Goal: Task Accomplishment & Management: Use online tool/utility

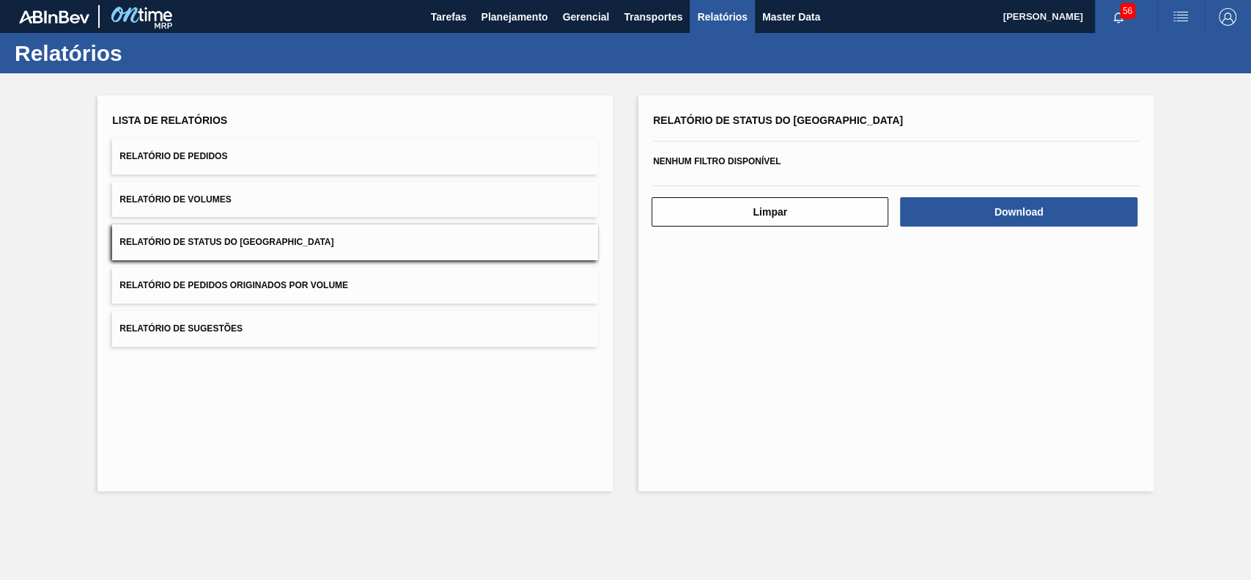
click at [517, 9] on span "Planejamento" at bounding box center [514, 17] width 67 height 18
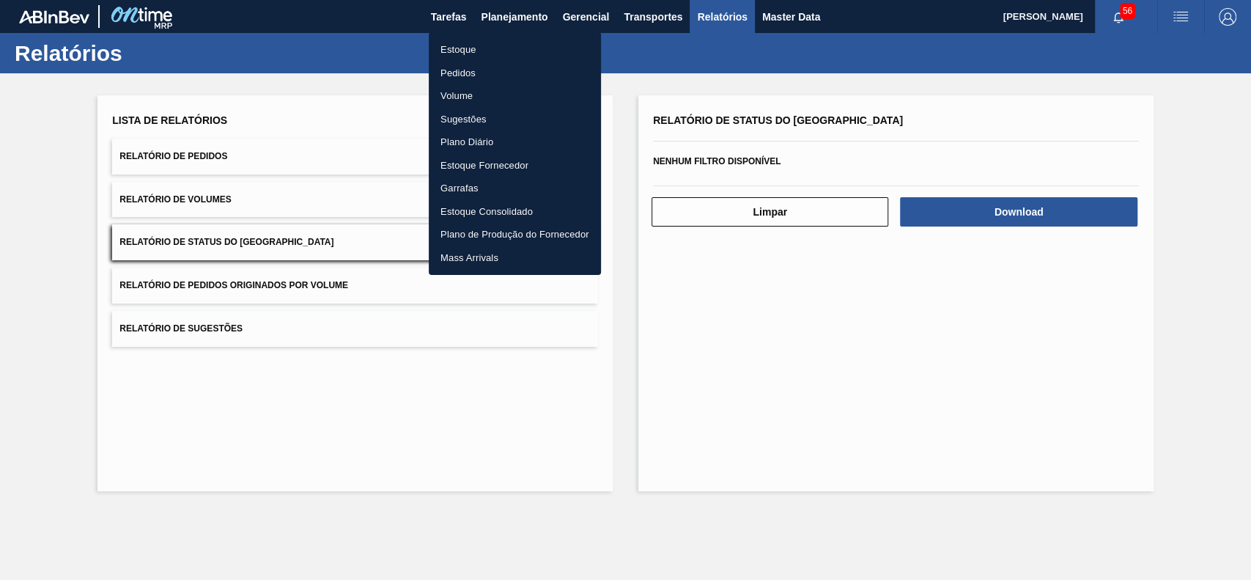
click at [561, 48] on li "Estoque" at bounding box center [515, 49] width 172 height 23
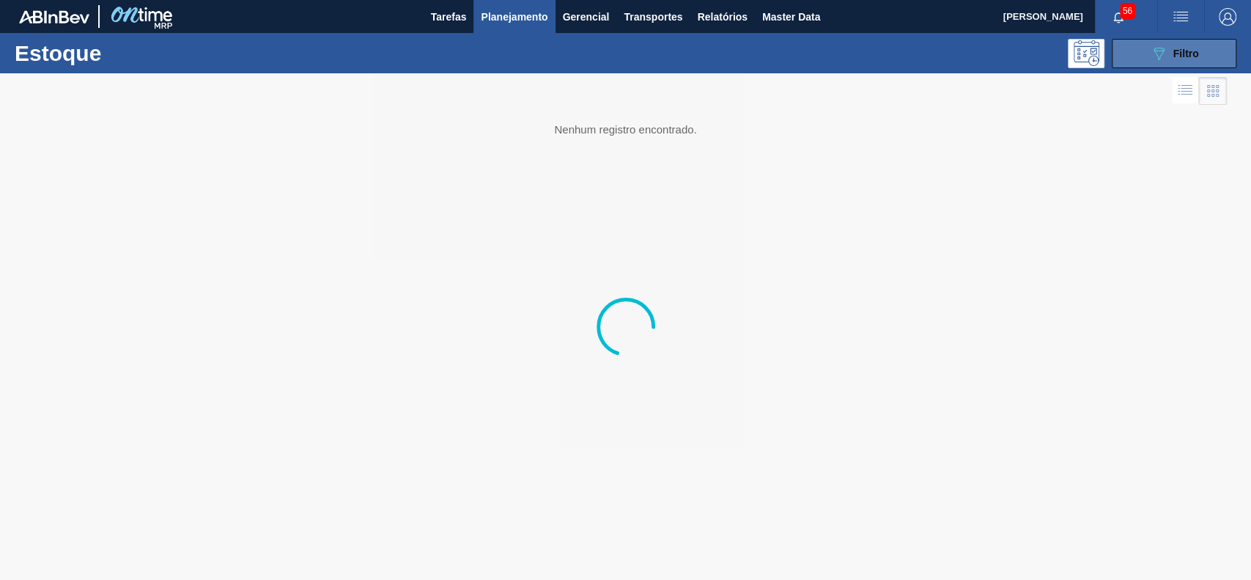
click at [1133, 50] on button "089F7B8B-B2A5-4AFE-B5C0-19BA573D28AC Filtro" at bounding box center [1174, 53] width 125 height 29
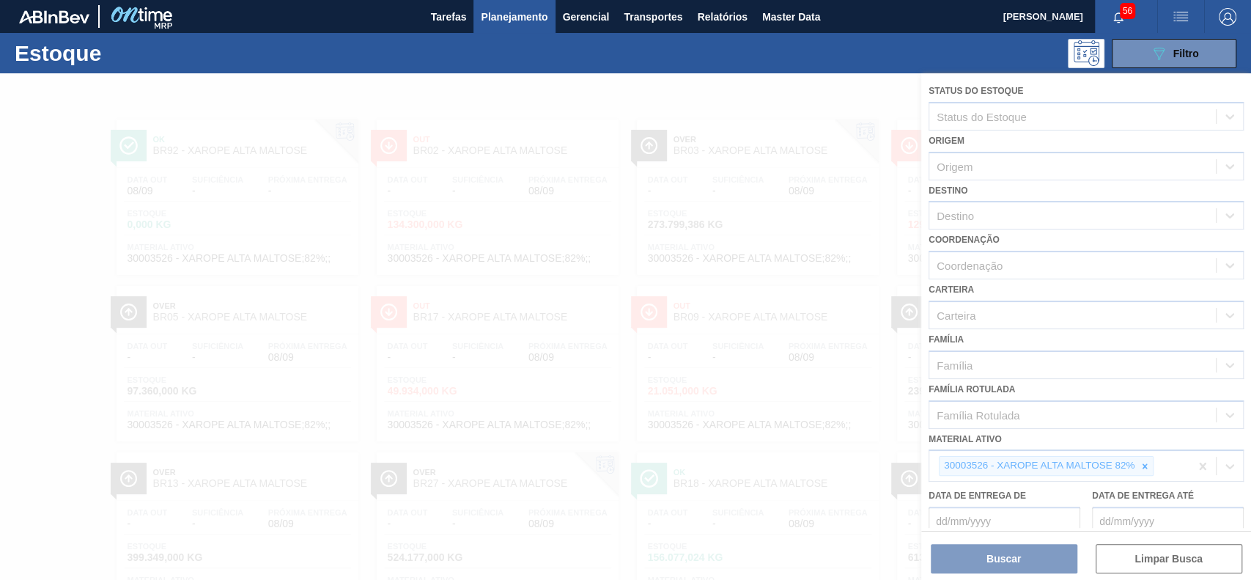
click at [1149, 463] on icon at bounding box center [1145, 466] width 10 height 10
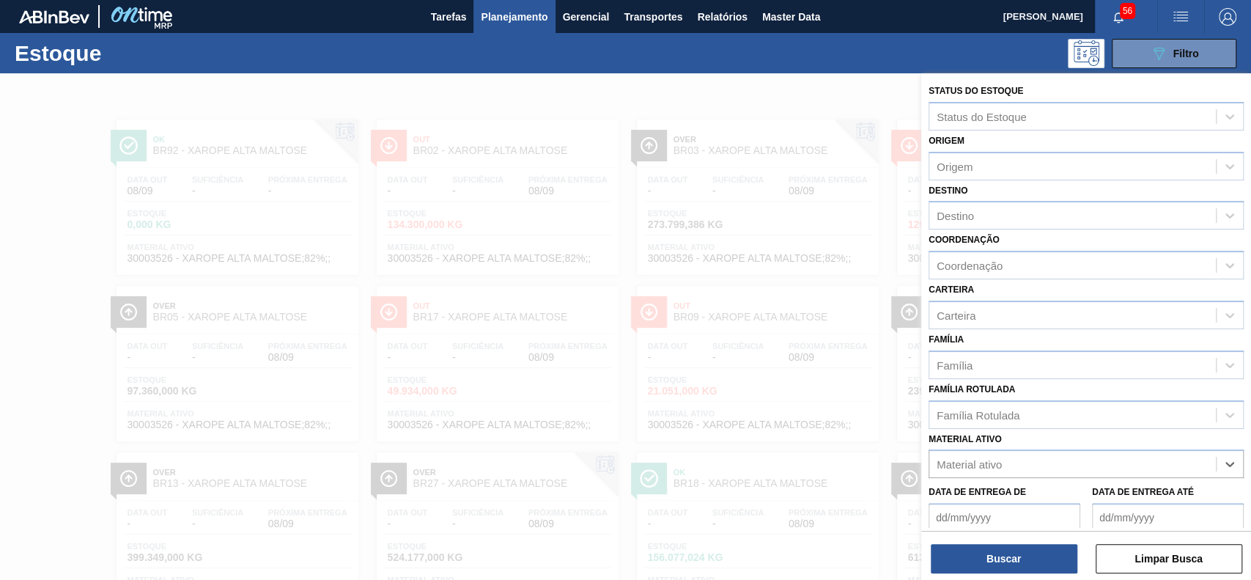
paste ativo "30003175"
type ativo "30003175"
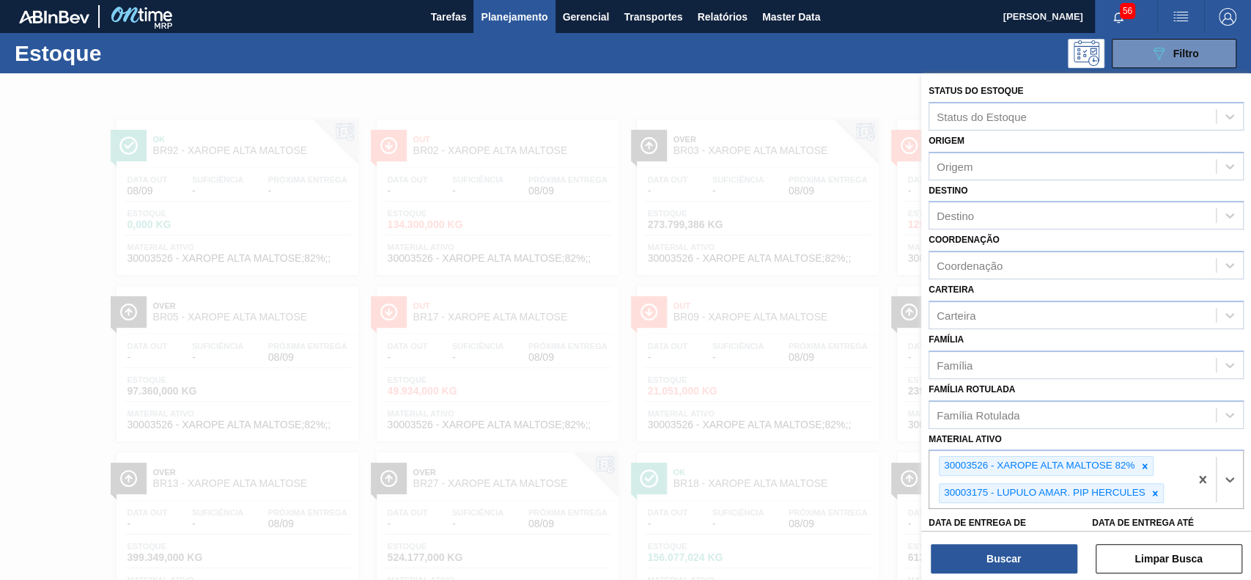
click at [1149, 463] on icon at bounding box center [1145, 466] width 10 height 10
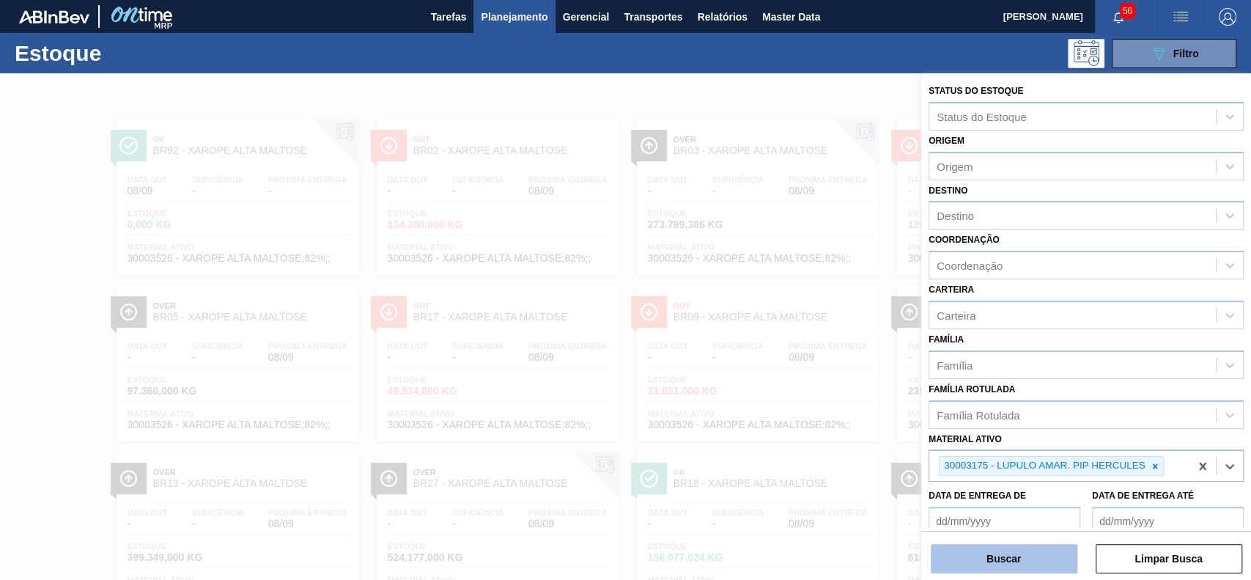
click at [1018, 558] on button "Buscar" at bounding box center [1004, 558] width 147 height 29
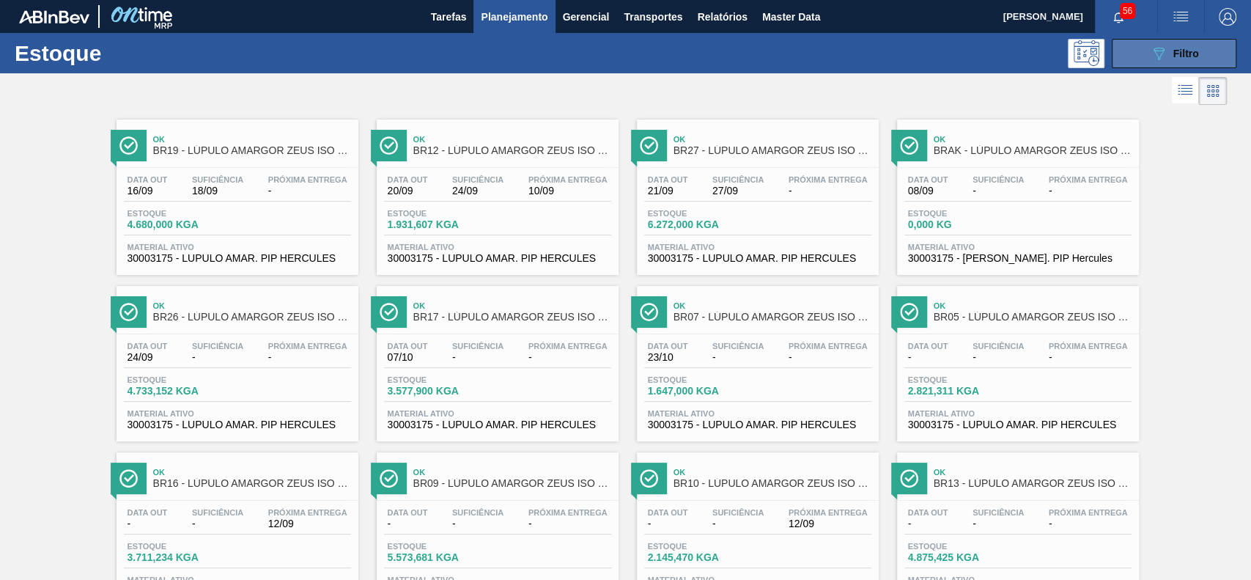
click at [1133, 62] on button "089F7B8B-B2A5-4AFE-B5C0-19BA573D28AC Filtro" at bounding box center [1174, 53] width 125 height 29
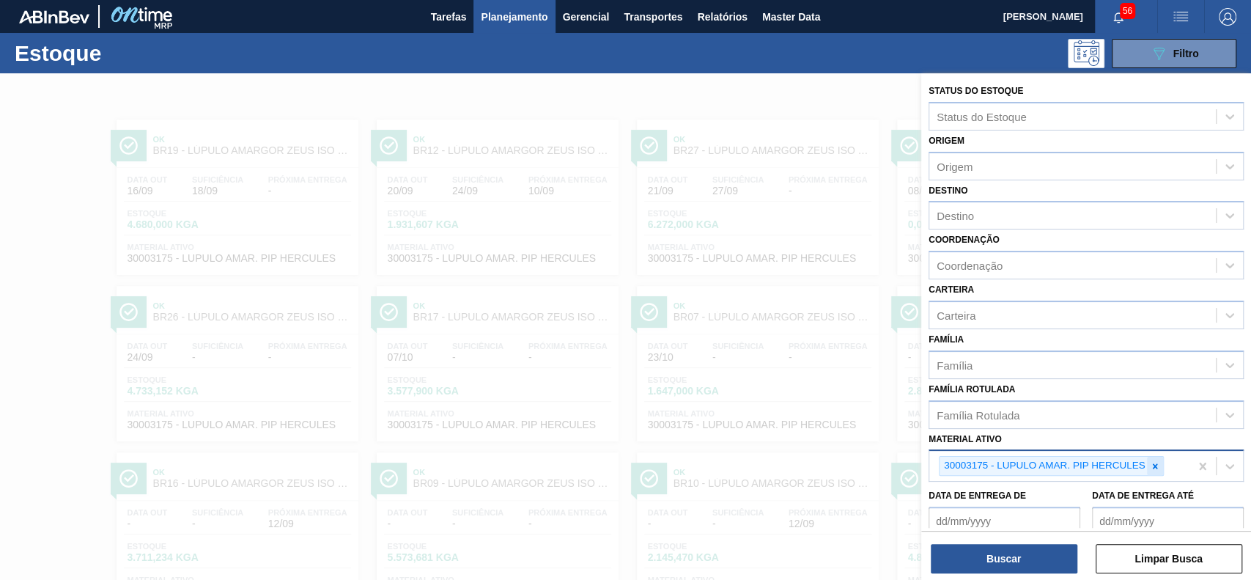
click at [1154, 465] on icon at bounding box center [1155, 465] width 5 height 5
paste ativo "30003534"
type ativo "30003534"
click at [1035, 564] on button "Buscar" at bounding box center [1004, 558] width 147 height 29
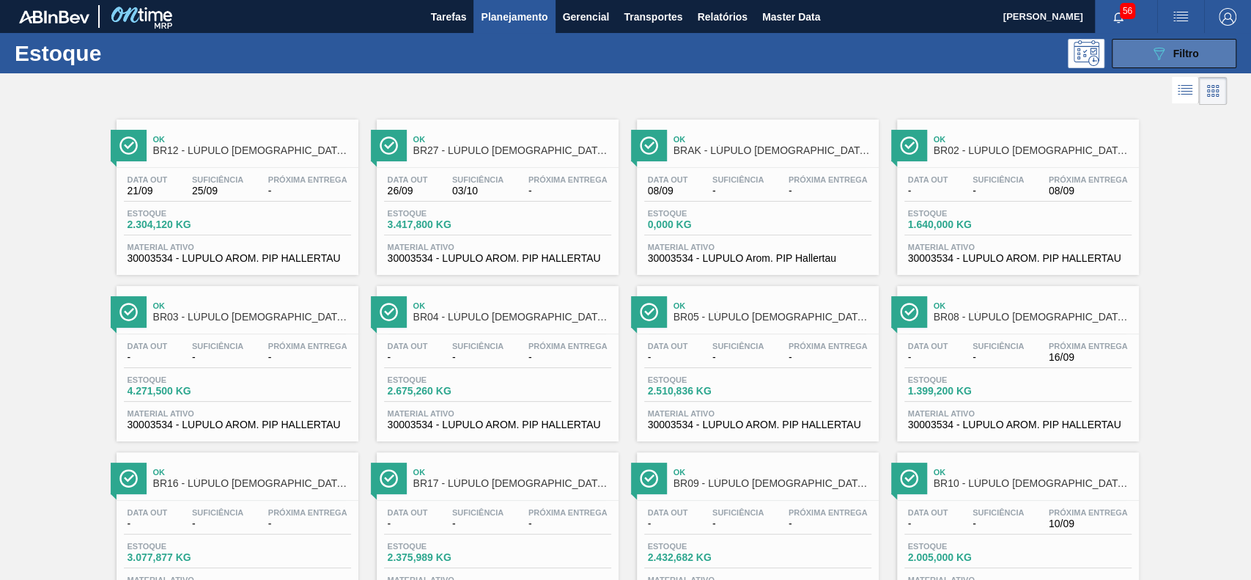
click at [1139, 62] on button "089F7B8B-B2A5-4AFE-B5C0-19BA573D28AC Filtro" at bounding box center [1174, 53] width 125 height 29
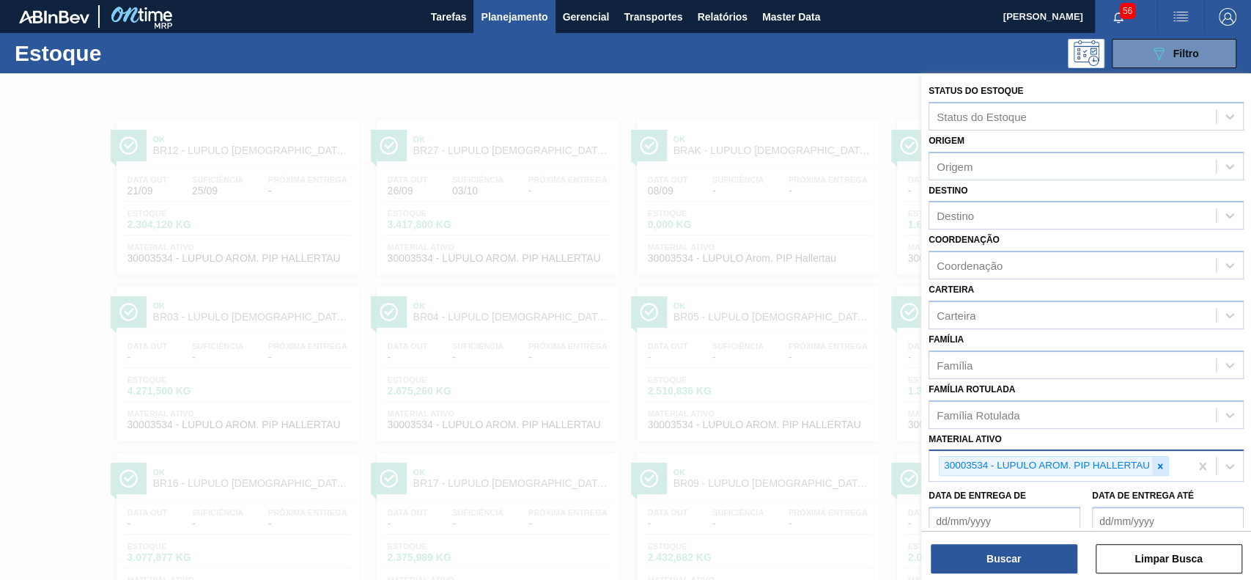
click at [1159, 470] on div at bounding box center [1160, 466] width 16 height 18
paste ativo "30006318"
type ativo "30006318"
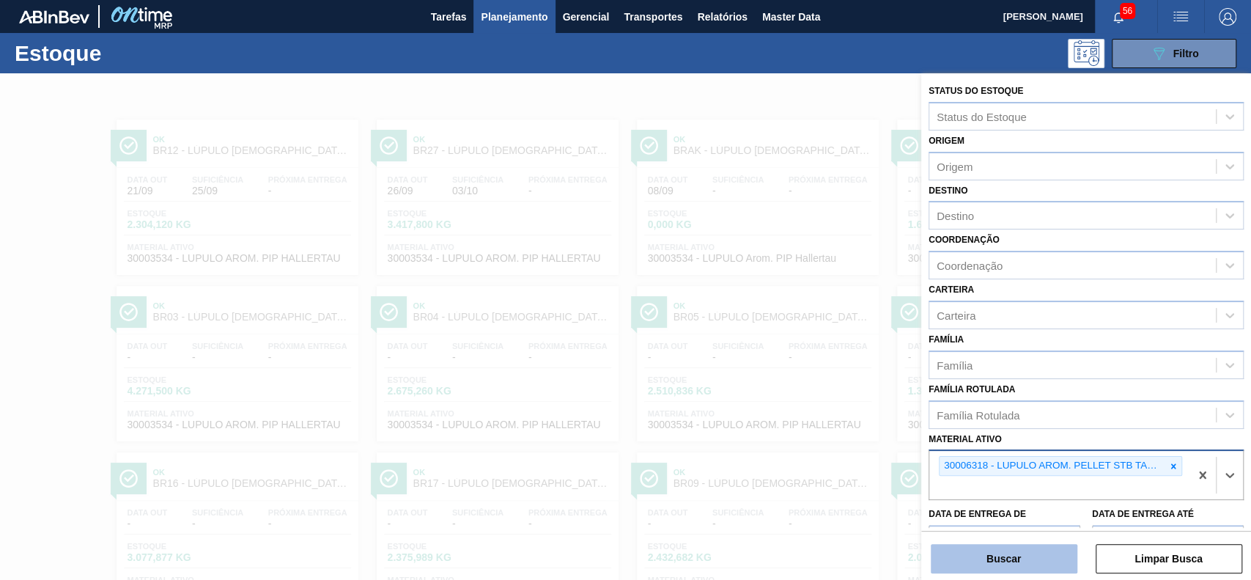
click at [1005, 549] on button "Buscar" at bounding box center [1004, 558] width 147 height 29
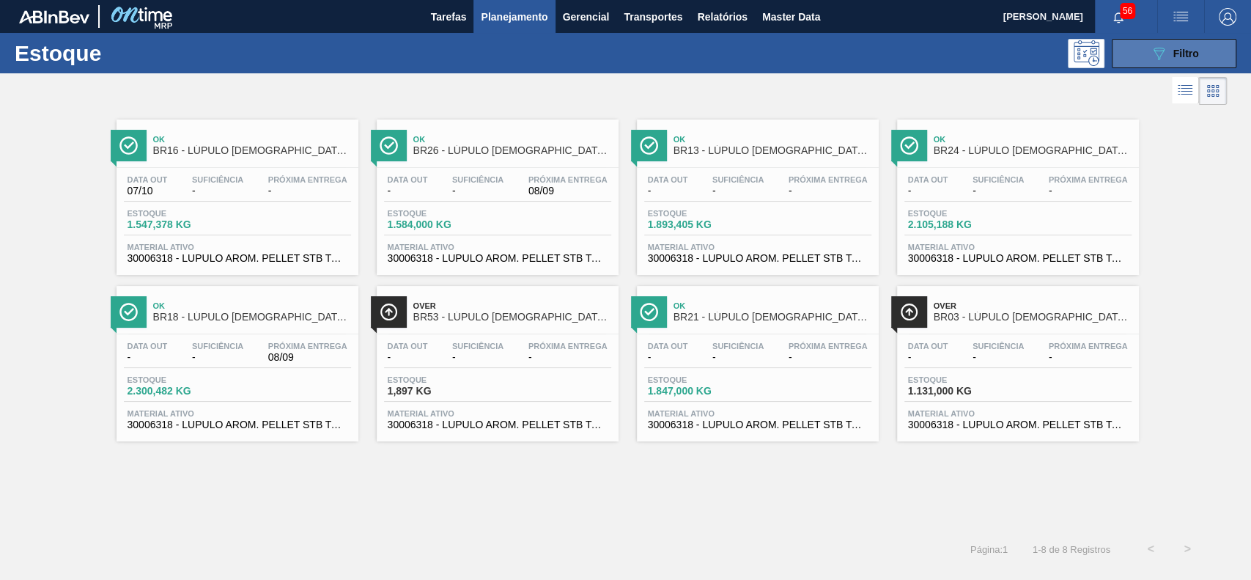
click at [1152, 48] on icon "089F7B8B-B2A5-4AFE-B5C0-19BA573D28AC" at bounding box center [1159, 54] width 18 height 18
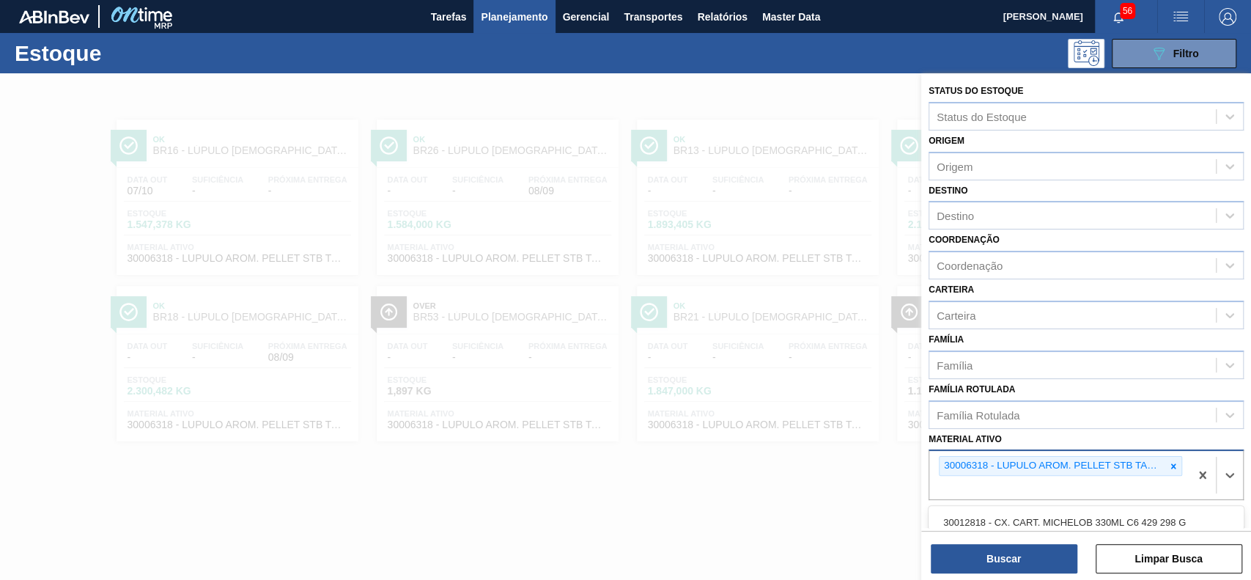
click at [1172, 473] on div "30006318 - LUPULO AROM. PELLET STB TAHOMA" at bounding box center [1059, 475] width 260 height 48
click at [1168, 461] on icon at bounding box center [1173, 466] width 10 height 10
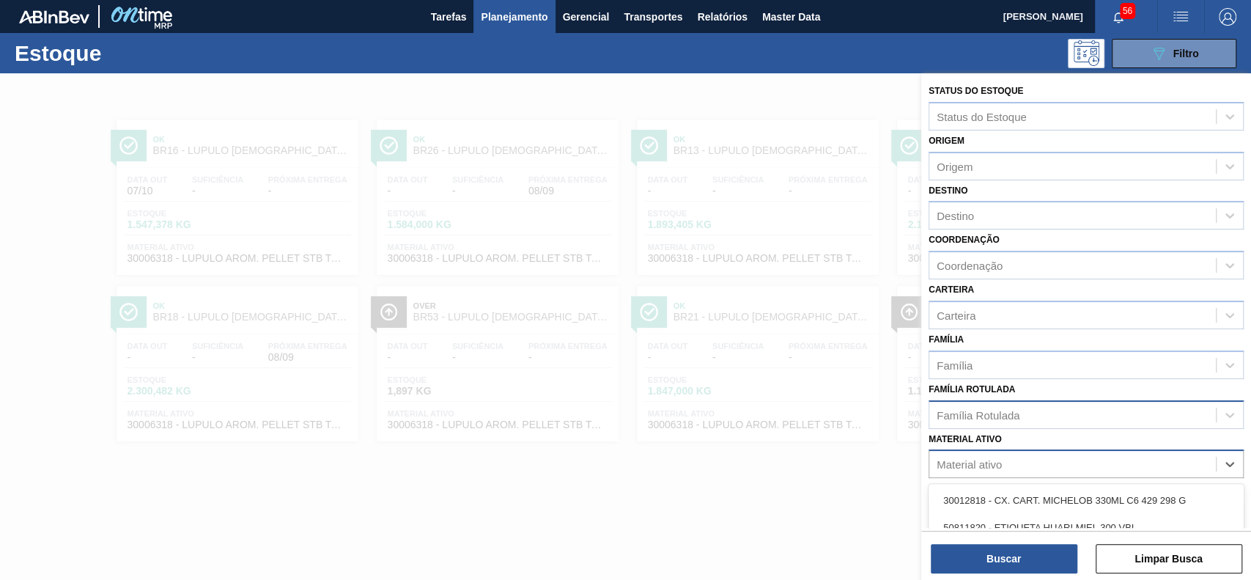
click at [1087, 404] on div "Família Rotulada" at bounding box center [1072, 414] width 287 height 21
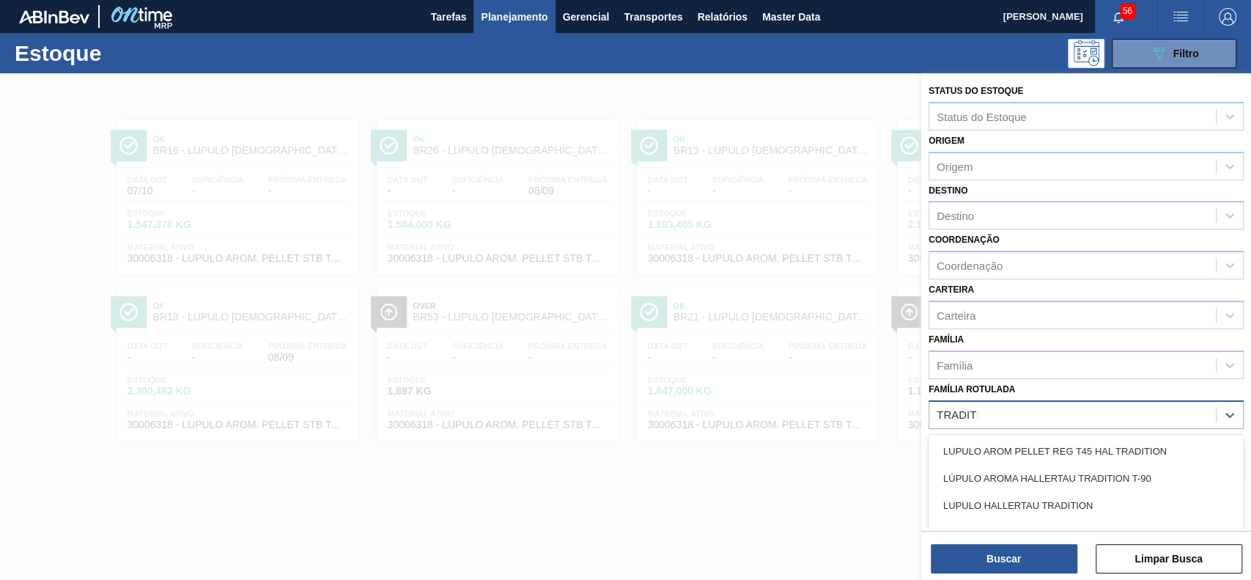
type Rotulada "TRADITIO"
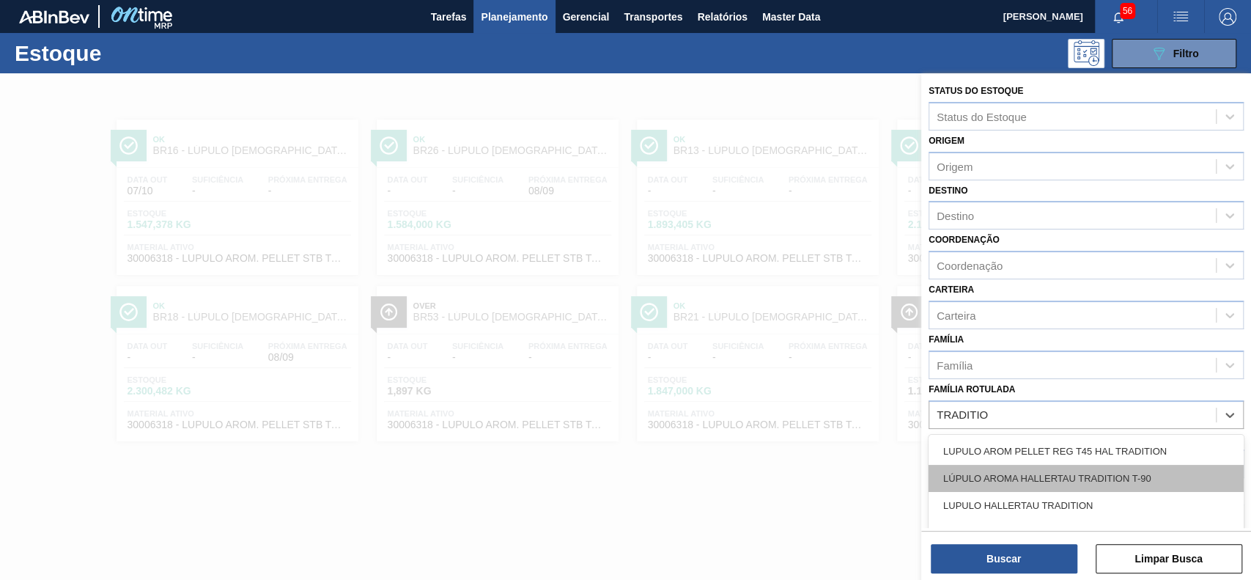
click at [1128, 488] on div "LÚPULO AROMA HALLERTAU TRADITION T-90" at bounding box center [1086, 478] width 315 height 27
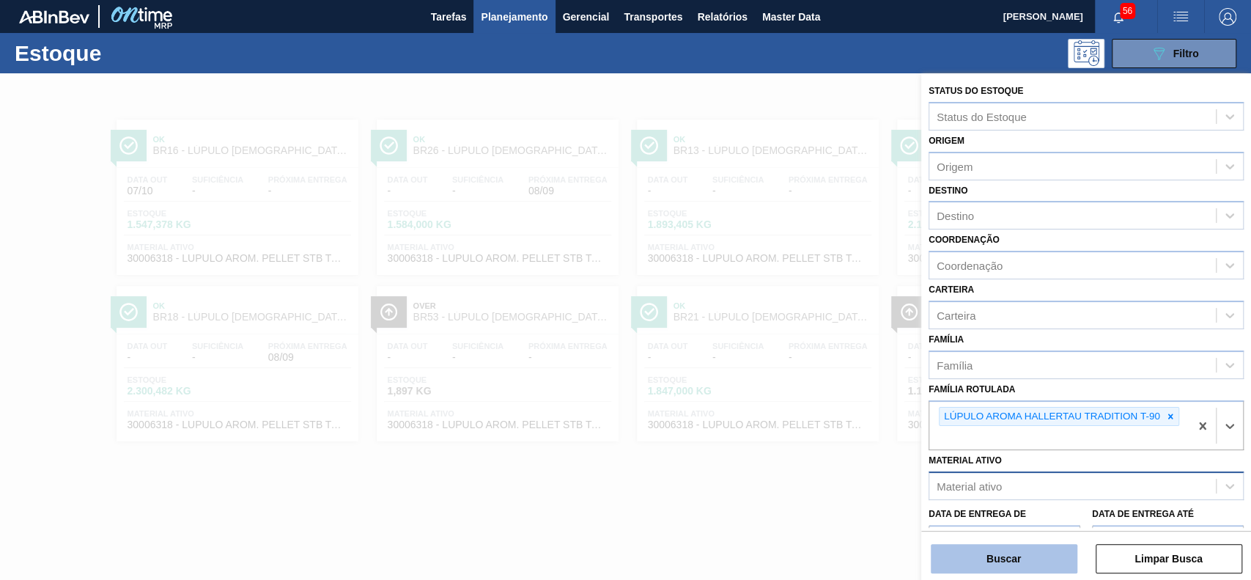
click at [1019, 561] on button "Buscar" at bounding box center [1004, 558] width 147 height 29
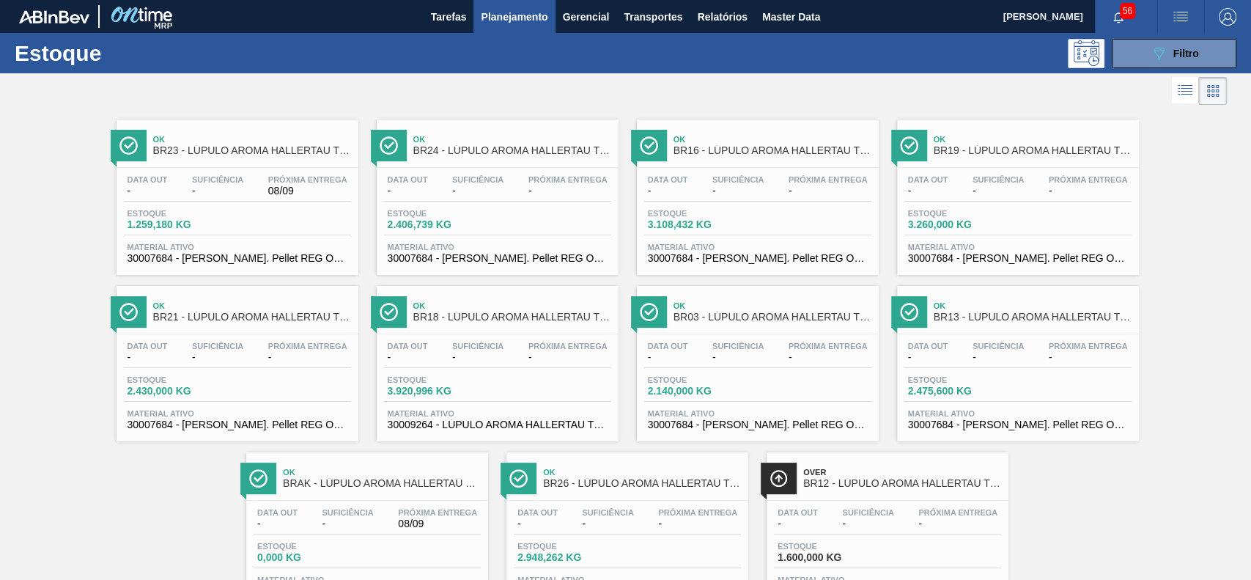
click at [1106, 60] on div "089F7B8B-B2A5-4AFE-B5C0-19BA573D28AC Filtro" at bounding box center [1173, 53] width 139 height 29
click at [1128, 75] on div at bounding box center [613, 90] width 1227 height 35
click at [1132, 62] on button "089F7B8B-B2A5-4AFE-B5C0-19BA573D28AC Filtro" at bounding box center [1174, 53] width 125 height 29
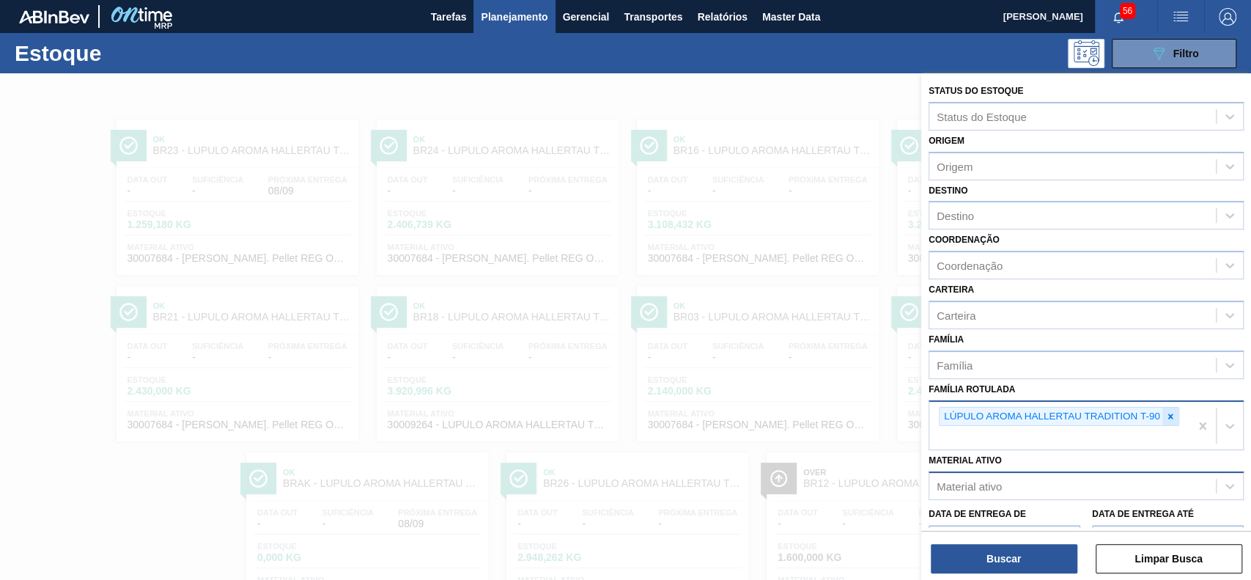
click at [1173, 418] on icon at bounding box center [1170, 416] width 10 height 10
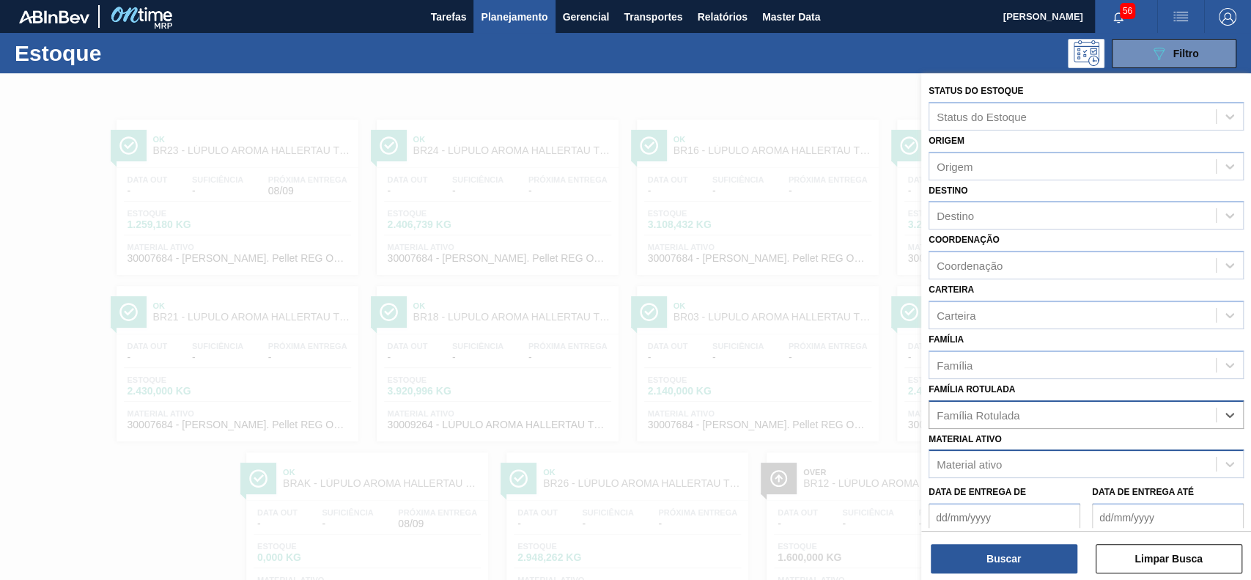
paste Rotulada "30009519"
type Rotulada "30009519"
click at [1078, 386] on div "Família Rotulada option LÚPULO AROMA HALLERTAU TRADITION T-90, deselected. Use …" at bounding box center [1086, 404] width 315 height 50
click at [1027, 473] on div "Material ativo" at bounding box center [1086, 463] width 315 height 29
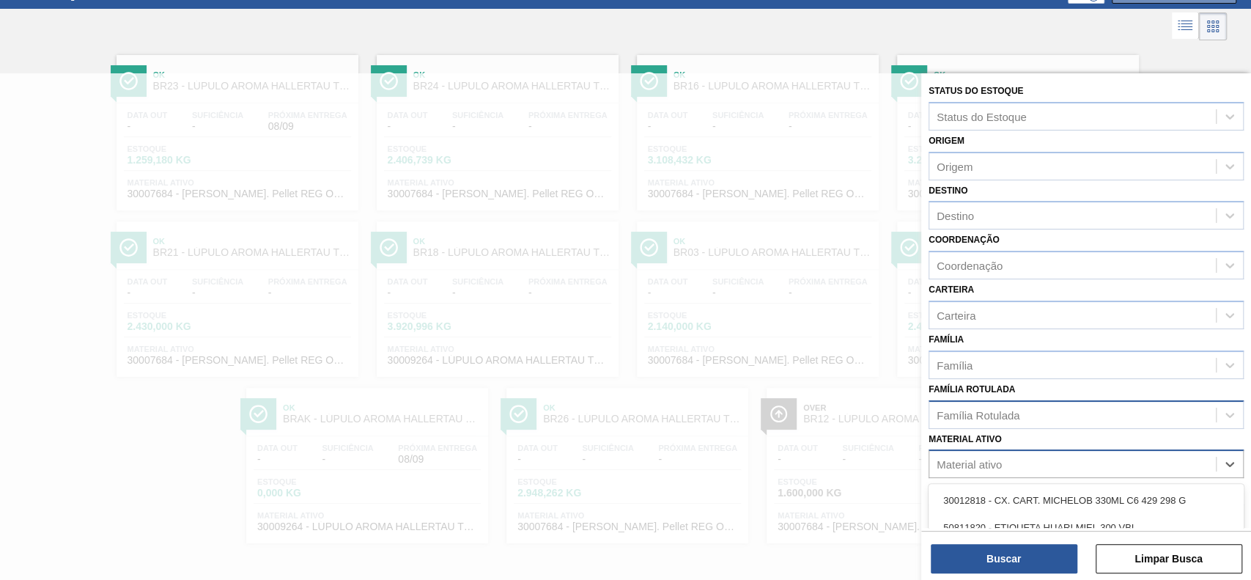
paste ativo "30009519"
type ativo "30009519"
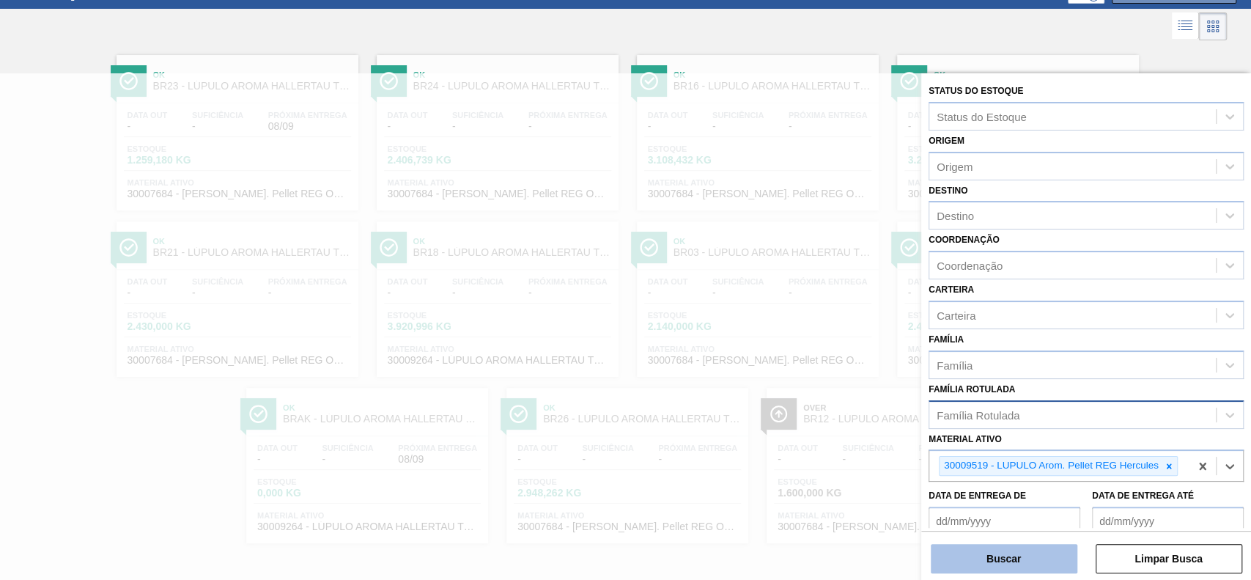
click at [1025, 552] on button "Buscar" at bounding box center [1004, 558] width 147 height 29
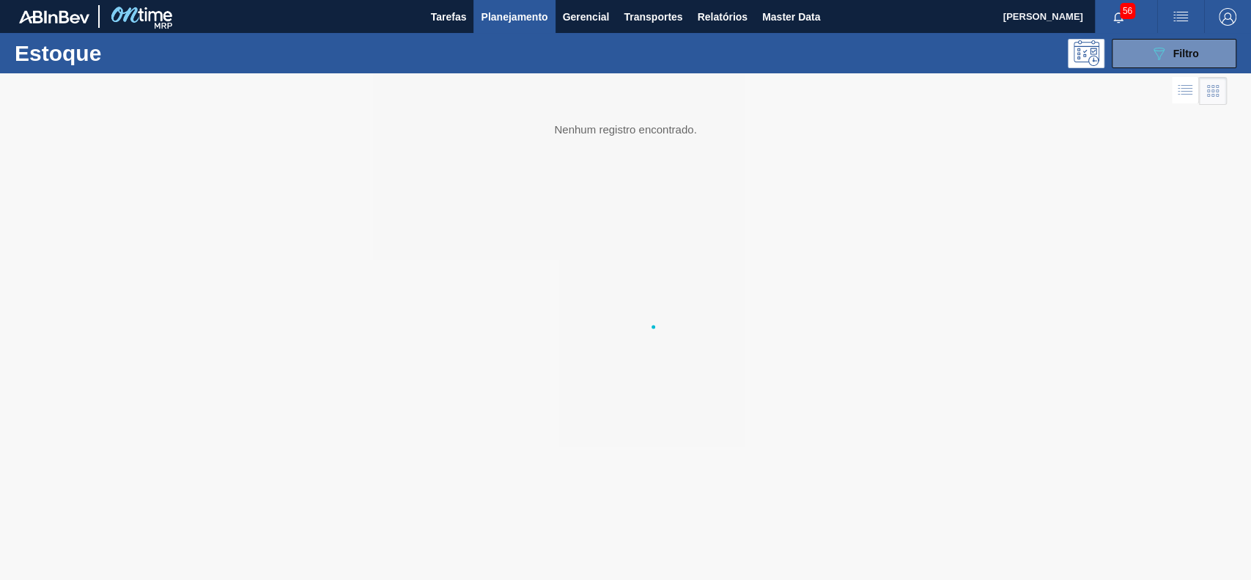
scroll to position [0, 0]
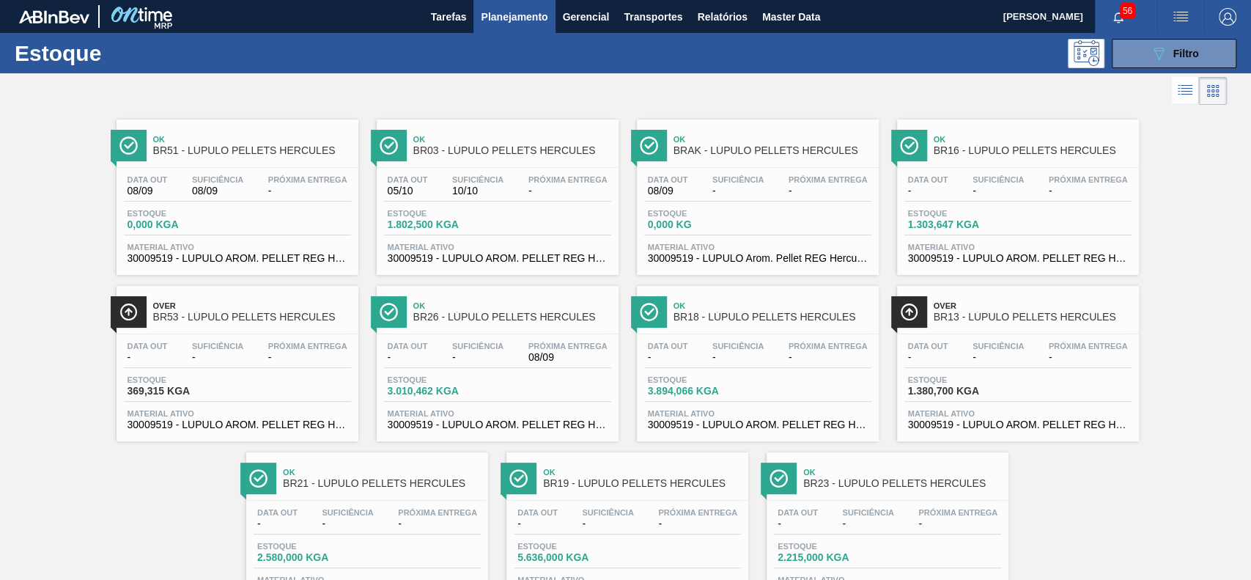
drag, startPoint x: 1016, startPoint y: 322, endPoint x: 960, endPoint y: 155, distance: 176.8
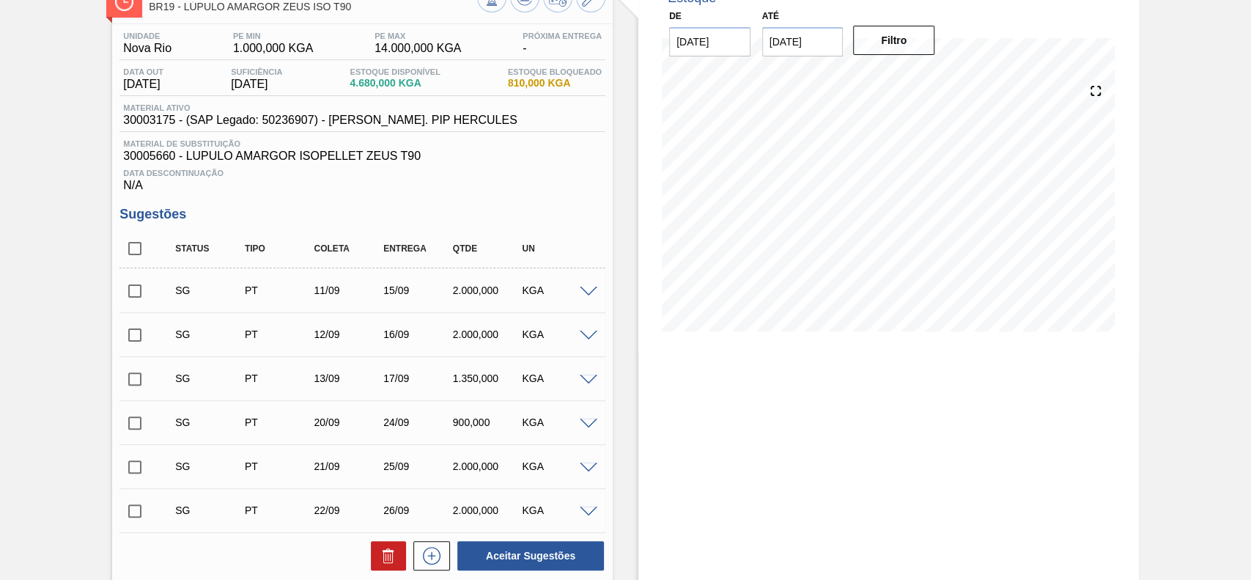
click at [147, 252] on input "checkbox" at bounding box center [134, 248] width 31 height 31
checkbox input "true"
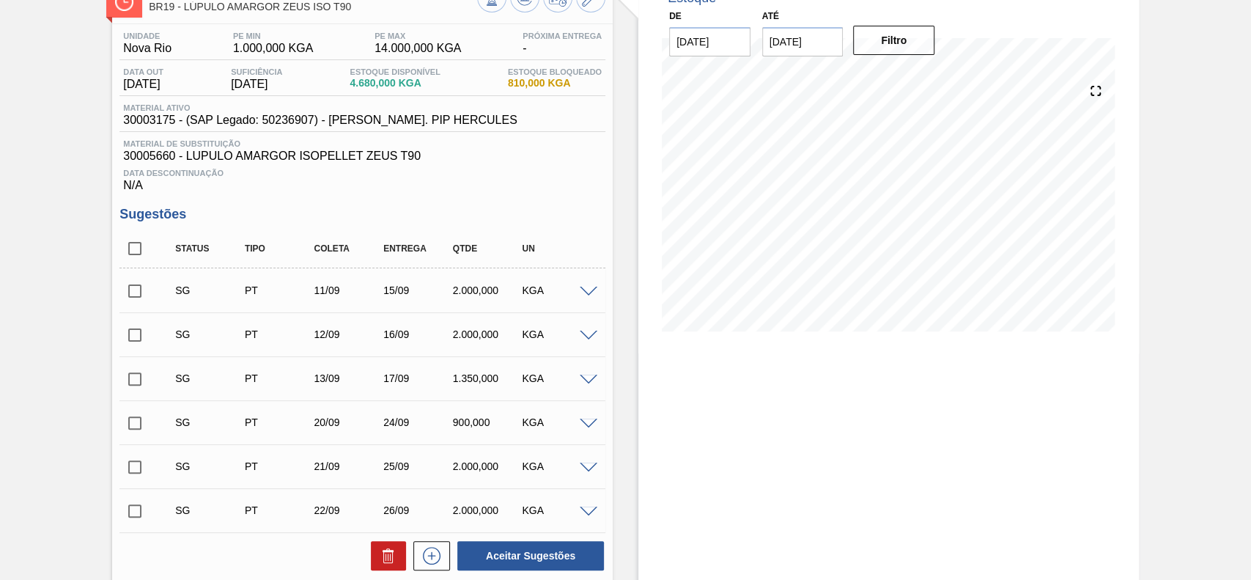
checkbox input "true"
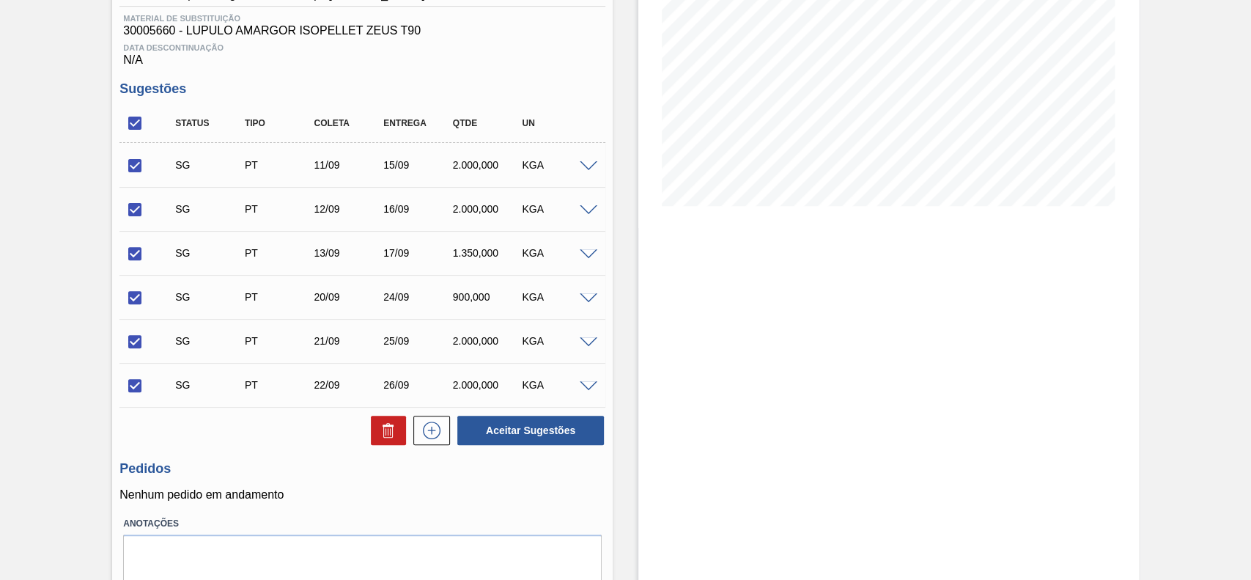
scroll to position [279, 0]
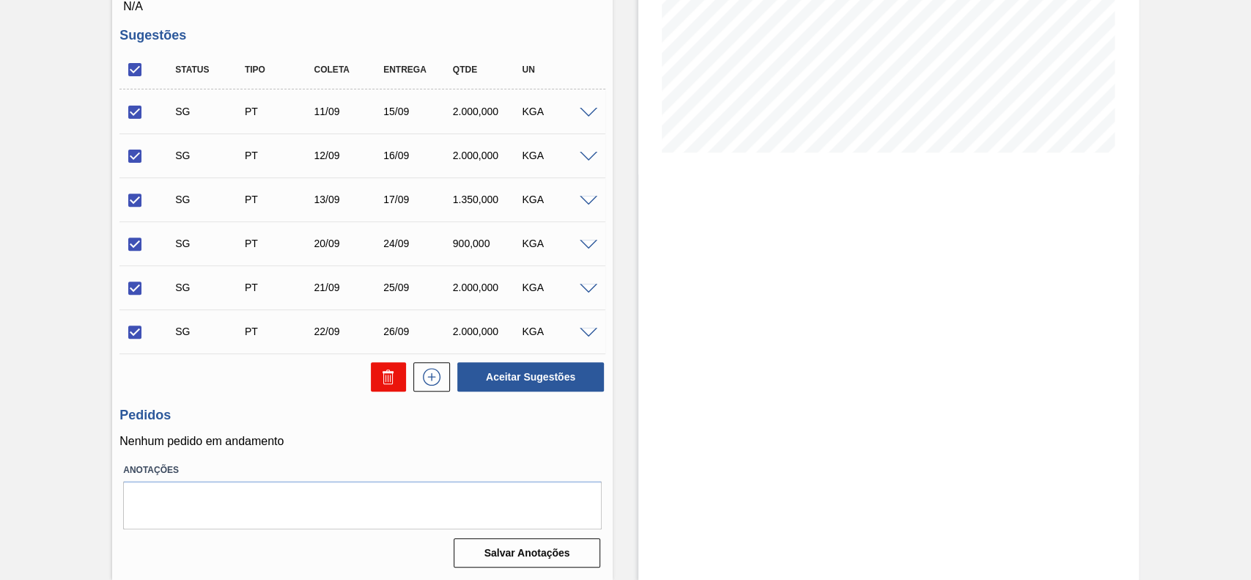
click at [380, 376] on icon at bounding box center [389, 377] width 18 height 18
checkbox input "false"
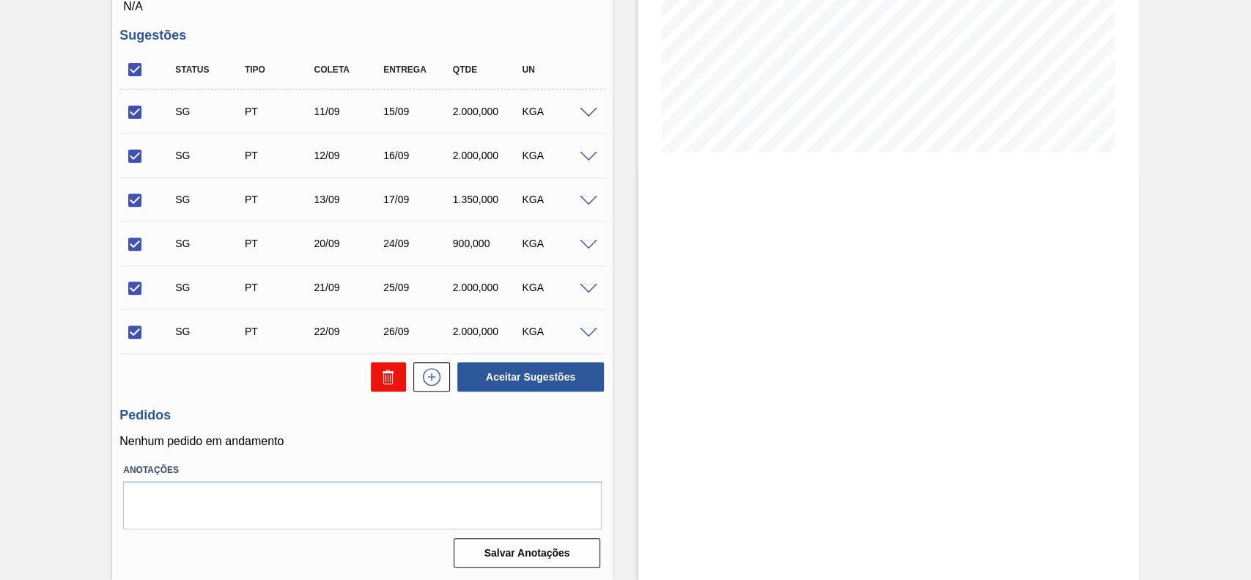
checkbox input "false"
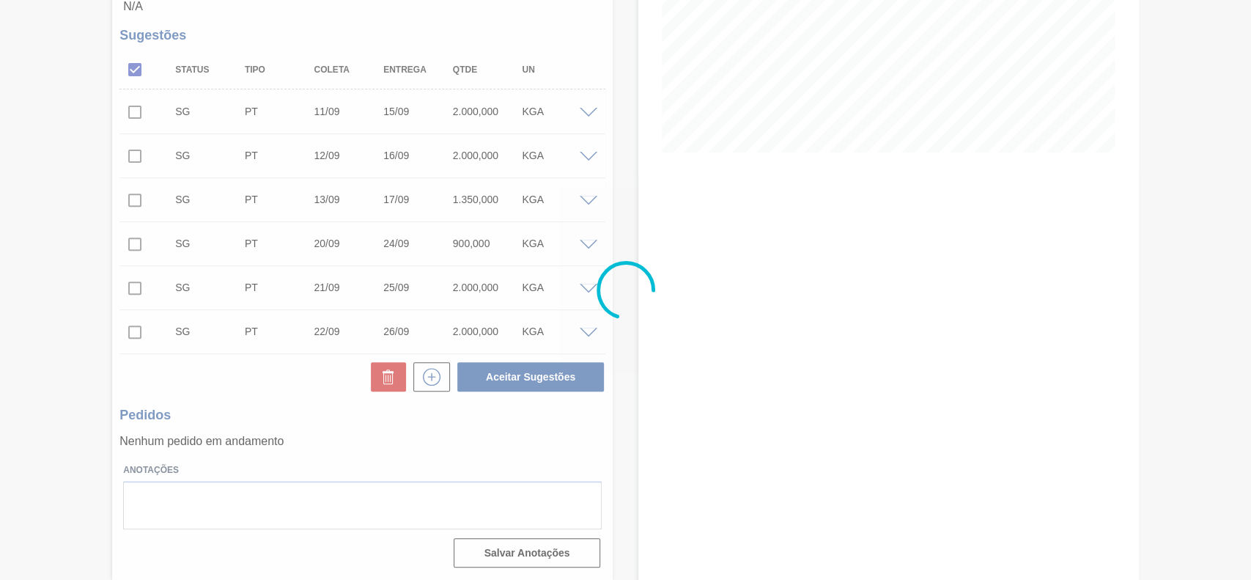
scroll to position [51, 0]
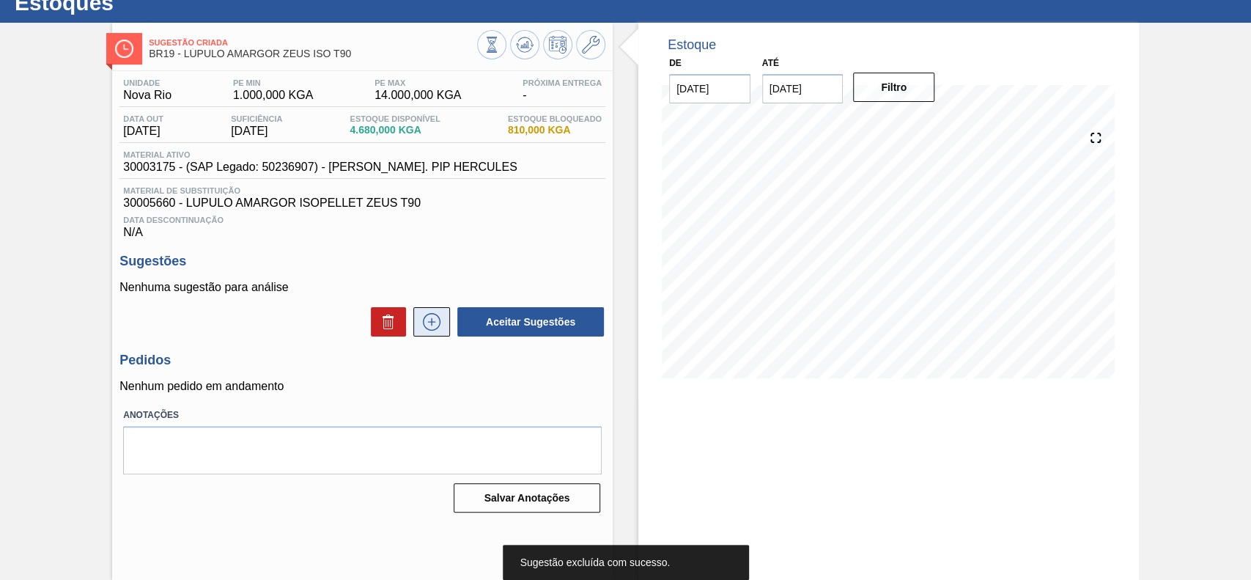
click at [431, 325] on icon at bounding box center [431, 322] width 1 height 8
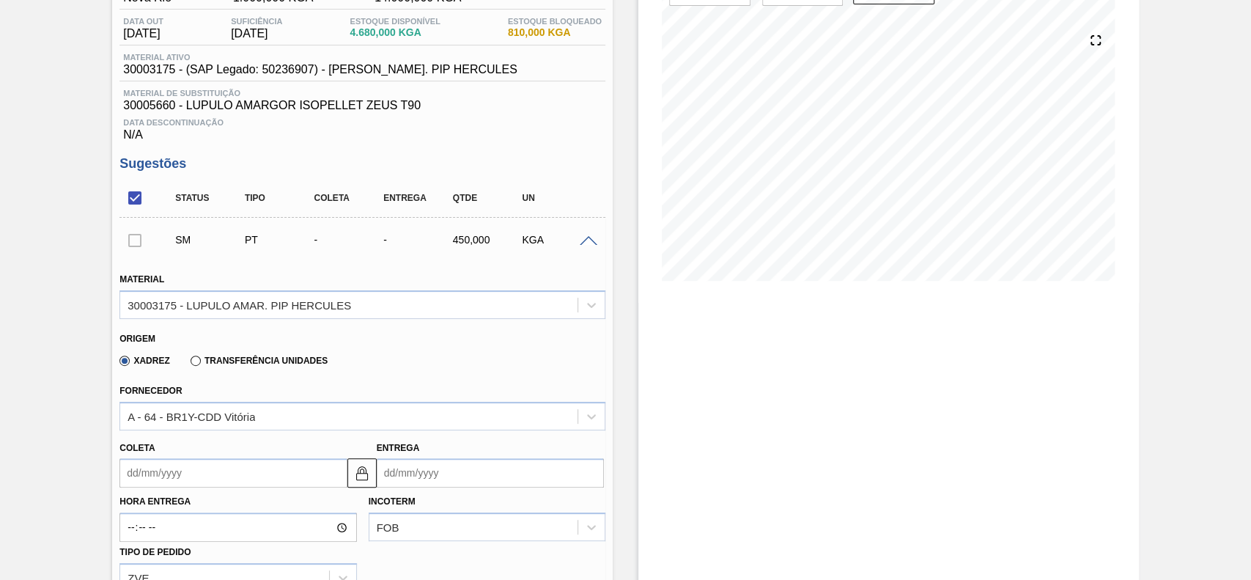
scroll to position [344, 0]
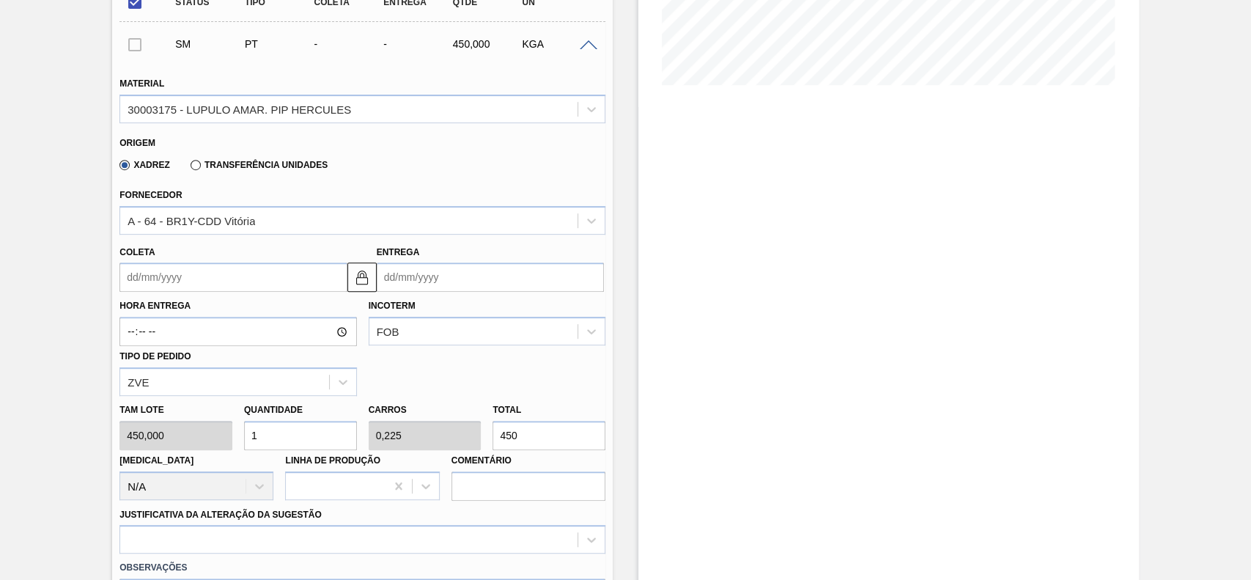
click at [202, 278] on input "Coleta" at bounding box center [232, 276] width 227 height 29
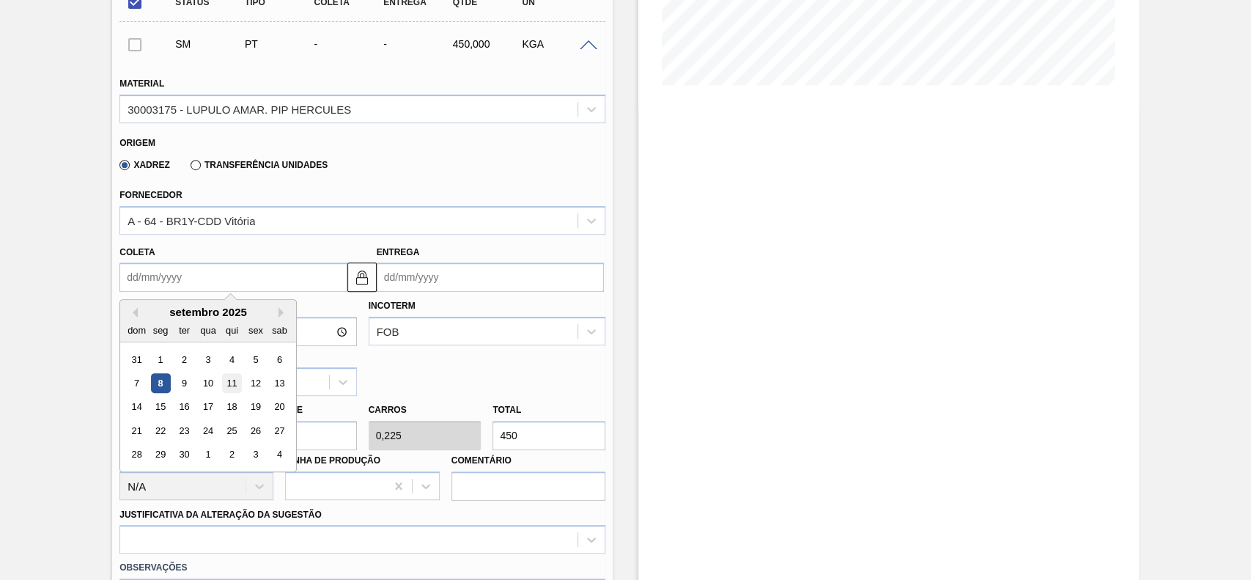
click at [229, 388] on div "11" at bounding box center [232, 383] width 20 height 20
type input "11/09/2025"
type input "[DATE]"
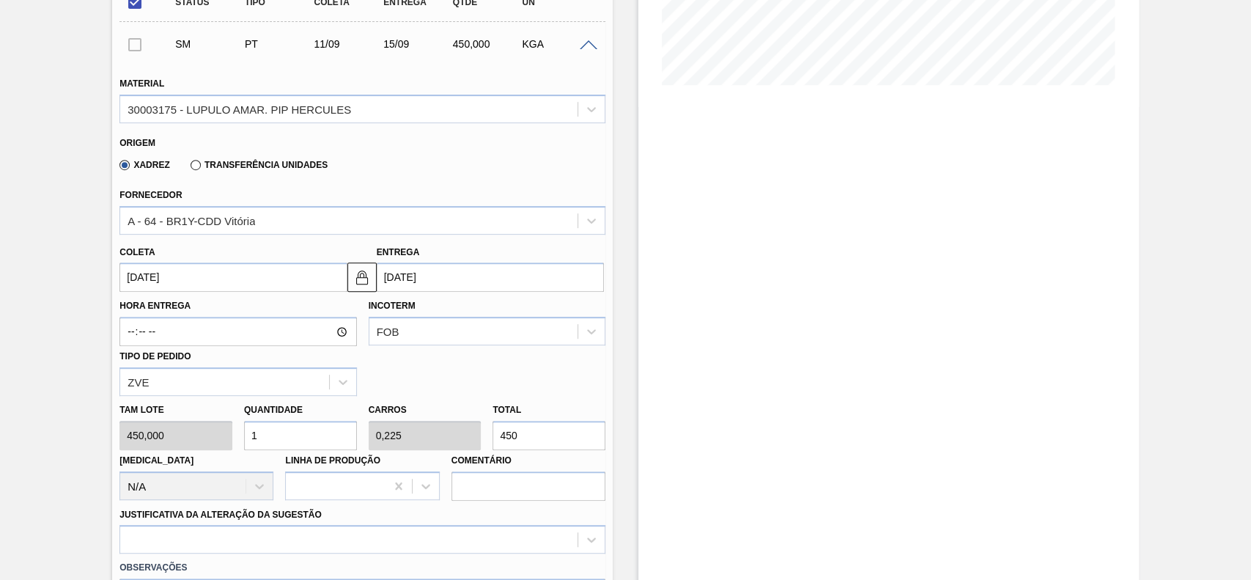
click at [192, 292] on input "11/09/2025" at bounding box center [232, 276] width 227 height 29
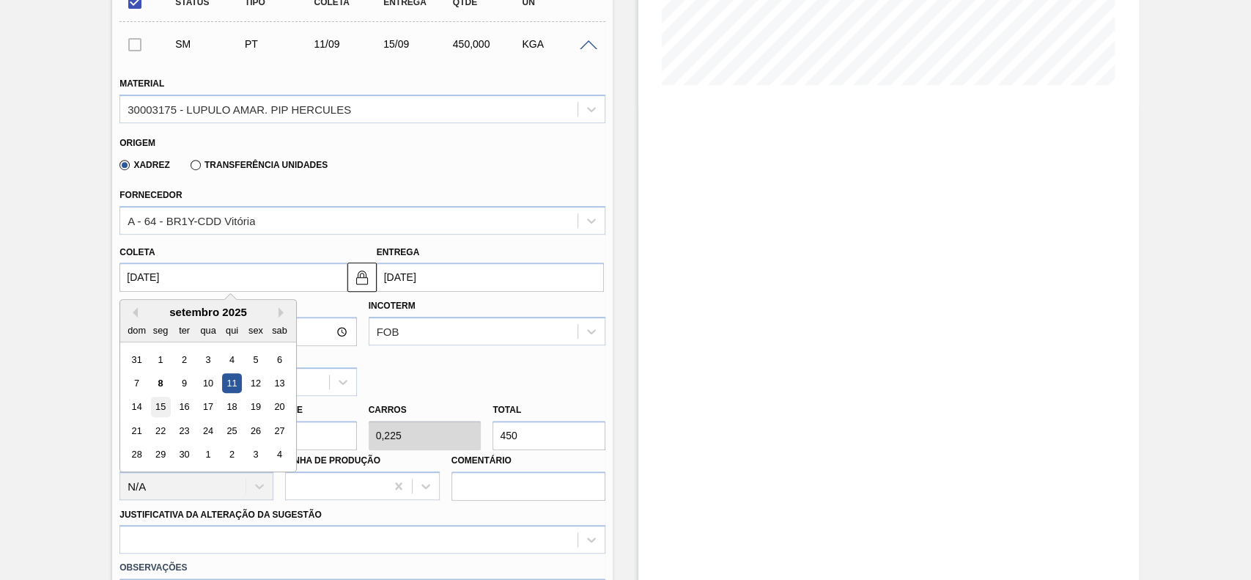
click at [152, 412] on div "15" at bounding box center [161, 407] width 20 height 20
type input "[DATE]"
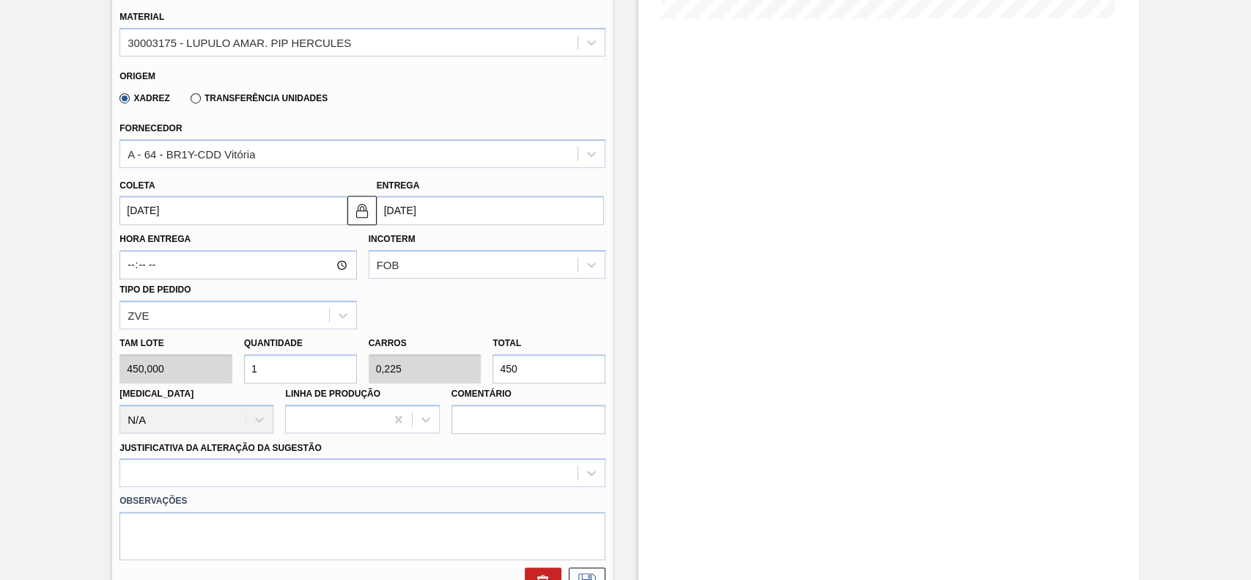
scroll to position [441, 0]
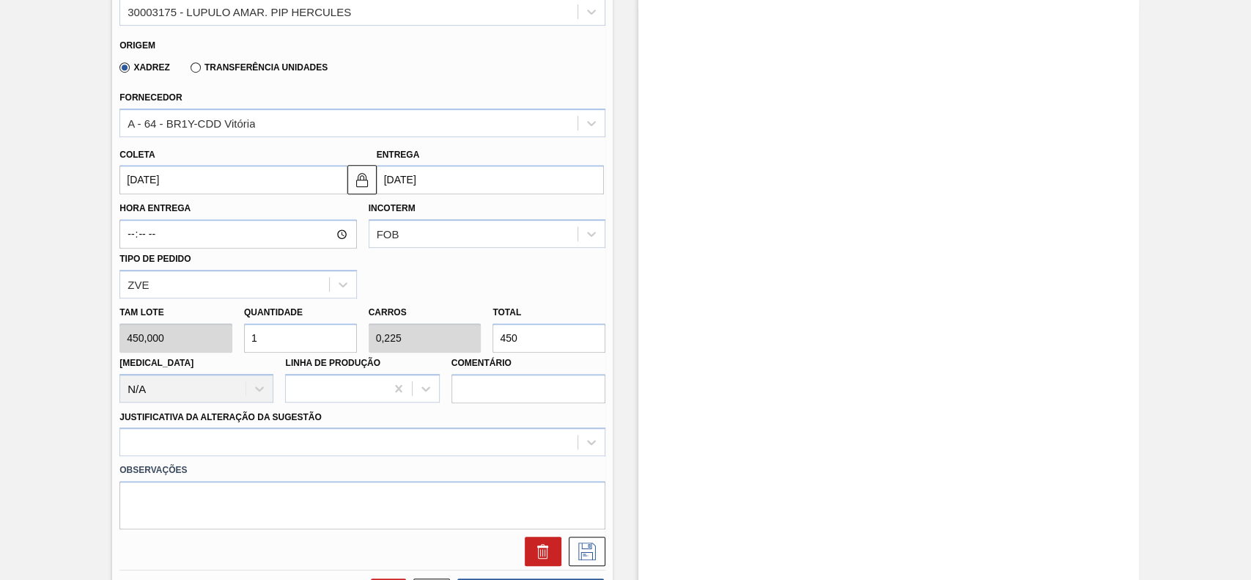
click at [278, 339] on input "1" at bounding box center [300, 337] width 113 height 29
type input "0"
type input "4"
type input "0,9"
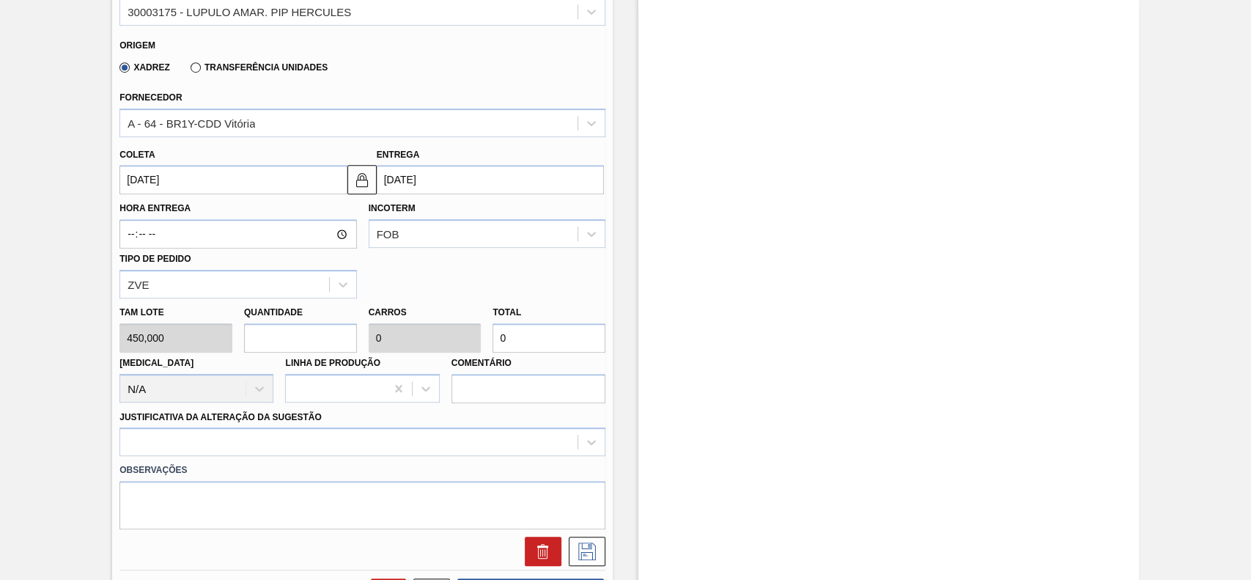
type input "1.800"
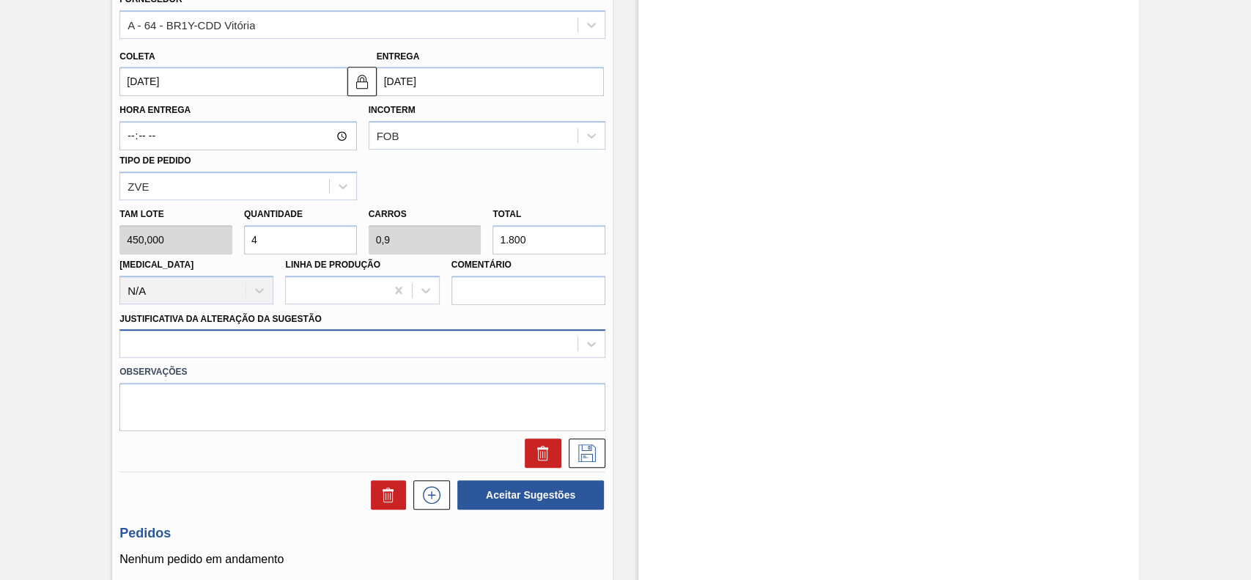
click at [311, 333] on div at bounding box center [362, 343] width 486 height 29
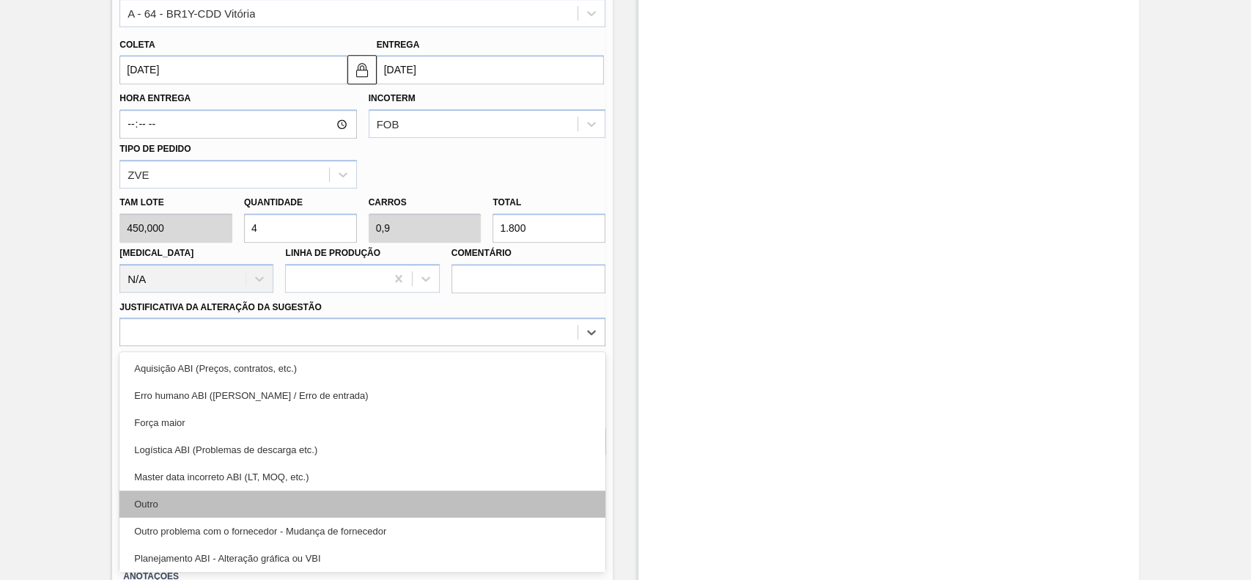
click at [202, 505] on div "Outro" at bounding box center [362, 503] width 486 height 27
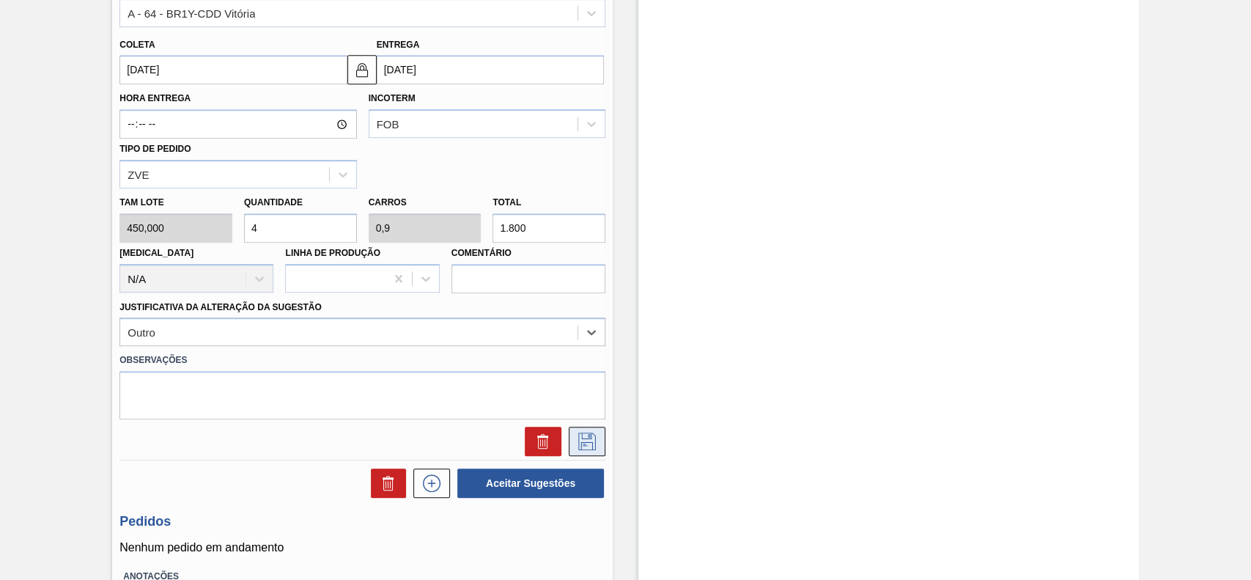
click at [586, 445] on icon at bounding box center [586, 441] width 23 height 18
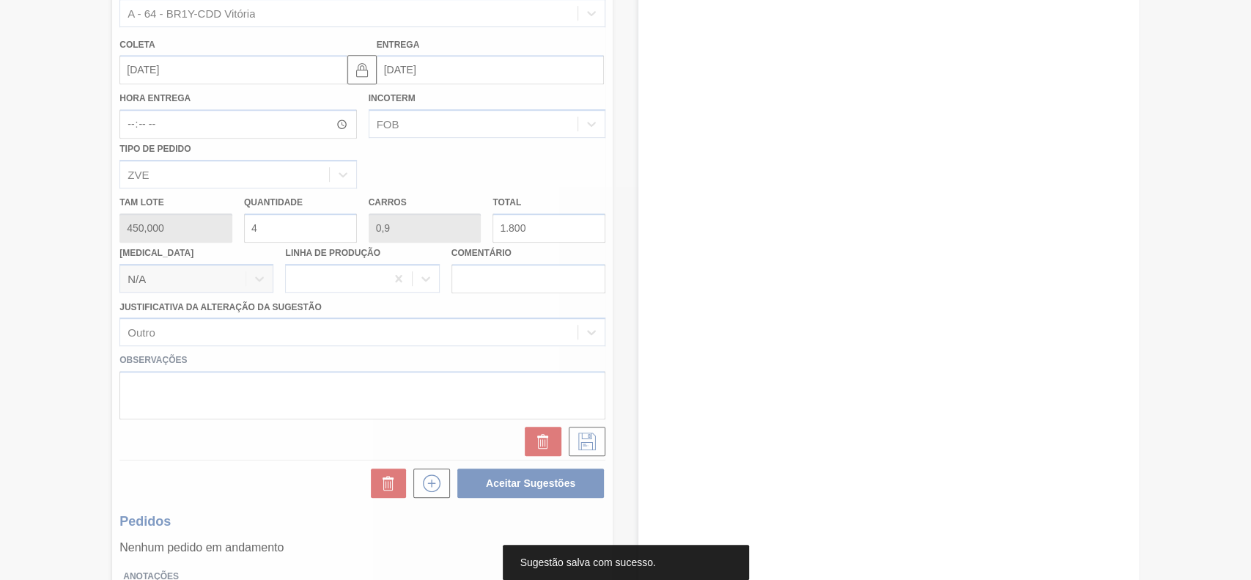
scroll to position [59, 0]
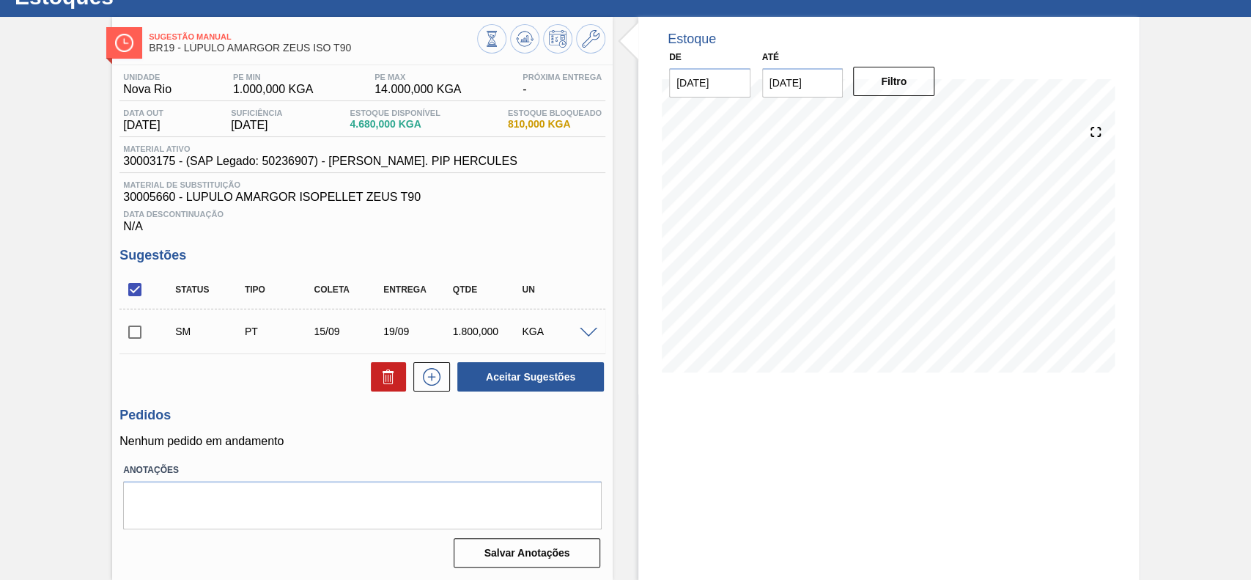
click at [587, 328] on span at bounding box center [589, 333] width 18 height 11
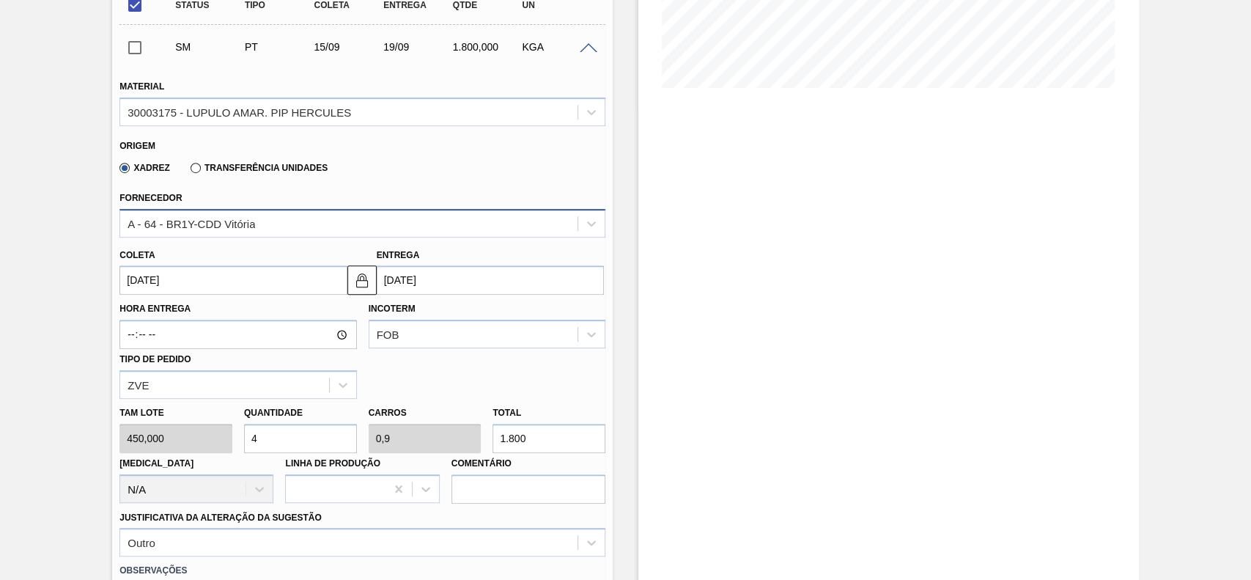
scroll to position [451, 0]
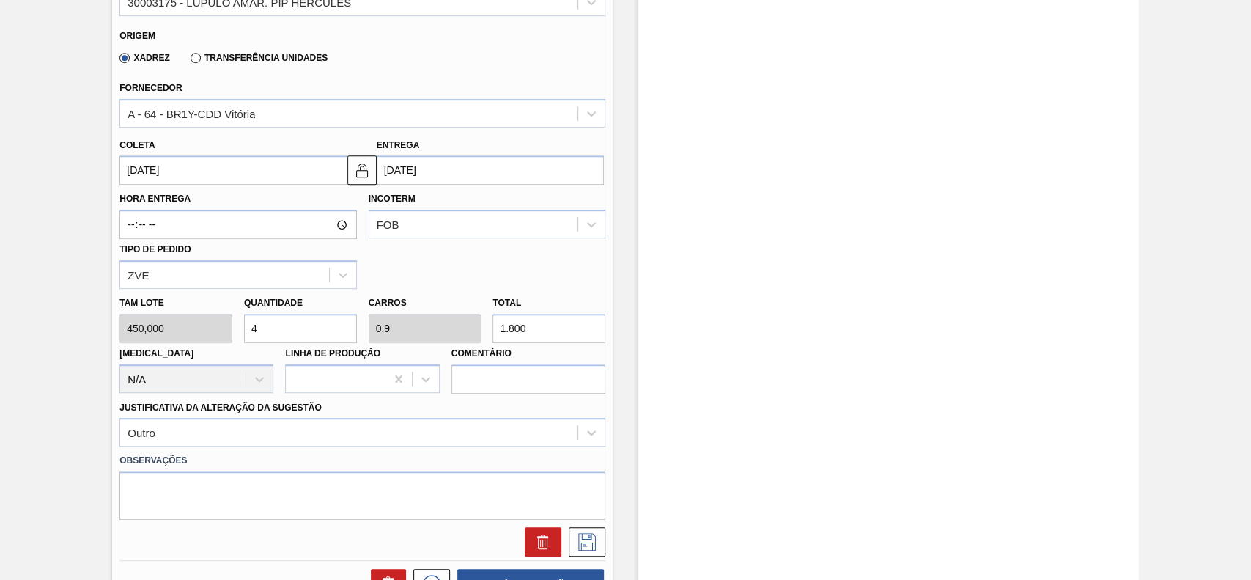
click at [281, 331] on input "4" at bounding box center [300, 328] width 113 height 29
type input "5"
type input "1,125"
type input "2.250"
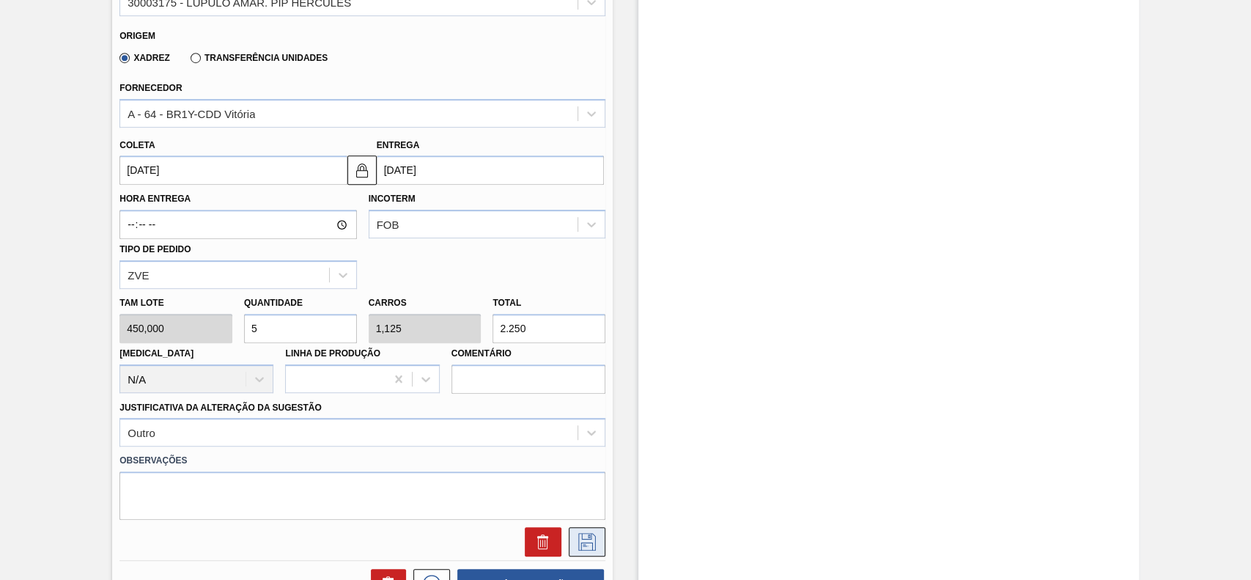
type input "5"
click at [582, 546] on icon at bounding box center [586, 542] width 23 height 18
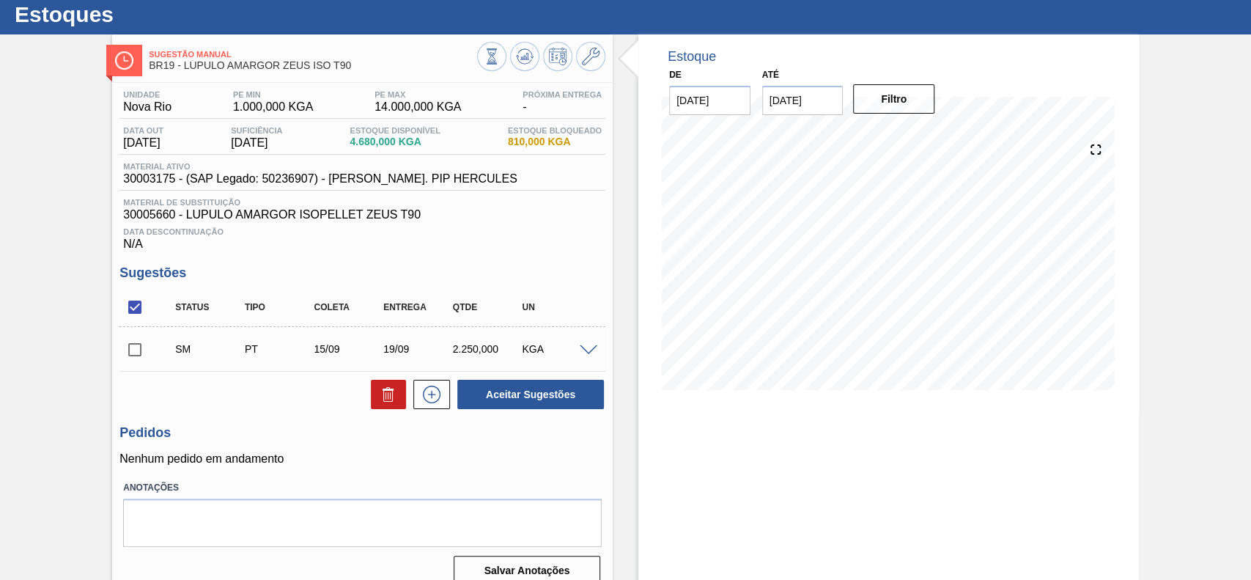
scroll to position [59, 0]
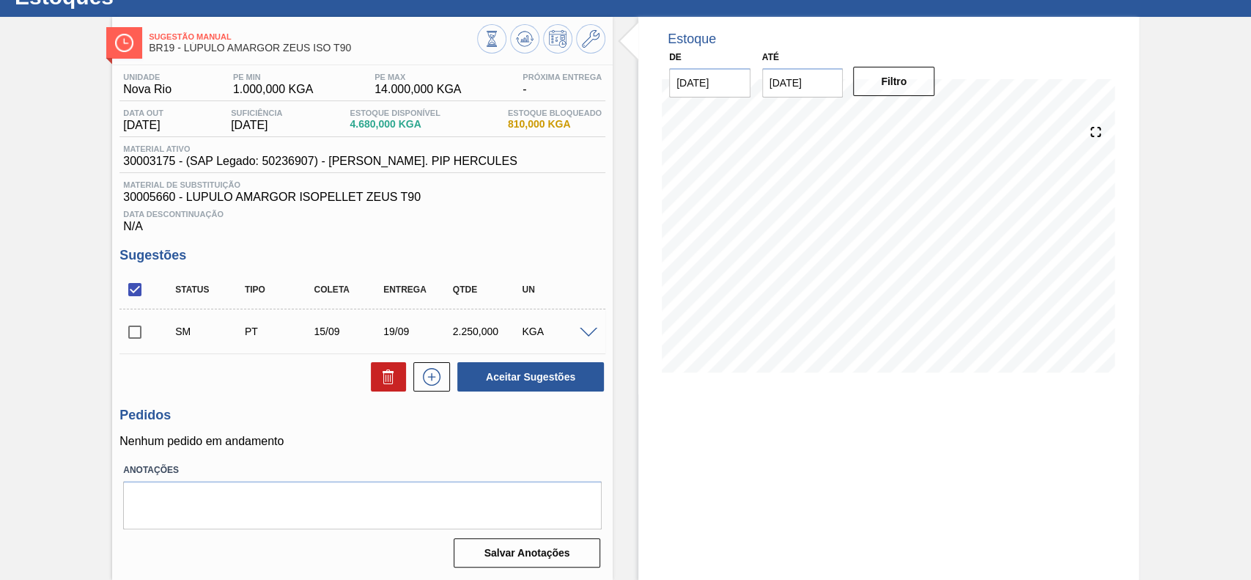
click at [144, 333] on input "checkbox" at bounding box center [134, 332] width 31 height 31
checkbox input "true"
click at [539, 378] on button "Aceitar Sugestões" at bounding box center [530, 376] width 147 height 29
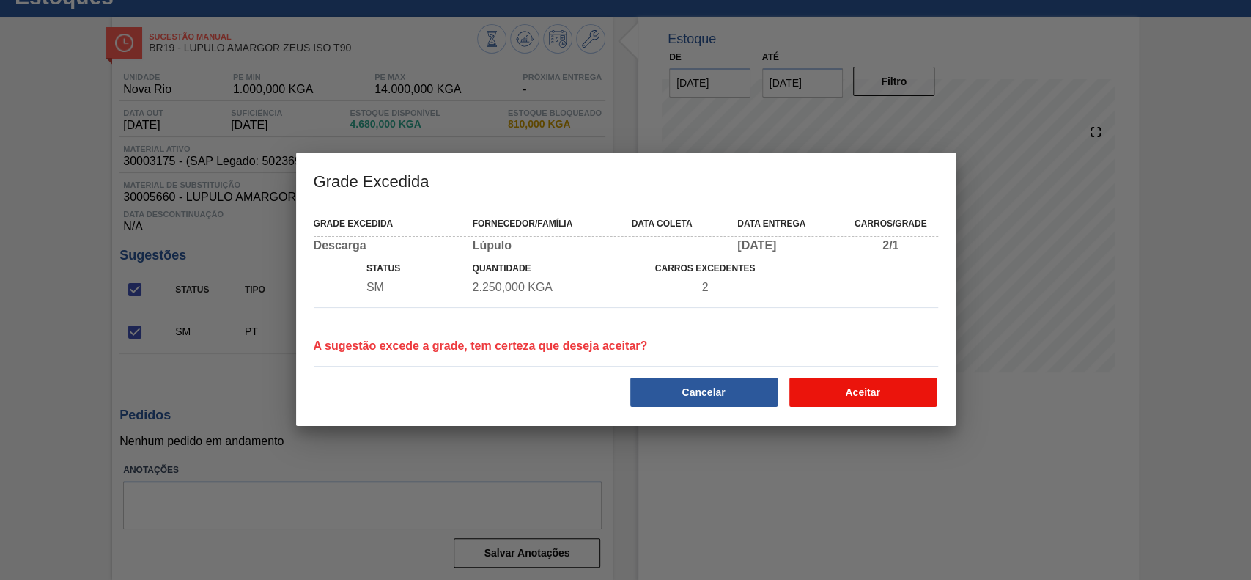
click at [902, 396] on button "Aceitar" at bounding box center [862, 391] width 147 height 29
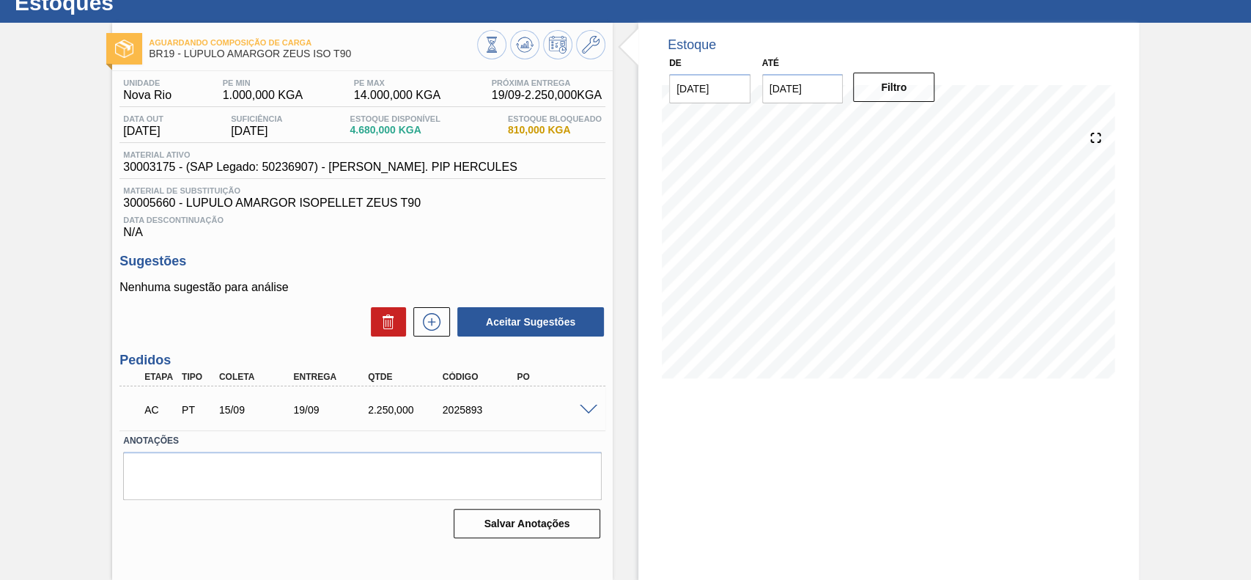
scroll to position [51, 0]
click at [589, 414] on span at bounding box center [589, 410] width 18 height 11
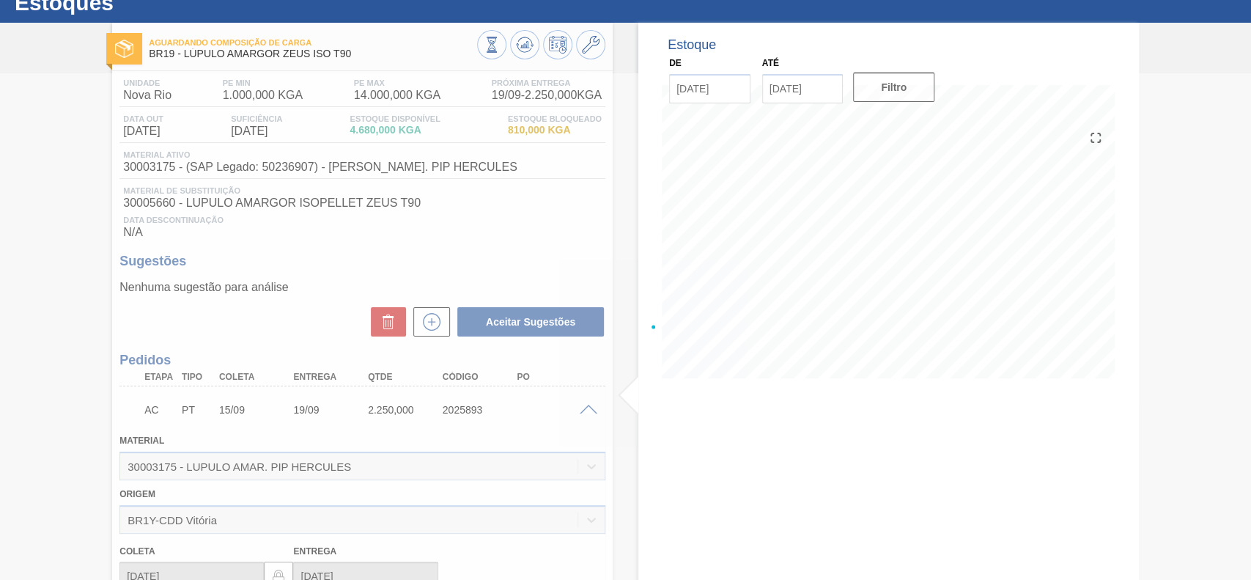
scroll to position [59, 0]
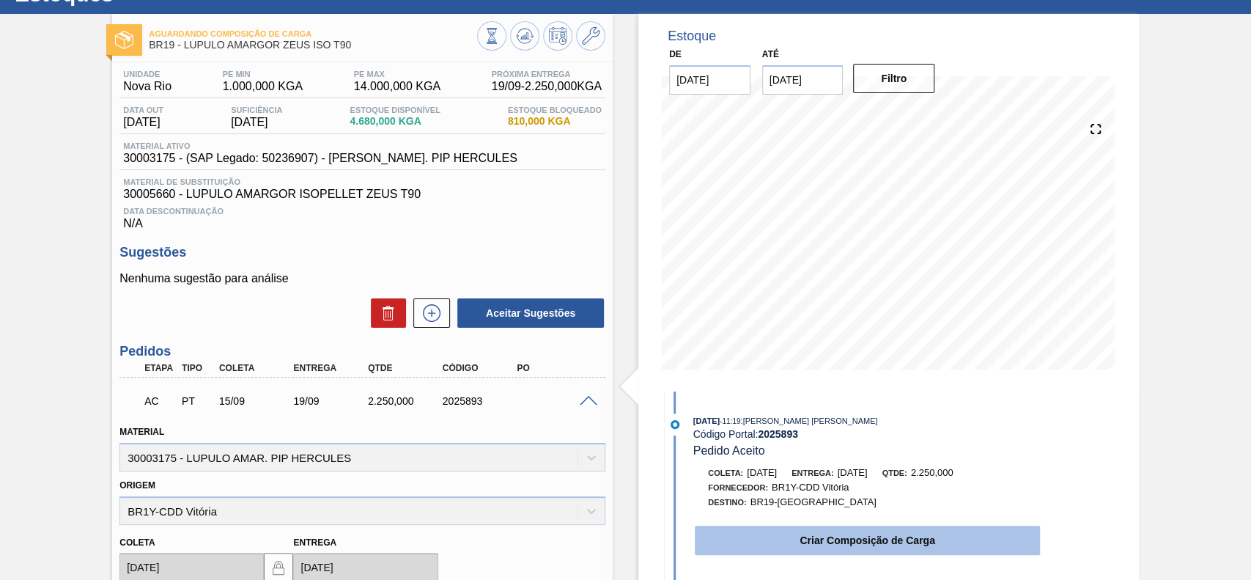
click at [842, 539] on button "Criar Composição de Carga" at bounding box center [867, 539] width 345 height 29
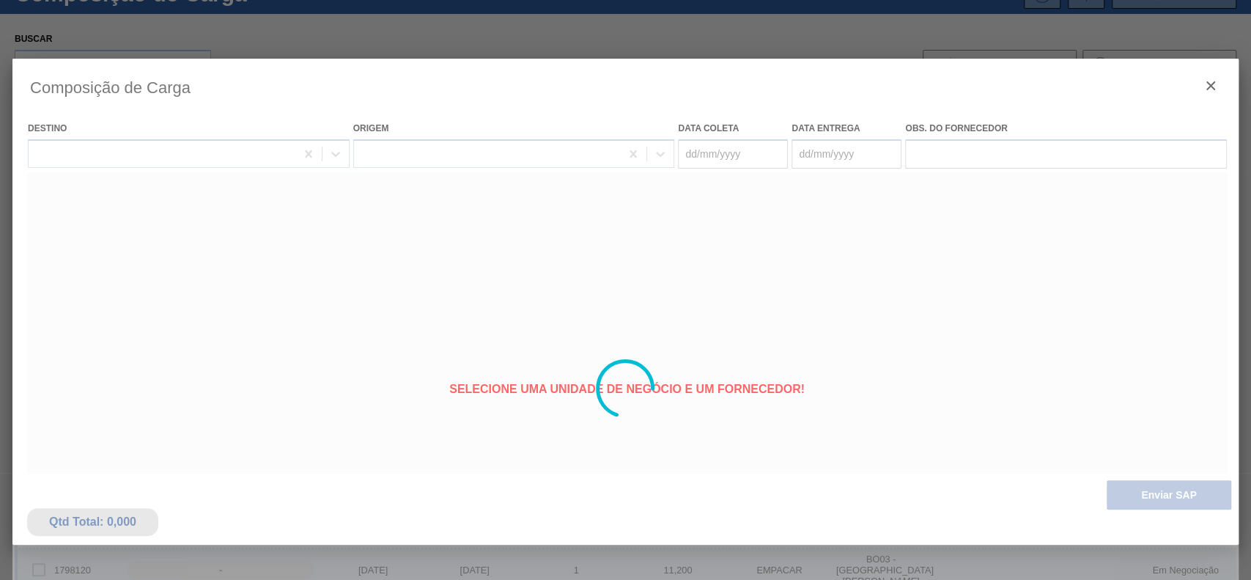
type coleta "[DATE]"
type entrega "[DATE]"
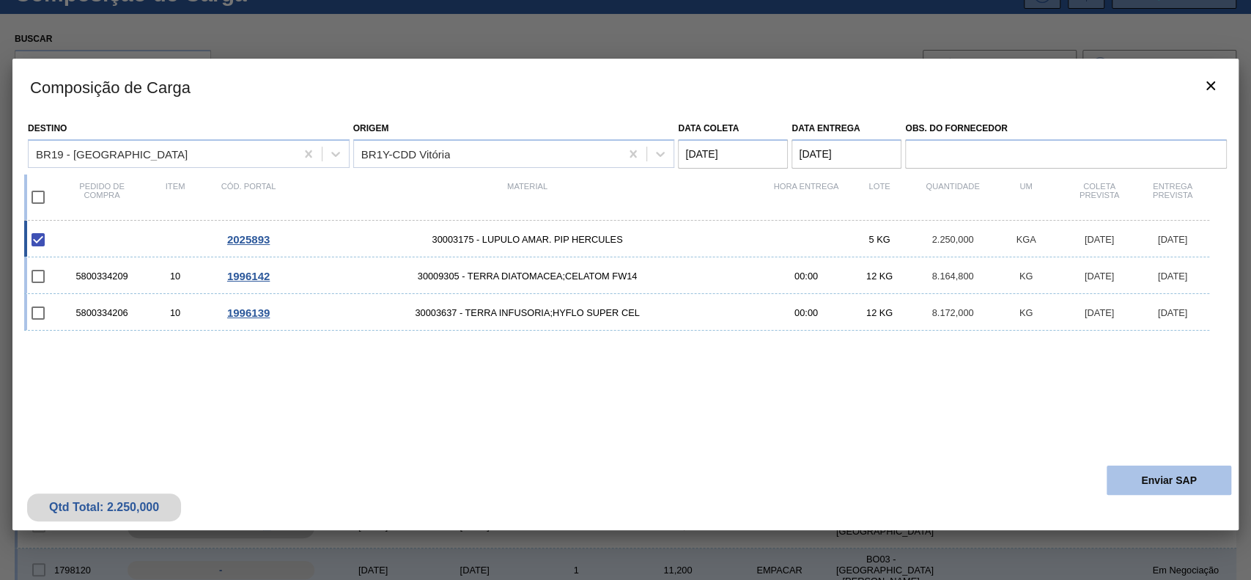
click at [1157, 471] on button "Enviar SAP" at bounding box center [1169, 479] width 125 height 29
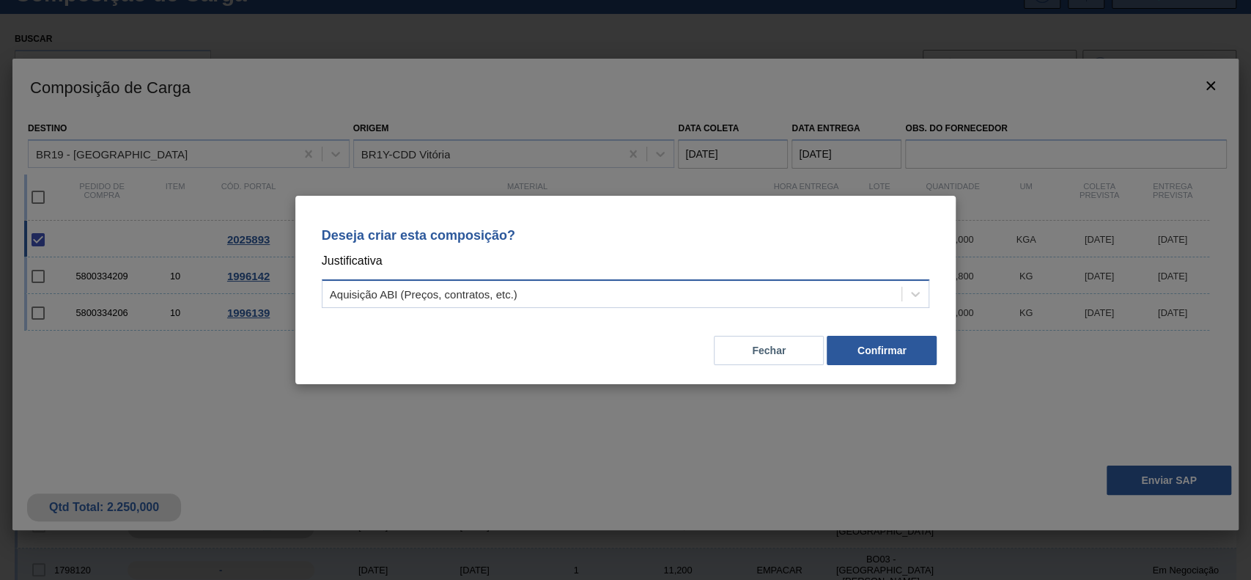
click at [580, 304] on div "Aquisição ABI (Preços, contratos, etc.)" at bounding box center [612, 294] width 580 height 21
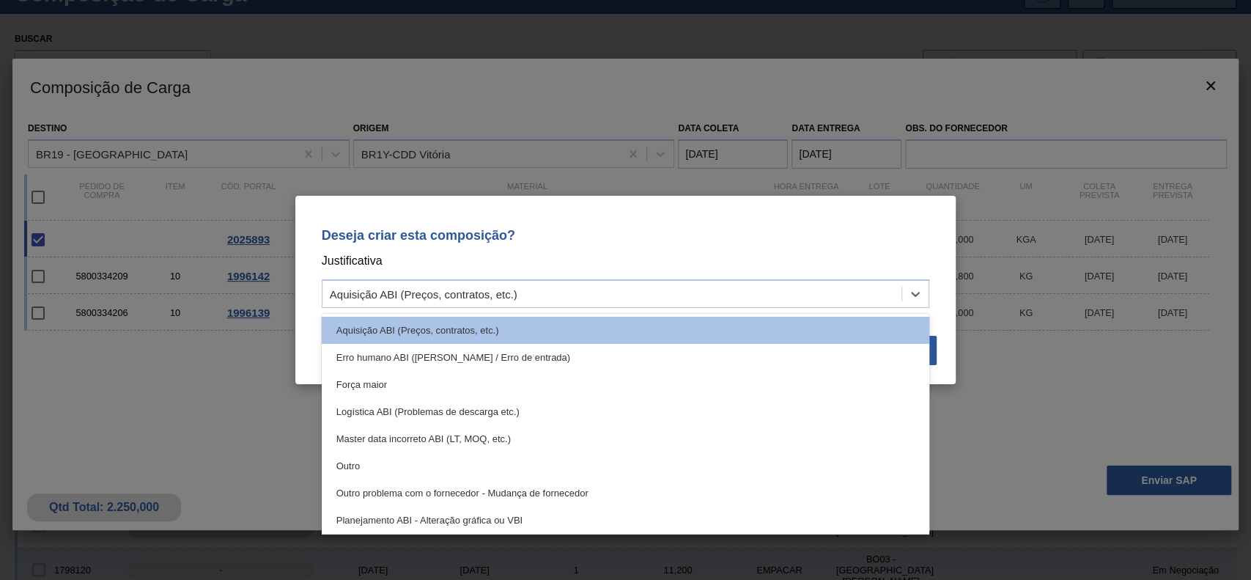
drag, startPoint x: 474, startPoint y: 470, endPoint x: 544, endPoint y: 451, distance: 72.2
click at [474, 472] on div "Outro" at bounding box center [626, 465] width 608 height 27
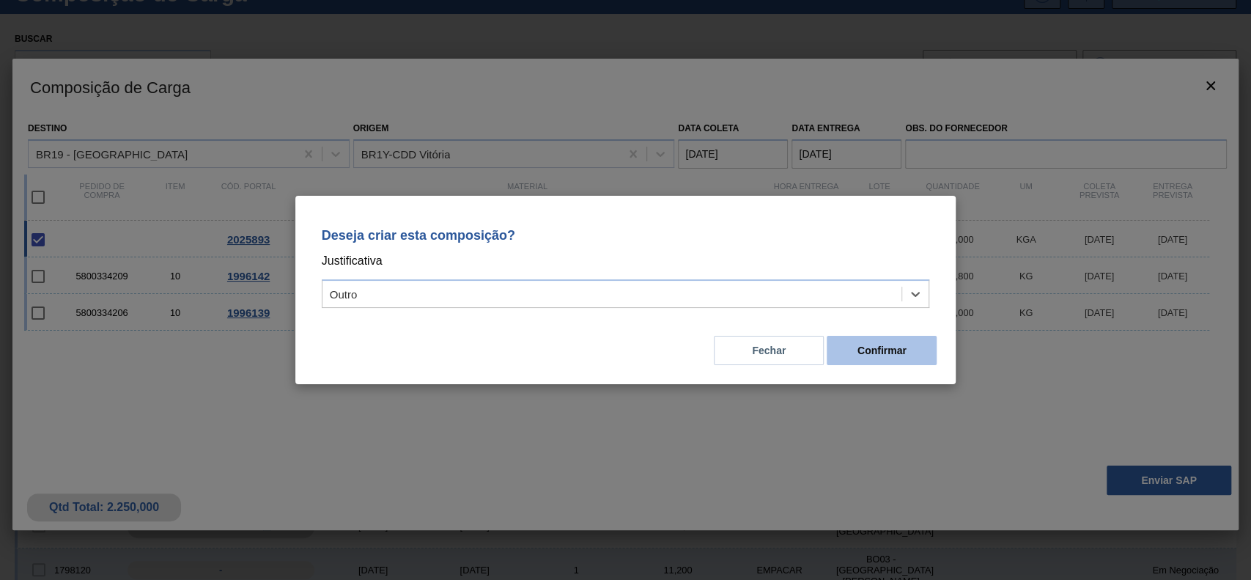
click at [897, 362] on button "Confirmar" at bounding box center [882, 350] width 110 height 29
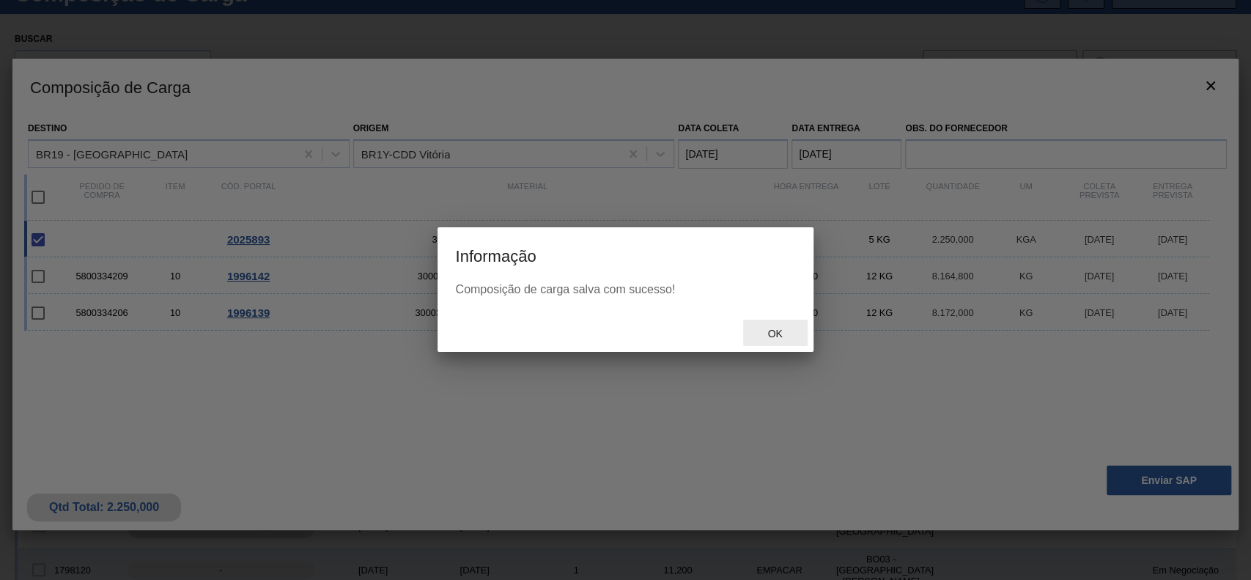
click at [763, 333] on span "Ok" at bounding box center [775, 334] width 38 height 12
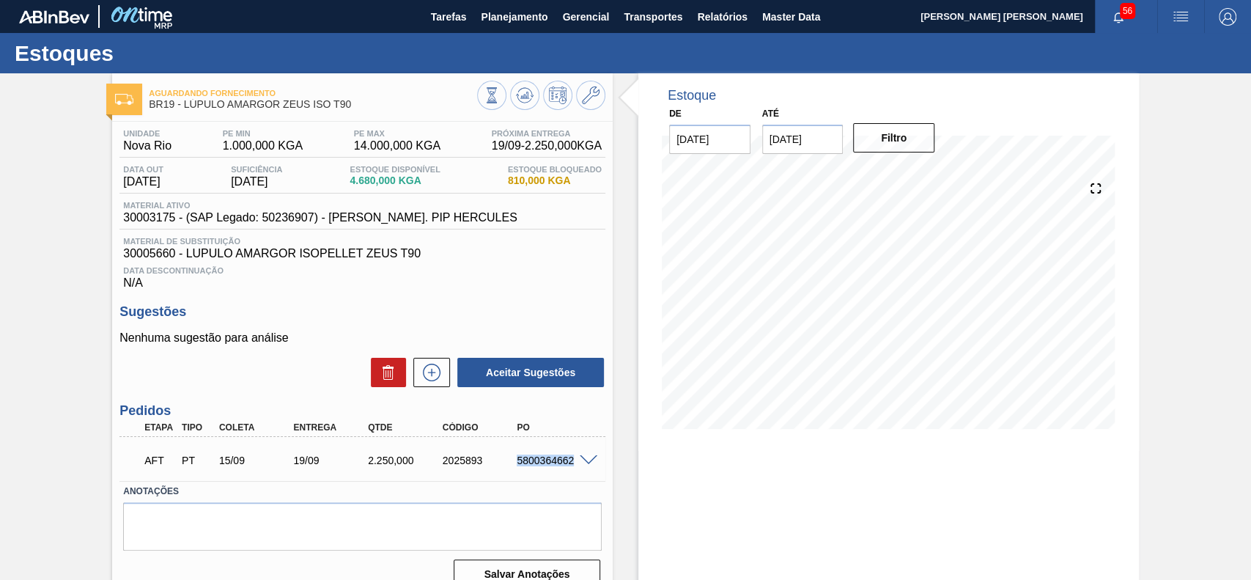
drag, startPoint x: 523, startPoint y: 460, endPoint x: 575, endPoint y: 465, distance: 51.6
click at [575, 465] on div "AFT PT 15/09 19/09 2.250,000 2025893 5800364662" at bounding box center [362, 458] width 486 height 37
copy div "5800364662"
click at [542, 473] on div "AFT PT 15/09 19/09 2.250,000 2025893 5800364662" at bounding box center [358, 458] width 447 height 29
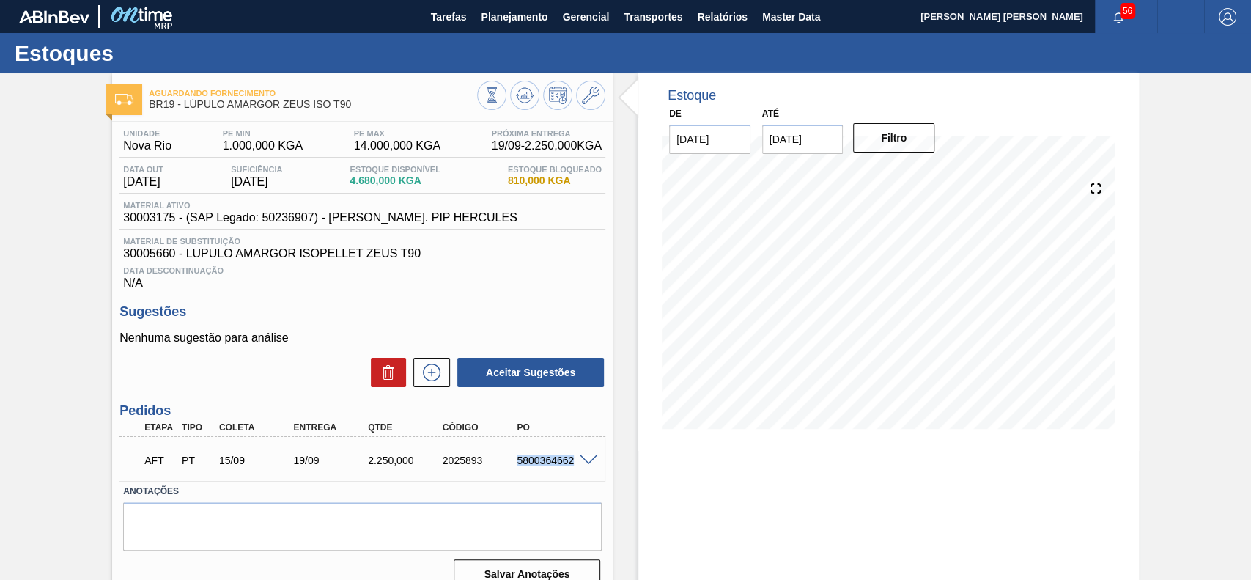
drag, startPoint x: 514, startPoint y: 468, endPoint x: 574, endPoint y: 469, distance: 59.4
click at [574, 469] on div "AFT PT 15/09 19/09 2.250,000 2025893 5800364662" at bounding box center [358, 458] width 447 height 29
copy div "5800364662"
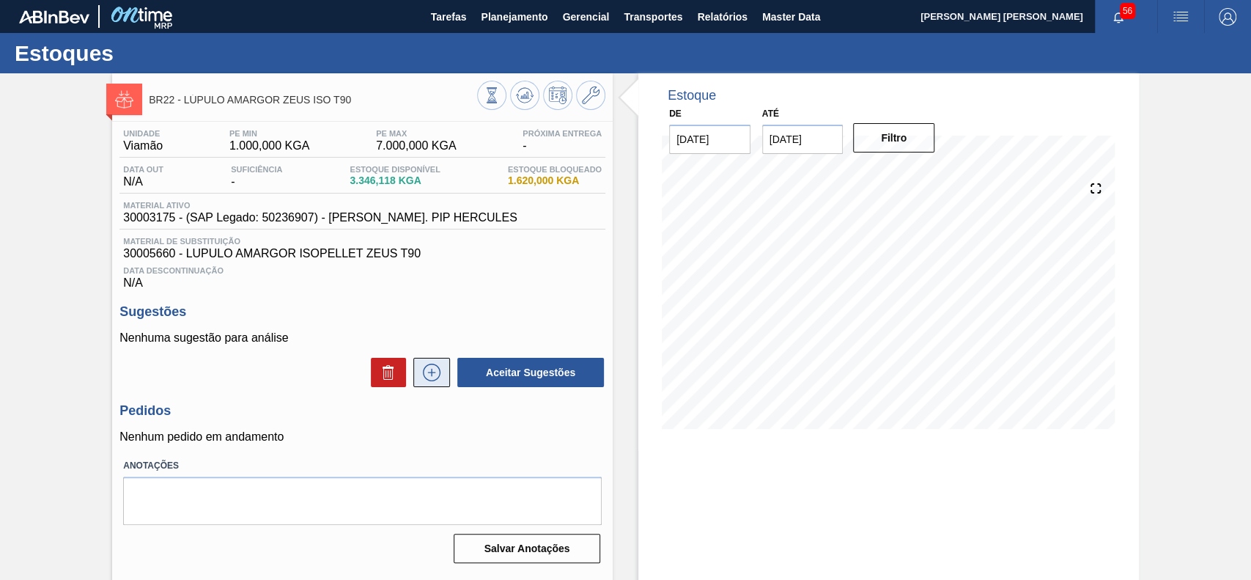
click at [443, 372] on button at bounding box center [431, 372] width 37 height 29
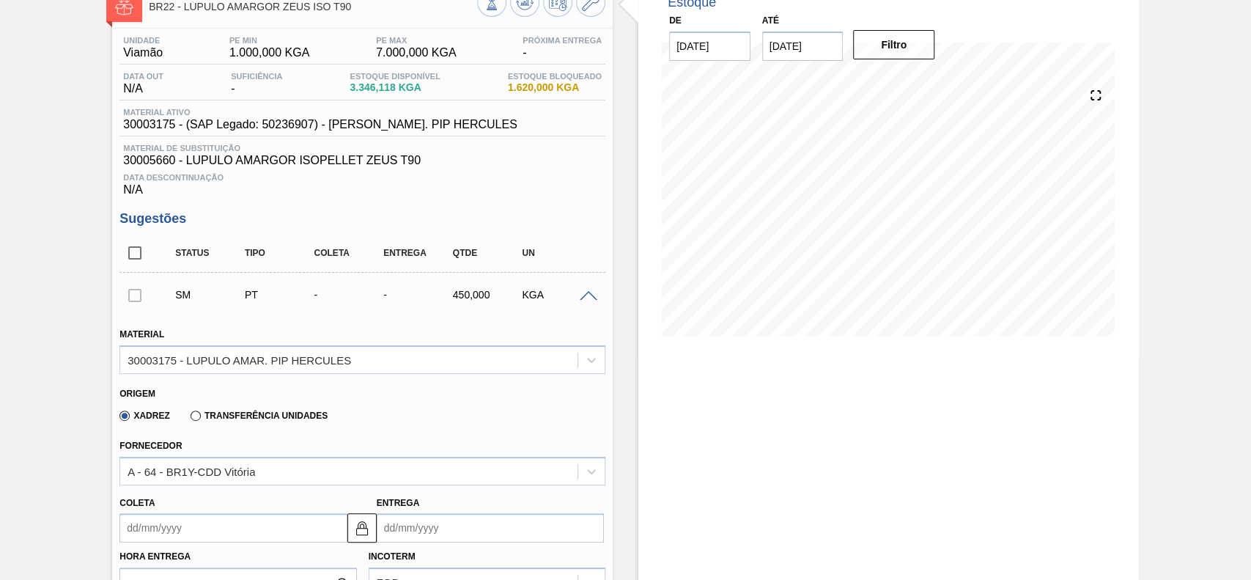
scroll to position [293, 0]
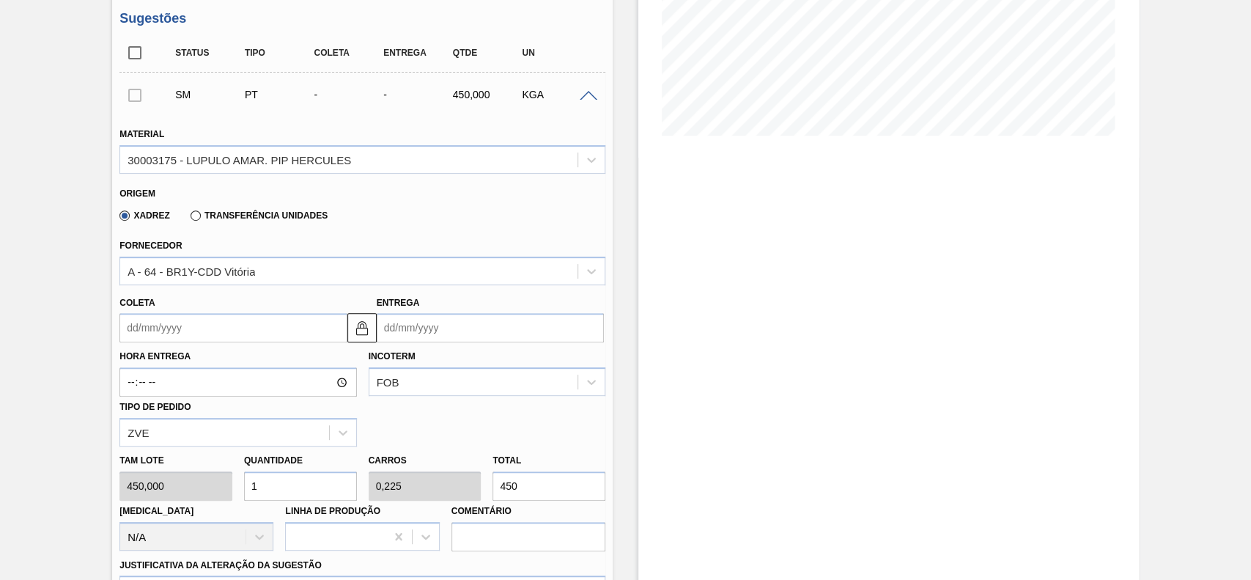
click at [226, 331] on input "Coleta" at bounding box center [232, 327] width 227 height 29
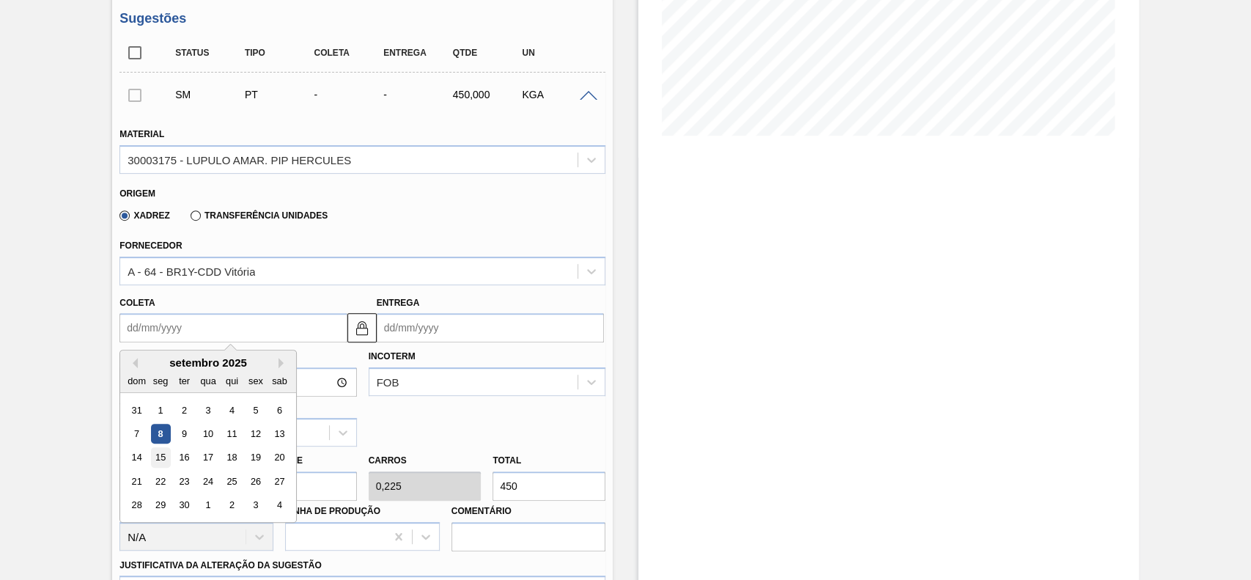
click at [158, 457] on div "15" at bounding box center [161, 458] width 20 height 20
type input "[DATE]"
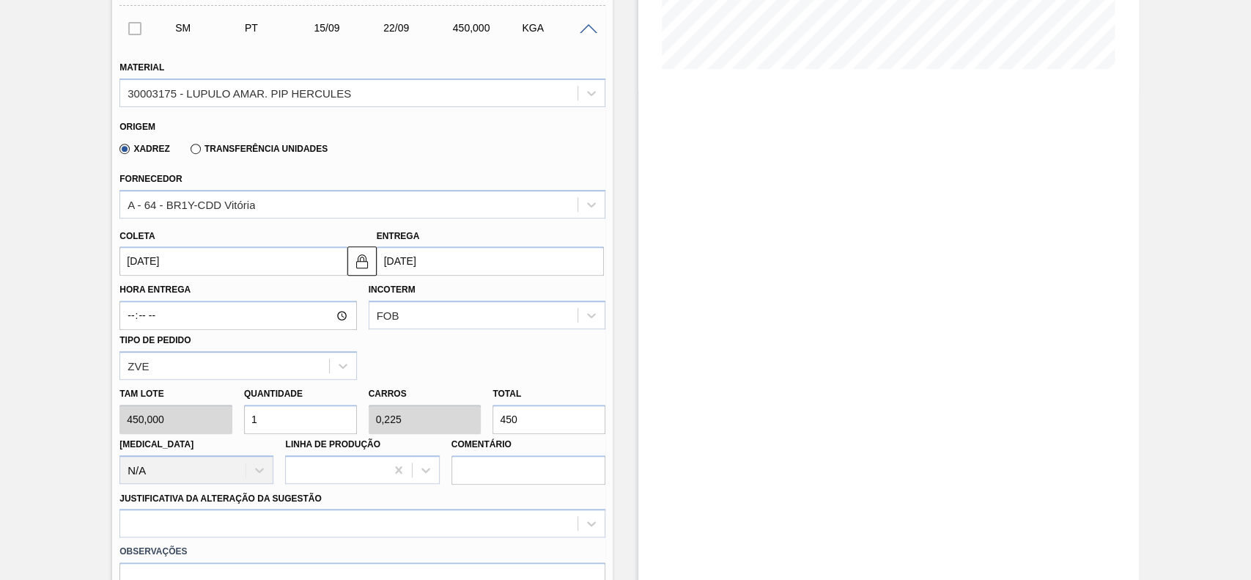
scroll to position [391, 0]
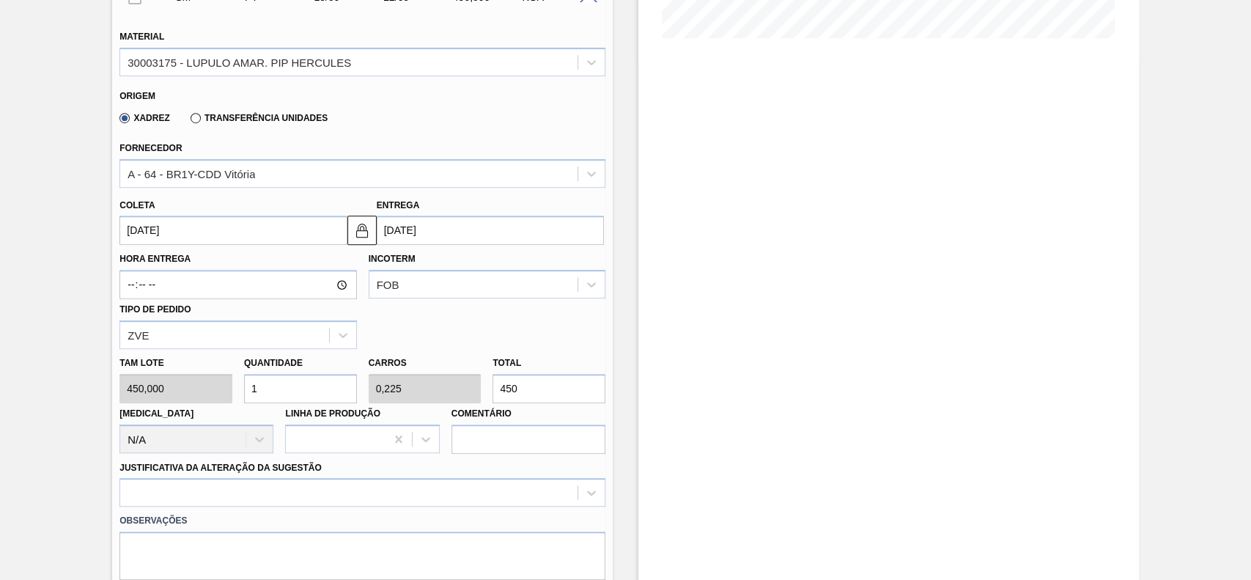
click at [295, 390] on input "1" at bounding box center [300, 388] width 113 height 29
type input "0"
type input "4"
type input "0,9"
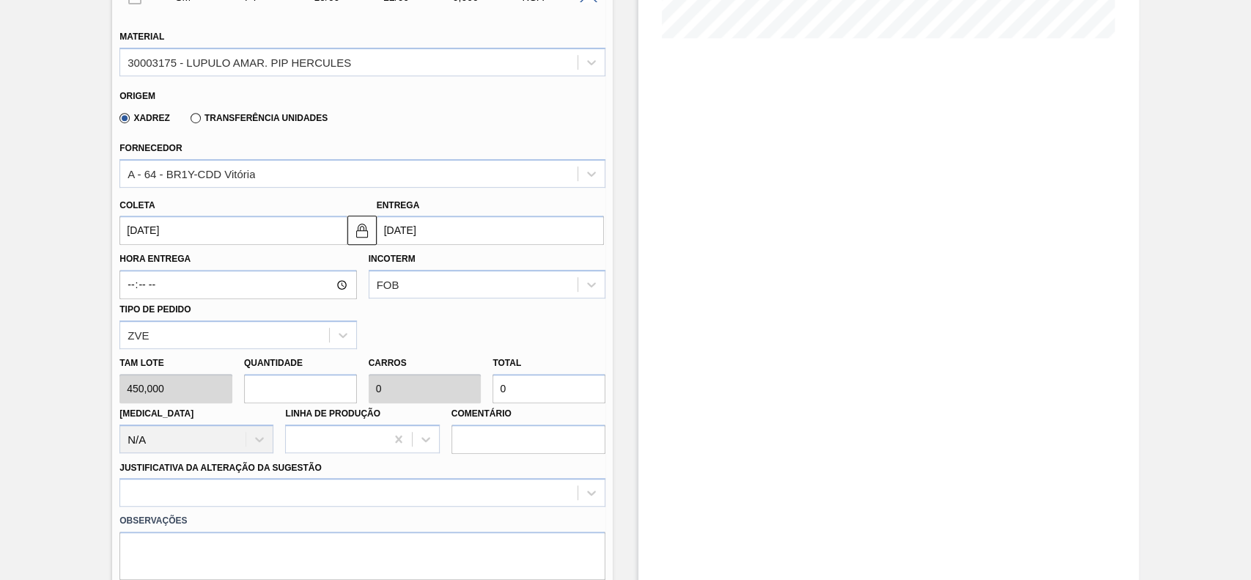
type input "1.800"
type input "4"
click at [282, 489] on div at bounding box center [362, 492] width 486 height 29
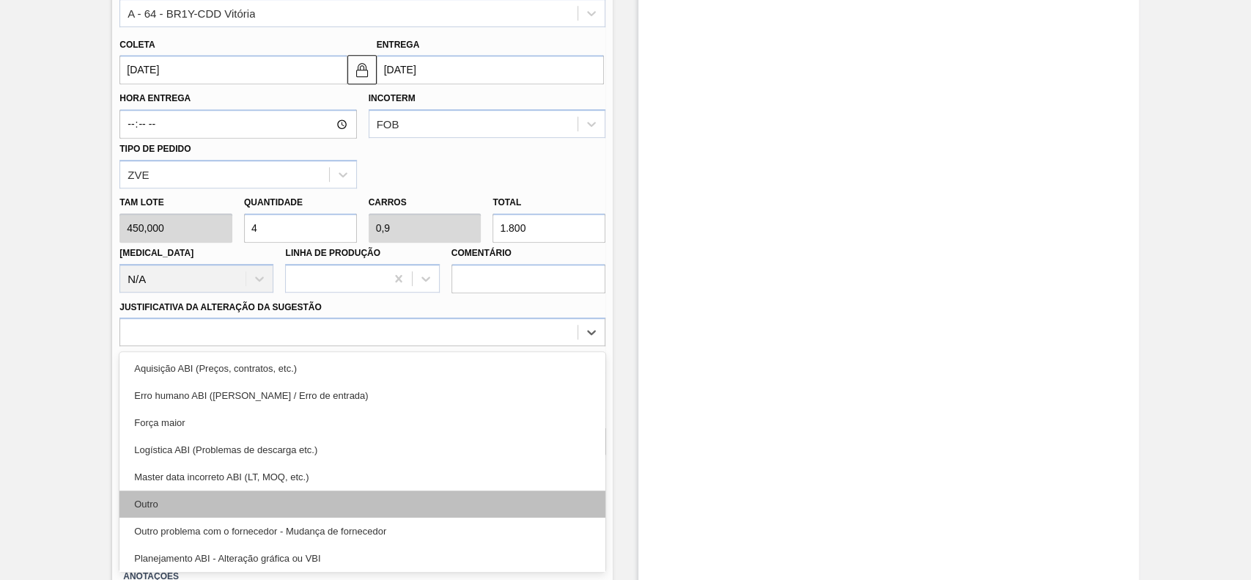
click at [207, 504] on div "Outro" at bounding box center [362, 503] width 486 height 27
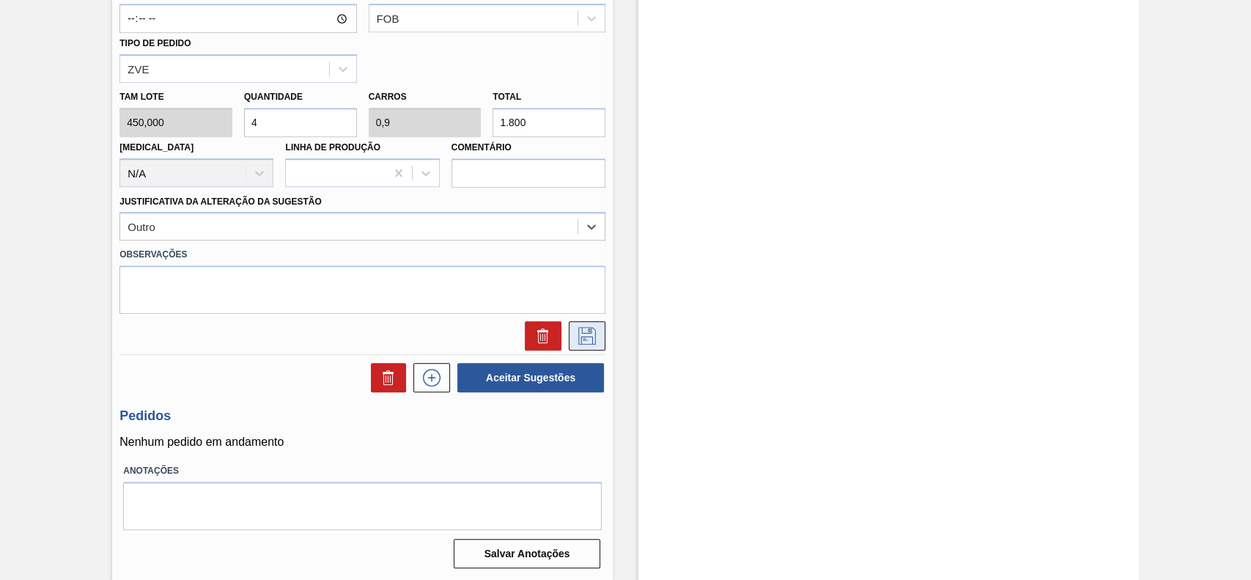
scroll to position [660, 0]
click at [595, 338] on icon at bounding box center [586, 335] width 23 height 18
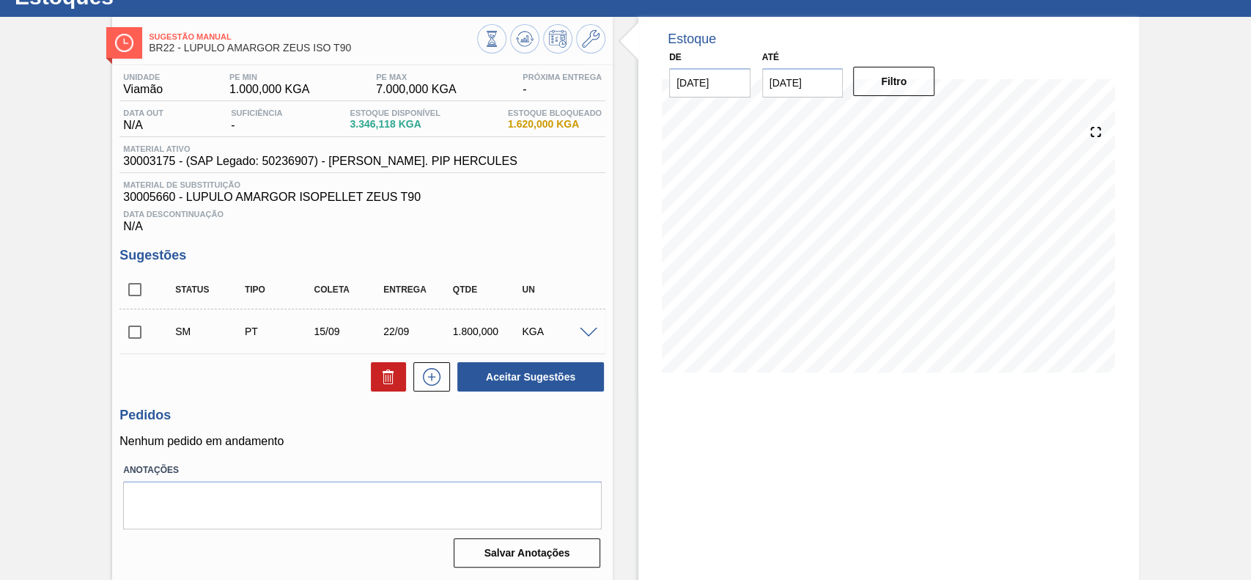
scroll to position [59, 0]
click at [147, 331] on input "checkbox" at bounding box center [134, 332] width 31 height 31
click at [498, 372] on button "Aceitar Sugestões" at bounding box center [530, 376] width 147 height 29
checkbox input "false"
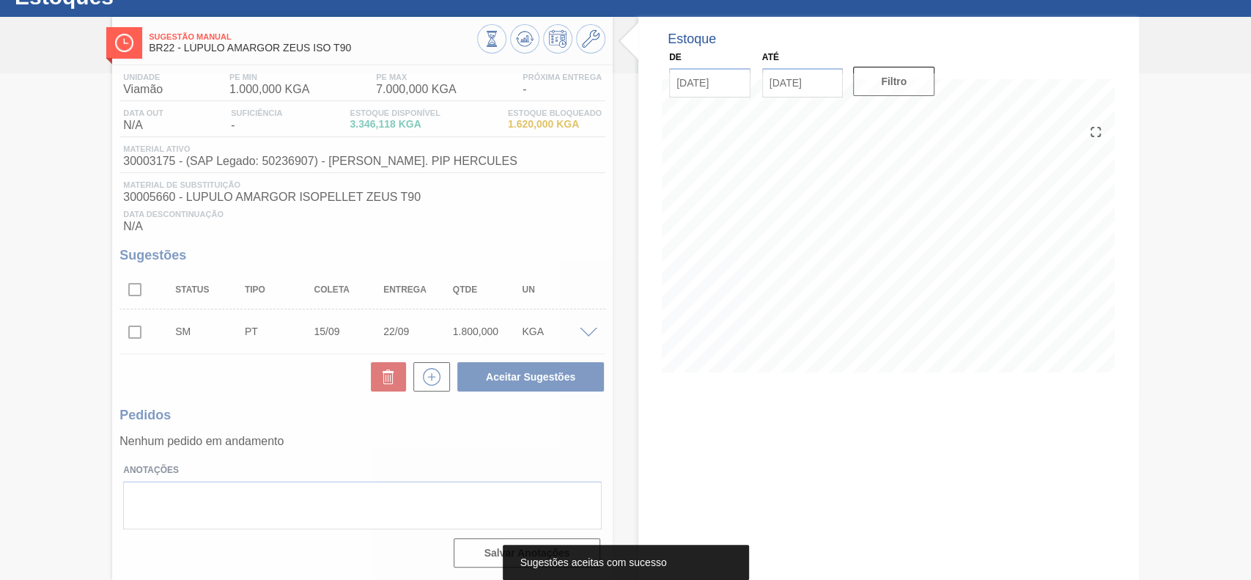
scroll to position [51, 0]
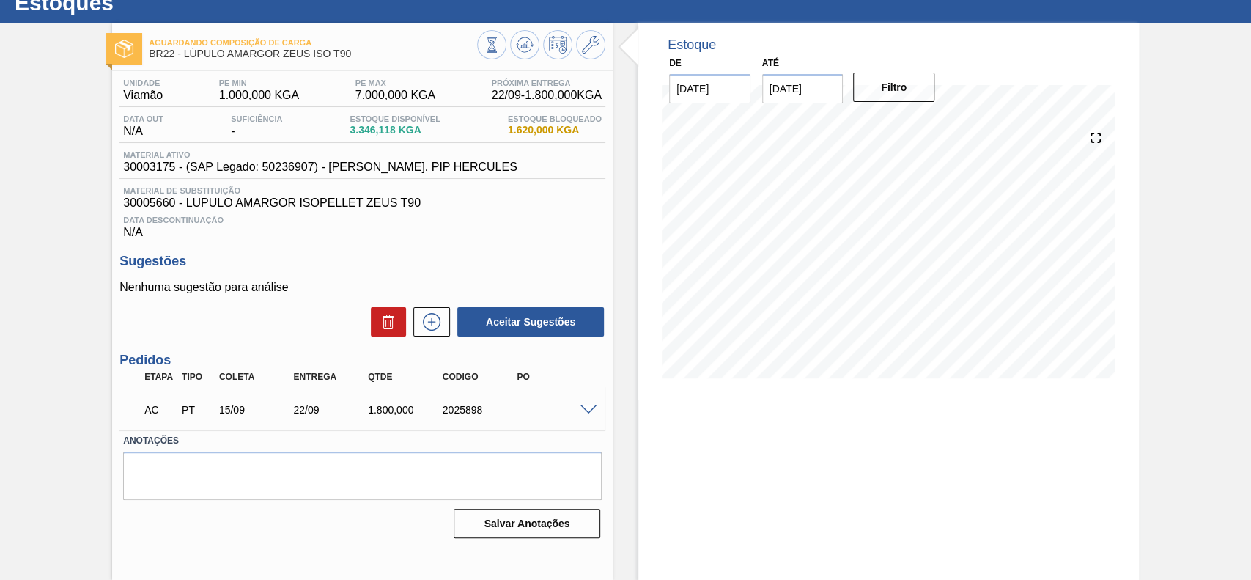
click at [577, 413] on div at bounding box center [590, 408] width 29 height 11
click at [581, 413] on span at bounding box center [589, 410] width 18 height 11
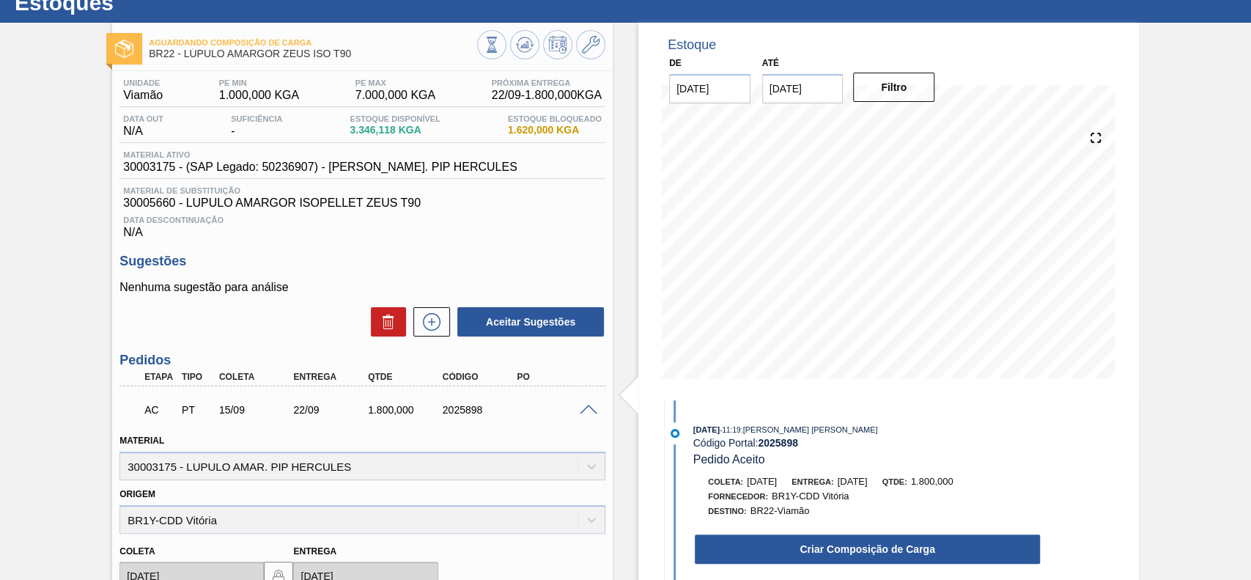
click at [781, 570] on div "08/09/2025 - 11:19 : GUSTAVO HENRIQUE CALO FARIAS Código Portal: 2025898 Pedido…" at bounding box center [852, 497] width 377 height 150
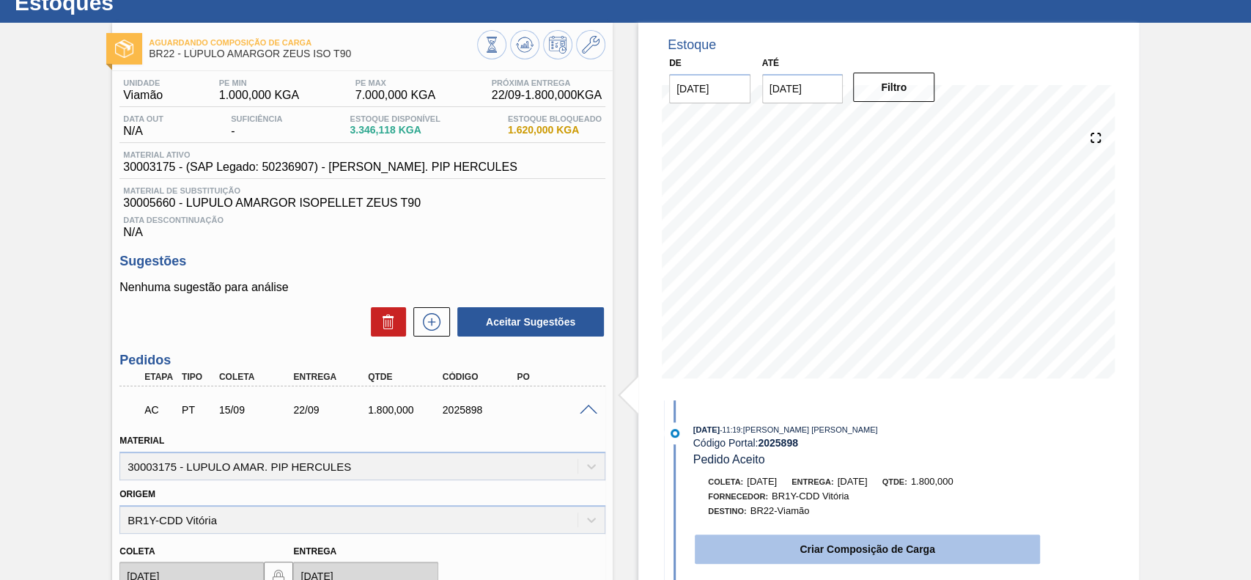
click at [783, 564] on button "Criar Composição de Carga" at bounding box center [867, 548] width 345 height 29
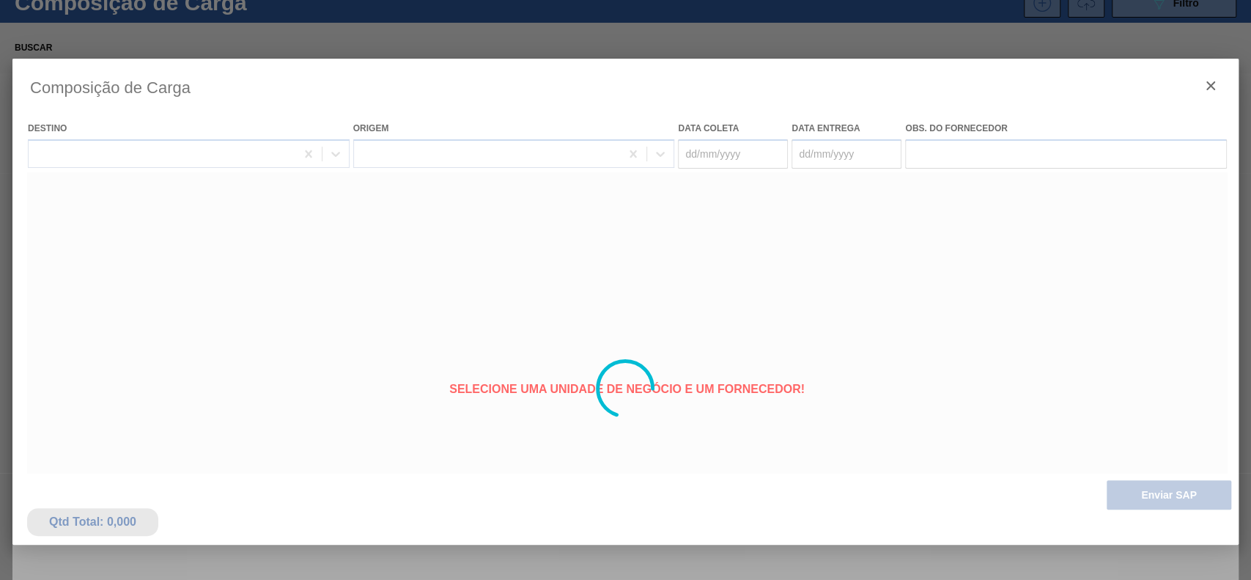
type coleta "[DATE]"
type entrega "[DATE]"
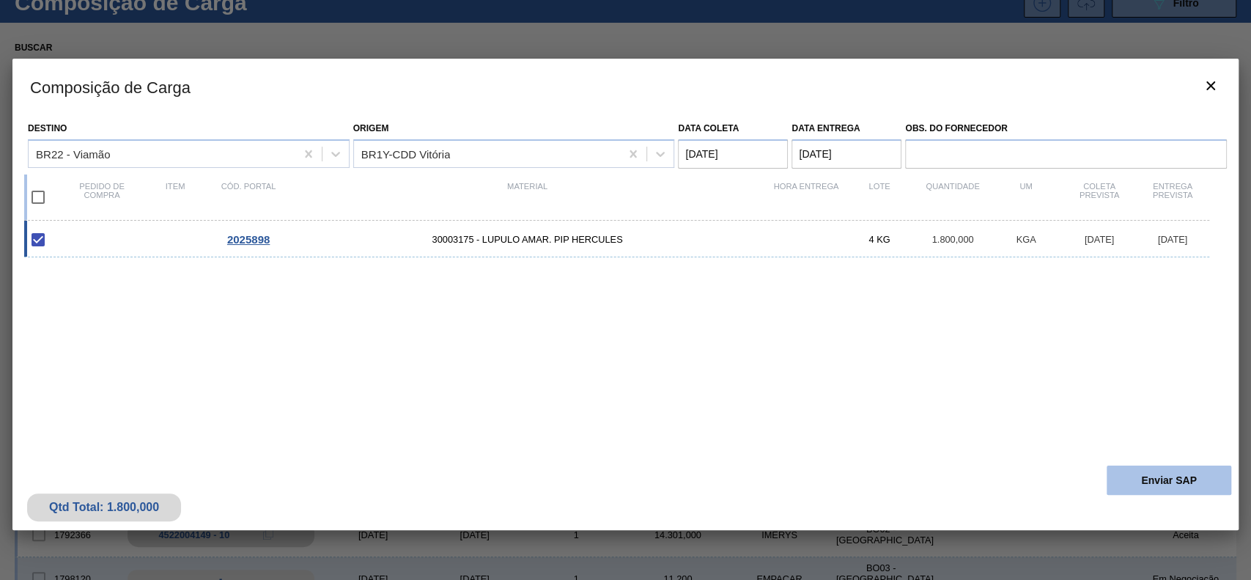
click at [1118, 476] on button "Enviar SAP" at bounding box center [1169, 479] width 125 height 29
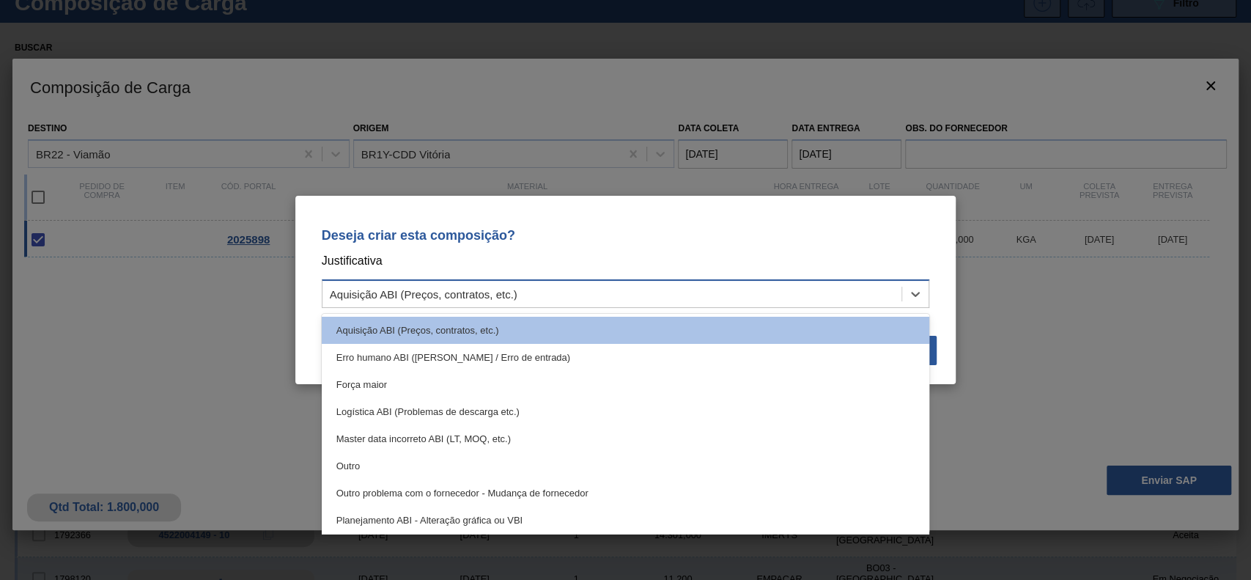
click at [845, 295] on div "Aquisição ABI (Preços, contratos, etc.)" at bounding box center [612, 294] width 580 height 21
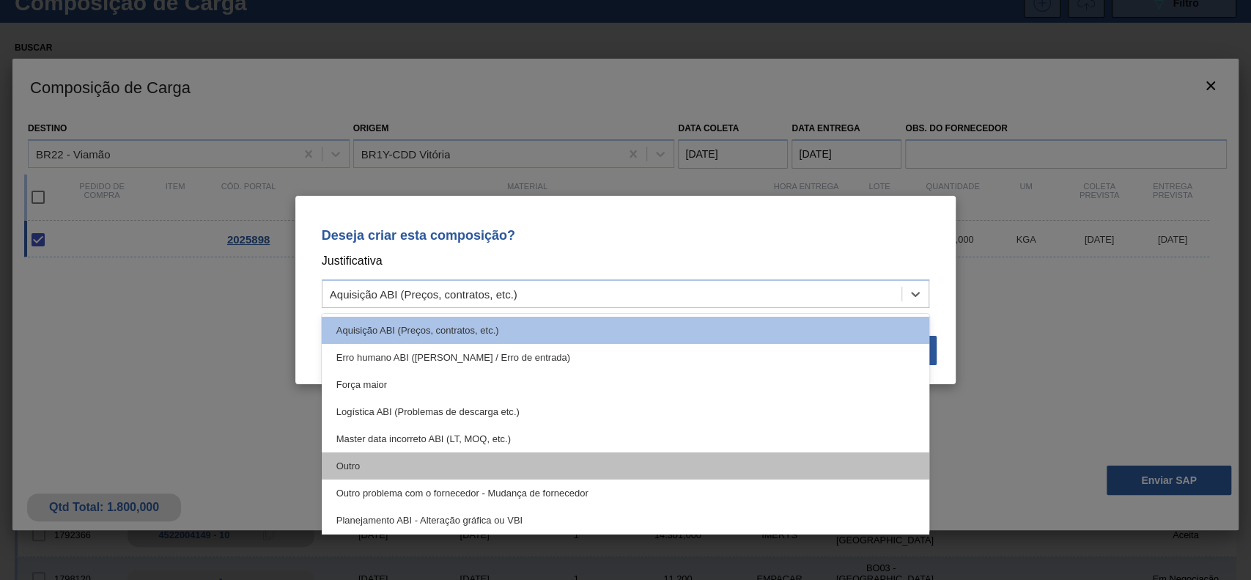
click at [528, 457] on div "Outro" at bounding box center [626, 465] width 608 height 27
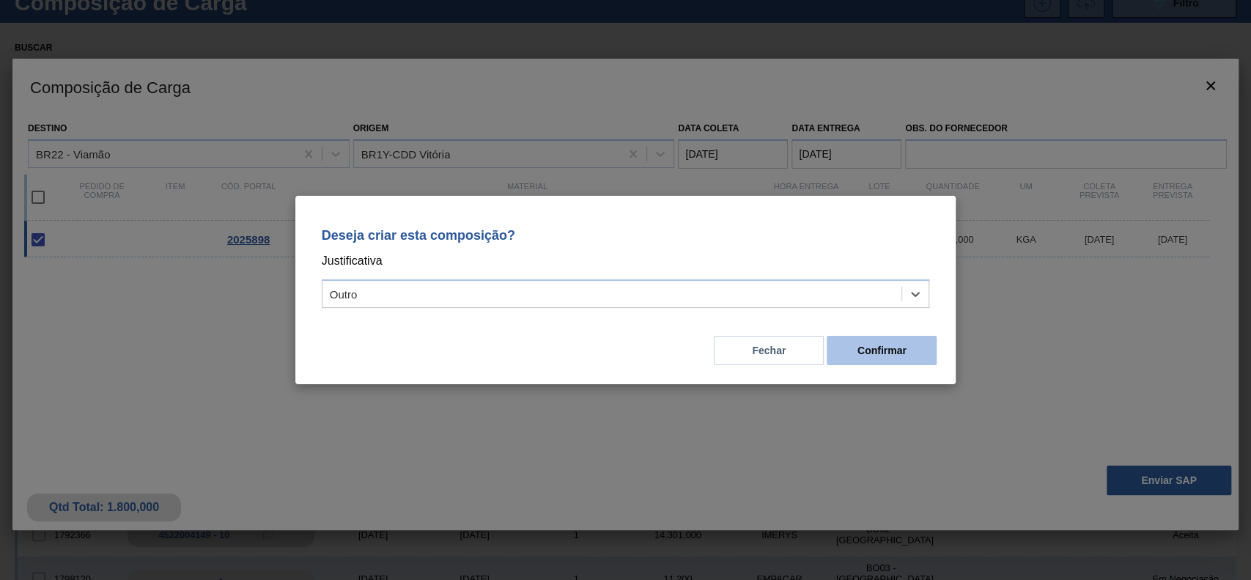
click at [874, 352] on button "Confirmar" at bounding box center [882, 350] width 110 height 29
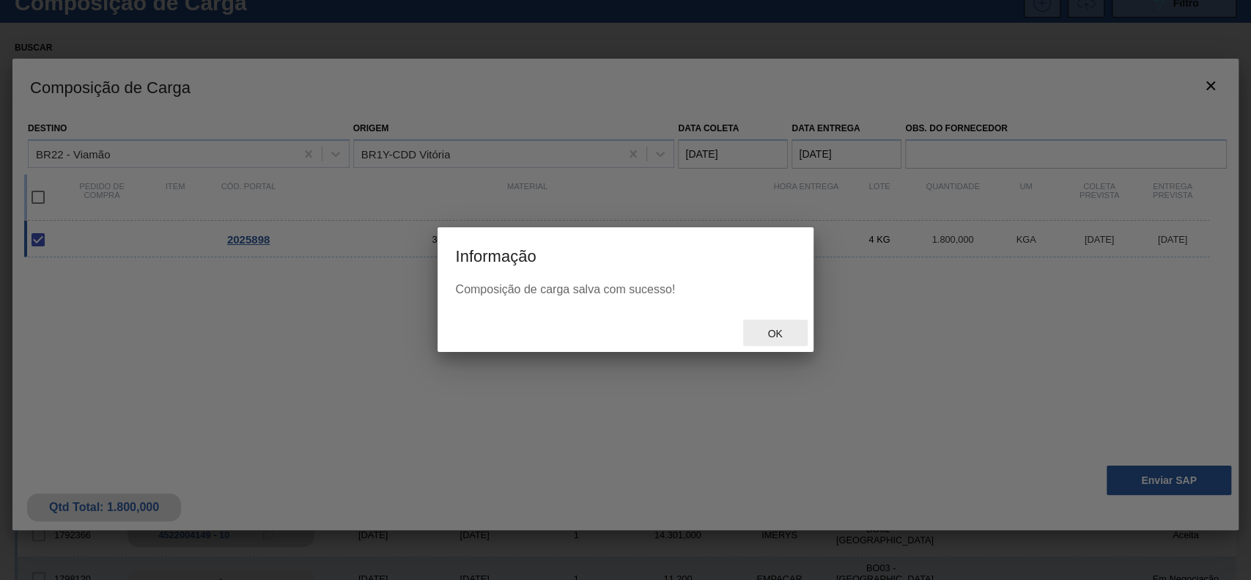
click at [764, 333] on span "Ok" at bounding box center [775, 334] width 38 height 12
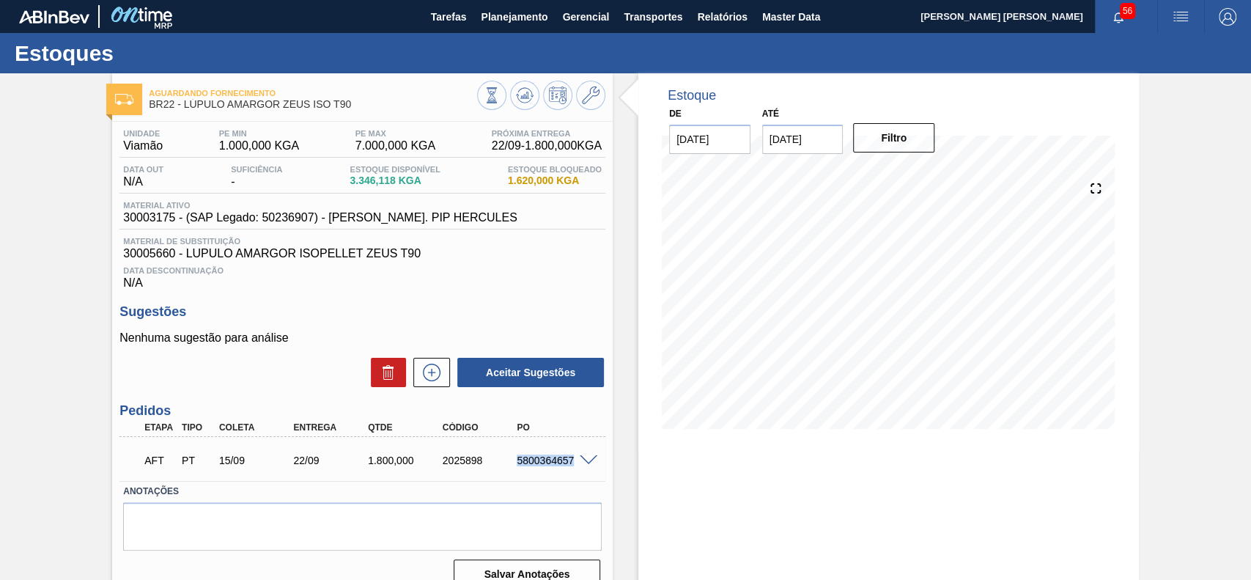
drag, startPoint x: 514, startPoint y: 468, endPoint x: 574, endPoint y: 470, distance: 59.4
click at [574, 470] on div "AFT PT 15/09 22/09 1.800,000 2025898 5800364657" at bounding box center [358, 458] width 447 height 29
copy div "5800364657"
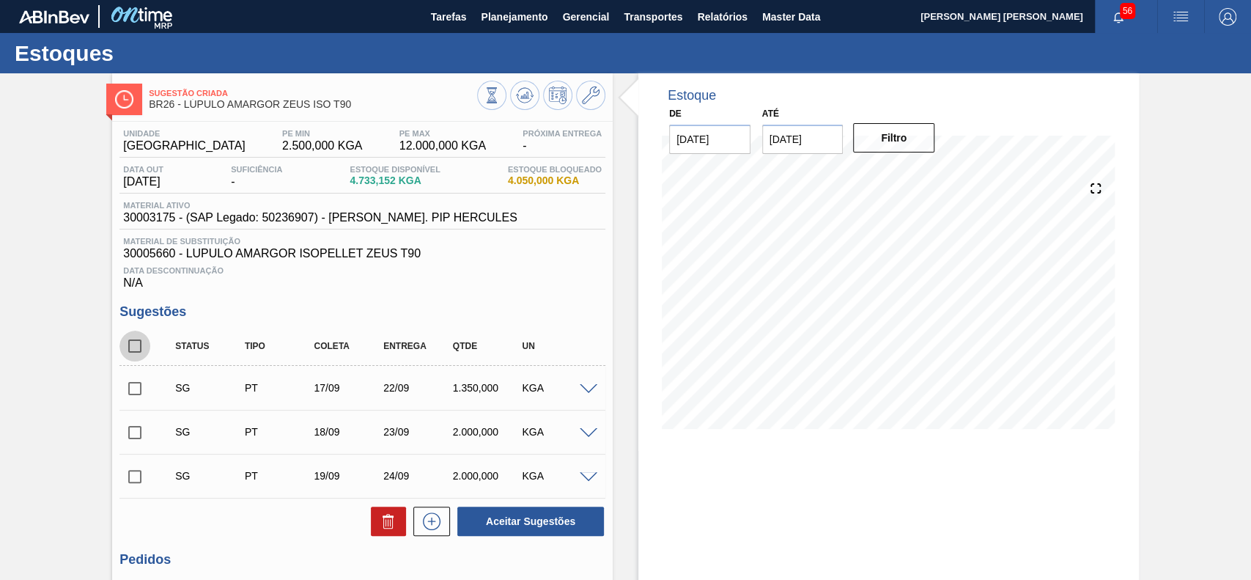
click at [141, 342] on input "checkbox" at bounding box center [134, 346] width 31 height 31
checkbox input "true"
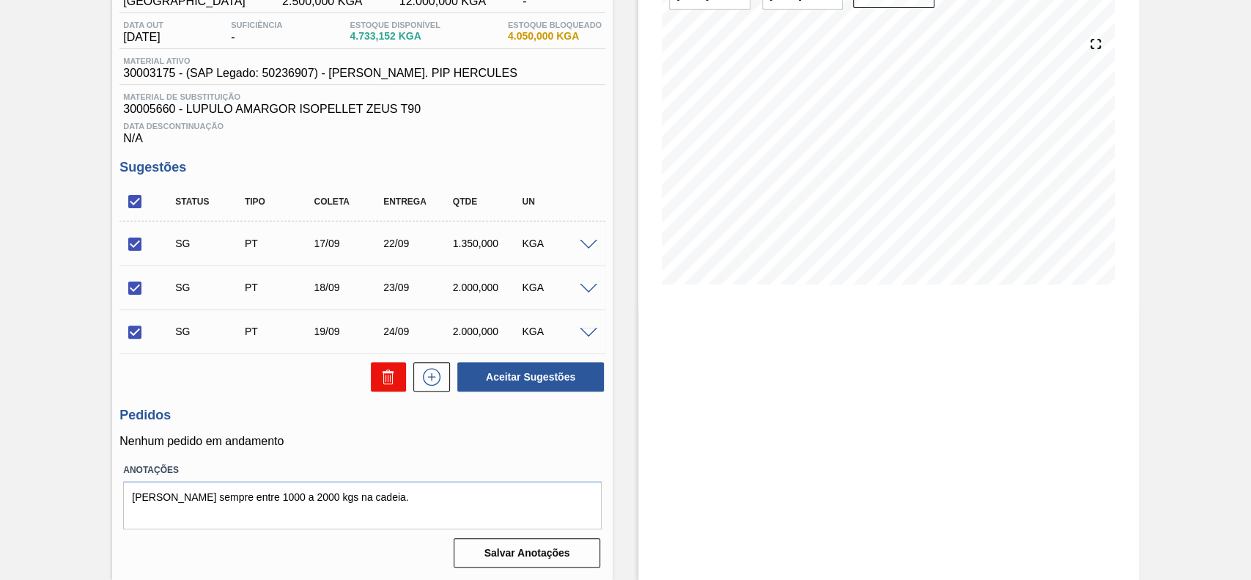
click at [373, 363] on button at bounding box center [388, 376] width 35 height 29
checkbox input "false"
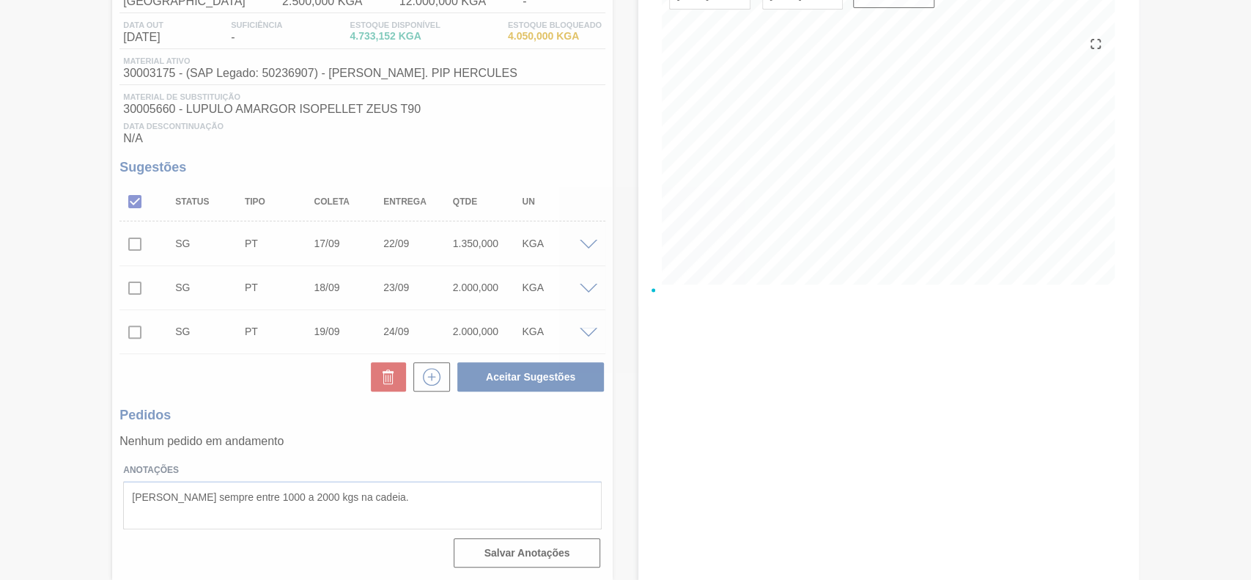
scroll to position [51, 0]
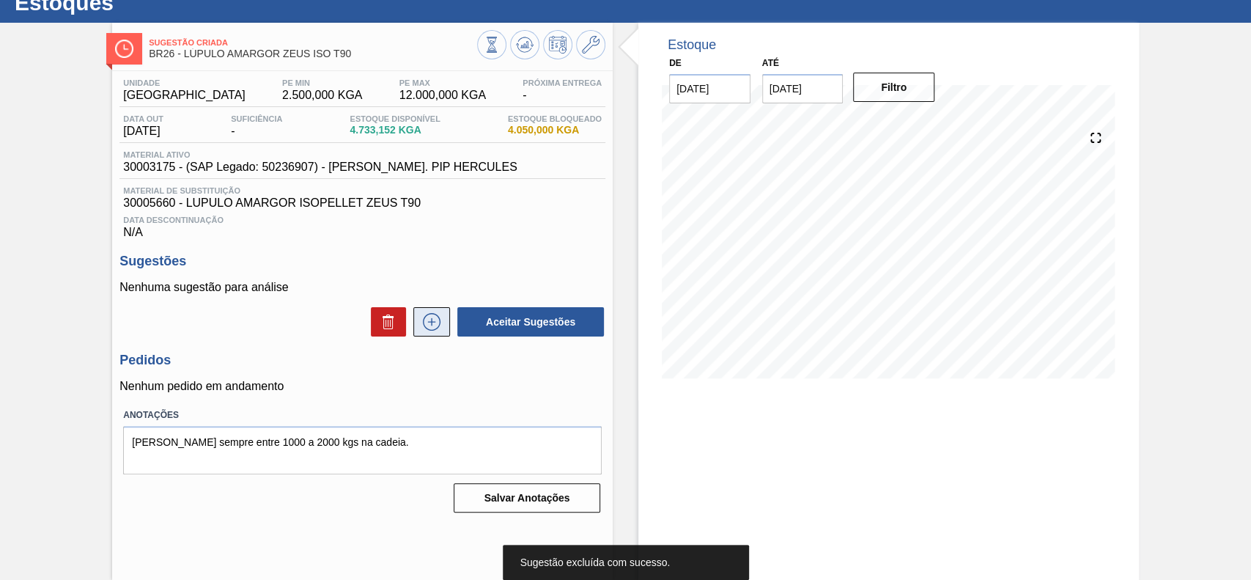
click at [446, 335] on button at bounding box center [431, 321] width 37 height 29
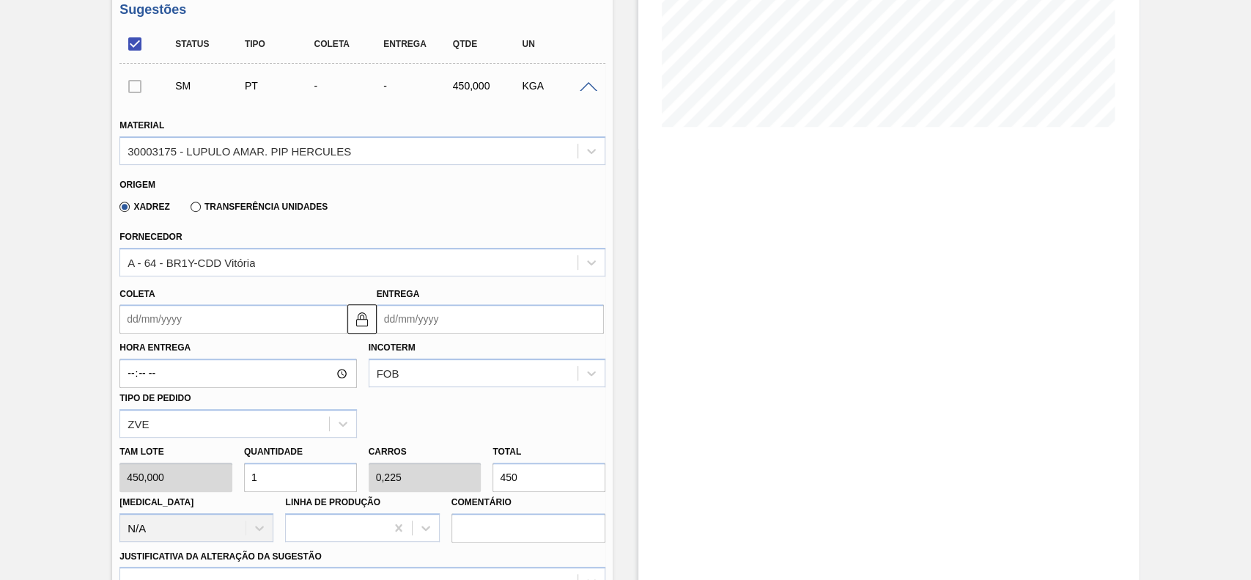
scroll to position [344, 0]
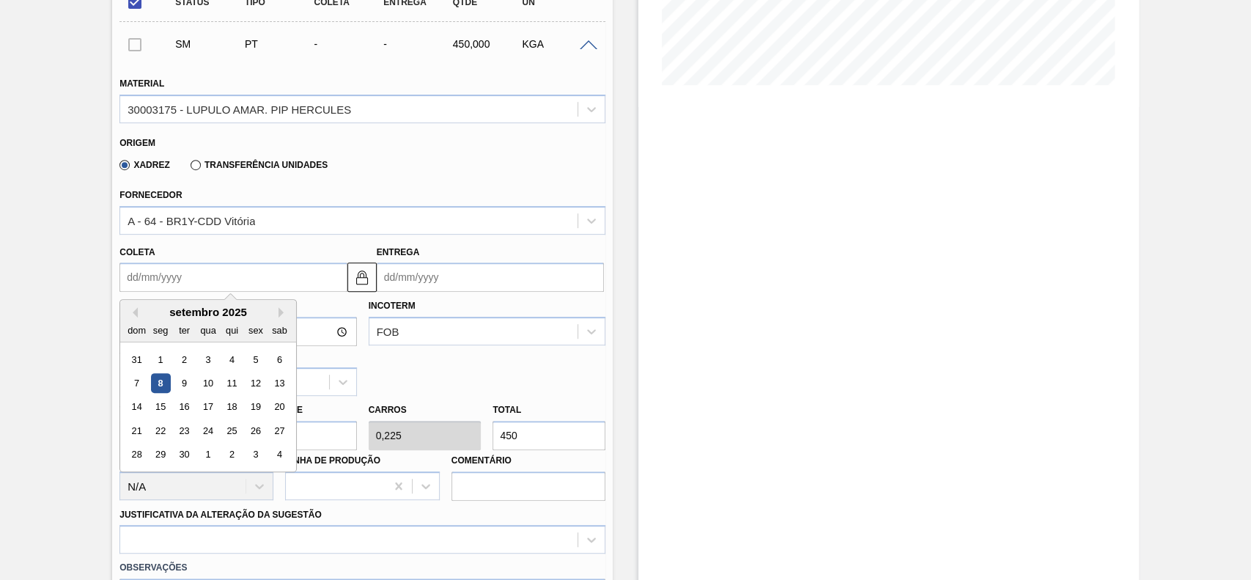
click at [177, 286] on input "Coleta" at bounding box center [232, 276] width 227 height 29
click at [160, 413] on div "15" at bounding box center [161, 407] width 20 height 20
type input "[DATE]"
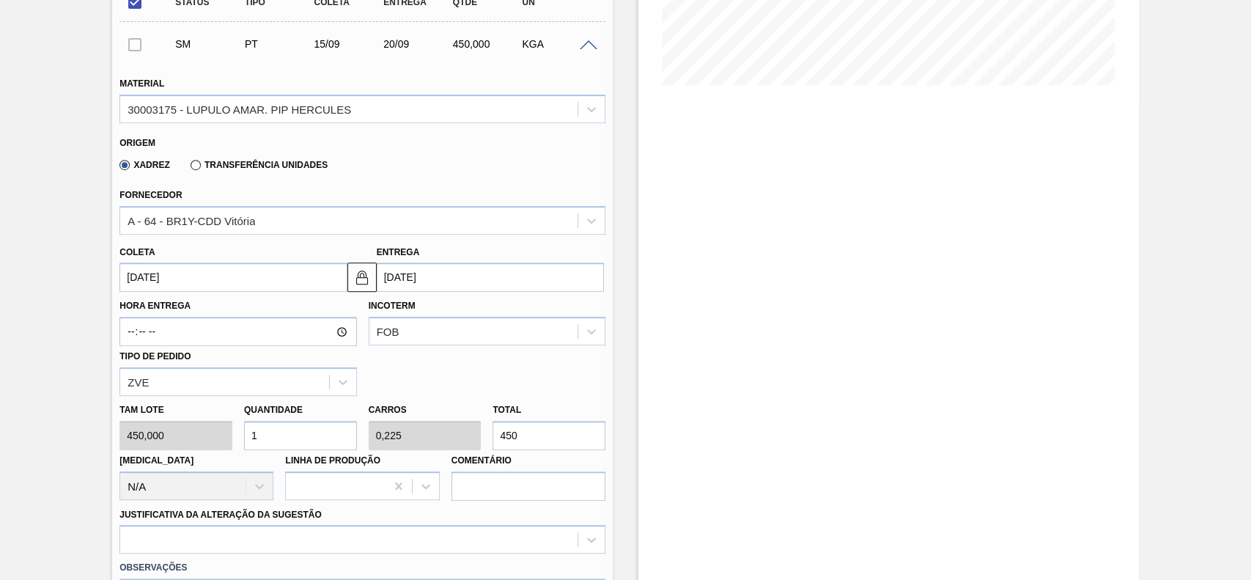
click at [287, 443] on input "1" at bounding box center [300, 435] width 113 height 29
type input "4"
type input "0,9"
type input "1.800"
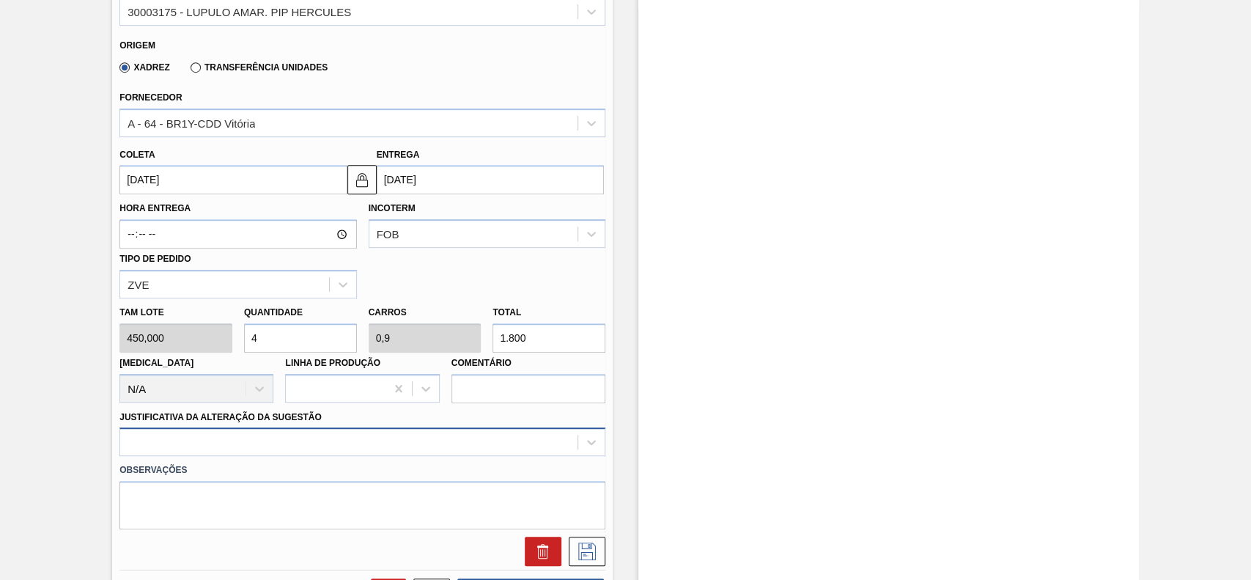
type input "4"
click at [289, 442] on div at bounding box center [362, 441] width 486 height 29
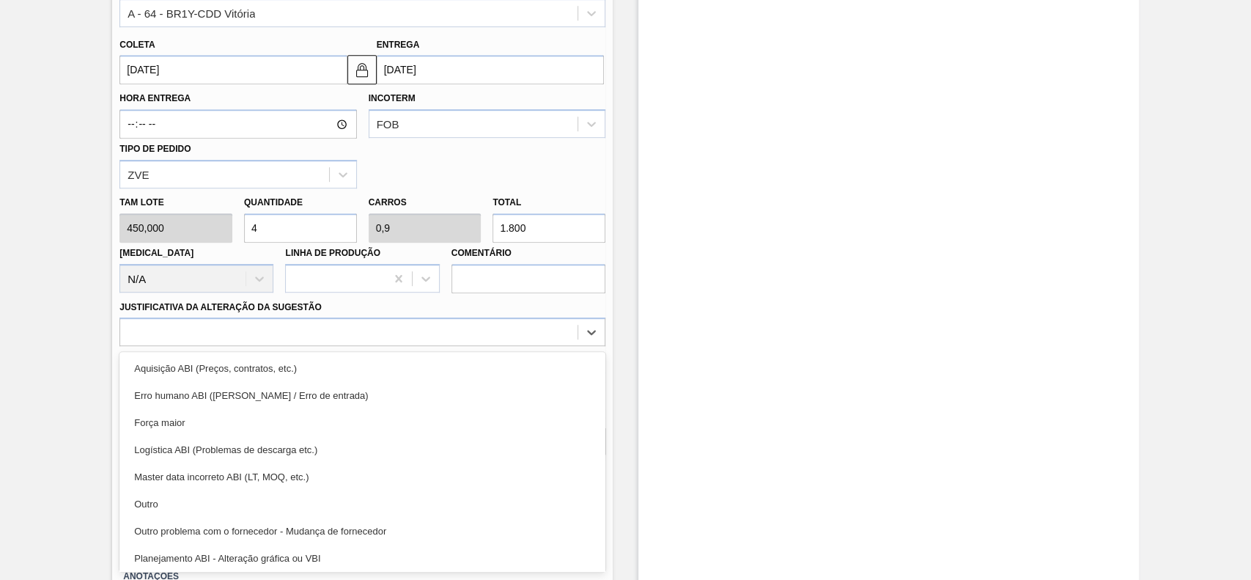
drag, startPoint x: 217, startPoint y: 497, endPoint x: 251, endPoint y: 495, distance: 34.5
click at [218, 499] on div "Outro" at bounding box center [362, 503] width 486 height 27
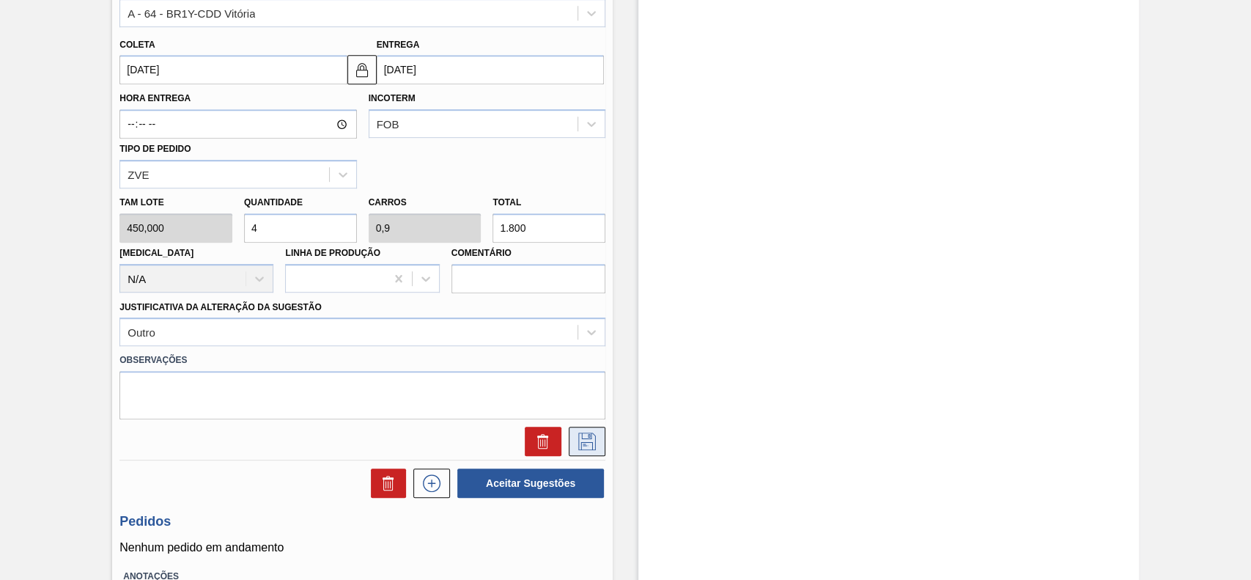
click at [593, 442] on icon at bounding box center [586, 441] width 23 height 18
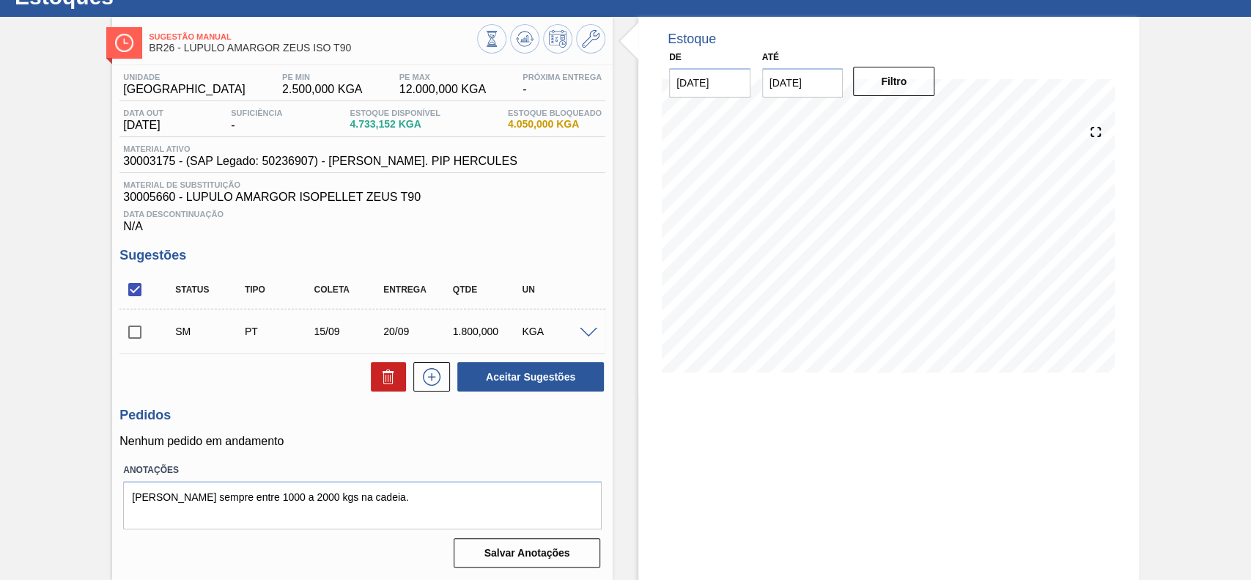
scroll to position [59, 0]
click at [132, 329] on input "checkbox" at bounding box center [134, 332] width 31 height 31
checkbox input "true"
click at [504, 377] on button "Aceitar Sugestões" at bounding box center [530, 376] width 147 height 29
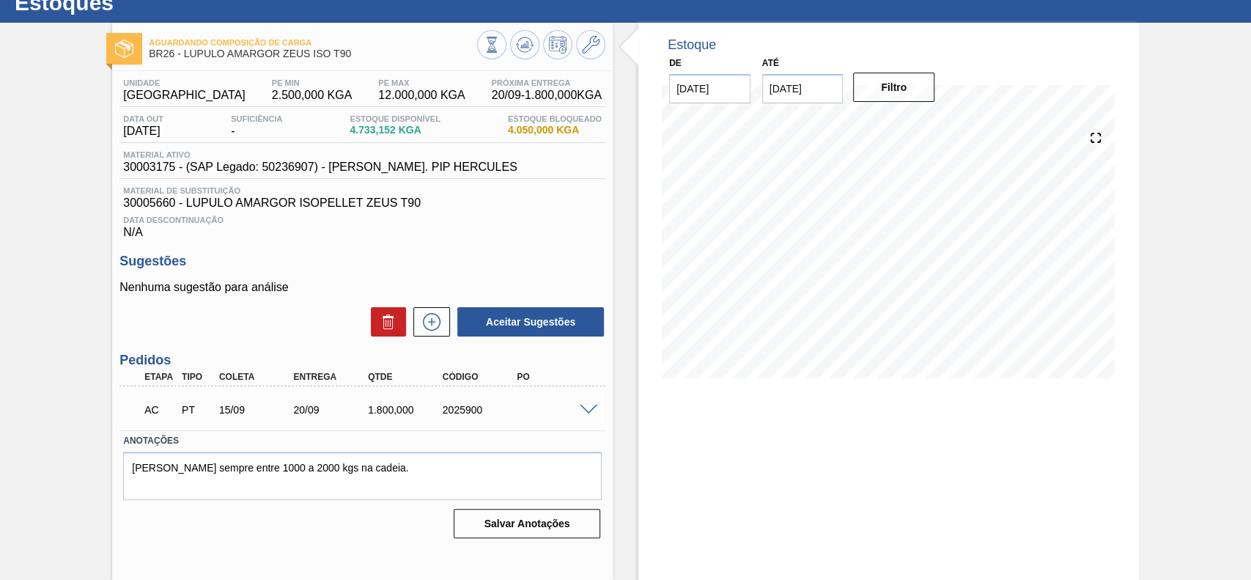
scroll to position [51, 0]
click at [595, 407] on span at bounding box center [589, 410] width 18 height 11
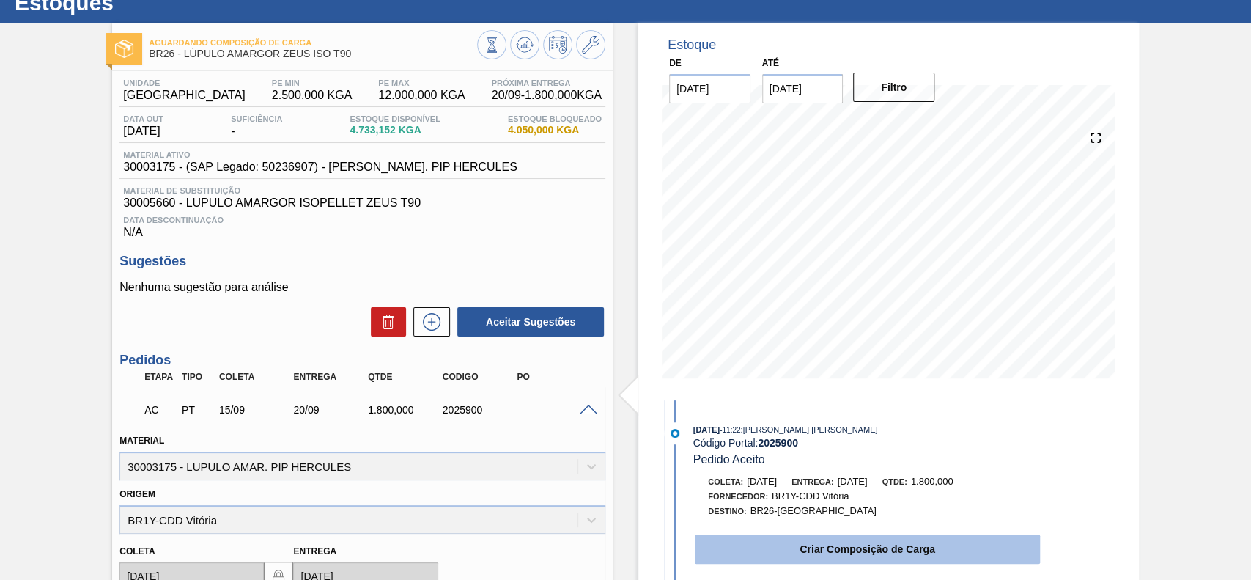
click at [797, 542] on button "Criar Composição de Carga" at bounding box center [867, 548] width 345 height 29
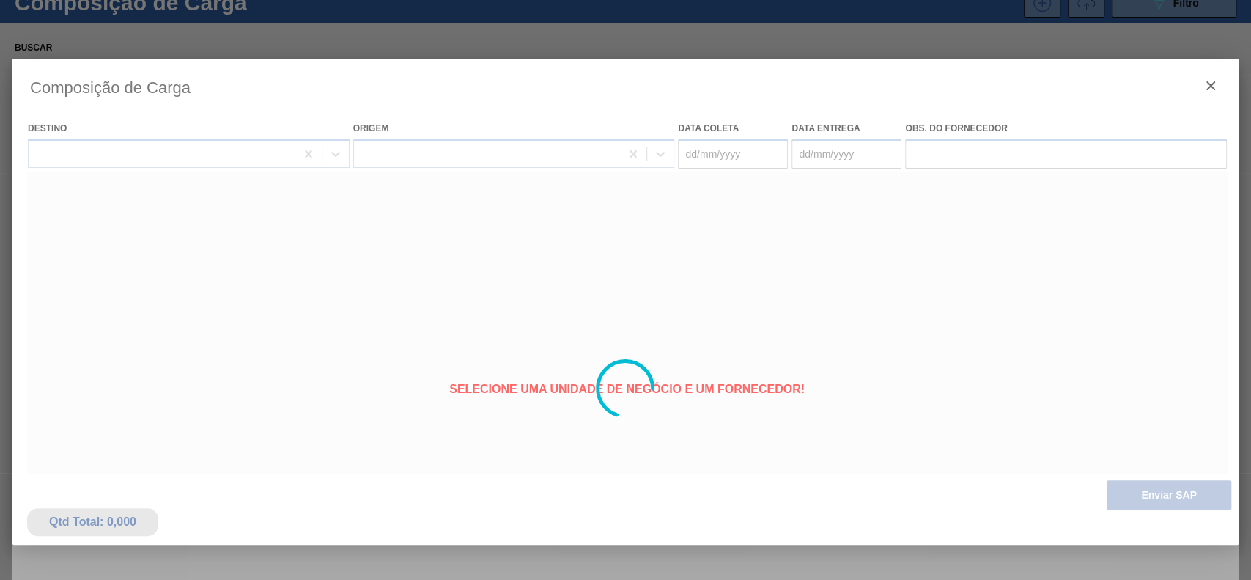
type coleta "[DATE]"
type entrega "[DATE]"
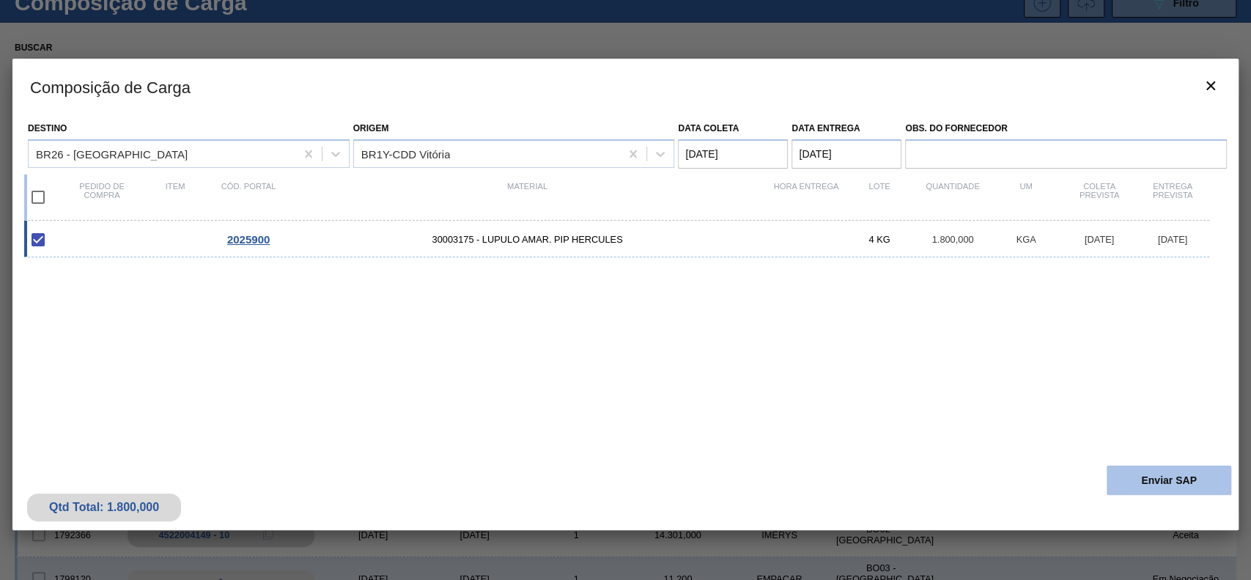
click at [1167, 486] on button "Enviar SAP" at bounding box center [1169, 479] width 125 height 29
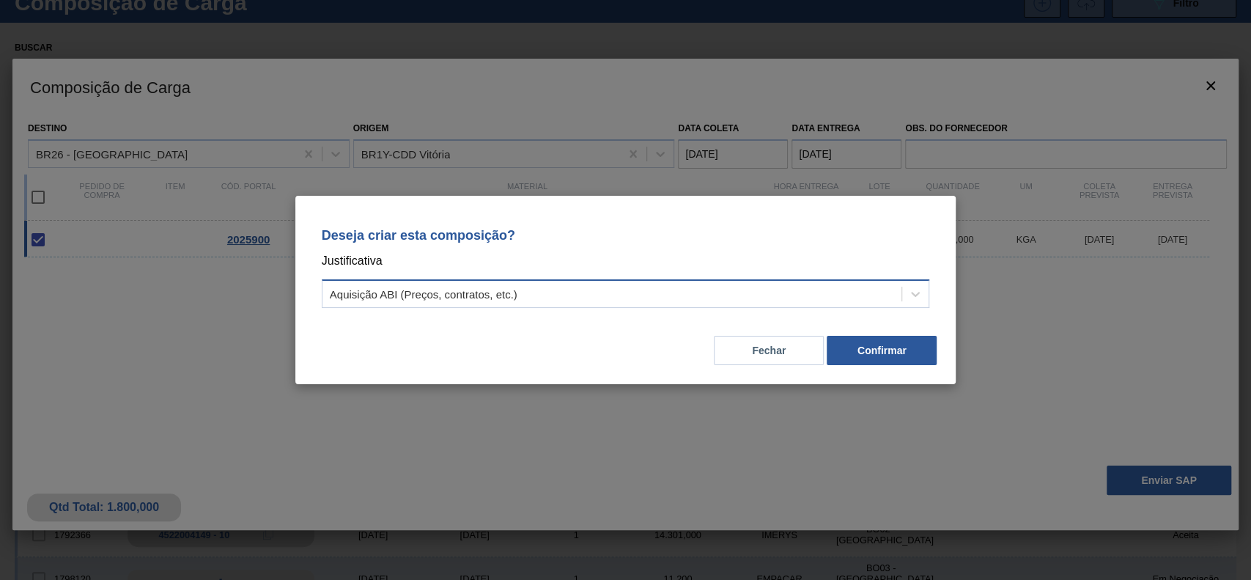
drag, startPoint x: 729, startPoint y: 291, endPoint x: 596, endPoint y: 308, distance: 134.4
click at [717, 291] on div "Aquisição ABI (Preços, contratos, etc.)" at bounding box center [612, 294] width 580 height 21
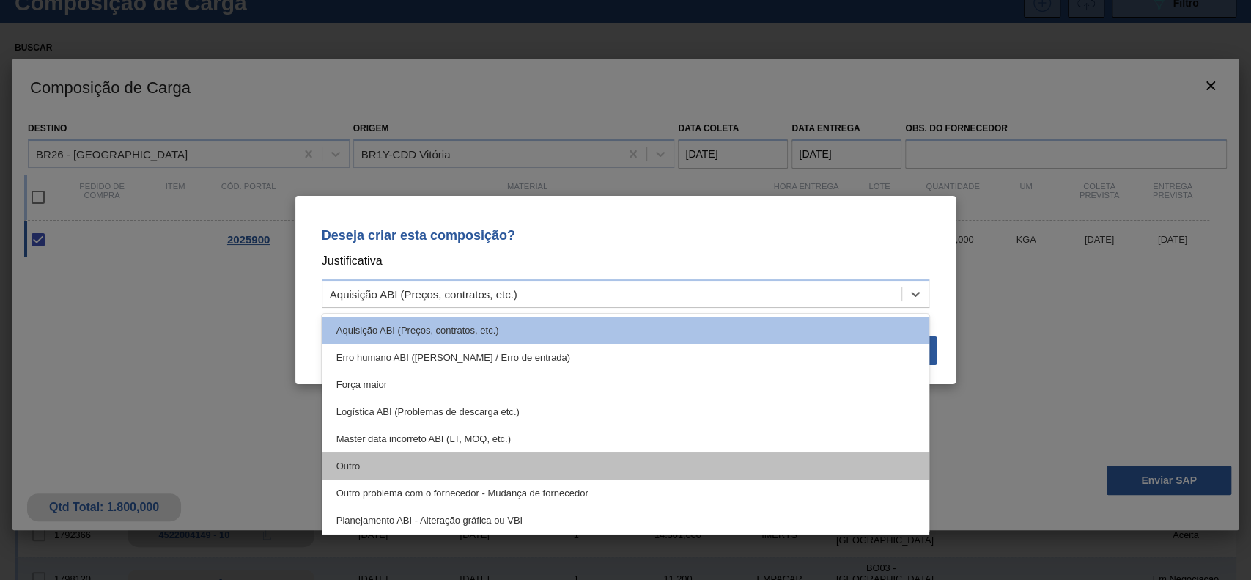
click at [462, 460] on div "Outro" at bounding box center [626, 465] width 608 height 27
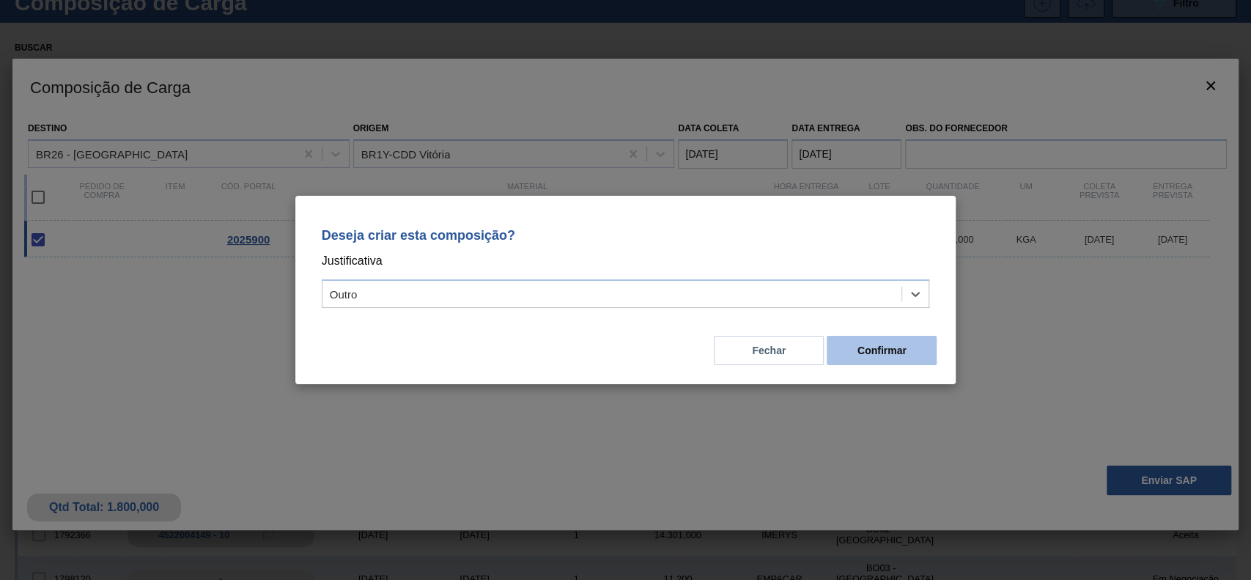
click at [884, 361] on button "Confirmar" at bounding box center [882, 350] width 110 height 29
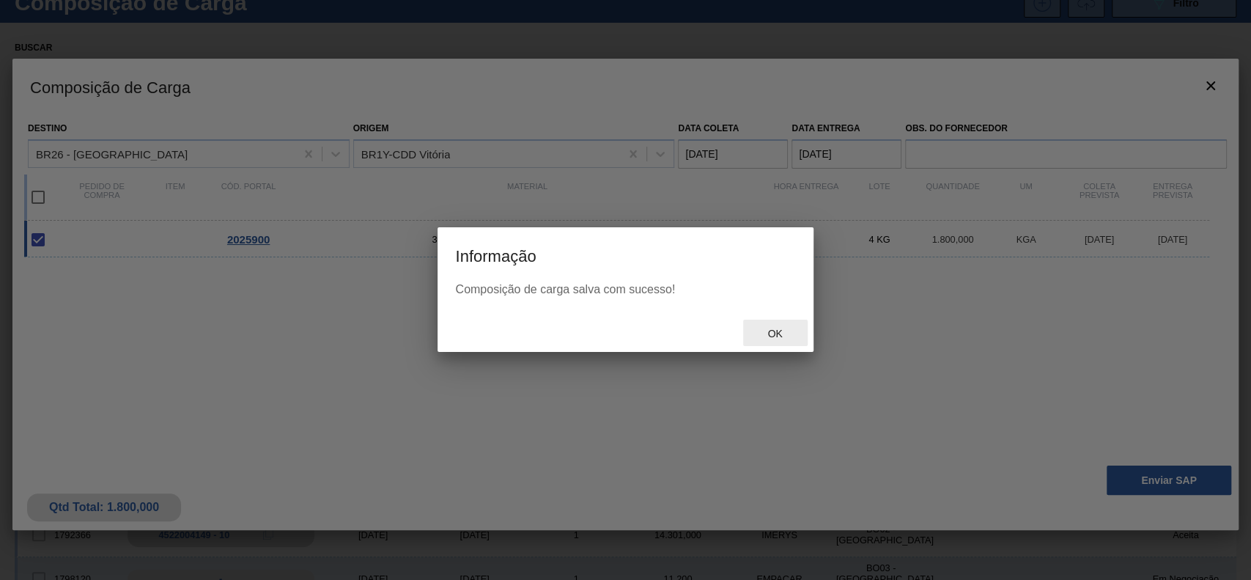
click at [795, 330] on div "Ok" at bounding box center [775, 333] width 64 height 27
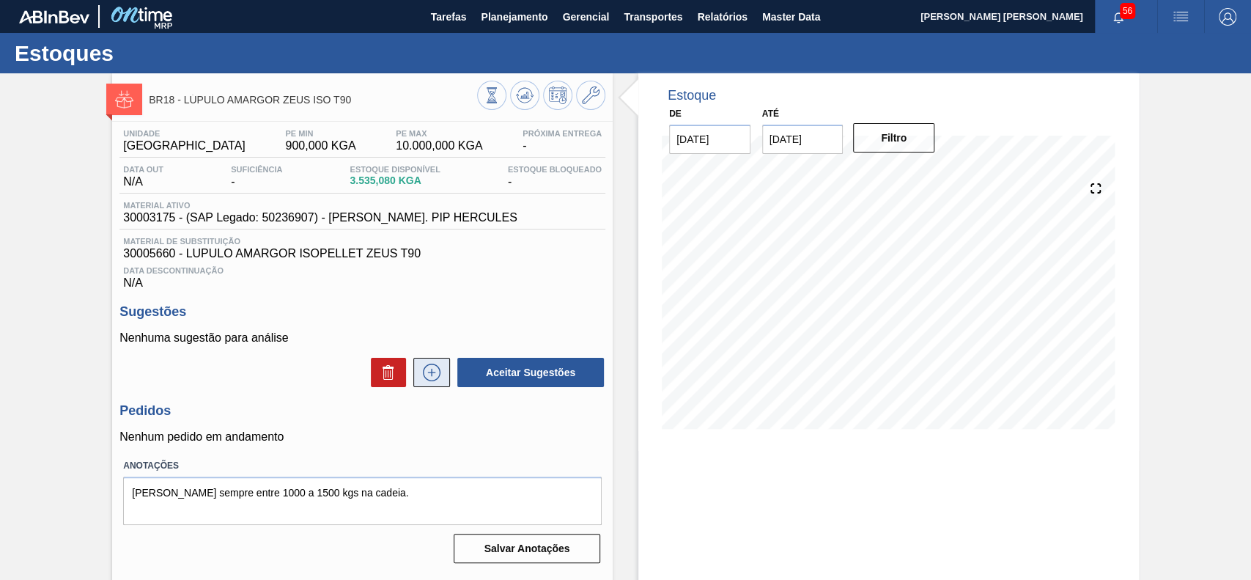
click at [434, 367] on icon at bounding box center [431, 372] width 23 height 18
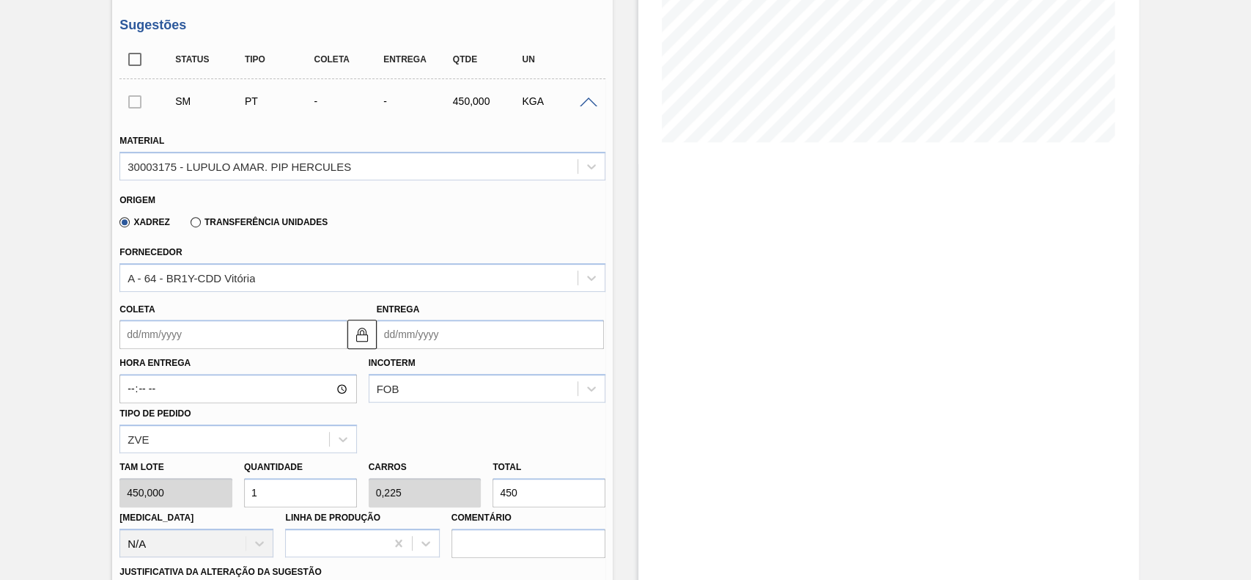
scroll to position [391, 0]
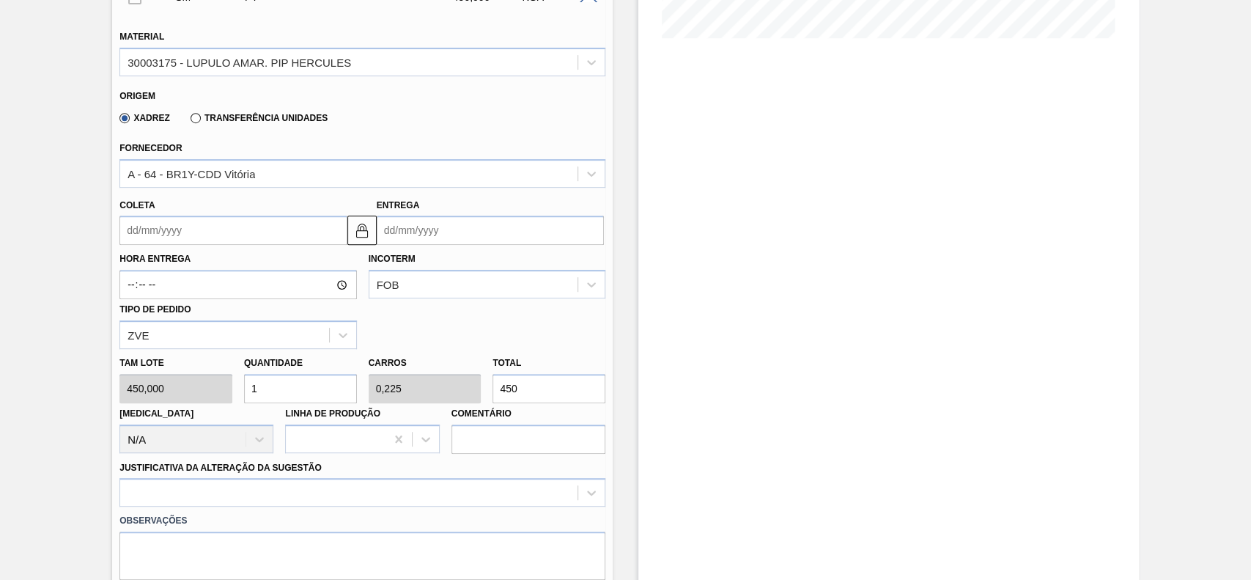
click at [204, 239] on input "Coleta" at bounding box center [232, 229] width 227 height 29
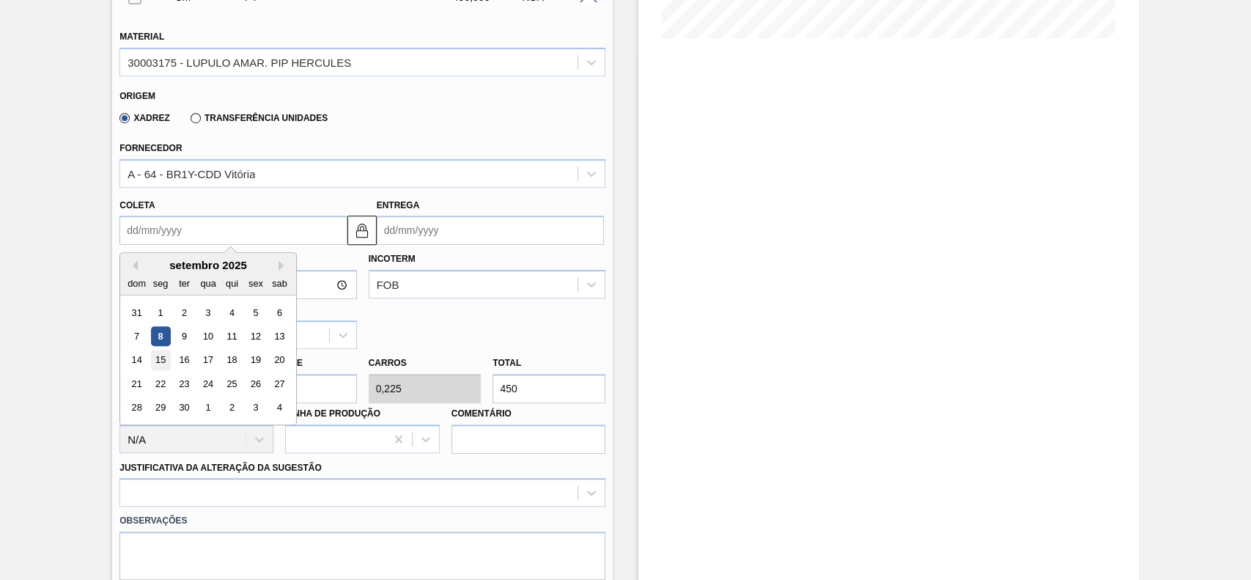
click at [164, 365] on div "15" at bounding box center [161, 360] width 20 height 20
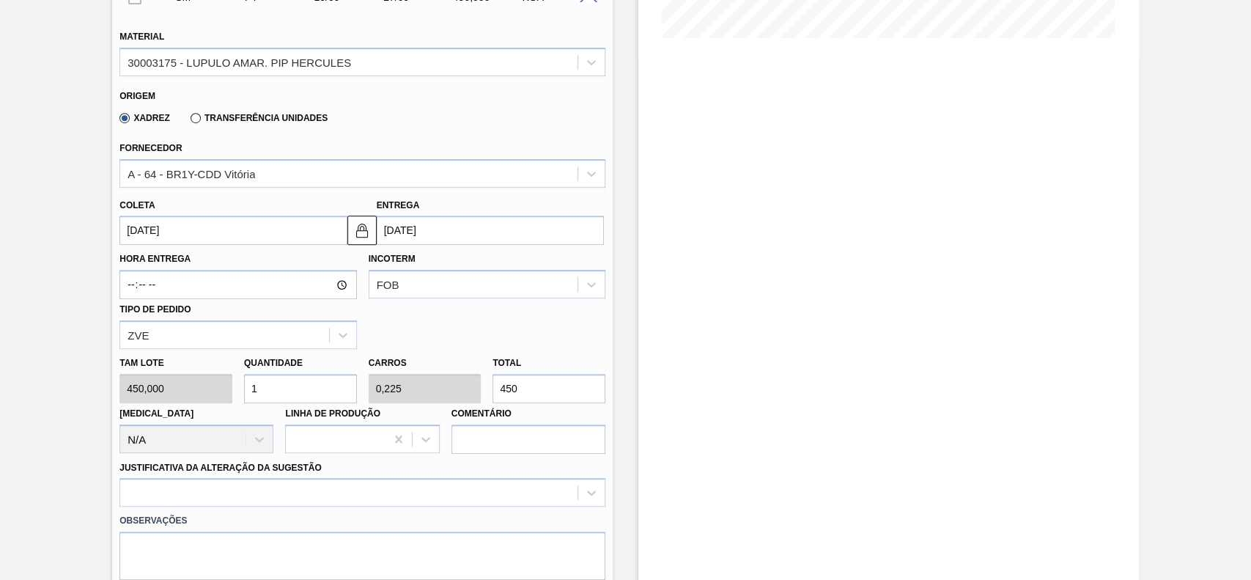
type input "[DATE]"
click at [322, 398] on input "1" at bounding box center [300, 388] width 113 height 29
type input "6"
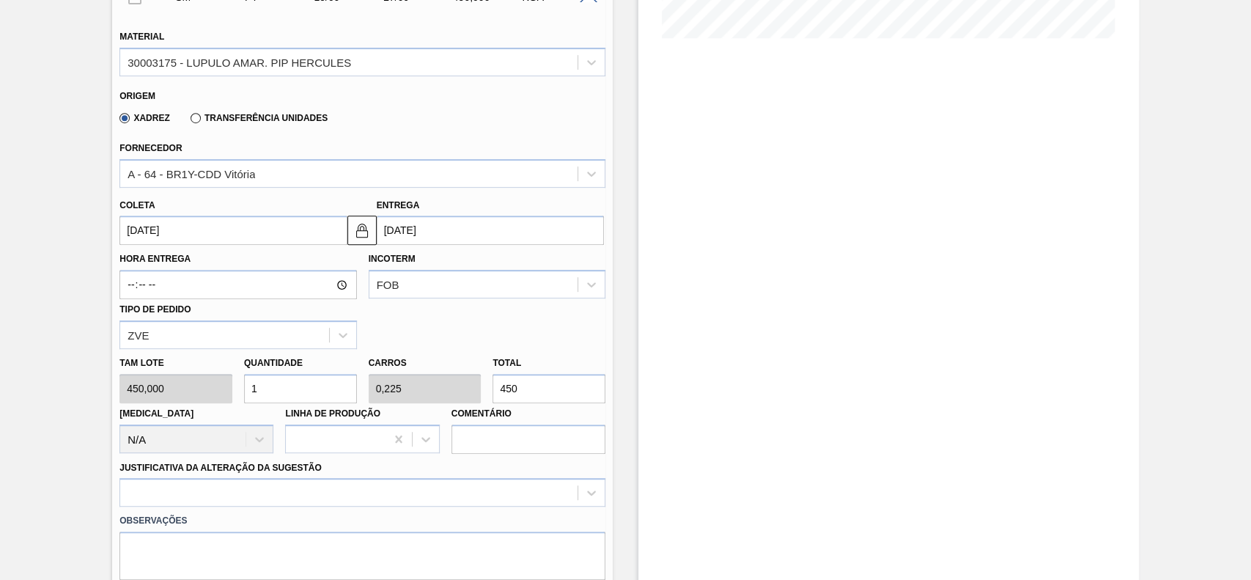
type input "1,35"
type input "2.700"
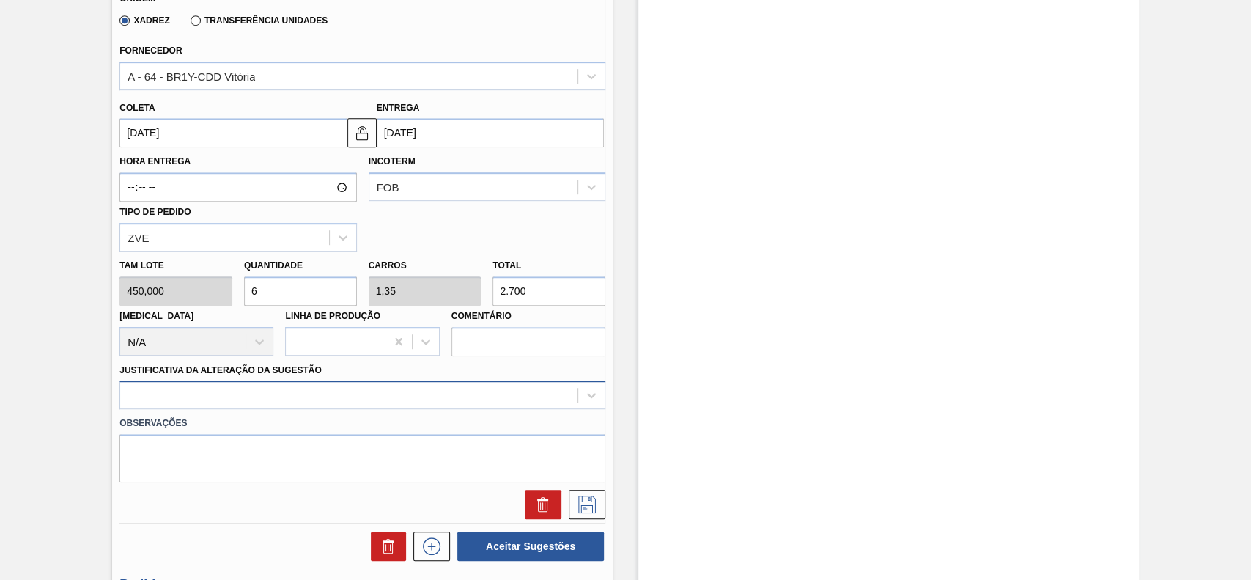
type input "6"
click at [290, 391] on div at bounding box center [362, 394] width 486 height 29
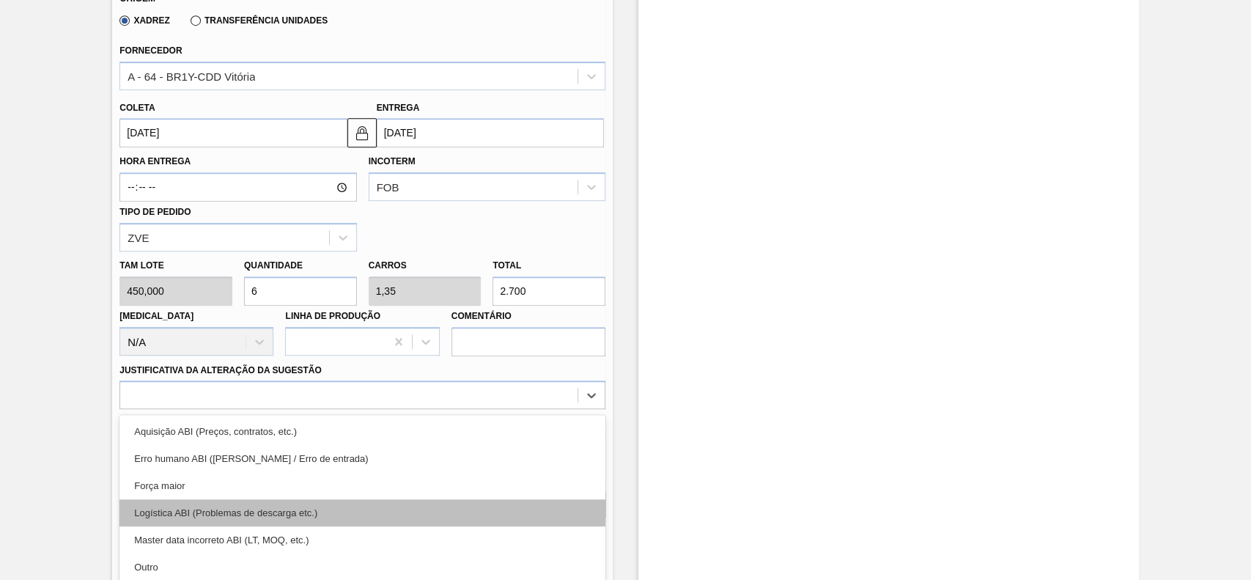
scroll to position [551, 0]
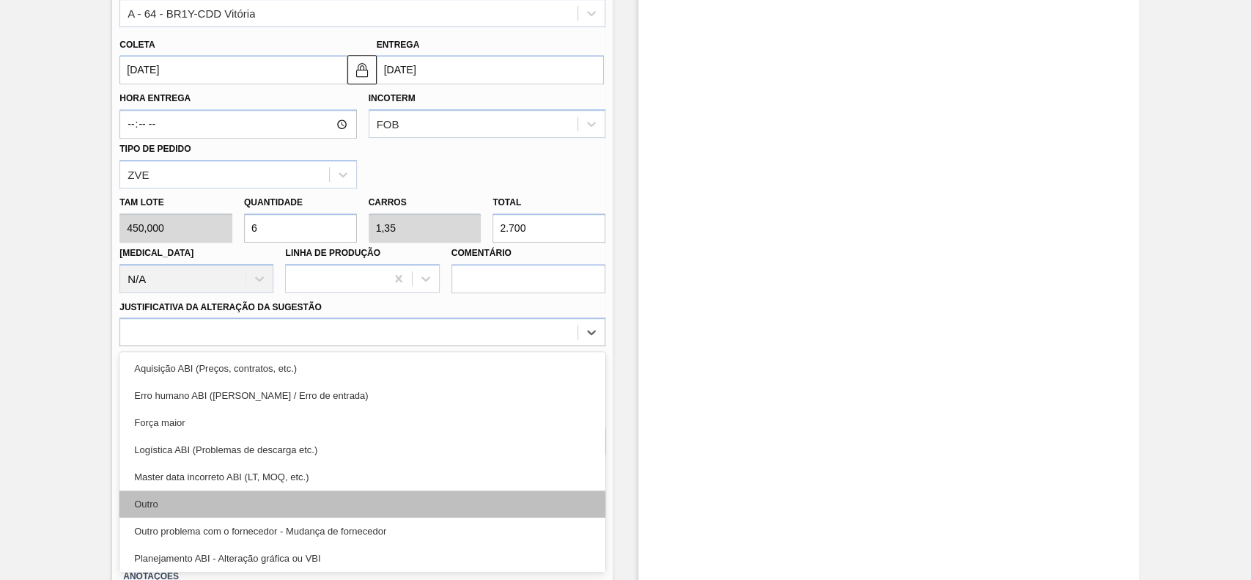
click at [207, 501] on div "Outro" at bounding box center [362, 503] width 486 height 27
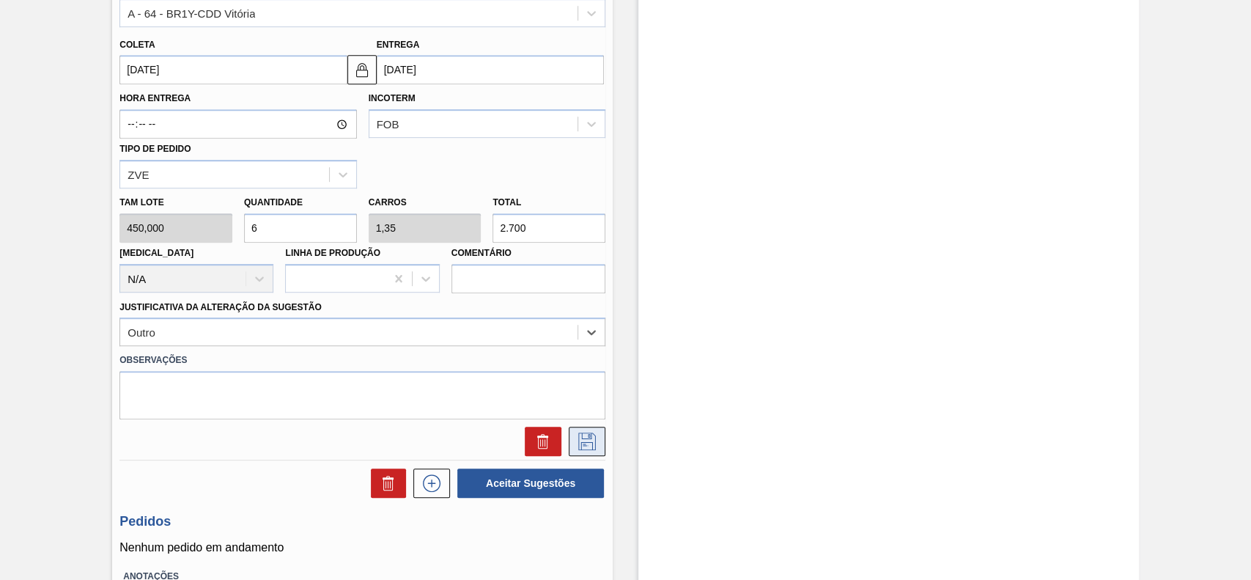
click at [582, 441] on icon at bounding box center [586, 441] width 23 height 18
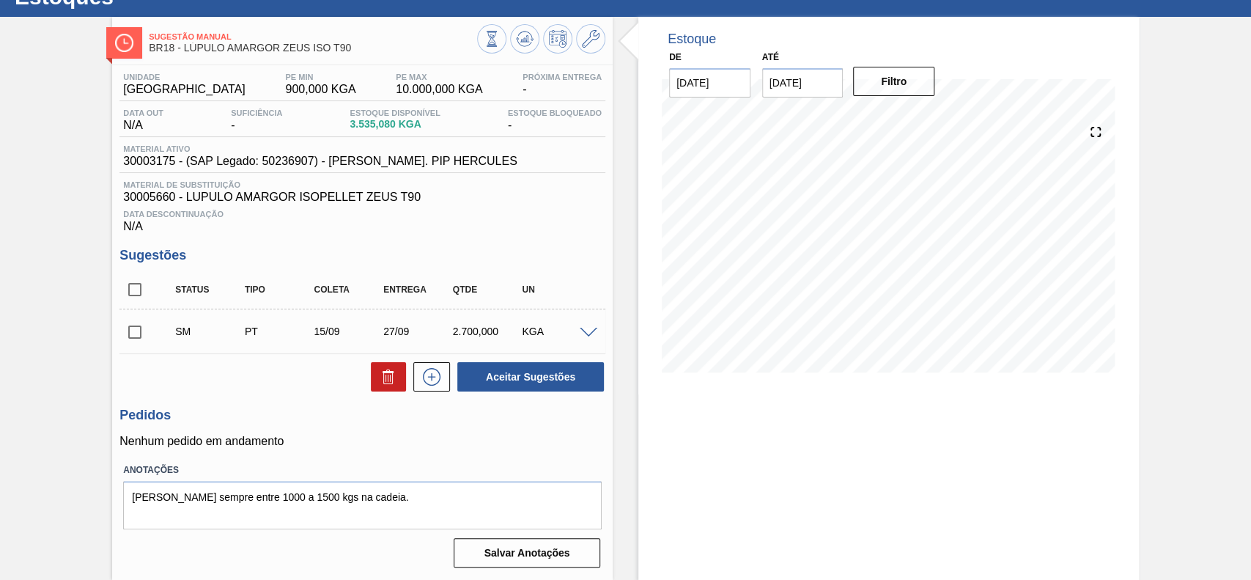
scroll to position [59, 0]
click at [830, 87] on input "[DATE]" at bounding box center [802, 82] width 81 height 29
click at [924, 114] on button "Next Month" at bounding box center [926, 118] width 10 height 10
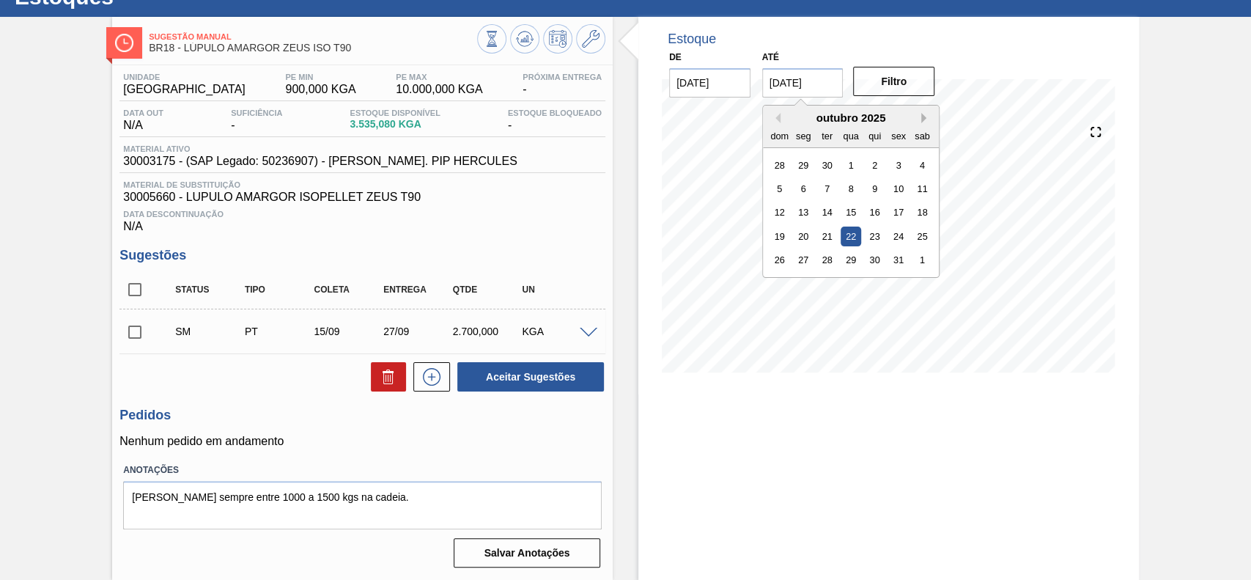
click at [924, 114] on button "Next Month" at bounding box center [926, 118] width 10 height 10
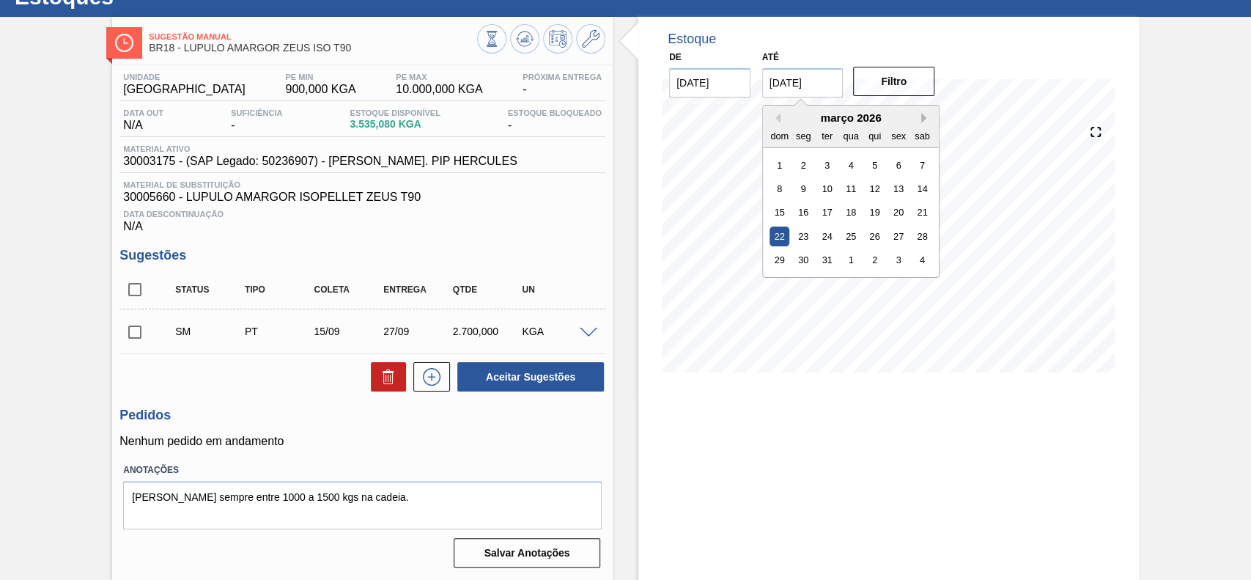
click at [924, 114] on button "Next Month" at bounding box center [926, 118] width 10 height 10
click at [915, 254] on div "1" at bounding box center [922, 260] width 20 height 20
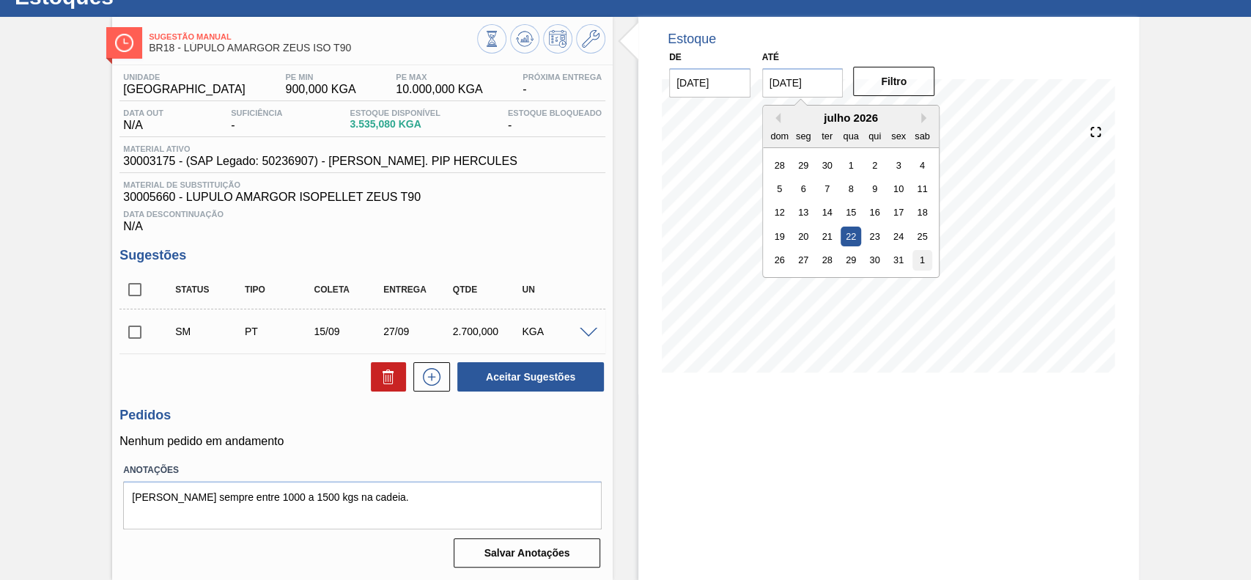
type input "[DATE]"
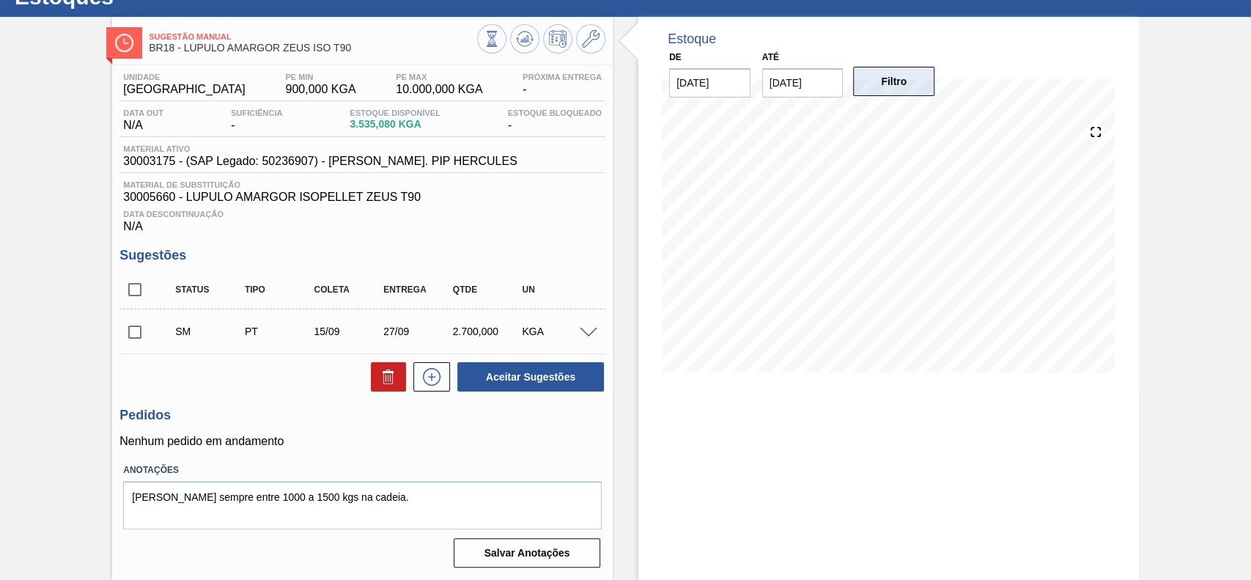
click at [895, 67] on button "Filtro" at bounding box center [893, 81] width 81 height 29
click at [128, 332] on input "checkbox" at bounding box center [134, 332] width 31 height 31
click at [531, 373] on button "Aceitar Sugestões" at bounding box center [530, 376] width 147 height 29
checkbox input "false"
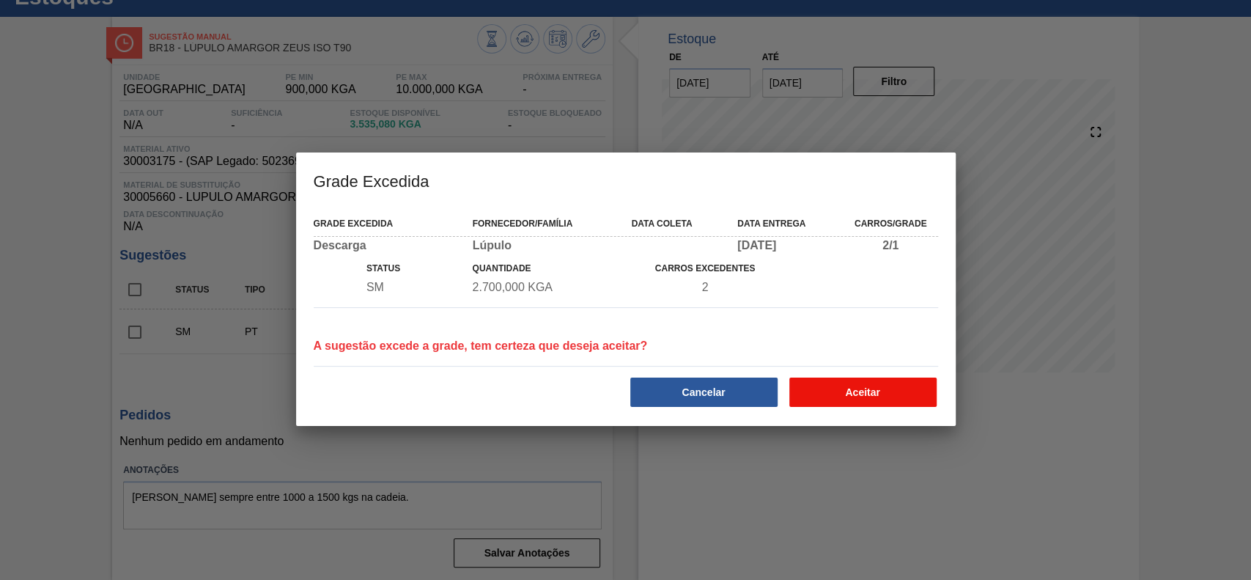
click at [870, 402] on button "Aceitar" at bounding box center [862, 391] width 147 height 29
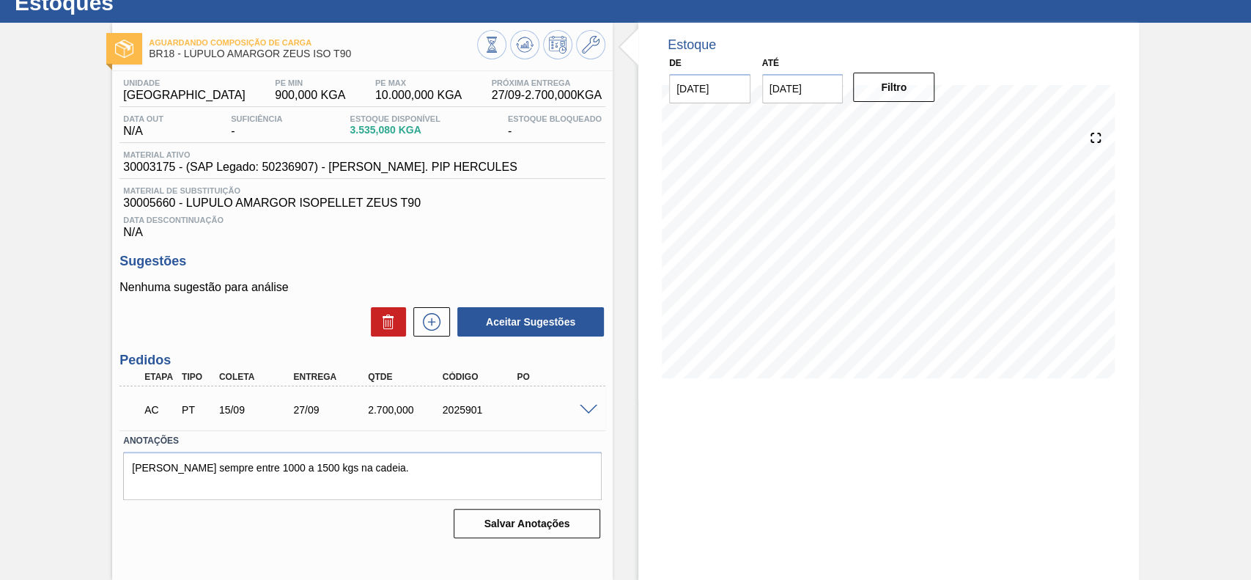
scroll to position [51, 0]
click at [586, 403] on div "AC PT 15/09 27/09 2.700,000 2025901" at bounding box center [362, 408] width 486 height 37
click at [586, 407] on span at bounding box center [589, 410] width 18 height 11
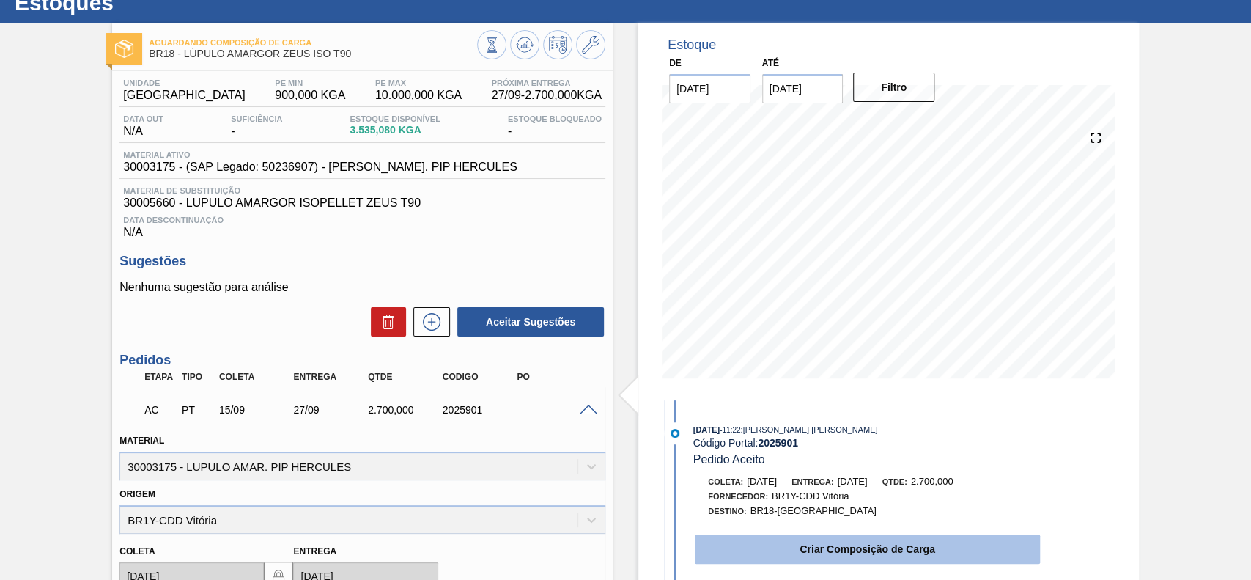
click at [807, 557] on button "Criar Composição de Carga" at bounding box center [867, 548] width 345 height 29
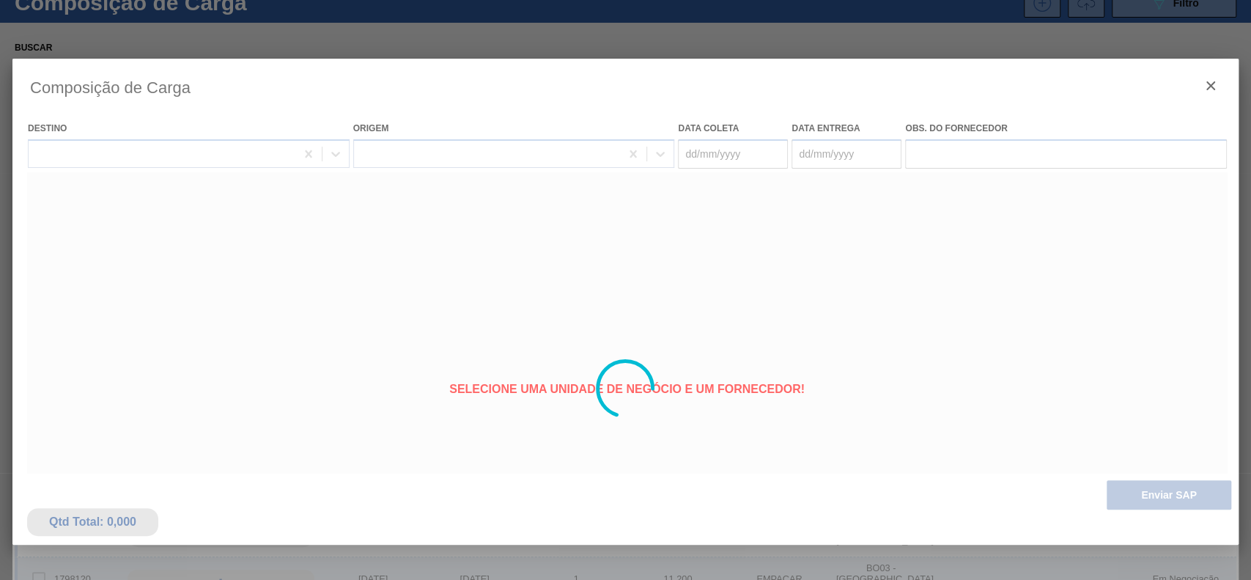
type coleta "[DATE]"
type entrega "27/09/2025"
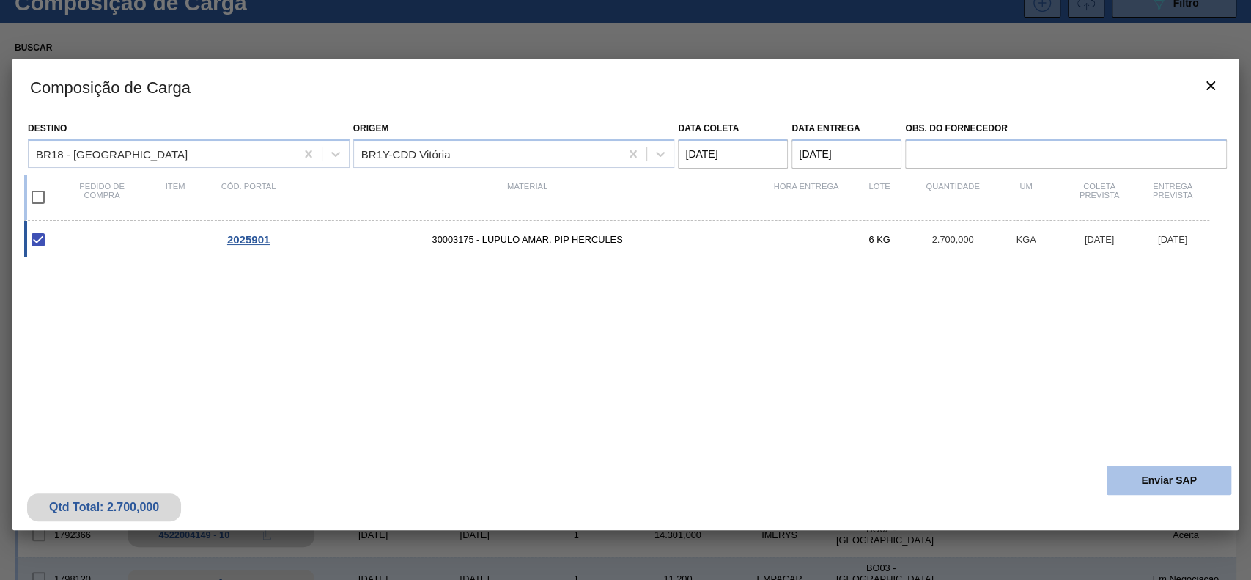
click at [1151, 474] on button "Enviar SAP" at bounding box center [1169, 479] width 125 height 29
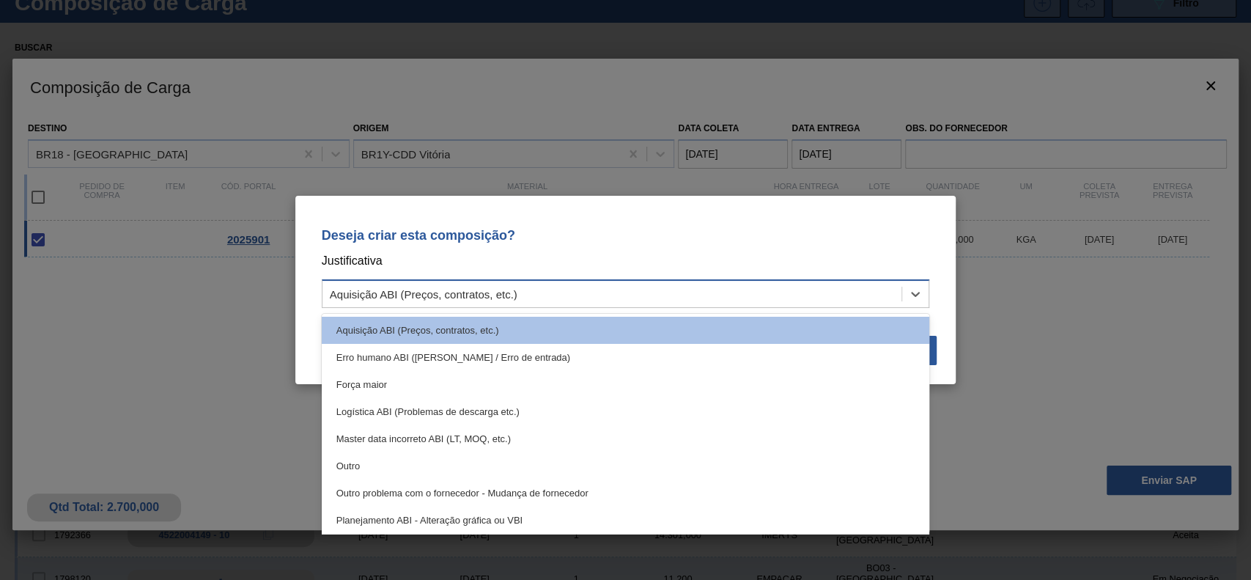
click at [645, 301] on div "Aquisição ABI (Preços, contratos, etc.)" at bounding box center [612, 294] width 580 height 21
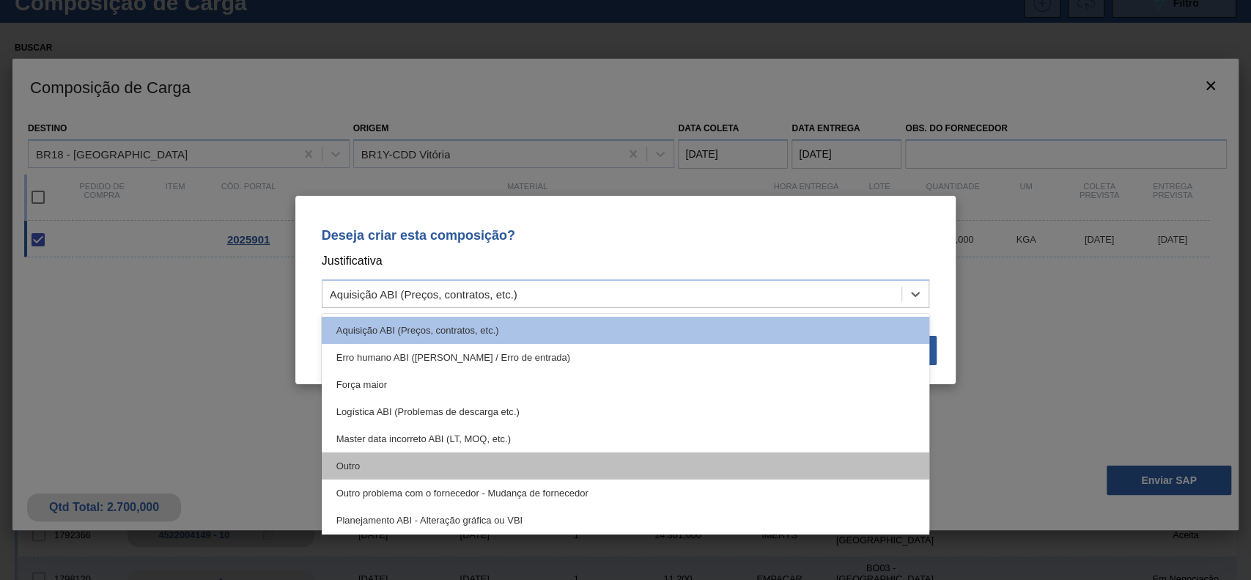
click at [512, 459] on div "Outro" at bounding box center [626, 465] width 608 height 27
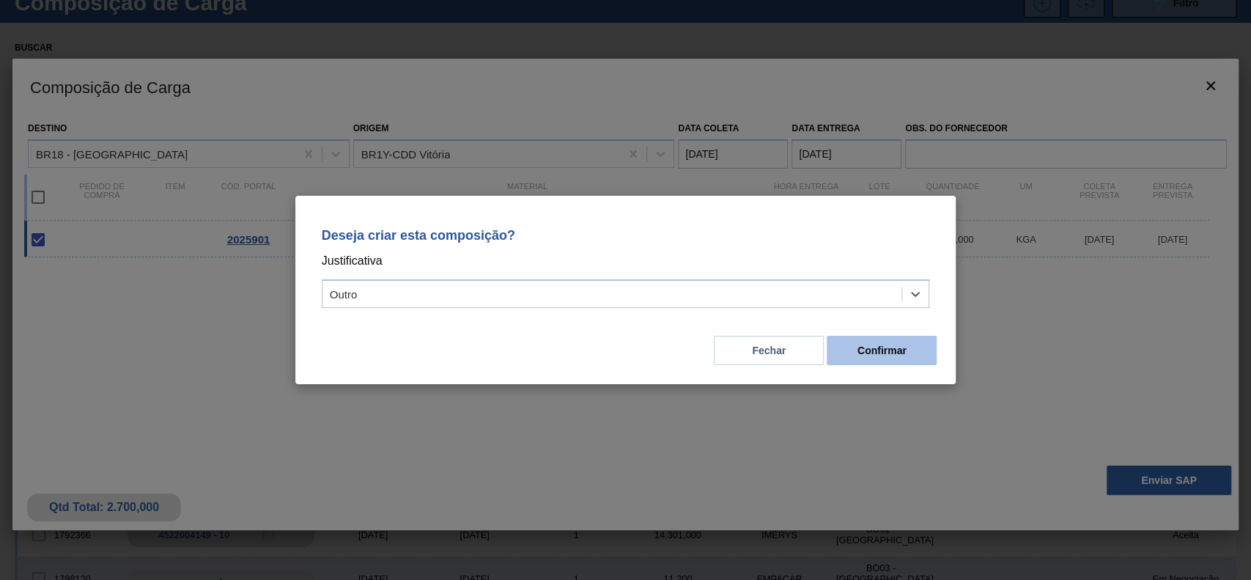
click at [898, 355] on button "Confirmar" at bounding box center [882, 350] width 110 height 29
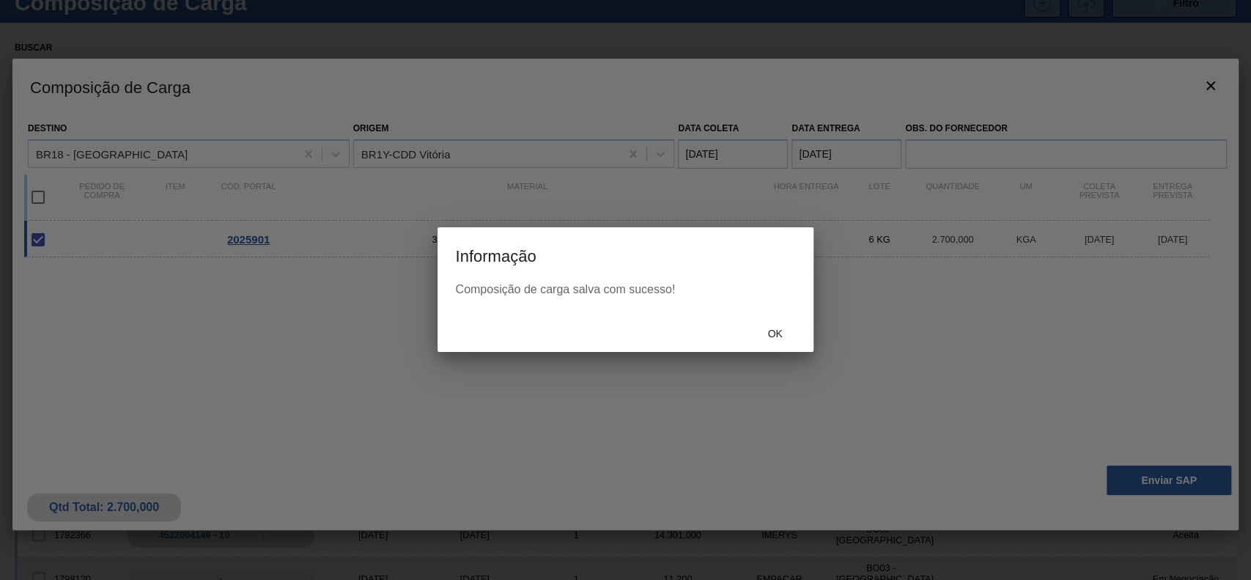
click at [763, 340] on div "Ok" at bounding box center [775, 333] width 64 height 27
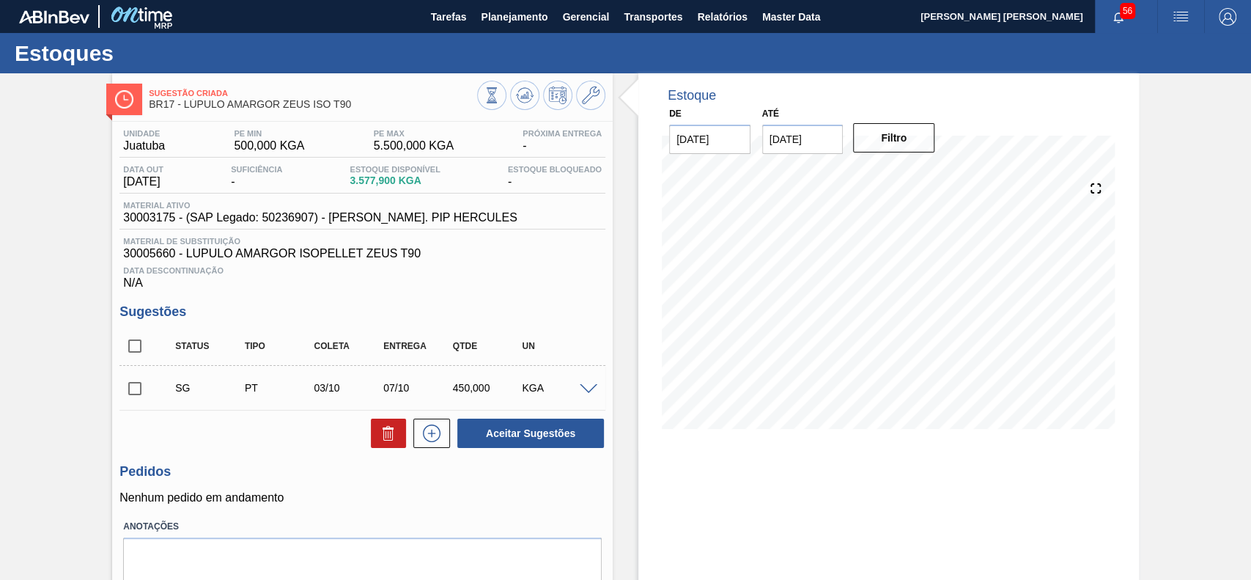
click at [589, 391] on span at bounding box center [589, 389] width 18 height 11
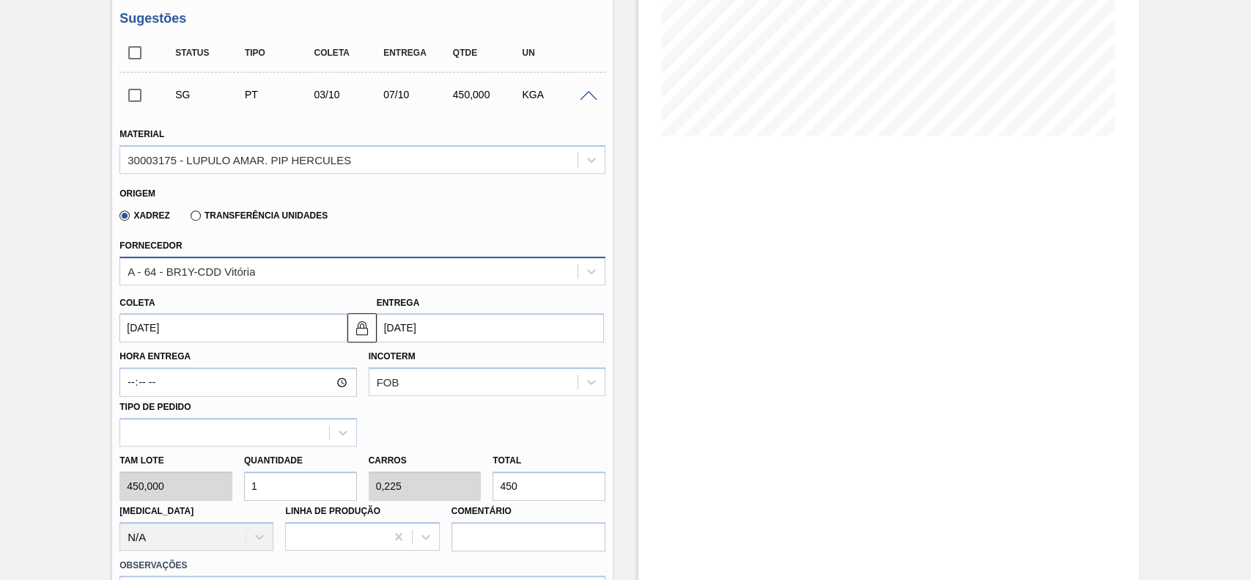
scroll to position [488, 0]
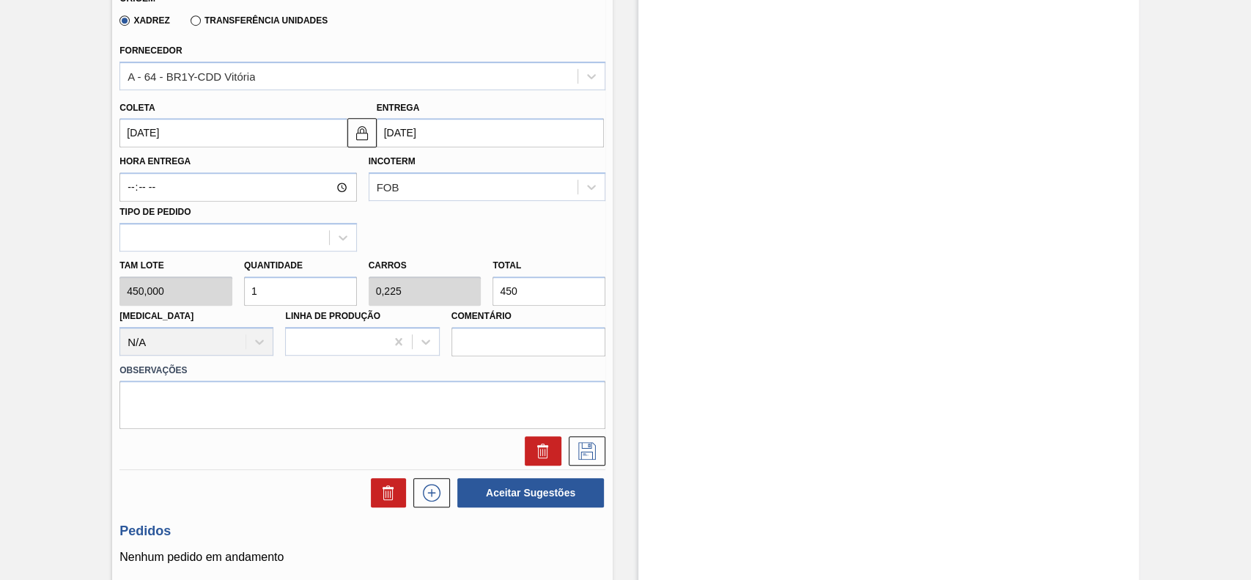
click at [177, 133] on input "[DATE]" at bounding box center [232, 132] width 227 height 29
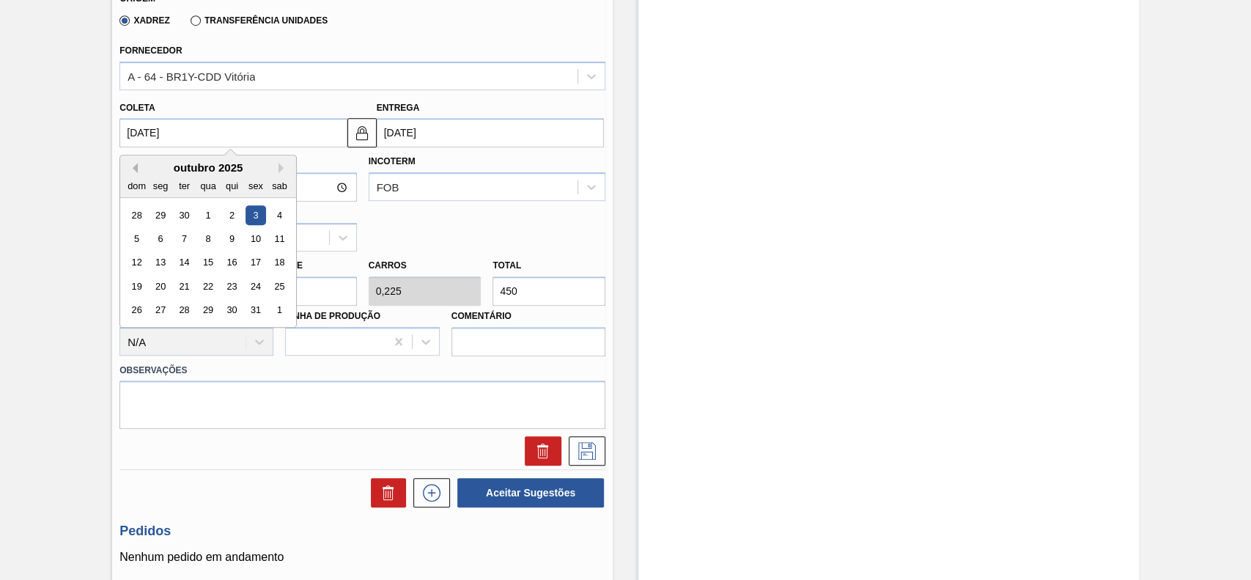
click at [130, 169] on button "Previous Month" at bounding box center [133, 168] width 10 height 10
click at [165, 260] on div "15" at bounding box center [161, 263] width 20 height 20
type input "[DATE]"
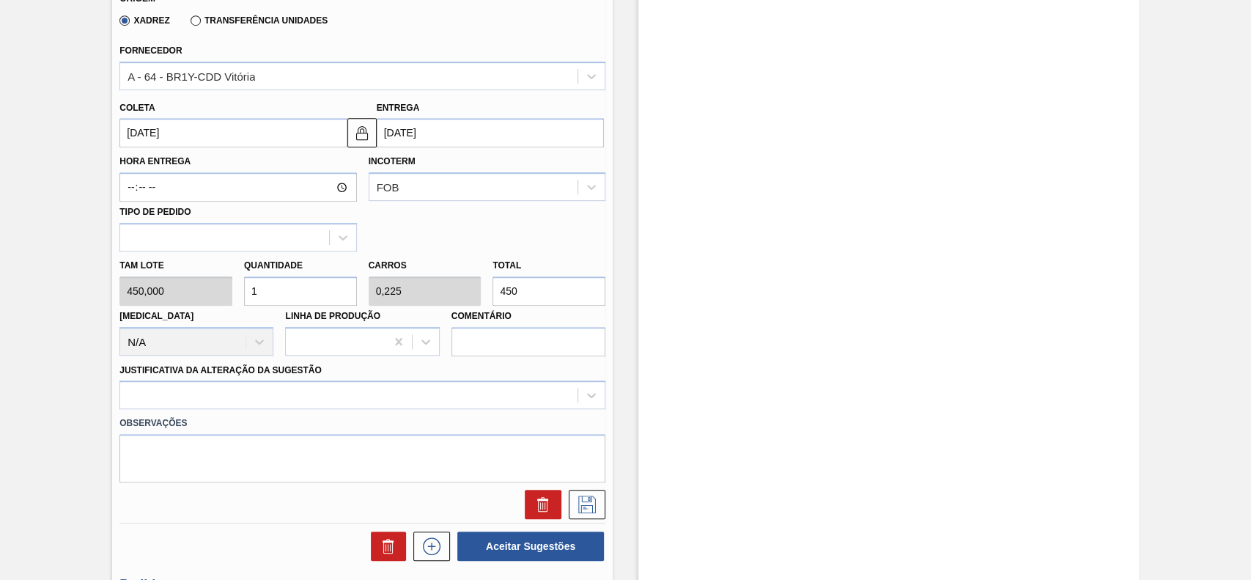
click at [293, 282] on input "1" at bounding box center [300, 290] width 113 height 29
type input "0"
type input "4"
type input "0,9"
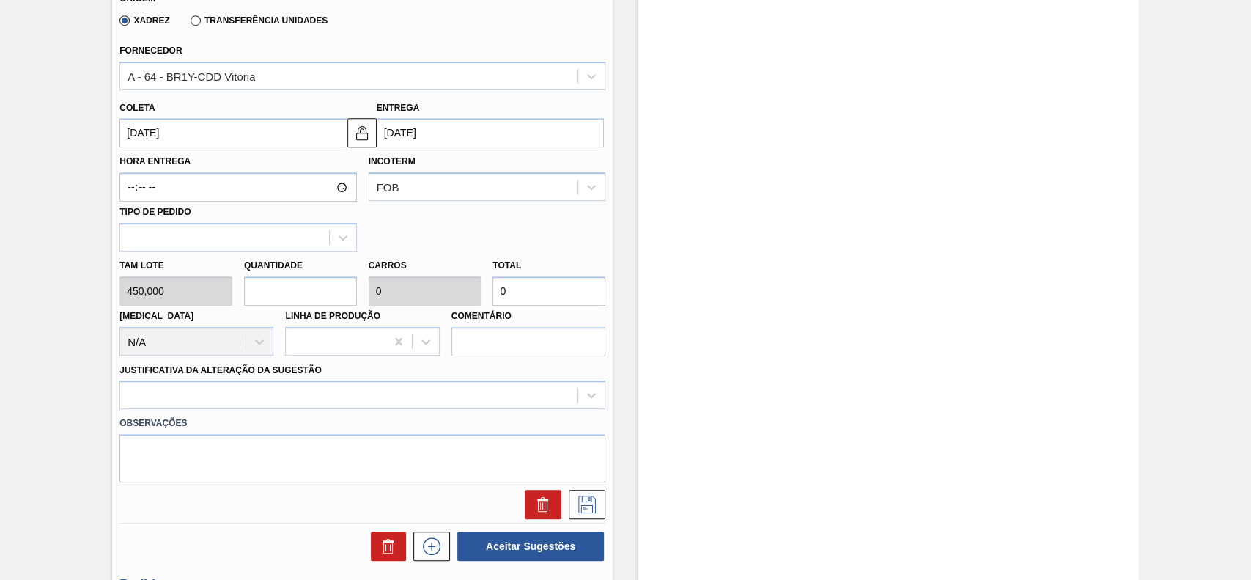
type input "1.800"
type input "4"
click at [235, 391] on div at bounding box center [362, 394] width 486 height 29
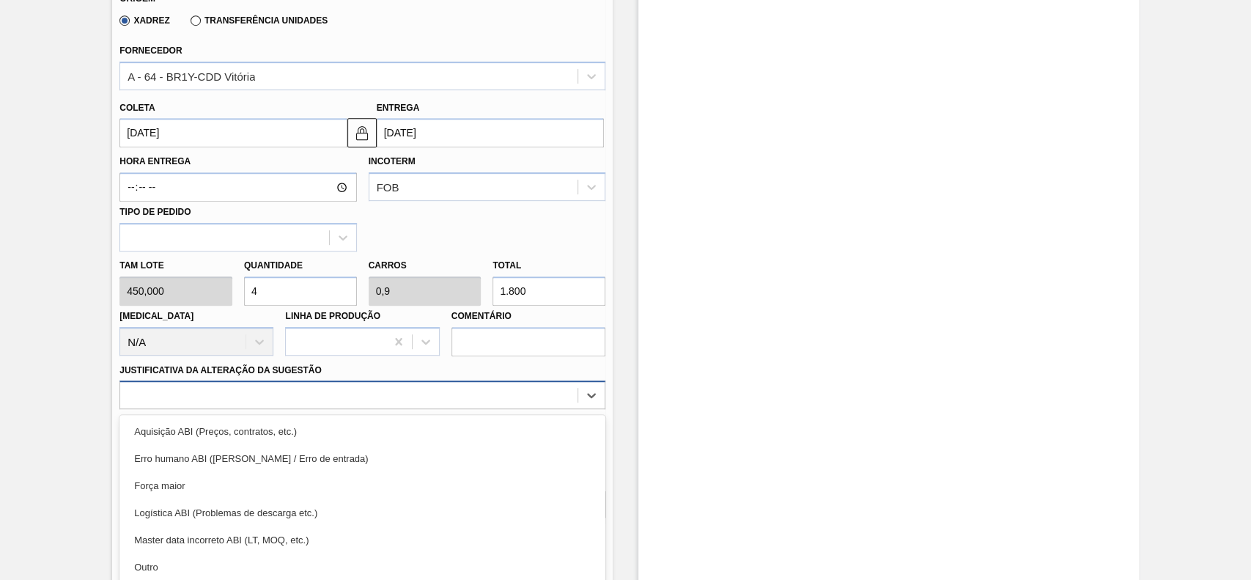
scroll to position [551, 0]
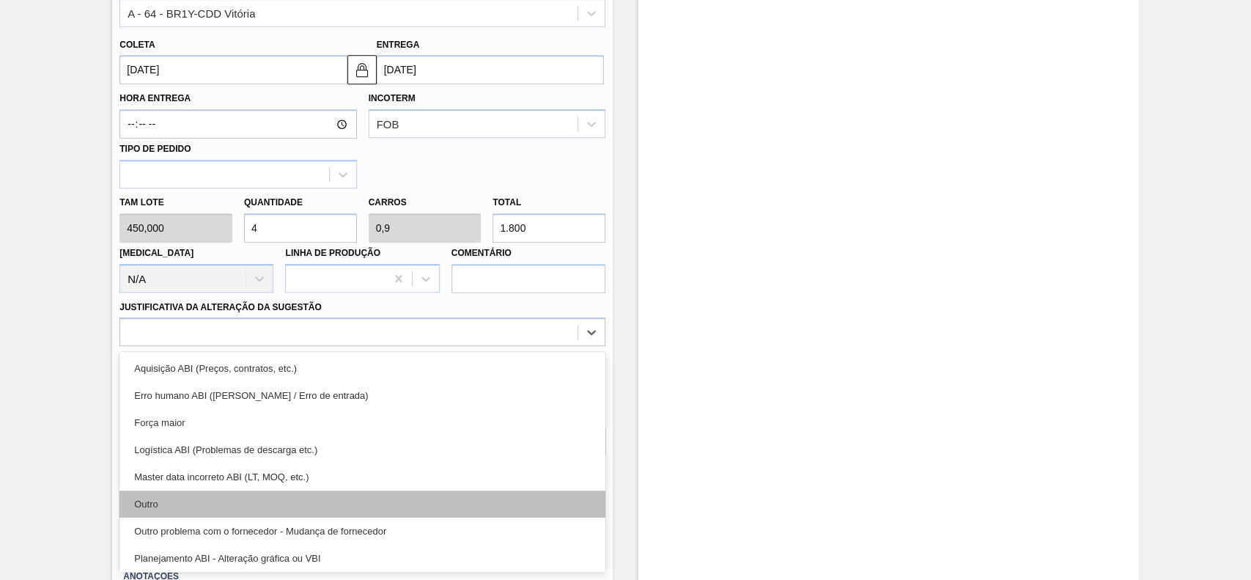
click at [186, 503] on div "Outro" at bounding box center [362, 503] width 486 height 27
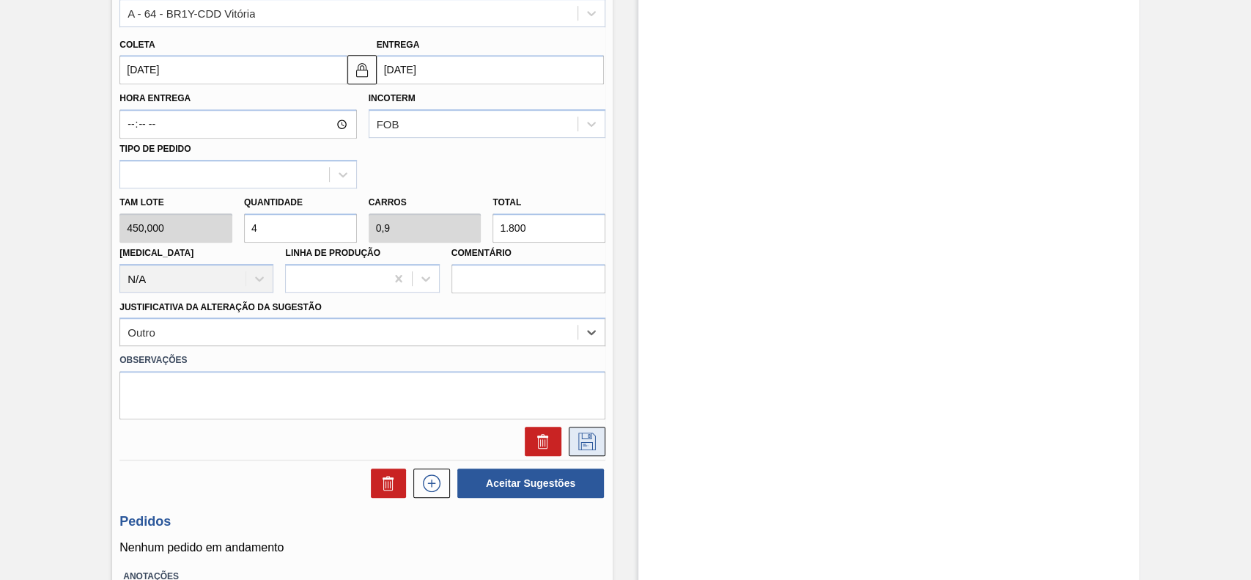
click at [578, 442] on icon at bounding box center [586, 441] width 23 height 18
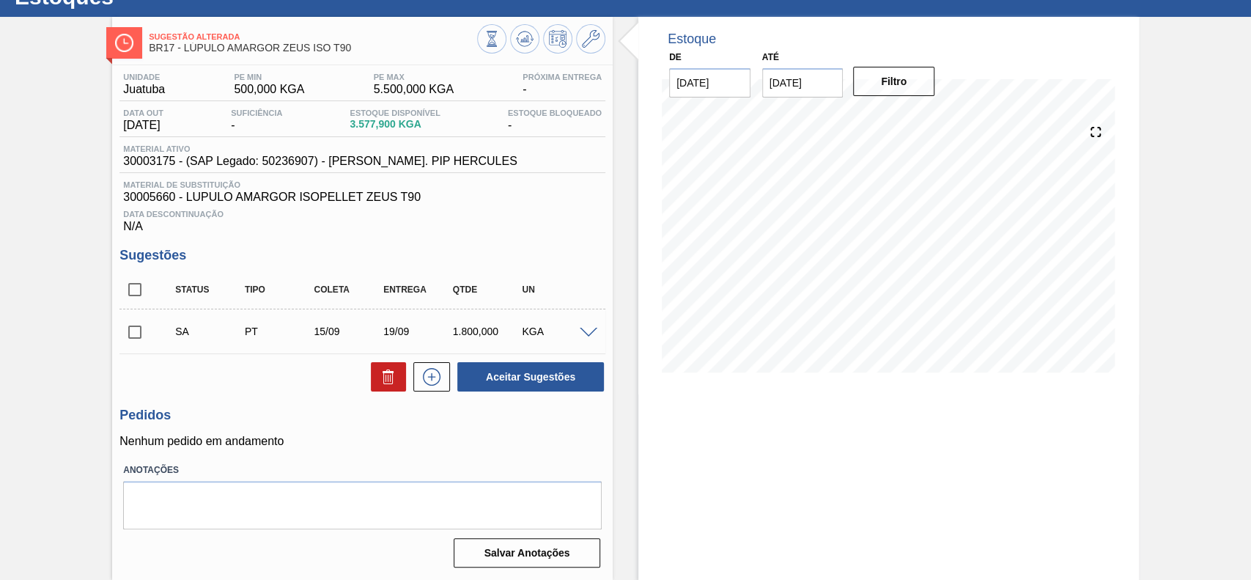
scroll to position [59, 0]
click at [140, 333] on input "checkbox" at bounding box center [134, 332] width 31 height 31
click at [546, 386] on button "Aceitar Sugestões" at bounding box center [530, 376] width 147 height 29
checkbox input "false"
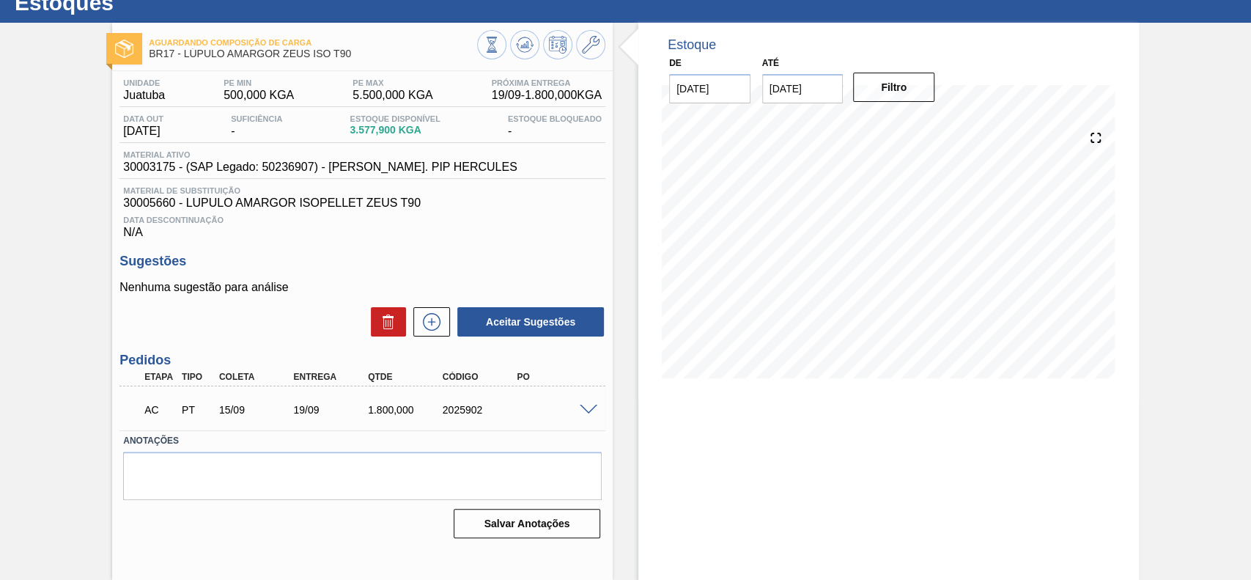
scroll to position [51, 0]
click at [599, 413] on div at bounding box center [590, 408] width 29 height 11
click at [580, 413] on span at bounding box center [589, 410] width 18 height 11
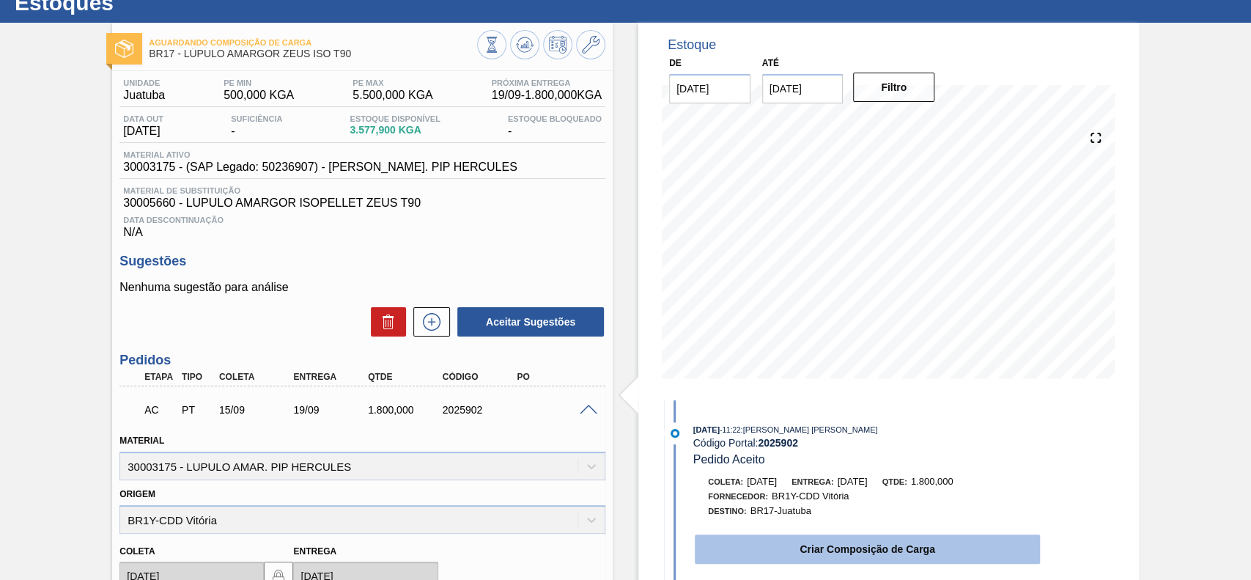
click at [723, 541] on button "Criar Composição de Carga" at bounding box center [867, 548] width 345 height 29
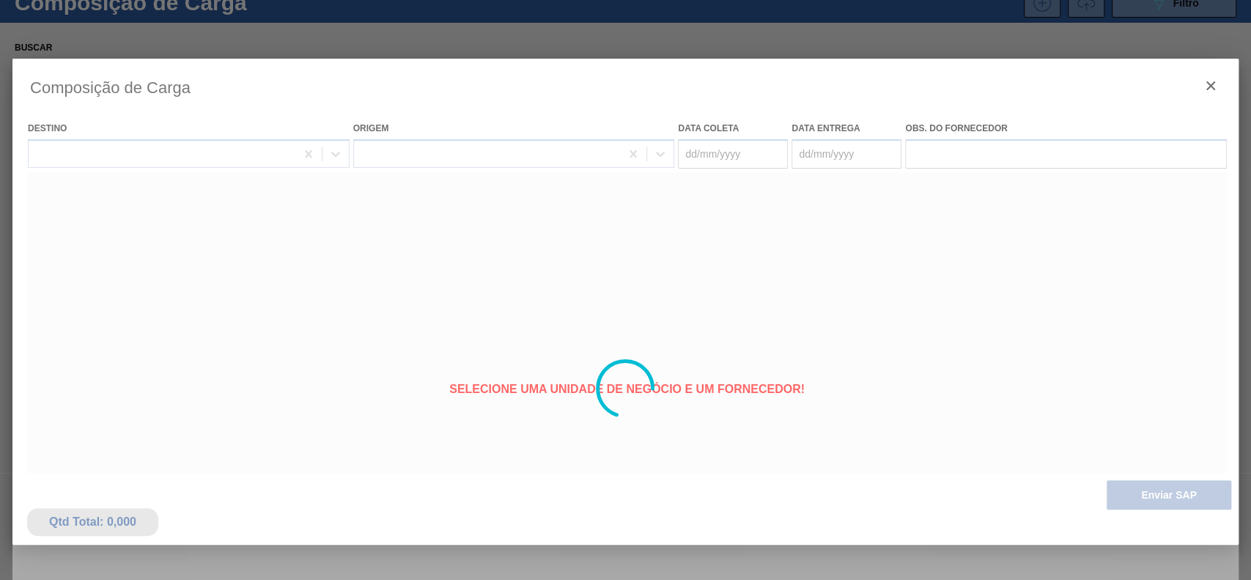
type coleta "[DATE]"
type entrega "[DATE]"
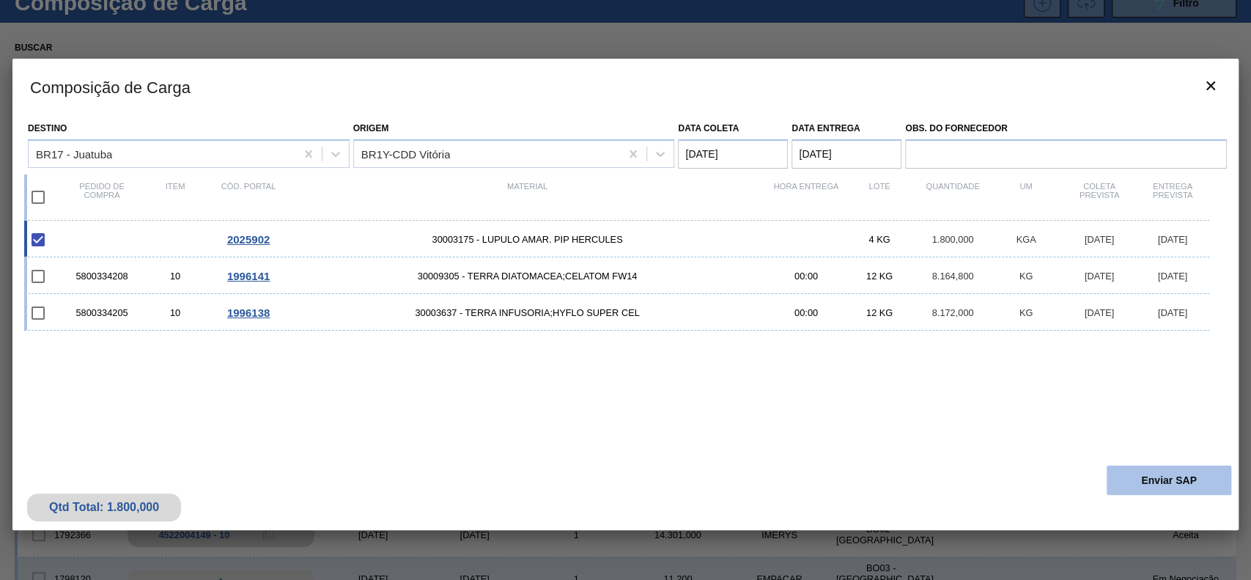
click at [1174, 466] on button "Enviar SAP" at bounding box center [1169, 479] width 125 height 29
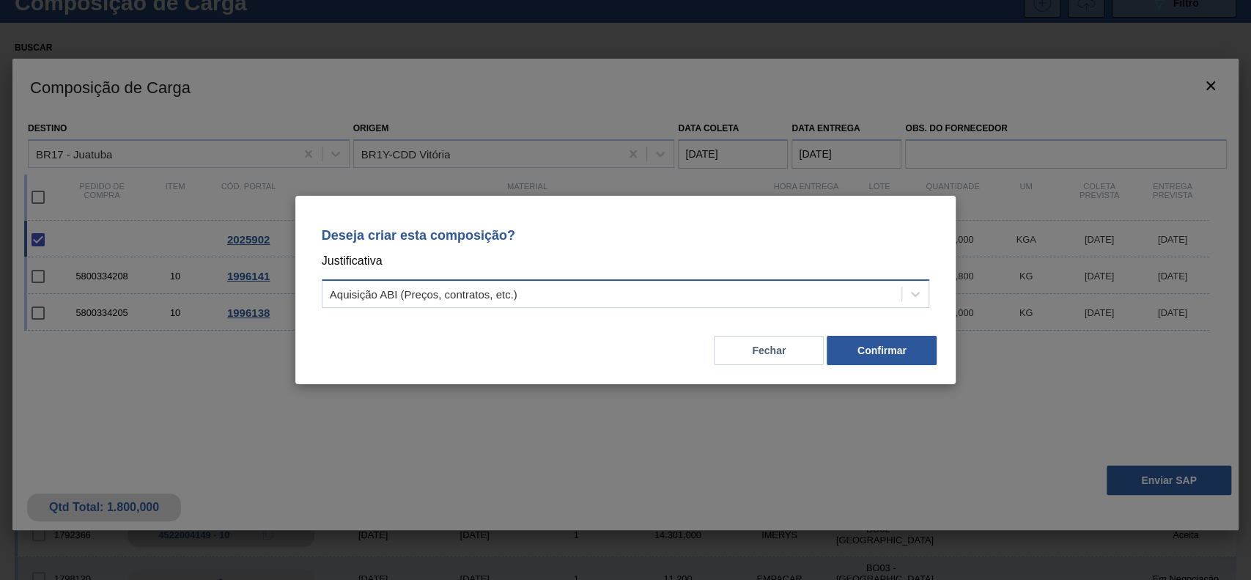
drag, startPoint x: 605, startPoint y: 273, endPoint x: 580, endPoint y: 285, distance: 26.9
click at [604, 273] on div "Deseja criar esta composição? Justificativa Aquisição ABI (Preços, contratos, e…" at bounding box center [626, 264] width 626 height 103
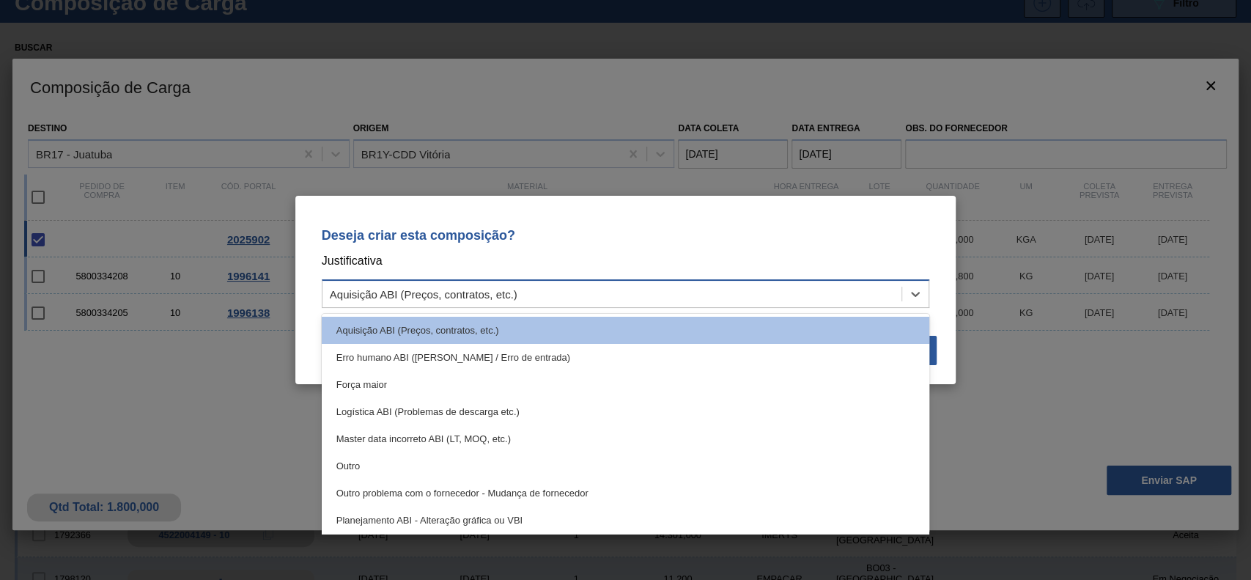
click at [566, 295] on div "Aquisição ABI (Preços, contratos, etc.)" at bounding box center [612, 294] width 580 height 21
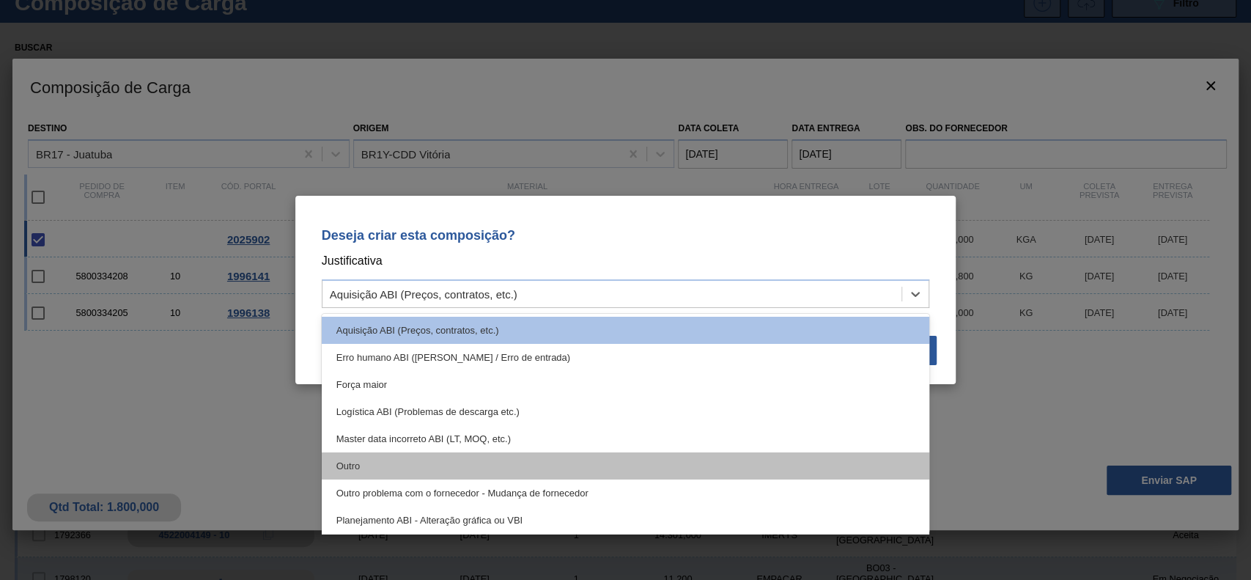
click at [402, 466] on div "Outro" at bounding box center [626, 465] width 608 height 27
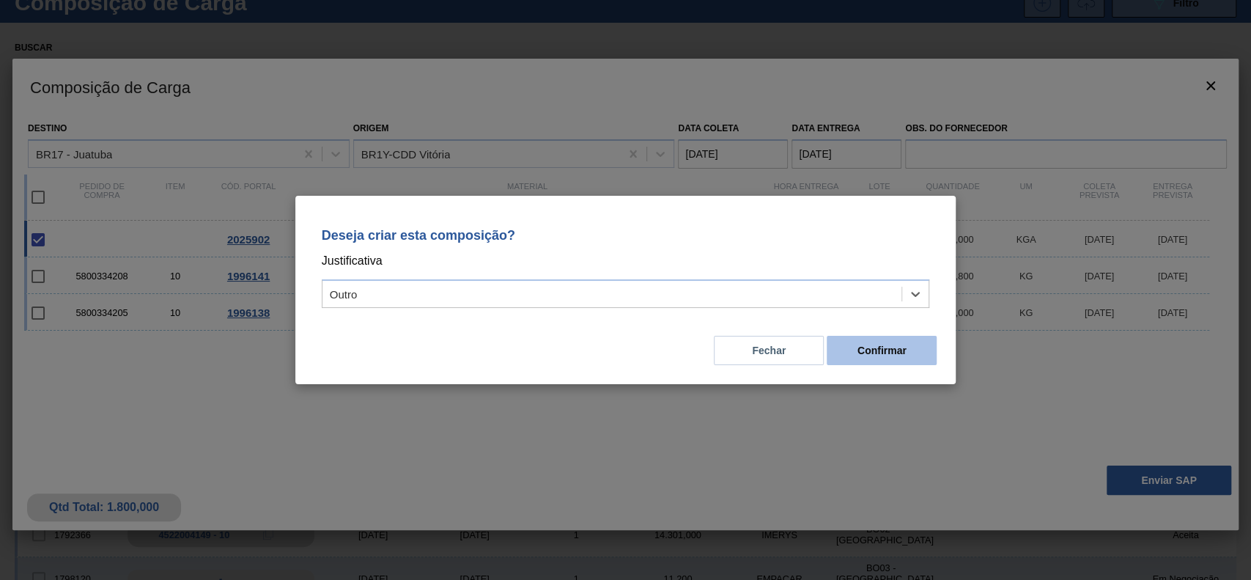
click at [902, 350] on button "Confirmar" at bounding box center [882, 350] width 110 height 29
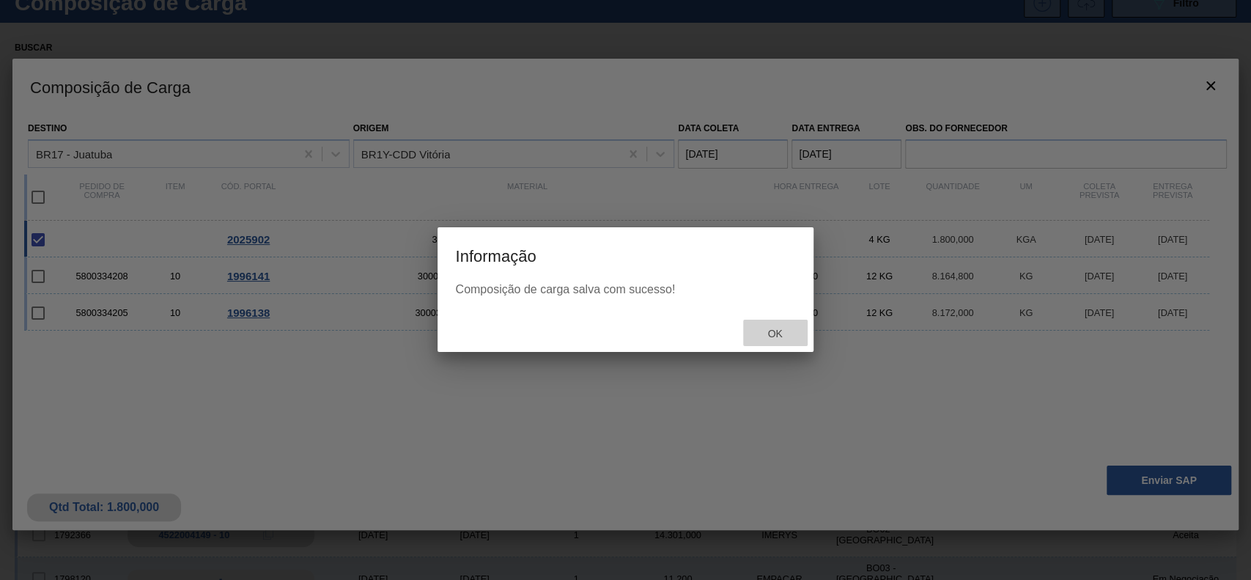
click at [770, 325] on div "Ok" at bounding box center [775, 333] width 64 height 27
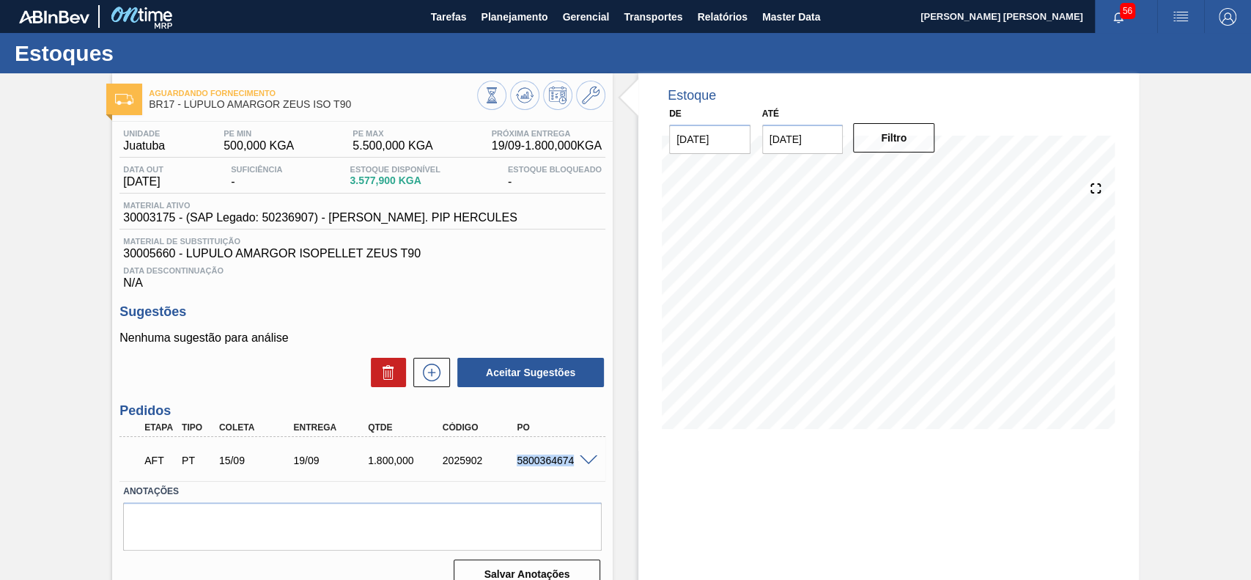
drag, startPoint x: 509, startPoint y: 462, endPoint x: 574, endPoint y: 466, distance: 65.4
click at [574, 466] on div "5800364674" at bounding box center [544, 460] width 75 height 12
copy div "5800364674"
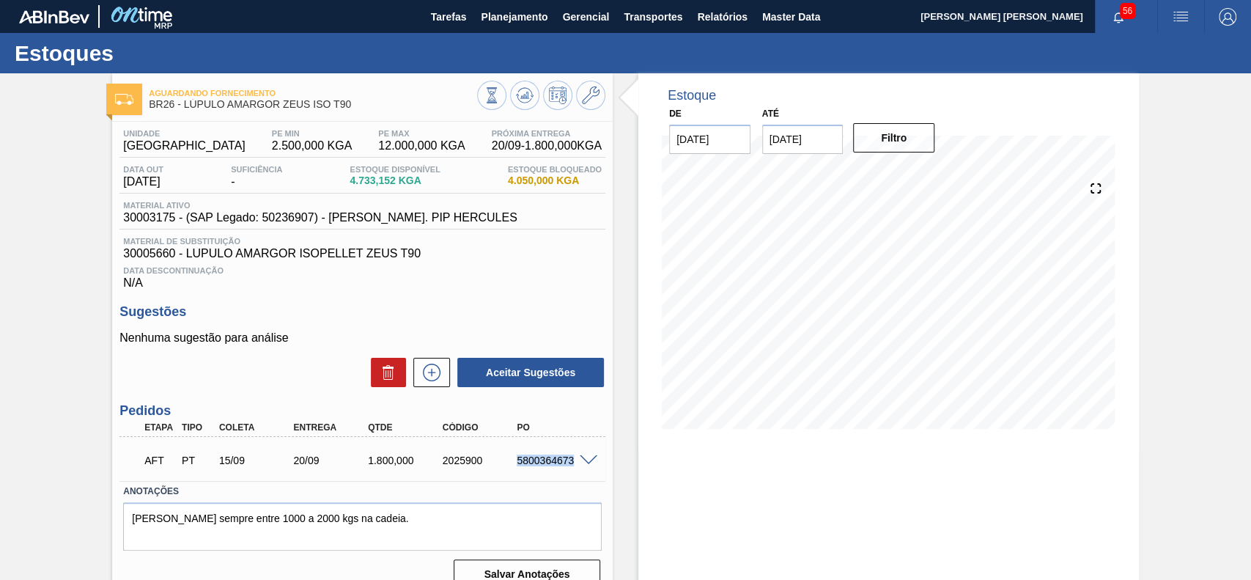
drag, startPoint x: 513, startPoint y: 462, endPoint x: 583, endPoint y: 473, distance: 71.3
click at [583, 473] on div "AFT PT 15/09 20/09 1.800,000 2025900 5800364673" at bounding box center [362, 458] width 486 height 37
copy div "5800364673"
drag, startPoint x: 516, startPoint y: 464, endPoint x: 576, endPoint y: 468, distance: 60.3
click at [575, 466] on div "5800364675" at bounding box center [554, 460] width 83 height 12
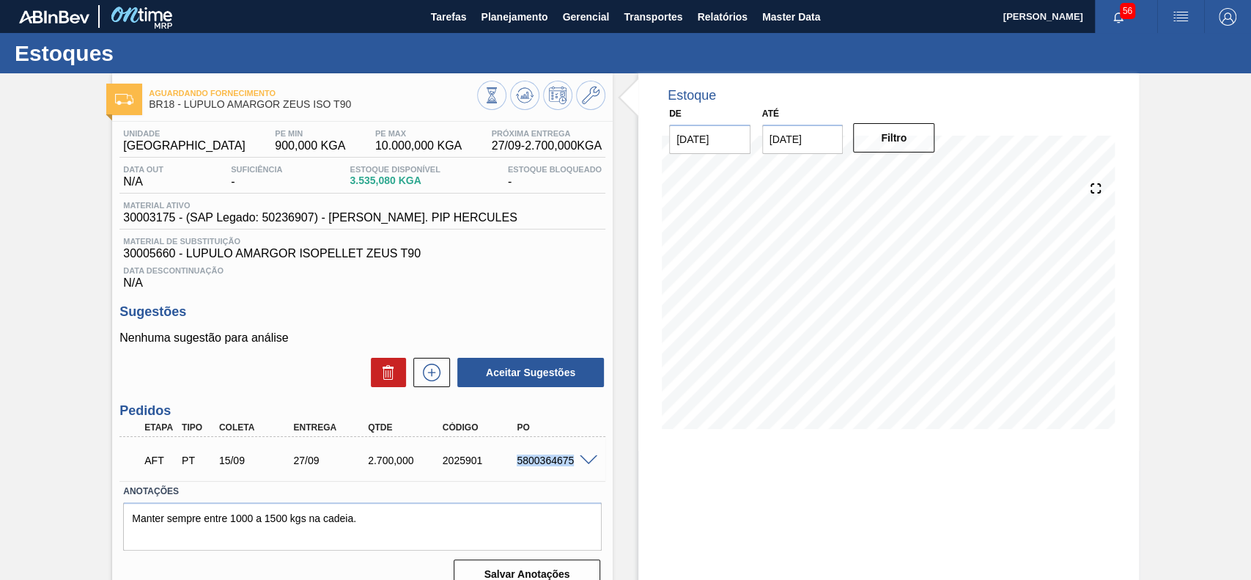
click at [516, 465] on div "5800364675" at bounding box center [554, 460] width 83 height 12
click at [516, 462] on div "5800364675" at bounding box center [554, 460] width 83 height 12
drag, startPoint x: 512, startPoint y: 462, endPoint x: 572, endPoint y: 466, distance: 60.2
click at [572, 466] on div "5800364675" at bounding box center [554, 460] width 83 height 12
copy div "5800364675"
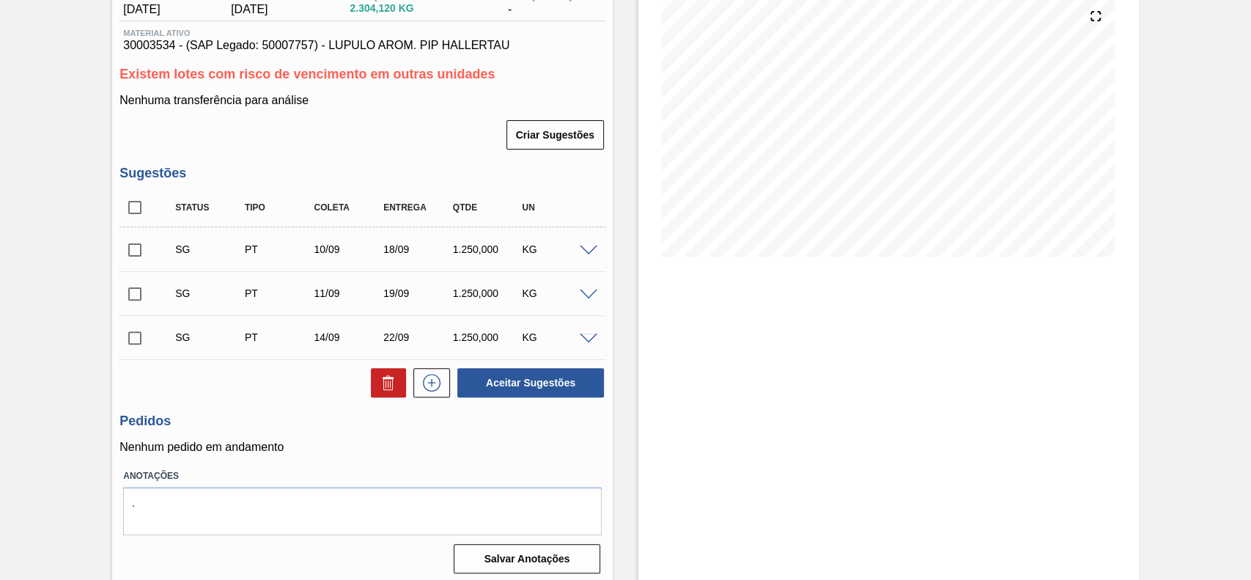
scroll to position [180, 0]
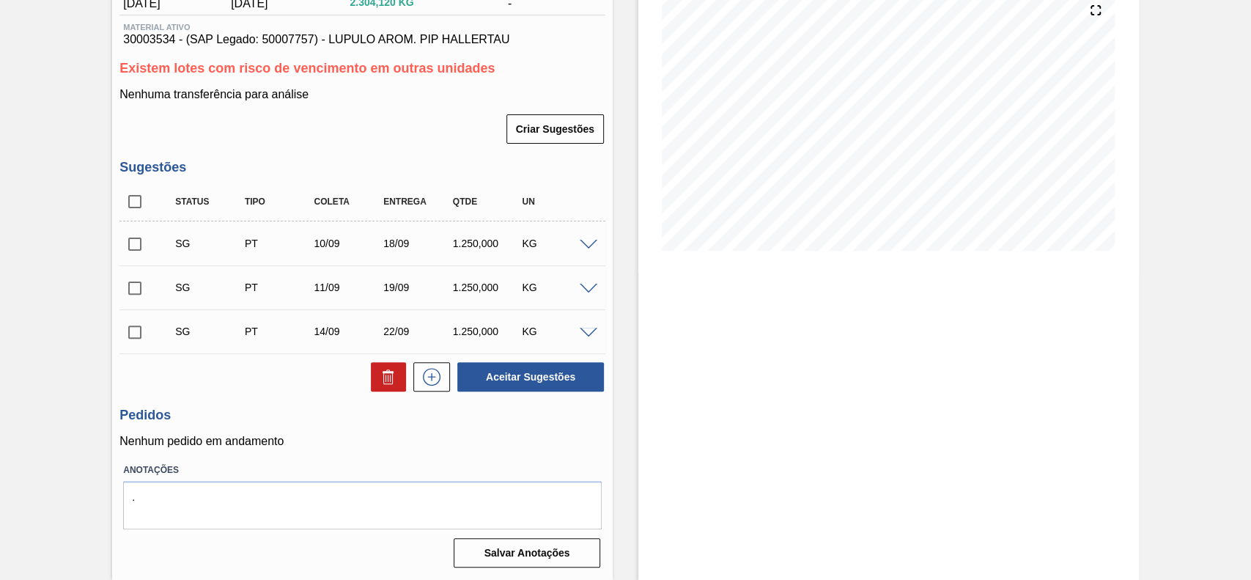
drag, startPoint x: 138, startPoint y: 204, endPoint x: 211, endPoint y: 243, distance: 82.9
click at [143, 204] on input "checkbox" at bounding box center [134, 201] width 31 height 31
checkbox input "true"
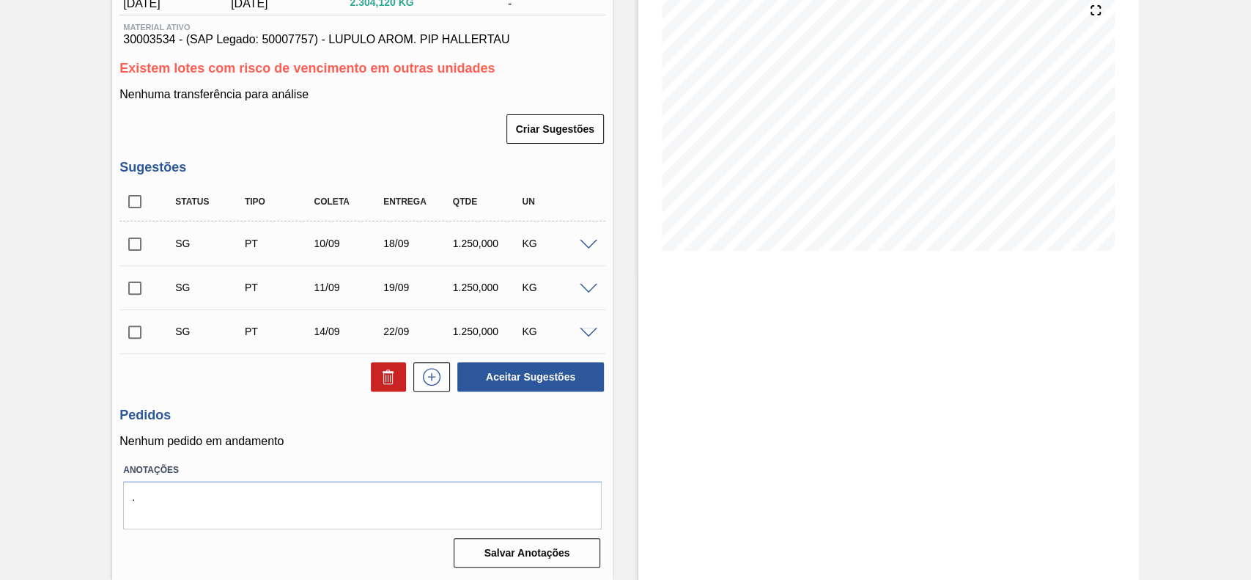
checkbox input "true"
click at [389, 378] on icon at bounding box center [389, 377] width 18 height 18
checkbox input "false"
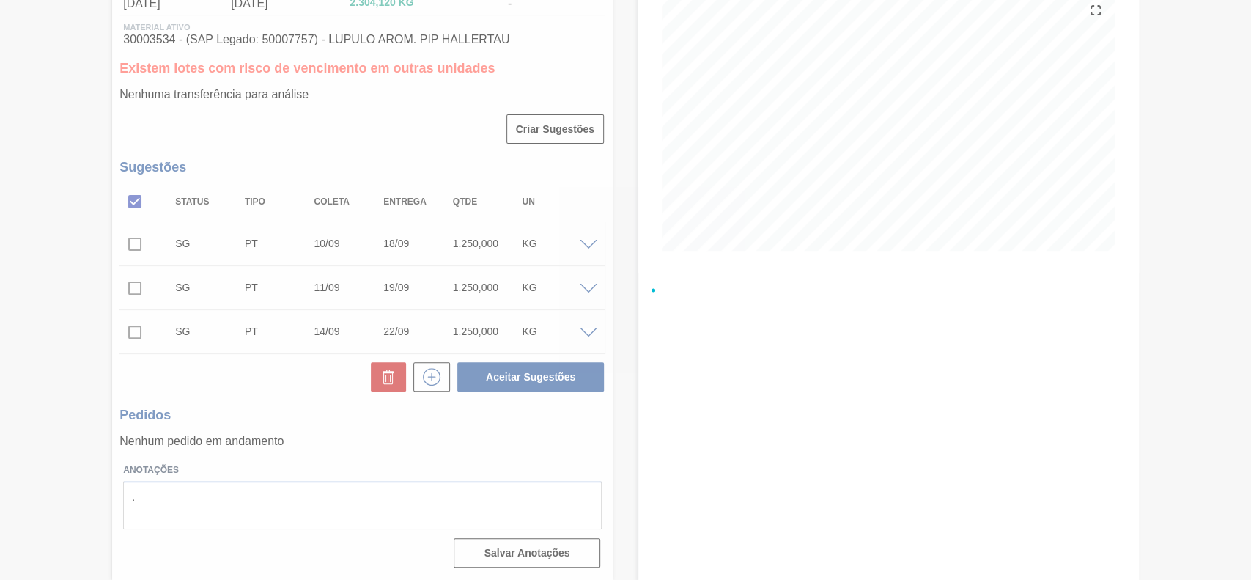
scroll to position [51, 0]
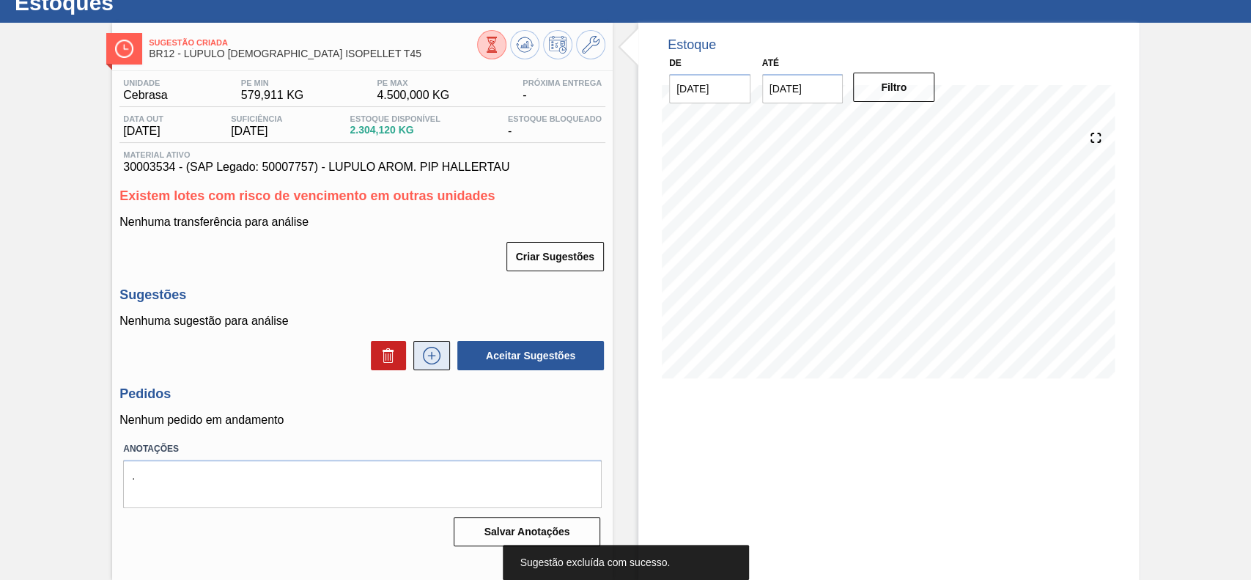
click at [435, 350] on icon at bounding box center [432, 356] width 18 height 18
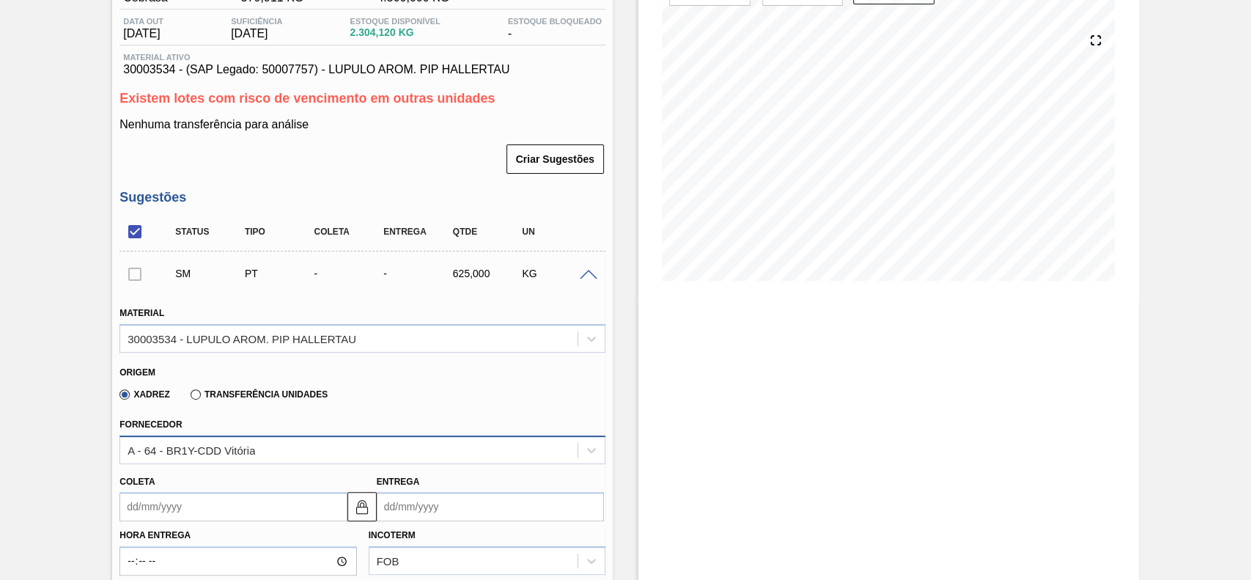
scroll to position [246, 0]
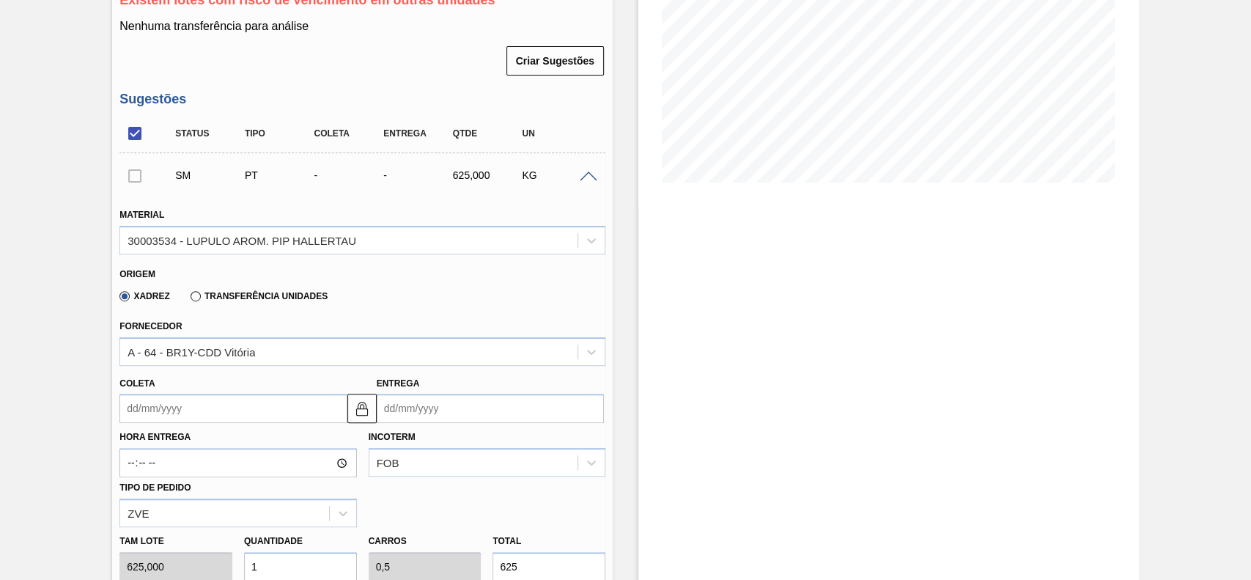
click at [199, 401] on input "Coleta" at bounding box center [232, 408] width 227 height 29
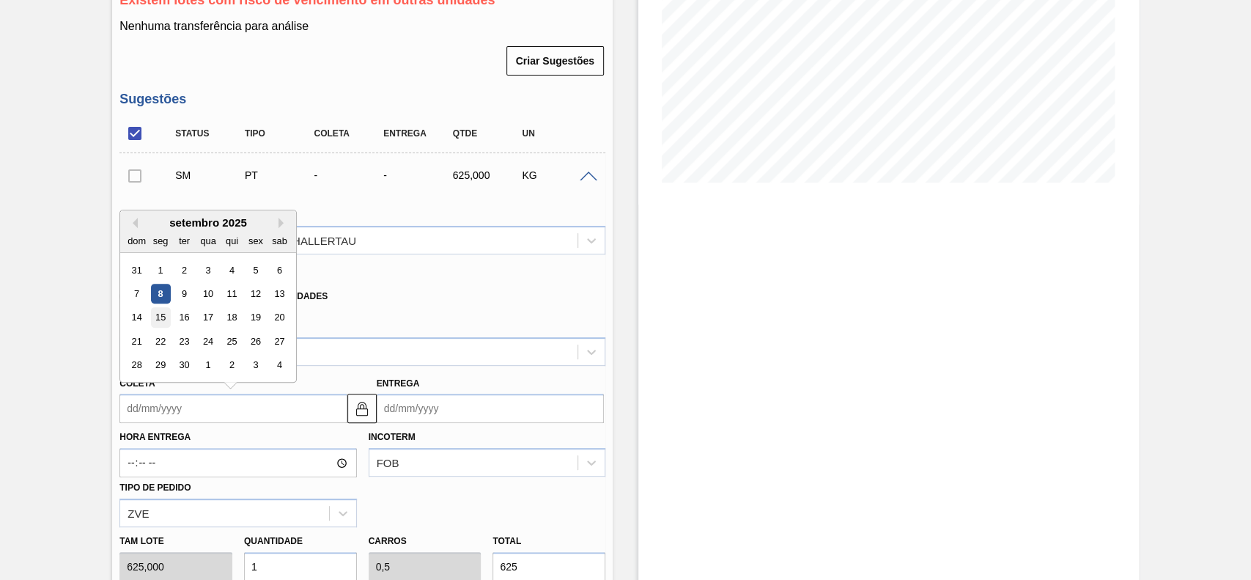
click at [158, 324] on div "15" at bounding box center [161, 318] width 20 height 20
type input "[DATE]"
type input "23/09/2025"
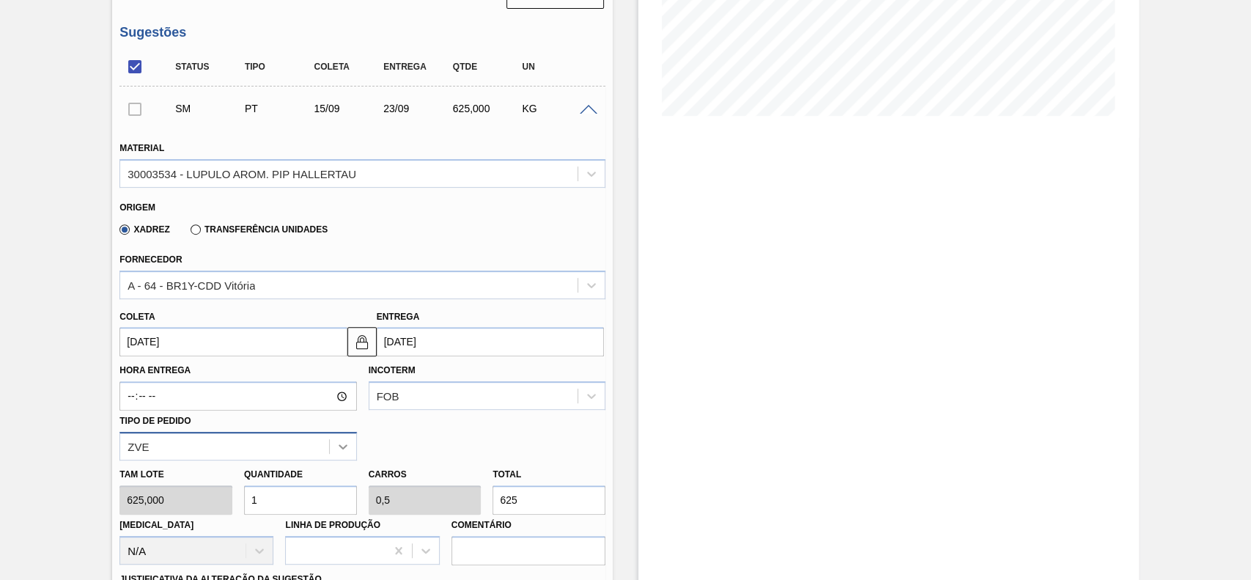
scroll to position [344, 0]
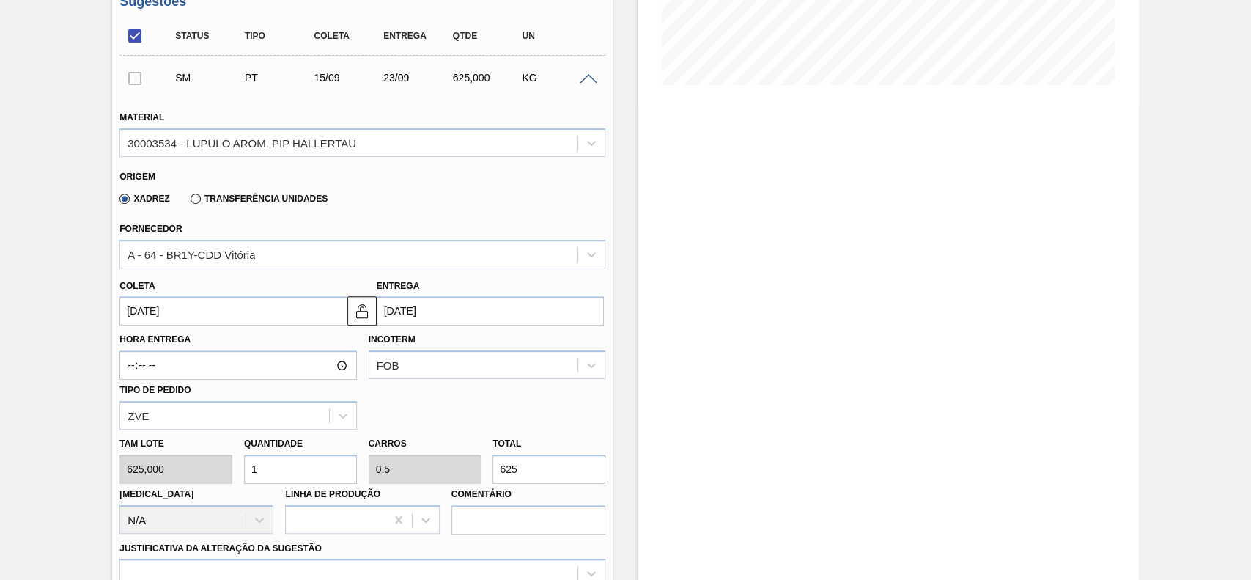
click at [288, 470] on input "1" at bounding box center [300, 468] width 113 height 29
type input "2"
type input "1"
type input "1.250"
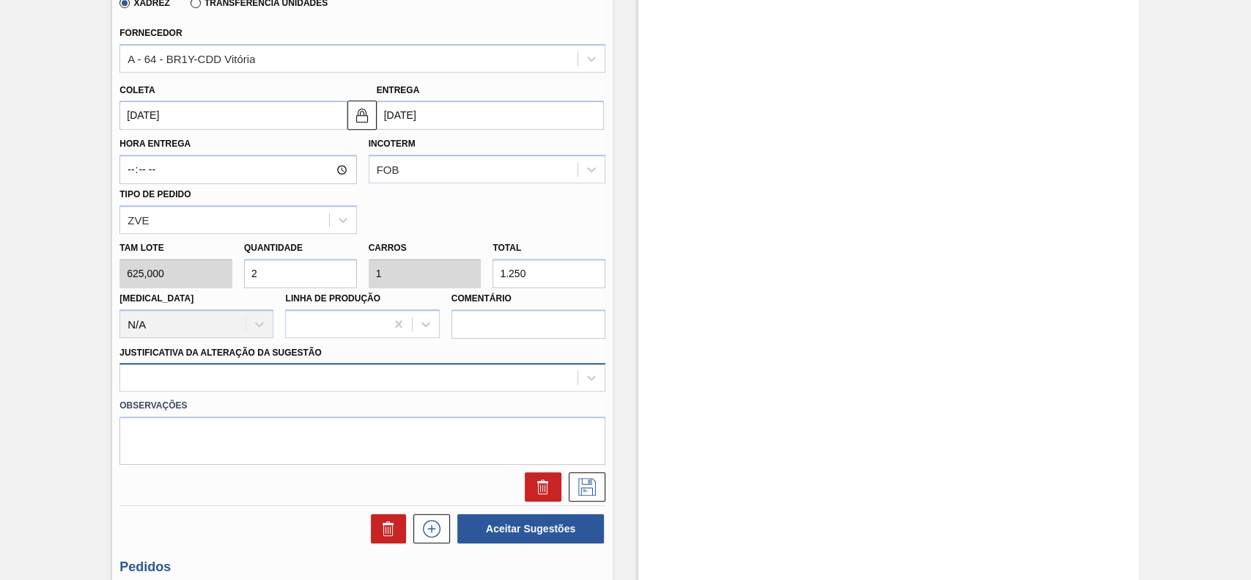
type input "2"
click at [305, 388] on div at bounding box center [362, 377] width 486 height 29
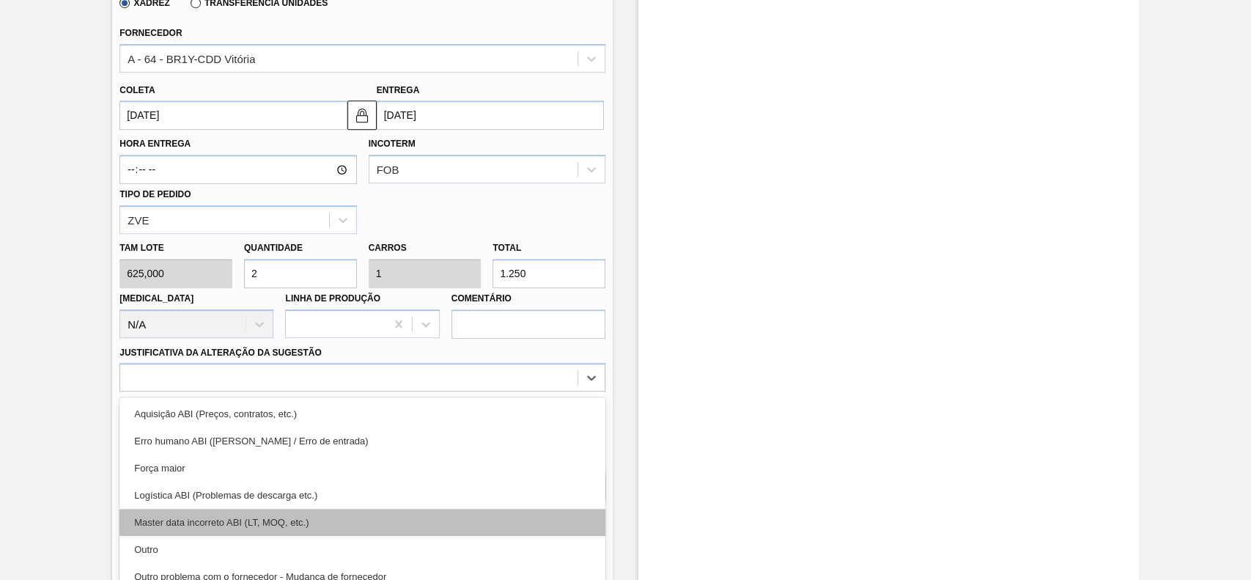
scroll to position [583, 0]
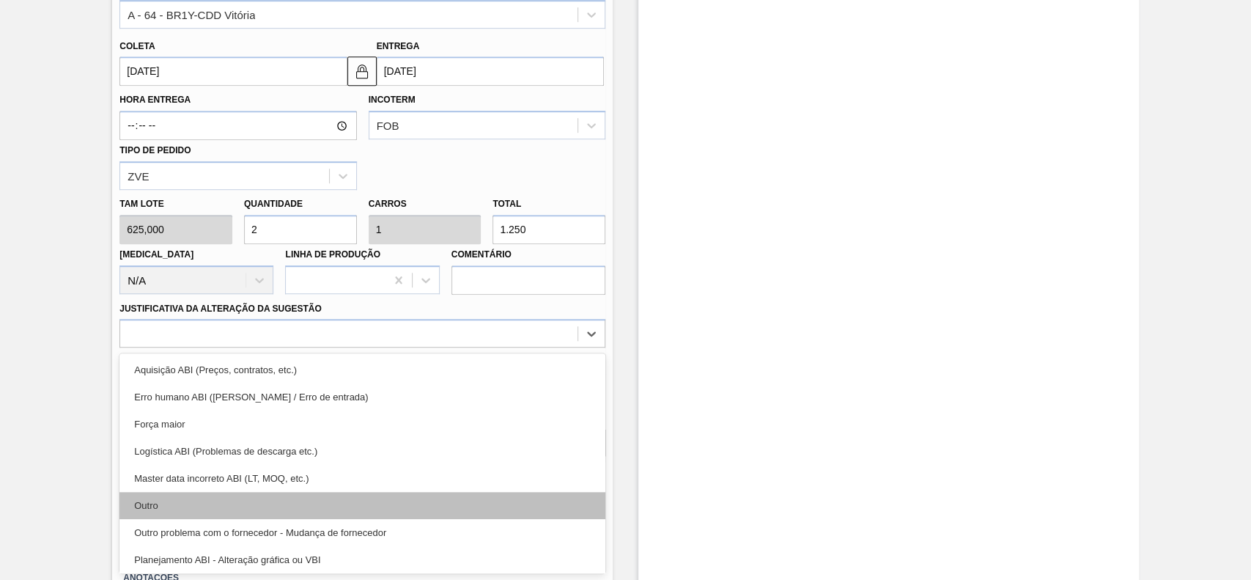
click at [215, 500] on div "Outro" at bounding box center [362, 505] width 486 height 27
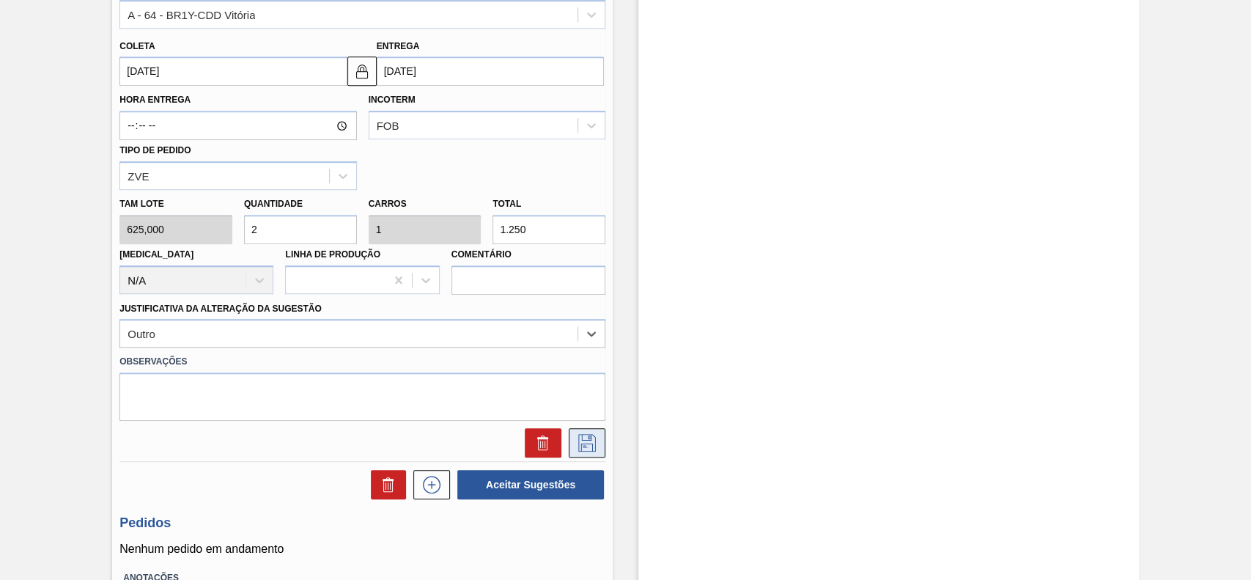
click at [598, 444] on button at bounding box center [587, 442] width 37 height 29
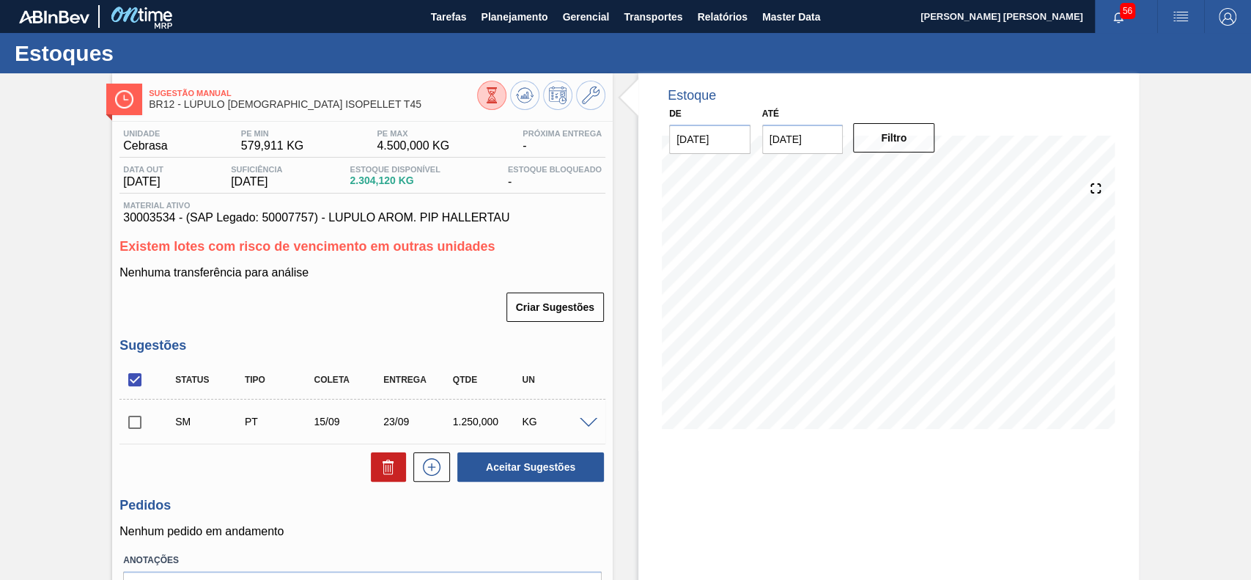
scroll to position [92, 0]
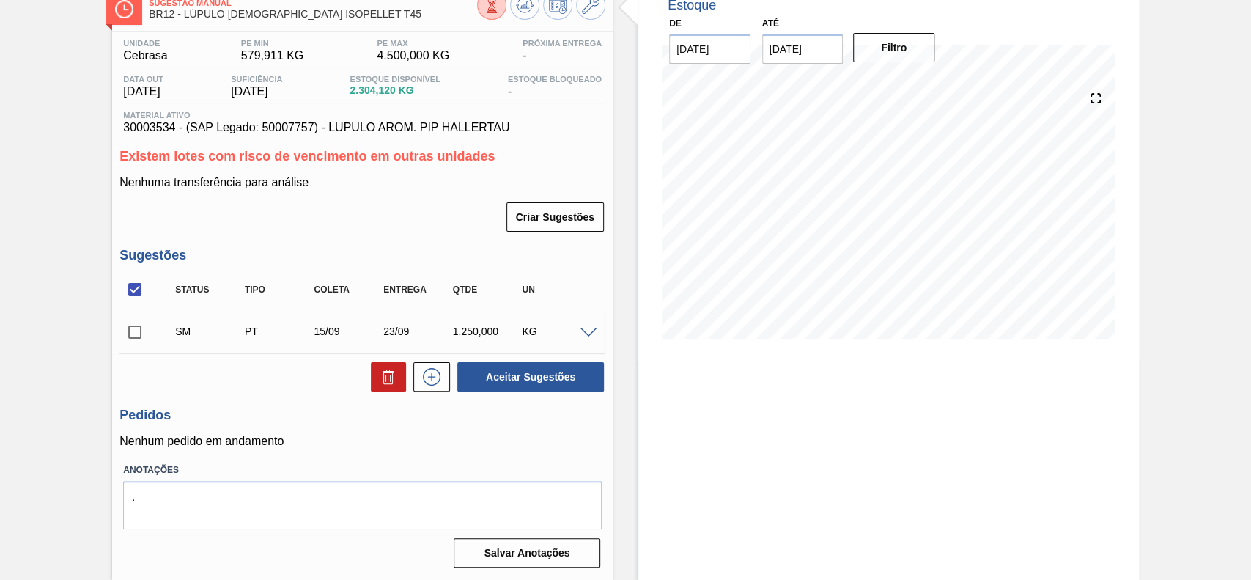
click at [133, 332] on input "checkbox" at bounding box center [134, 332] width 31 height 31
checkbox input "true"
click at [538, 383] on button "Aceitar Sugestões" at bounding box center [530, 376] width 147 height 29
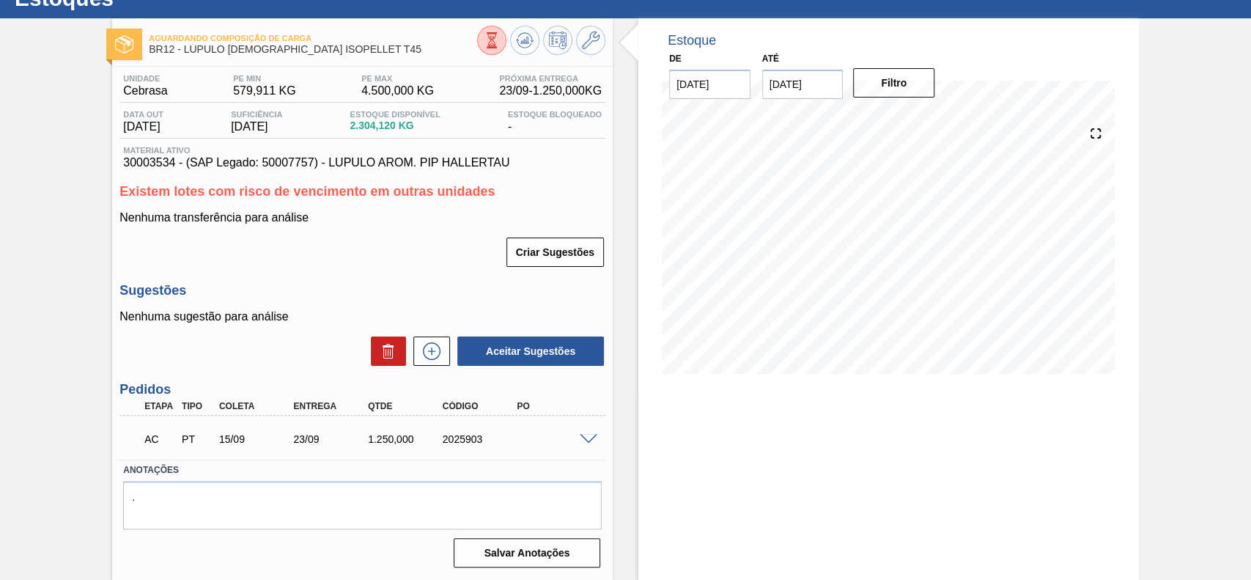
scroll to position [56, 0]
click at [588, 441] on span at bounding box center [589, 439] width 18 height 11
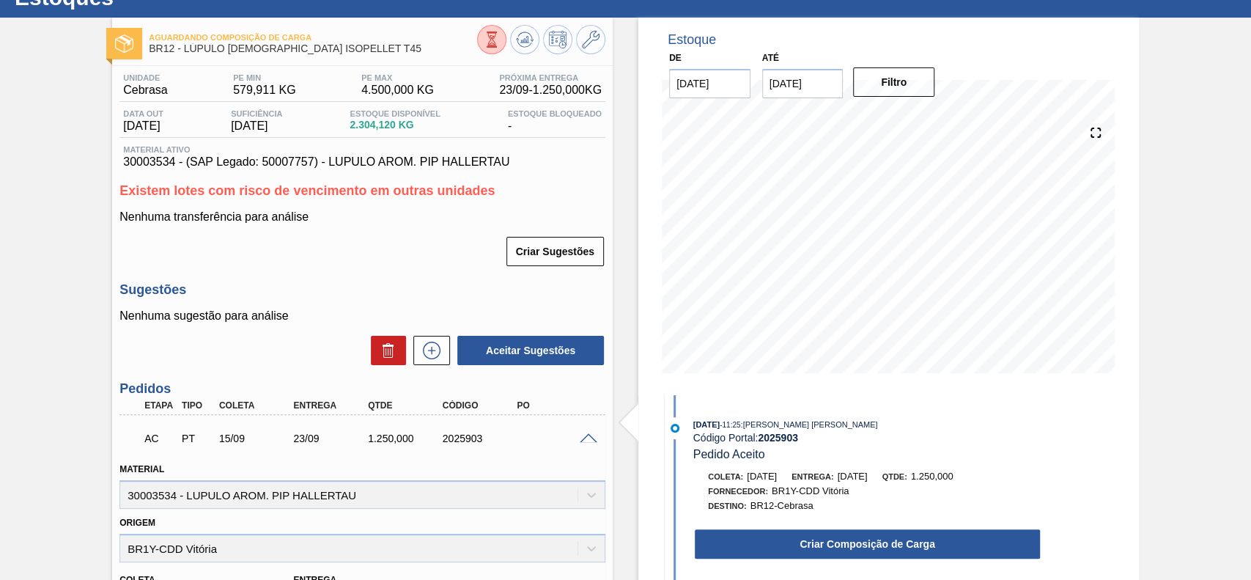
click at [805, 524] on div "Criar Composição de Carga" at bounding box center [852, 540] width 377 height 40
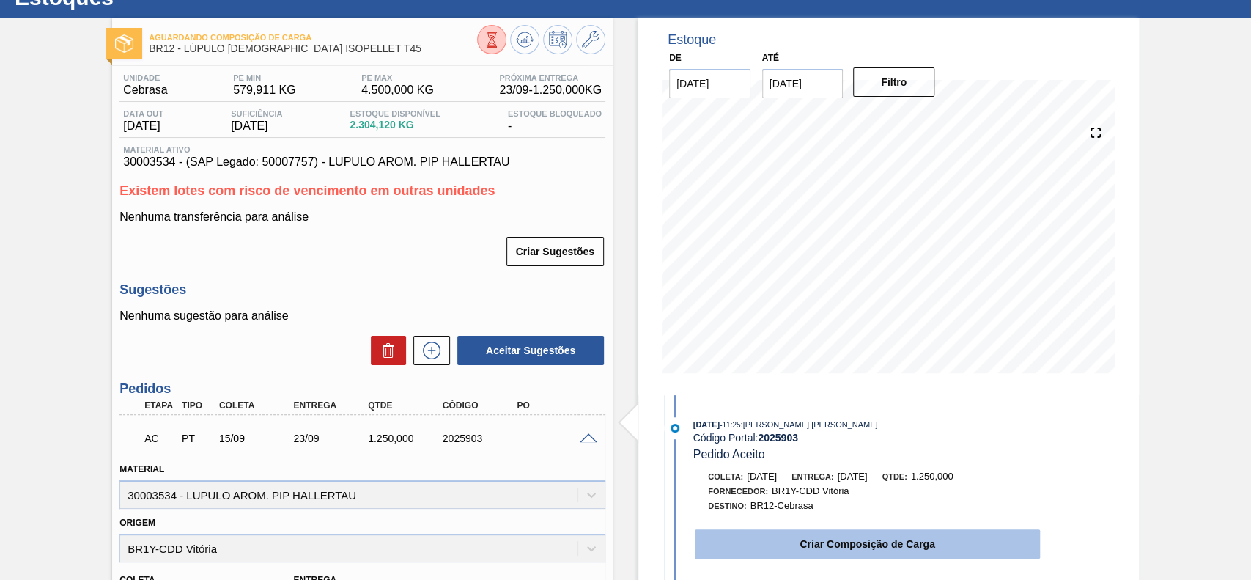
click at [803, 536] on button "Criar Composição de Carga" at bounding box center [867, 543] width 345 height 29
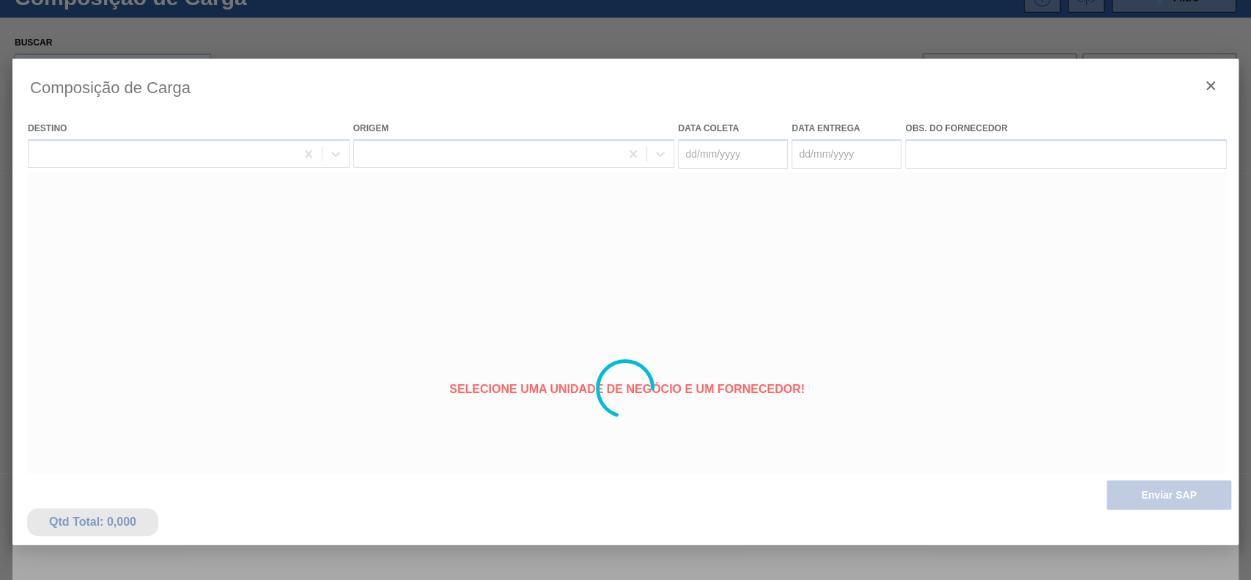
type coleta "[DATE]"
type entrega "23/09/2025"
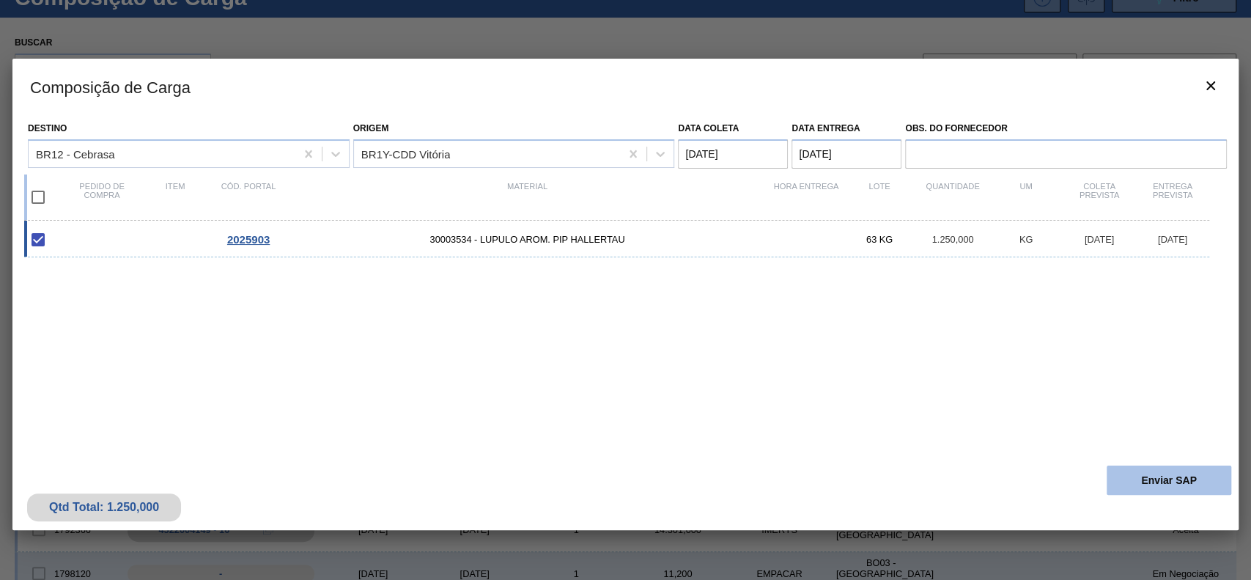
click at [1124, 471] on button "Enviar SAP" at bounding box center [1169, 479] width 125 height 29
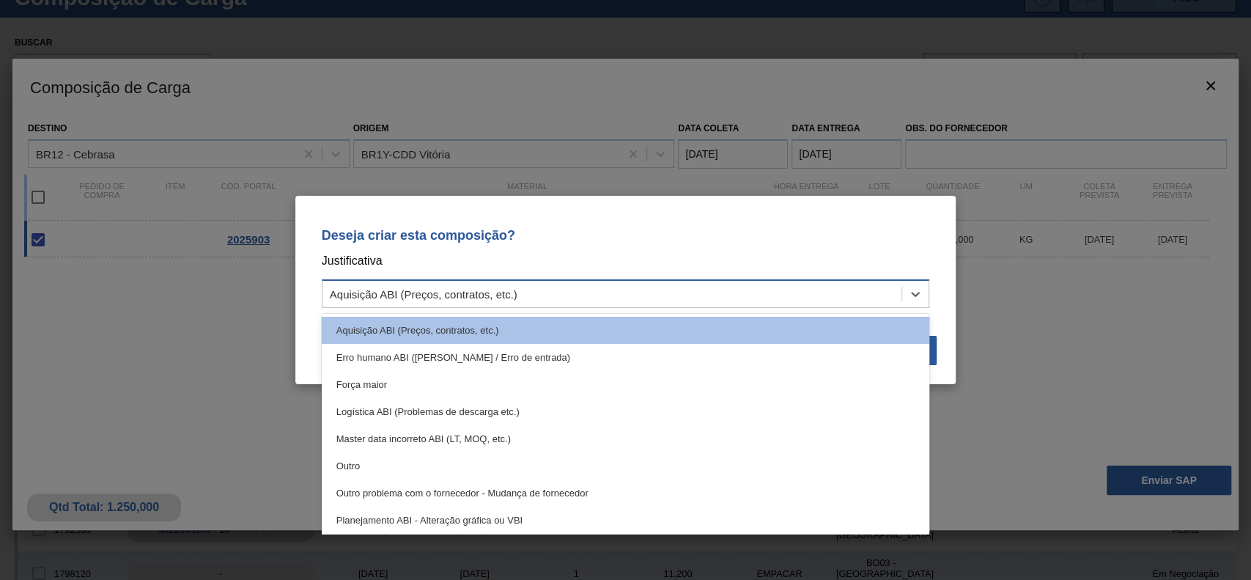
click at [690, 284] on div "Aquisição ABI (Preços, contratos, etc.)" at bounding box center [612, 294] width 580 height 21
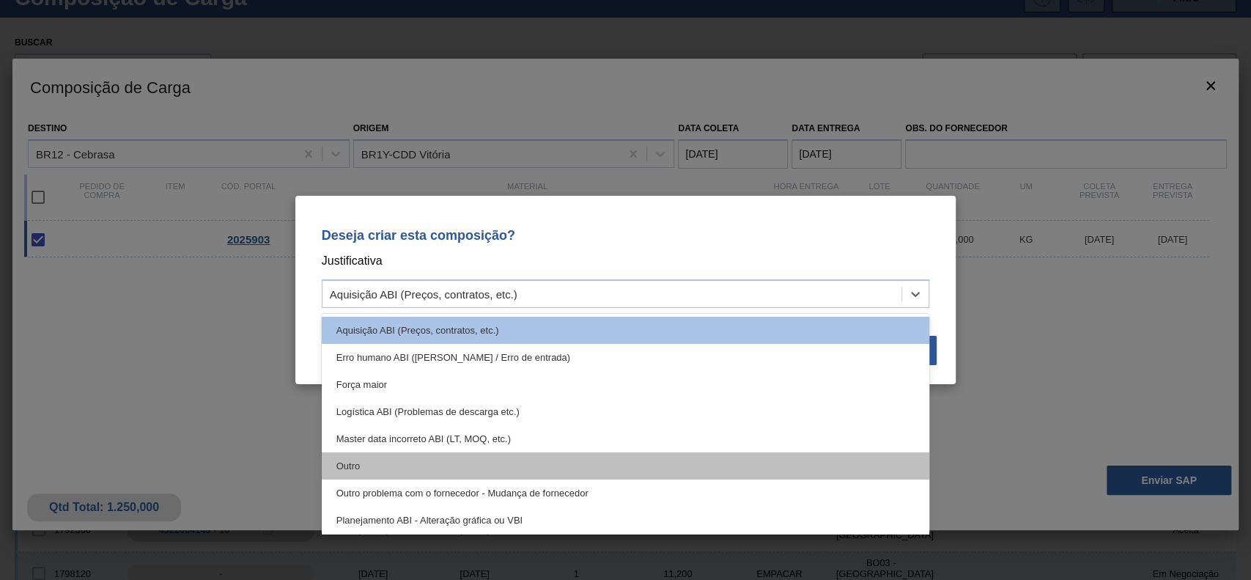
click at [369, 467] on div "Outro" at bounding box center [626, 465] width 608 height 27
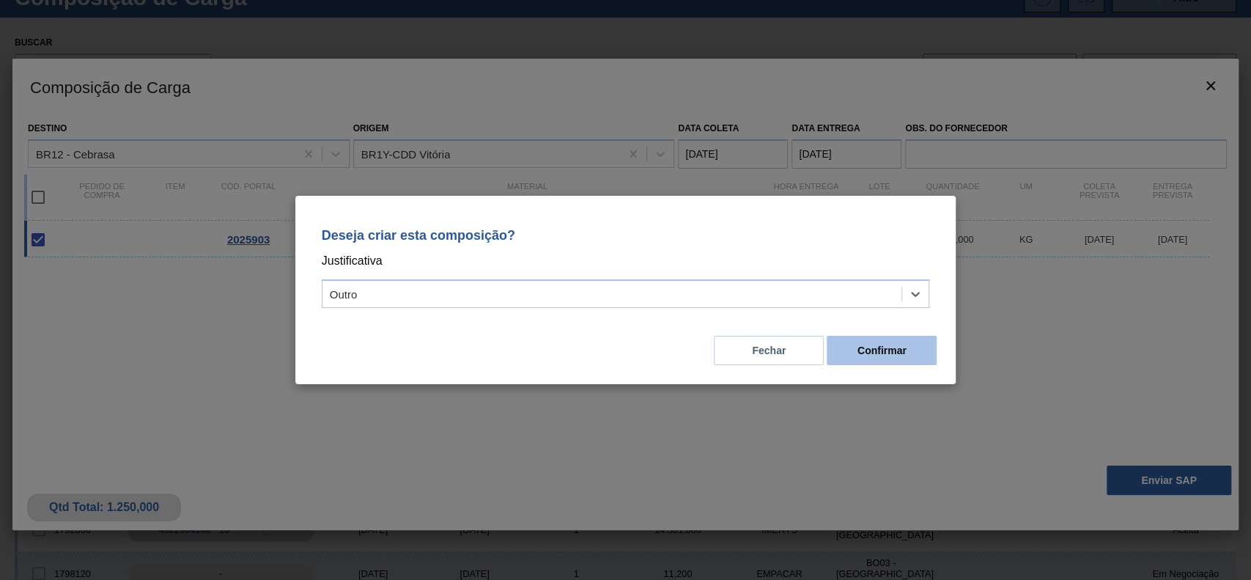
click at [876, 349] on button "Confirmar" at bounding box center [882, 350] width 110 height 29
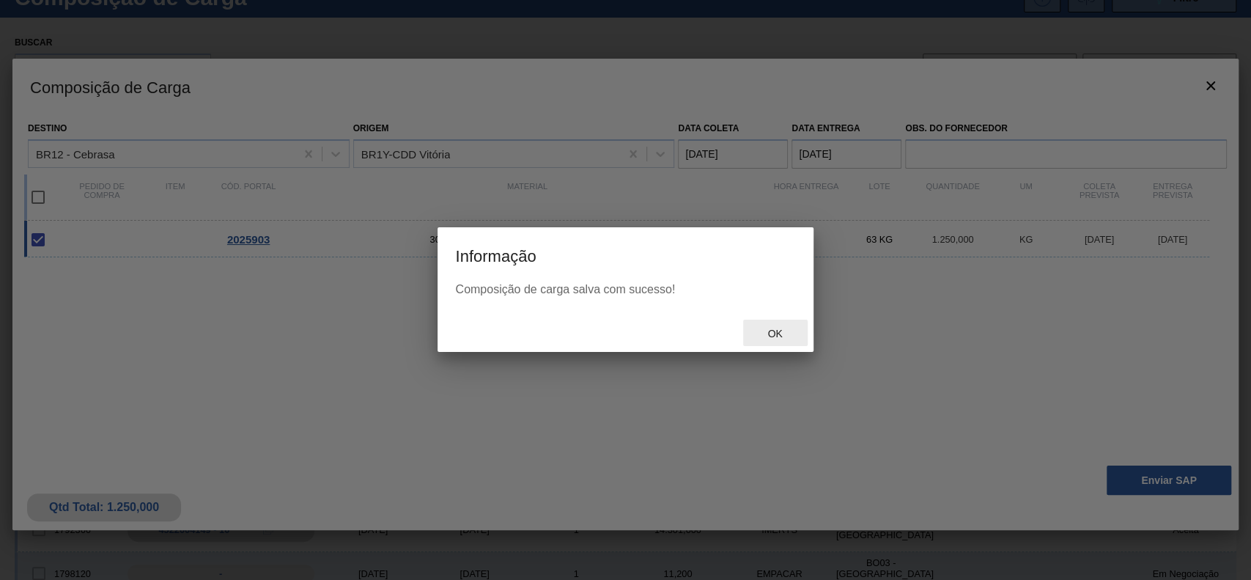
click at [780, 339] on div "Ok" at bounding box center [775, 333] width 64 height 27
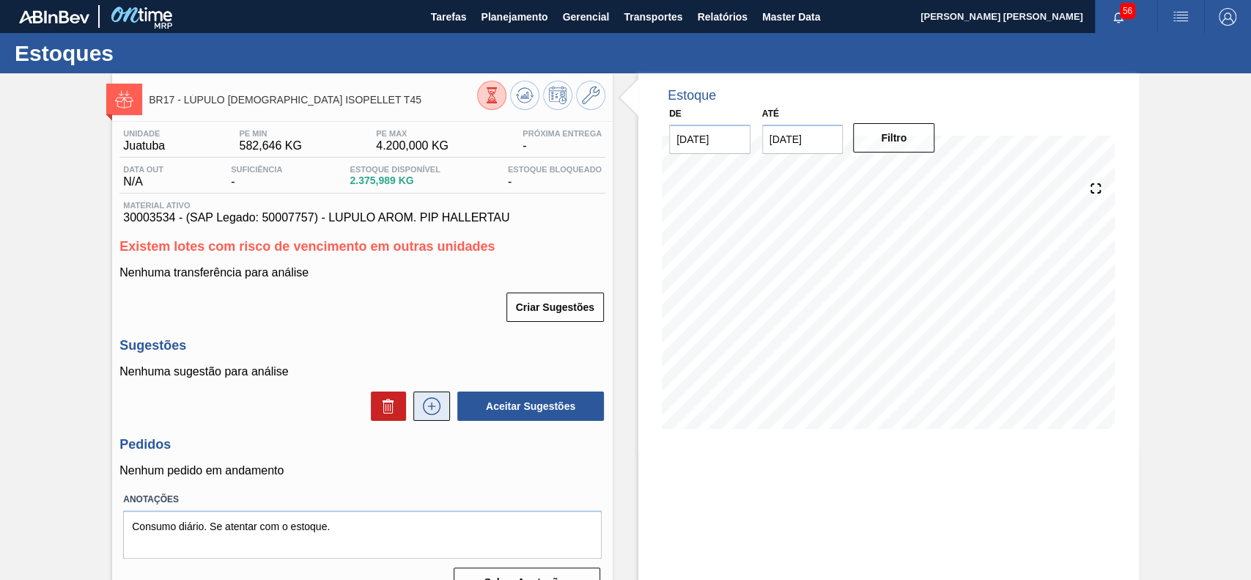
click at [441, 404] on icon at bounding box center [431, 406] width 23 height 18
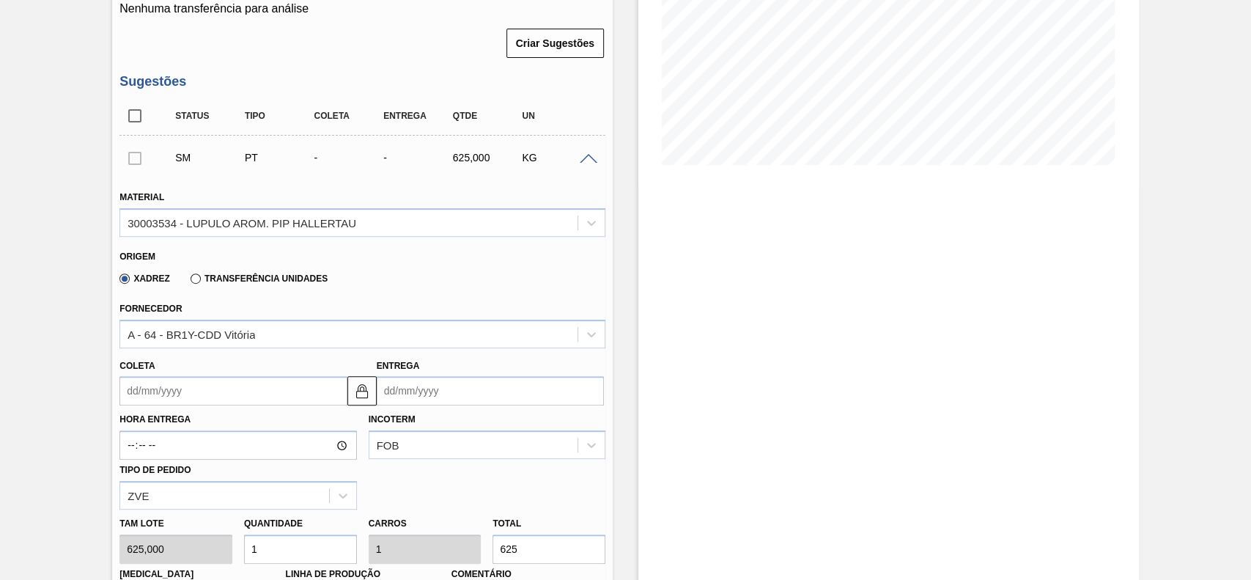
scroll to position [293, 0]
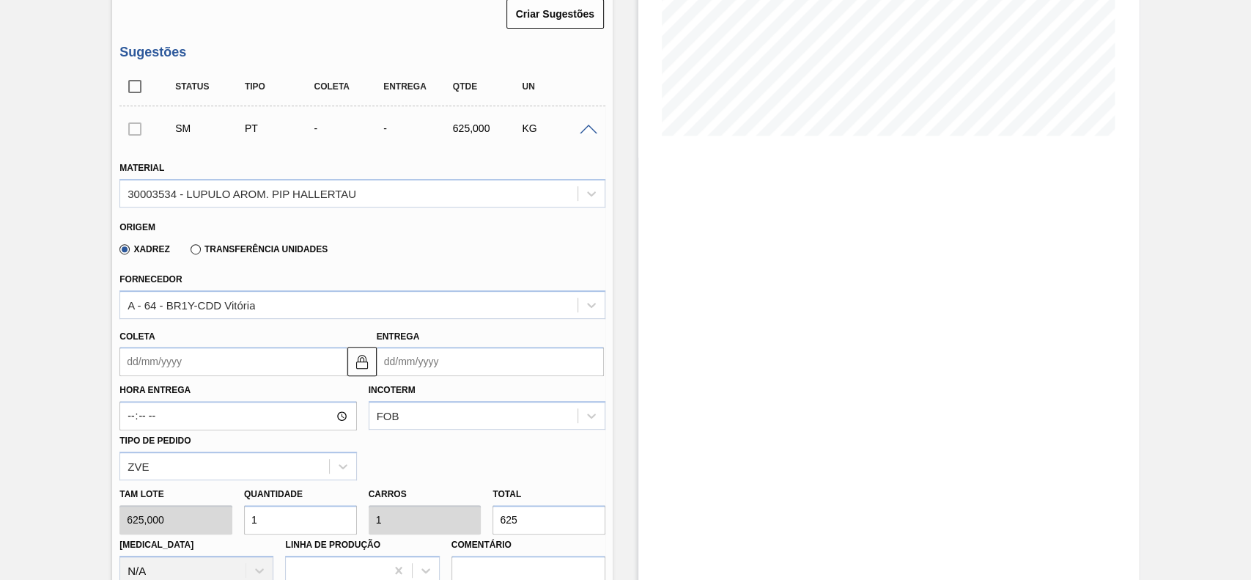
click at [205, 374] on input "Coleta" at bounding box center [232, 361] width 227 height 29
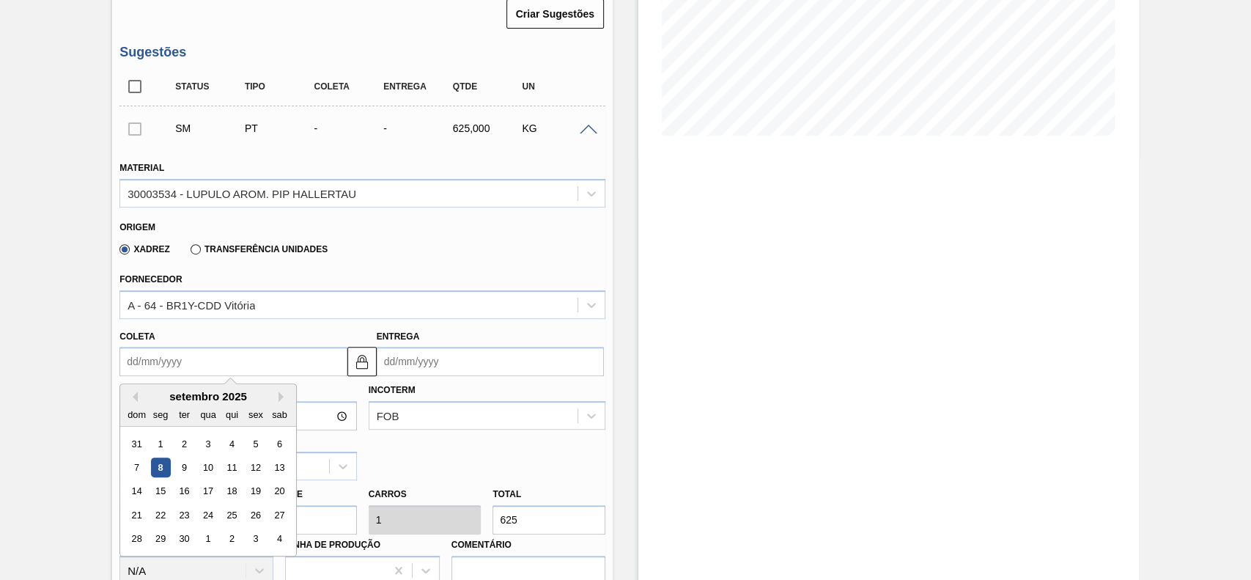
click at [161, 484] on div "15" at bounding box center [161, 491] width 20 height 20
type input "[DATE]"
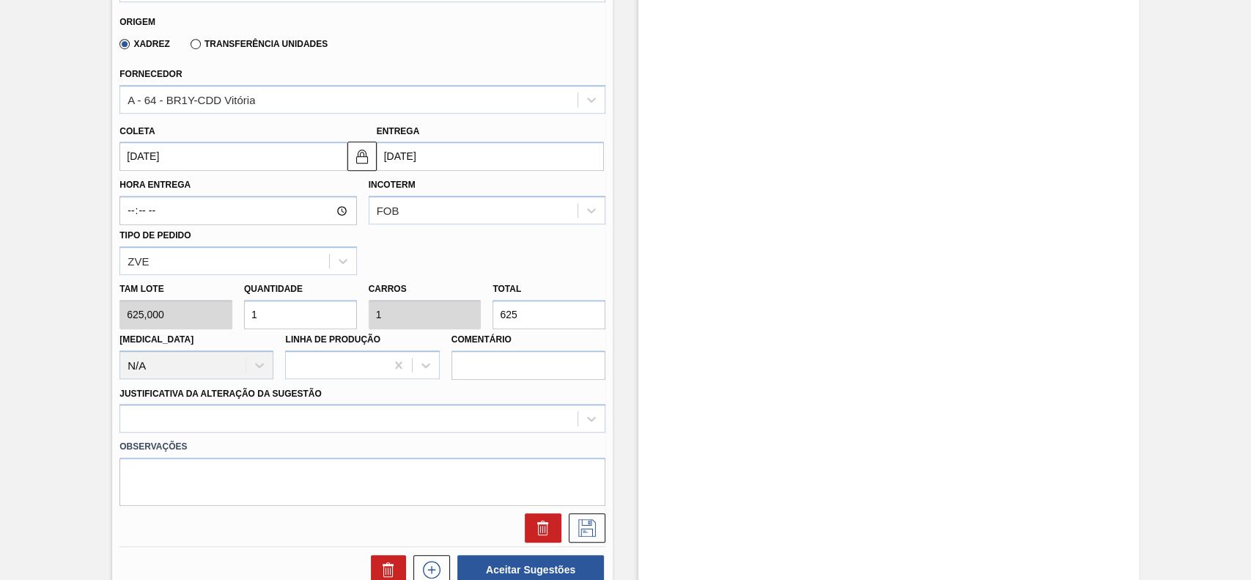
scroll to position [586, 0]
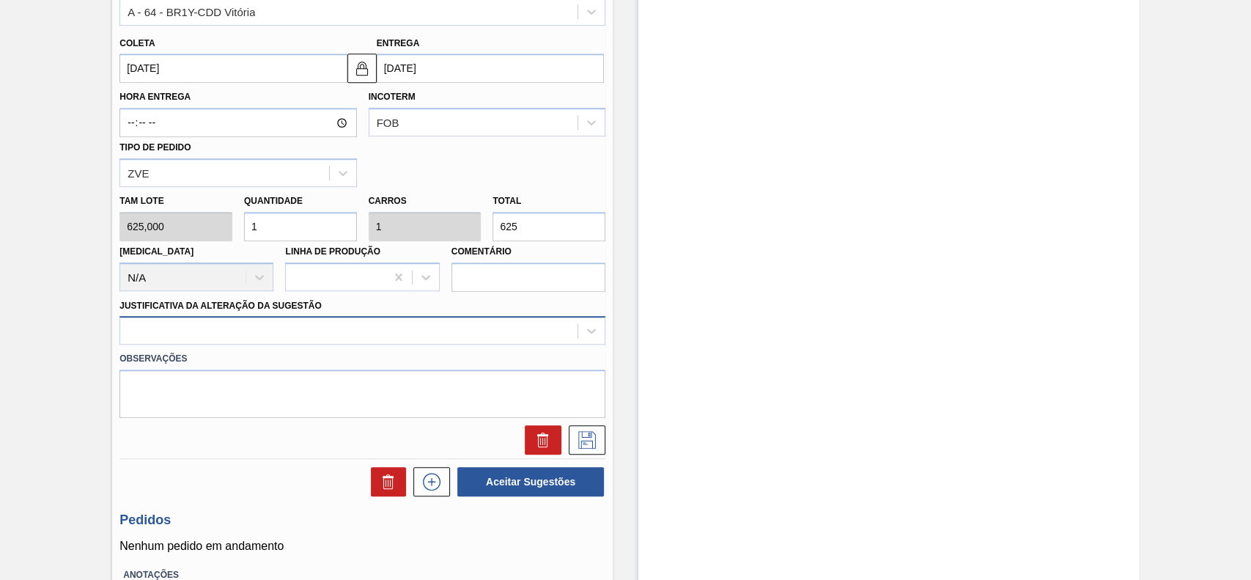
click at [303, 320] on div at bounding box center [348, 330] width 457 height 21
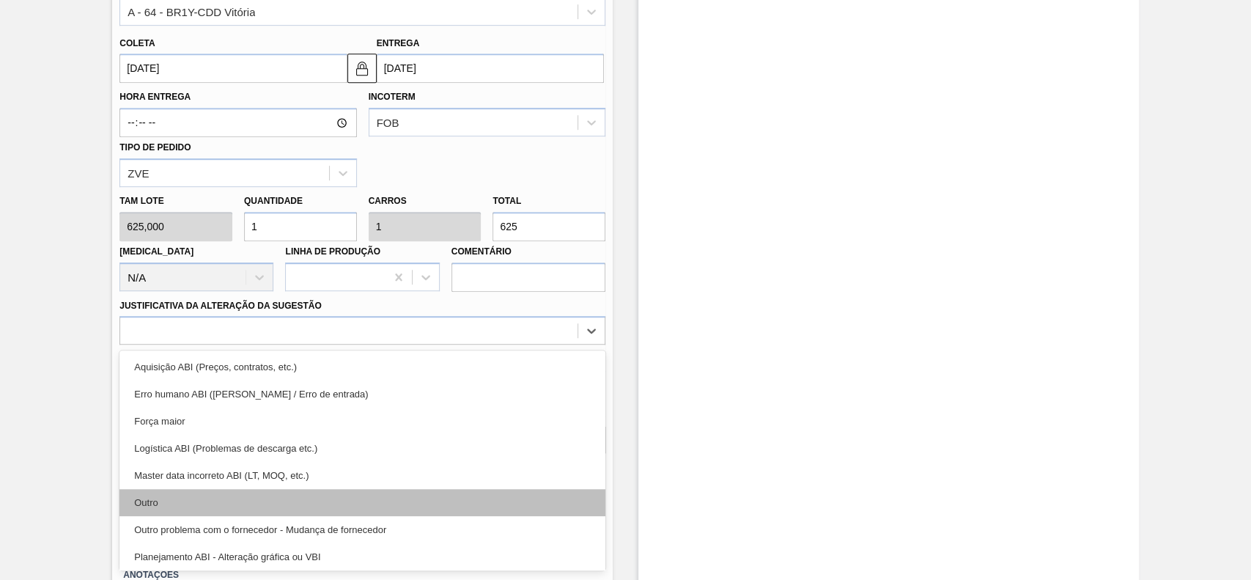
click at [231, 513] on div "Outro" at bounding box center [362, 502] width 486 height 27
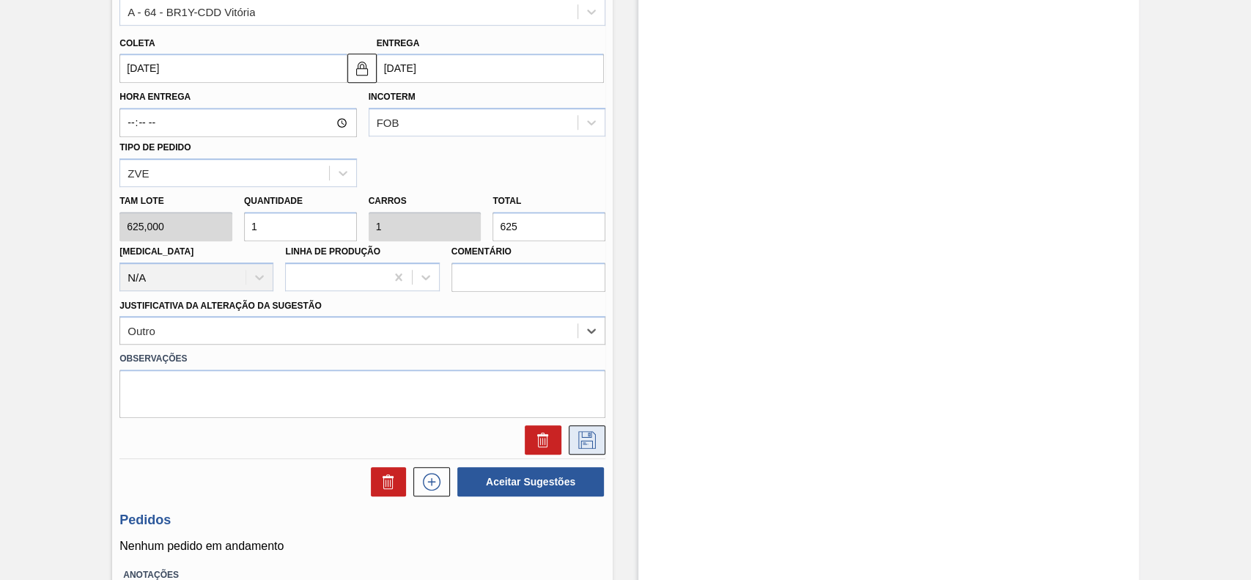
click at [587, 448] on icon at bounding box center [587, 440] width 18 height 18
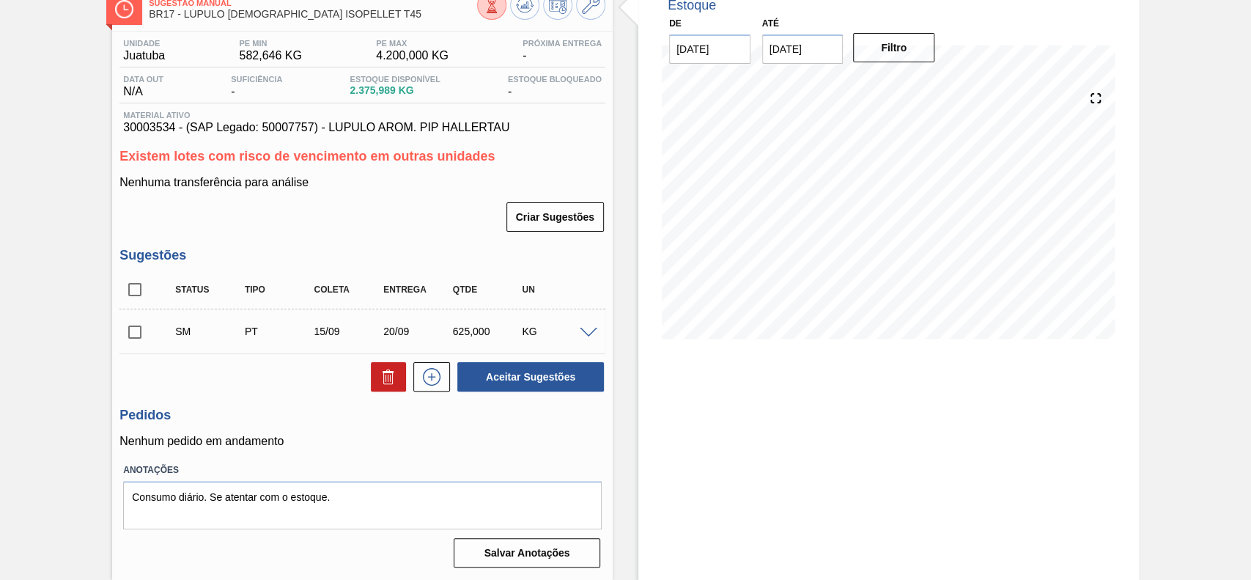
scroll to position [92, 0]
click at [139, 331] on input "checkbox" at bounding box center [134, 332] width 31 height 31
click at [525, 385] on button "Aceitar Sugestões" at bounding box center [530, 376] width 147 height 29
checkbox input "false"
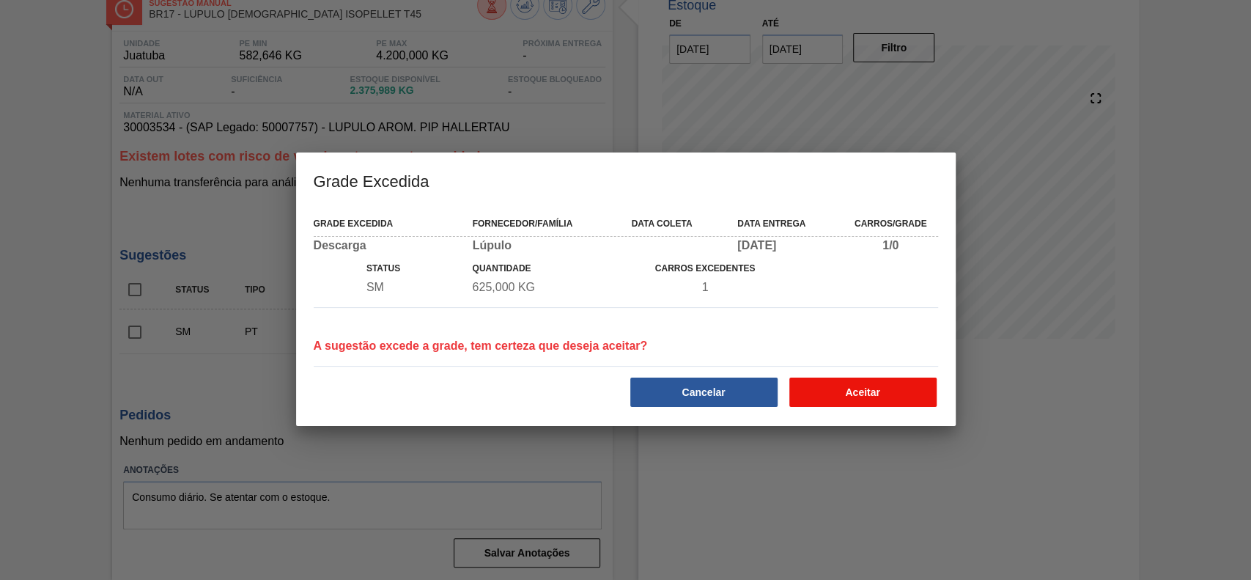
click at [871, 402] on button "Aceitar" at bounding box center [862, 391] width 147 height 29
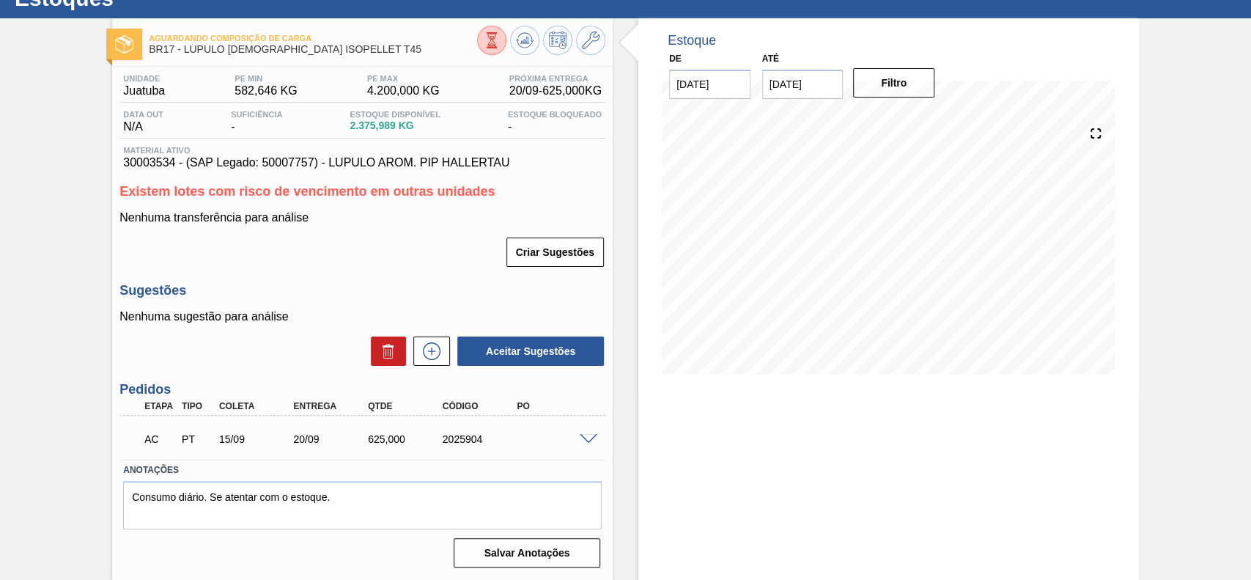
scroll to position [56, 0]
click at [587, 437] on span at bounding box center [589, 439] width 18 height 11
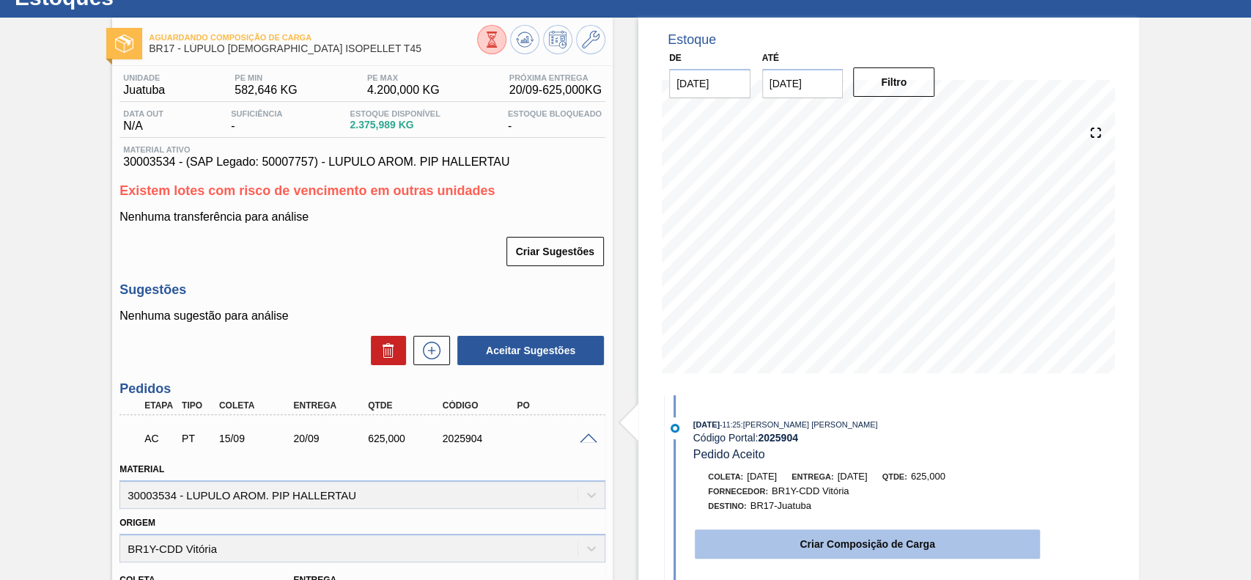
click at [868, 553] on button "Criar Composição de Carga" at bounding box center [867, 543] width 345 height 29
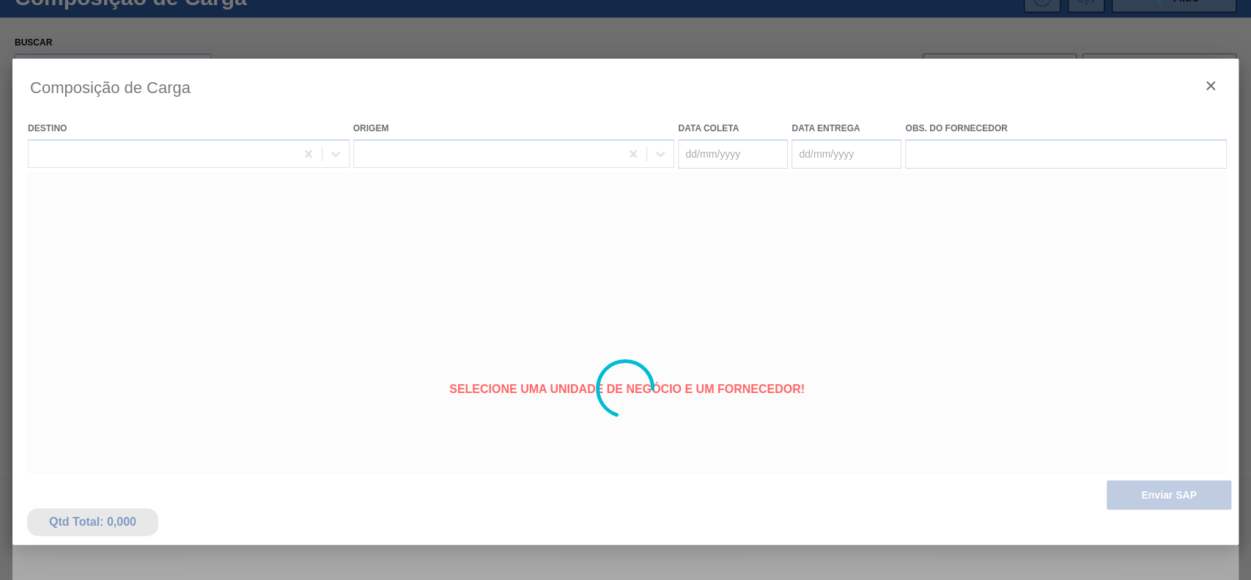
type coleta "[DATE]"
type entrega "[DATE]"
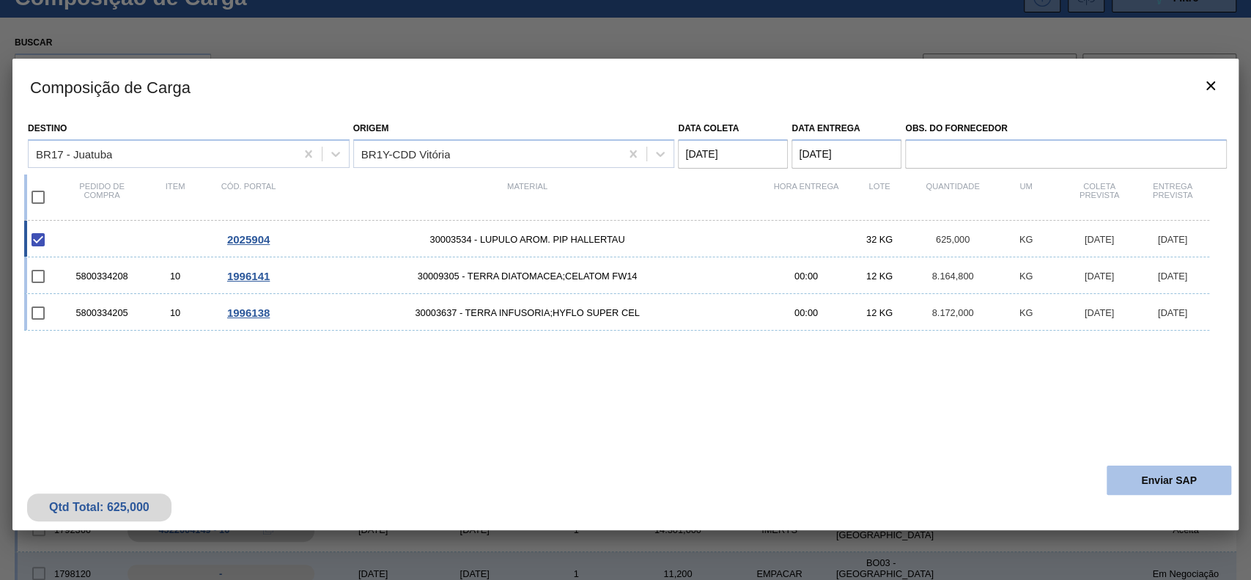
click at [1142, 489] on button "Enviar SAP" at bounding box center [1169, 479] width 125 height 29
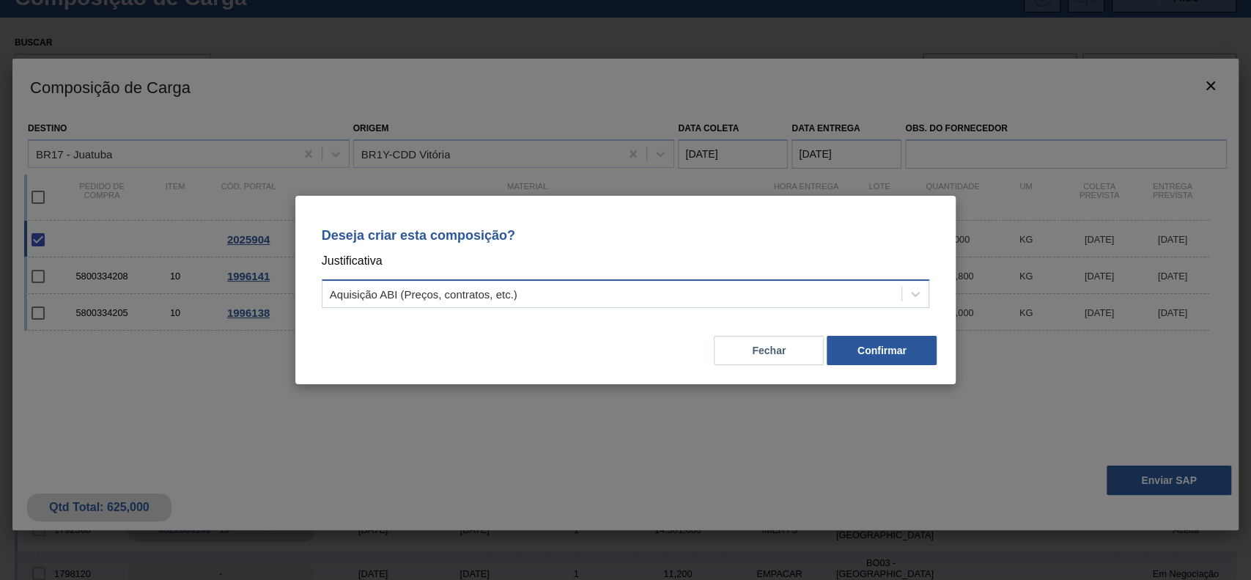
click at [492, 290] on div "Aquisição ABI (Preços, contratos, etc.)" at bounding box center [424, 294] width 188 height 12
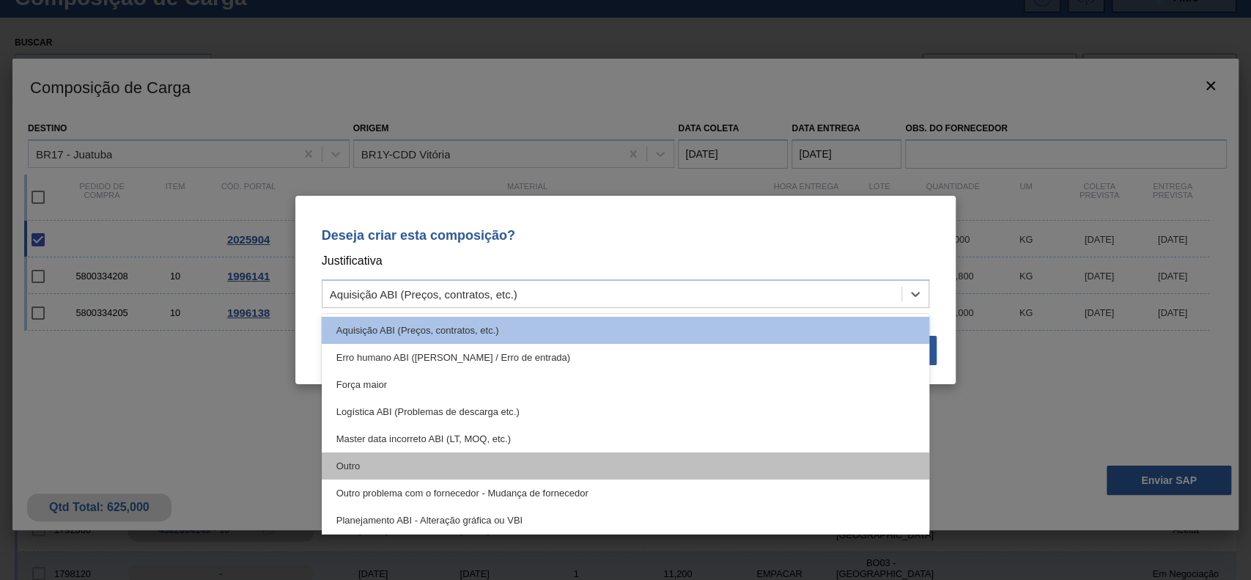
click at [401, 460] on div "Outro" at bounding box center [626, 465] width 608 height 27
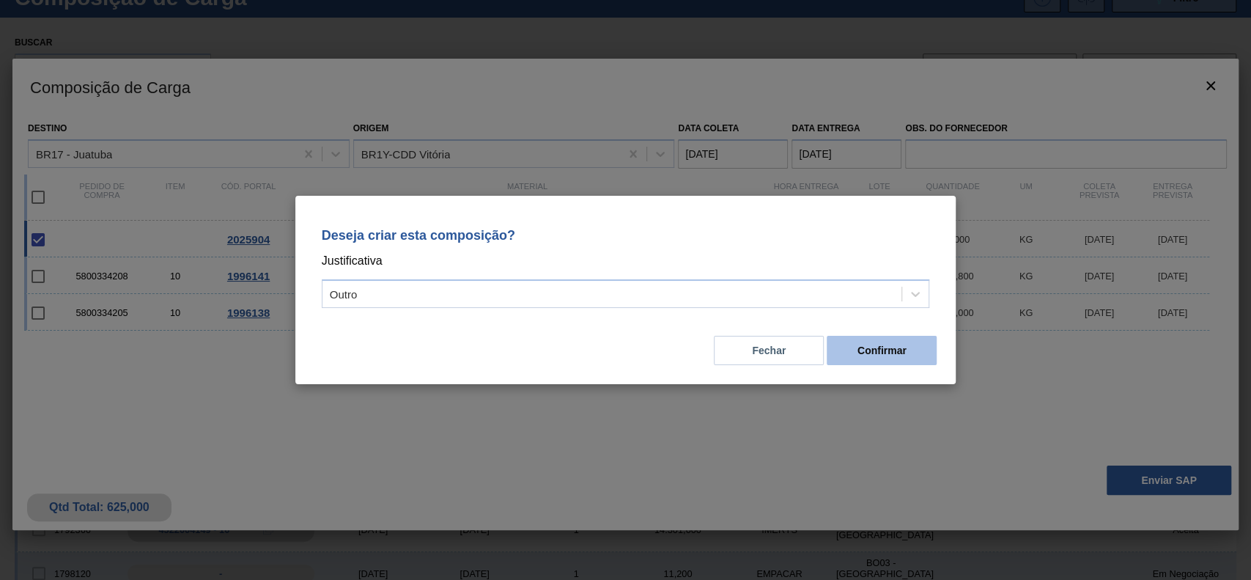
click at [895, 355] on button "Confirmar" at bounding box center [882, 350] width 110 height 29
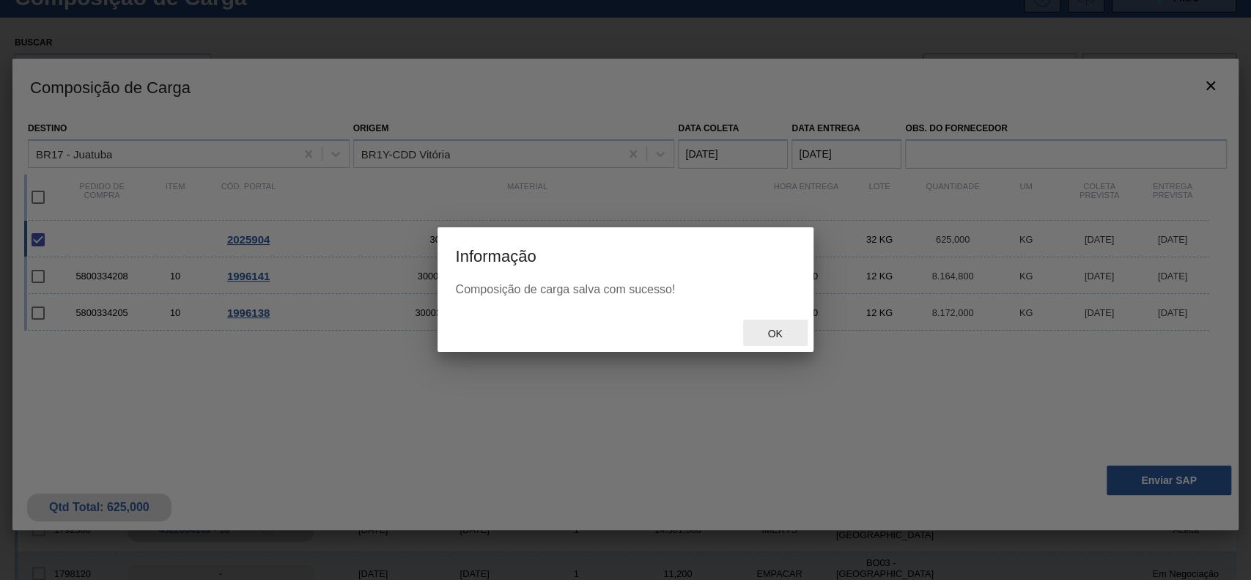
drag, startPoint x: 807, startPoint y: 342, endPoint x: 796, endPoint y: 335, distance: 12.8
click at [806, 342] on div "Ok" at bounding box center [625, 333] width 375 height 38
click at [796, 335] on div "Ok" at bounding box center [775, 333] width 64 height 27
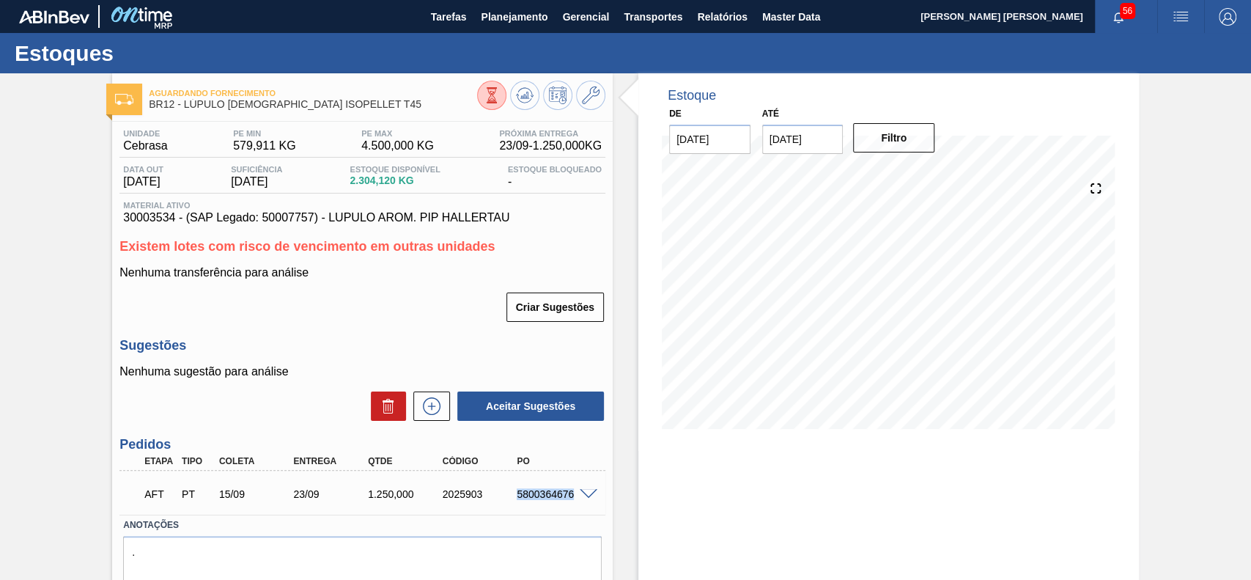
drag, startPoint x: 516, startPoint y: 495, endPoint x: 590, endPoint y: 501, distance: 74.3
click at [590, 501] on div "AFT PT 15/09 23/09 1.250,000 2025903 5800364676" at bounding box center [362, 492] width 486 height 37
copy div "5800364676"
click at [513, 499] on div "5800364677" at bounding box center [554, 494] width 83 height 12
drag, startPoint x: 514, startPoint y: 495, endPoint x: 571, endPoint y: 501, distance: 56.7
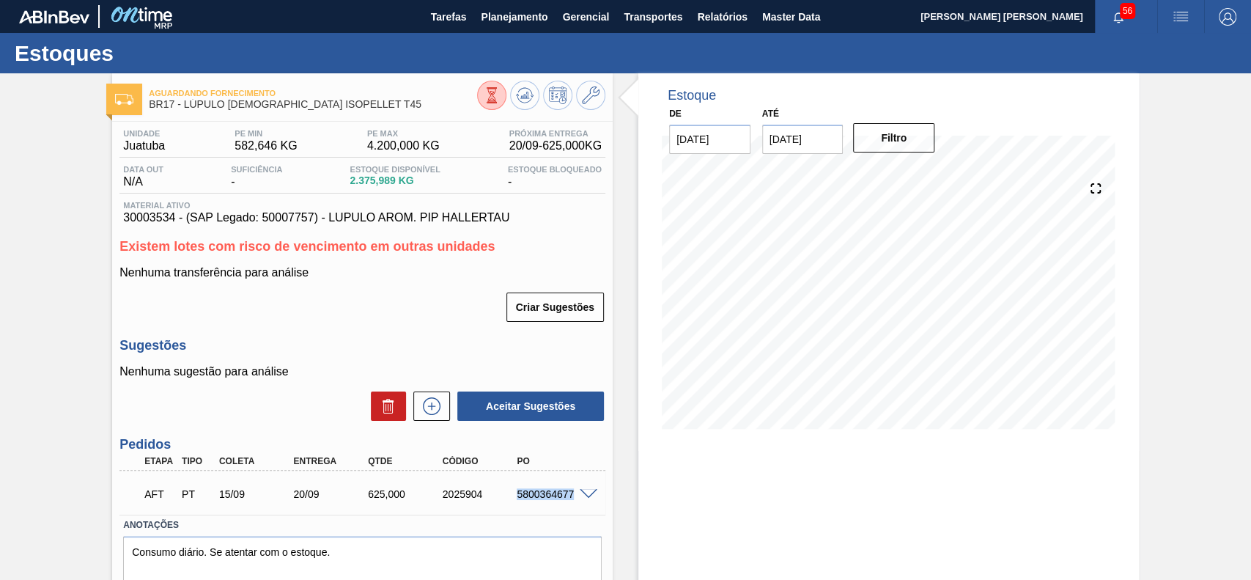
click at [571, 501] on div "AFT PT 15/09 20/09 625,000 2025904 5800364677" at bounding box center [358, 492] width 447 height 29
copy div "5800364677"
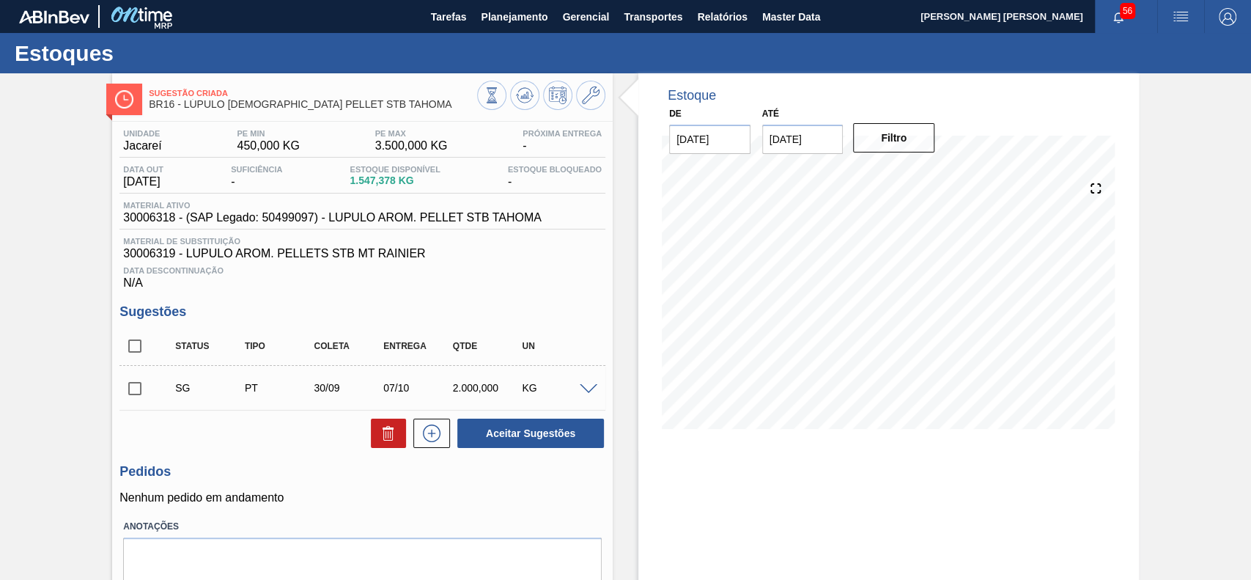
click at [576, 389] on div at bounding box center [590, 388] width 29 height 11
click at [580, 388] on span at bounding box center [589, 389] width 18 height 11
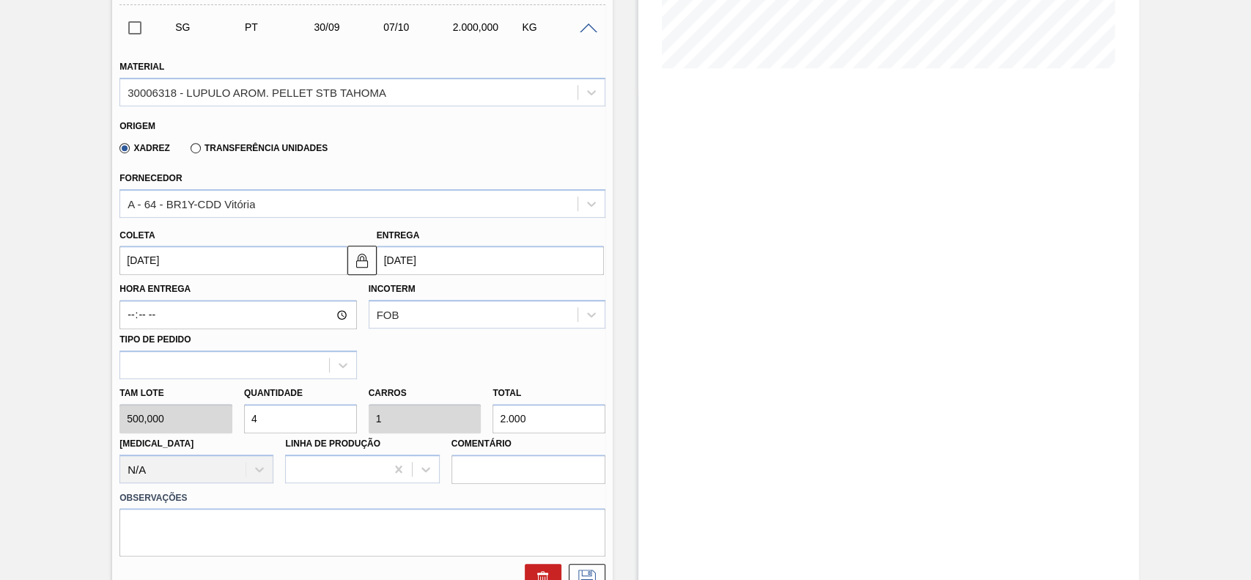
scroll to position [391, 0]
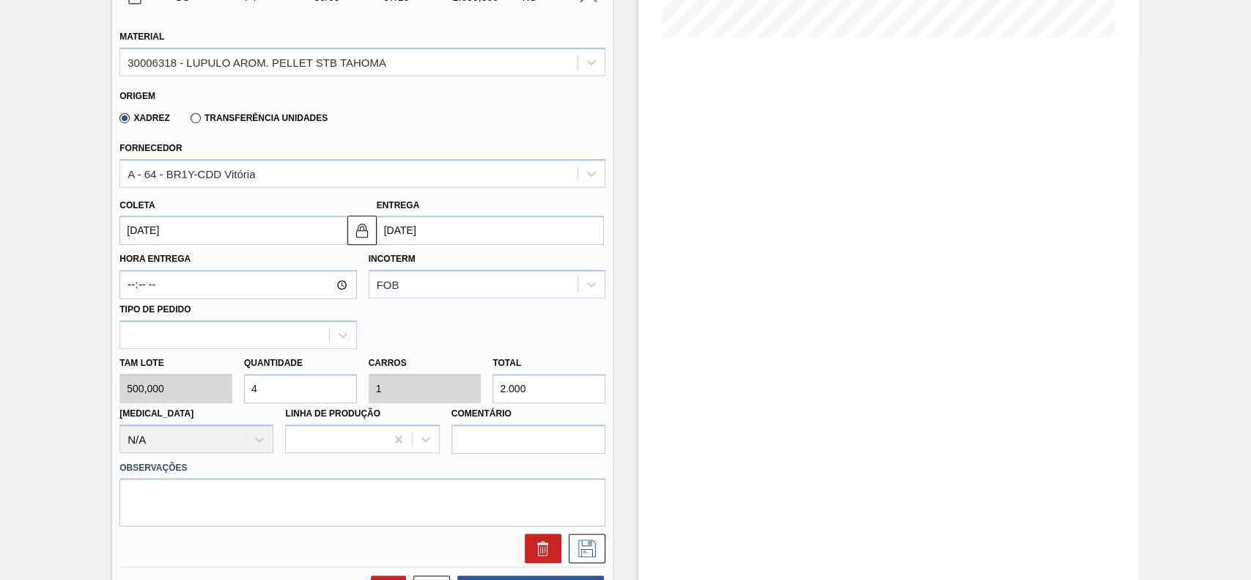
click at [210, 237] on input "30/09/2025" at bounding box center [232, 229] width 227 height 29
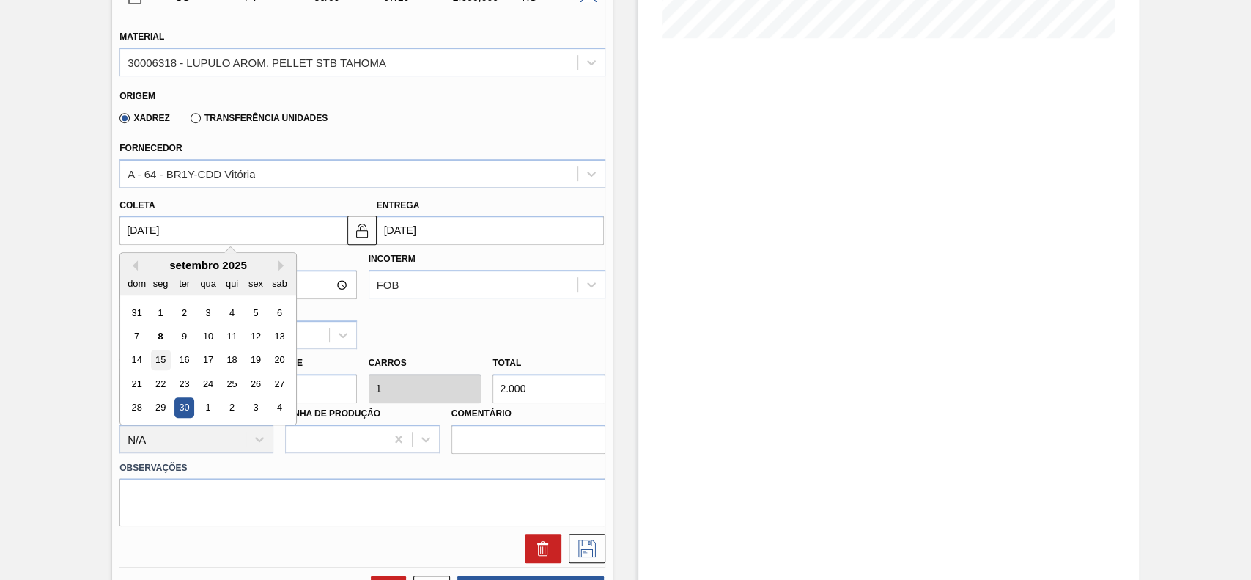
click at [162, 366] on div "15" at bounding box center [161, 360] width 20 height 20
type input "15/09/2025"
type input "22/09/2025"
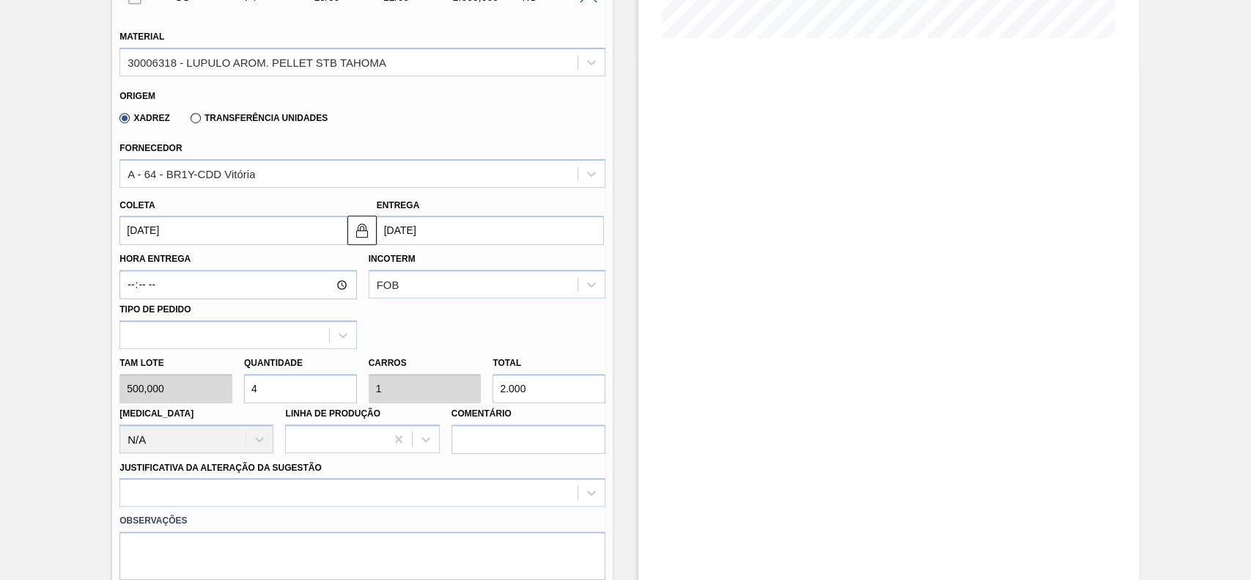
click at [267, 386] on input "4" at bounding box center [300, 388] width 113 height 29
type input "1"
type input "0,25"
type input "500"
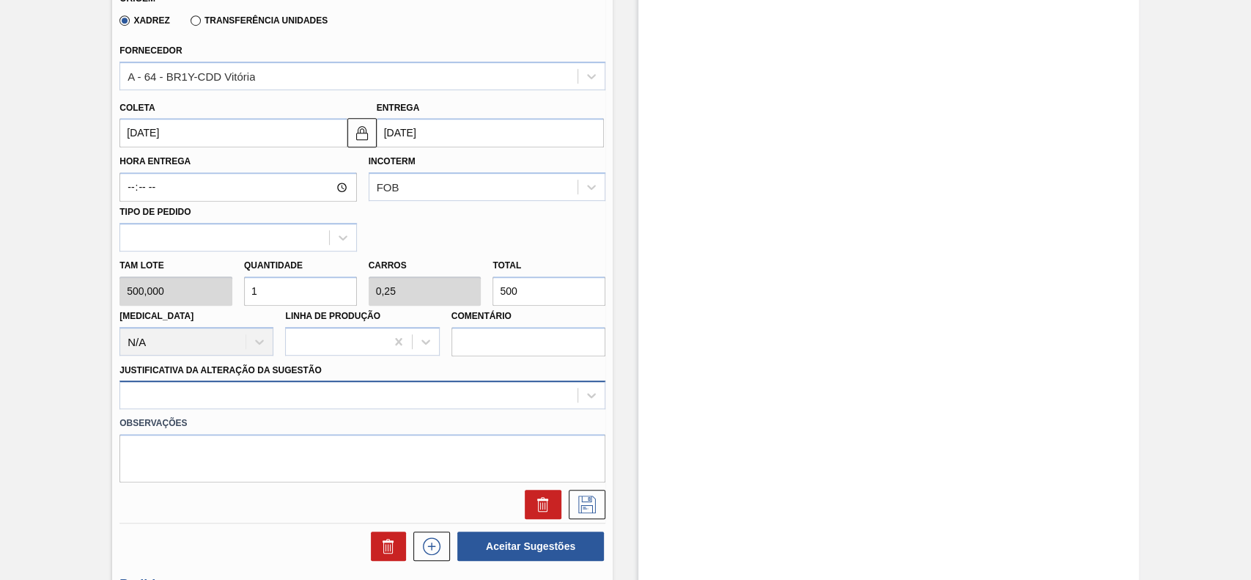
type input "1"
click at [283, 409] on div at bounding box center [362, 394] width 486 height 29
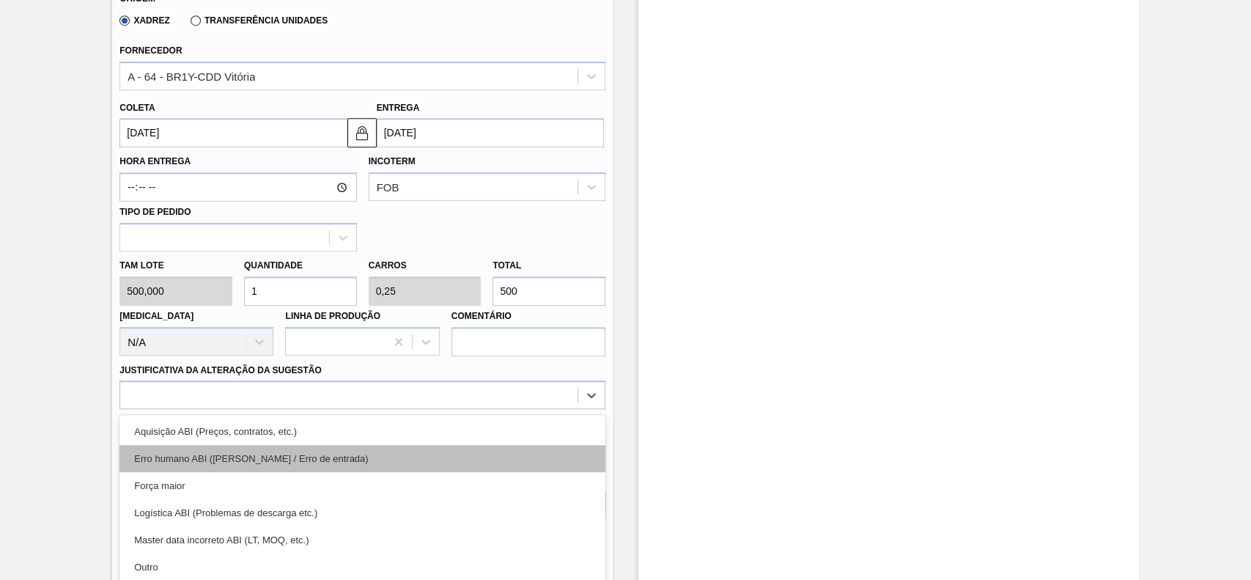
scroll to position [551, 0]
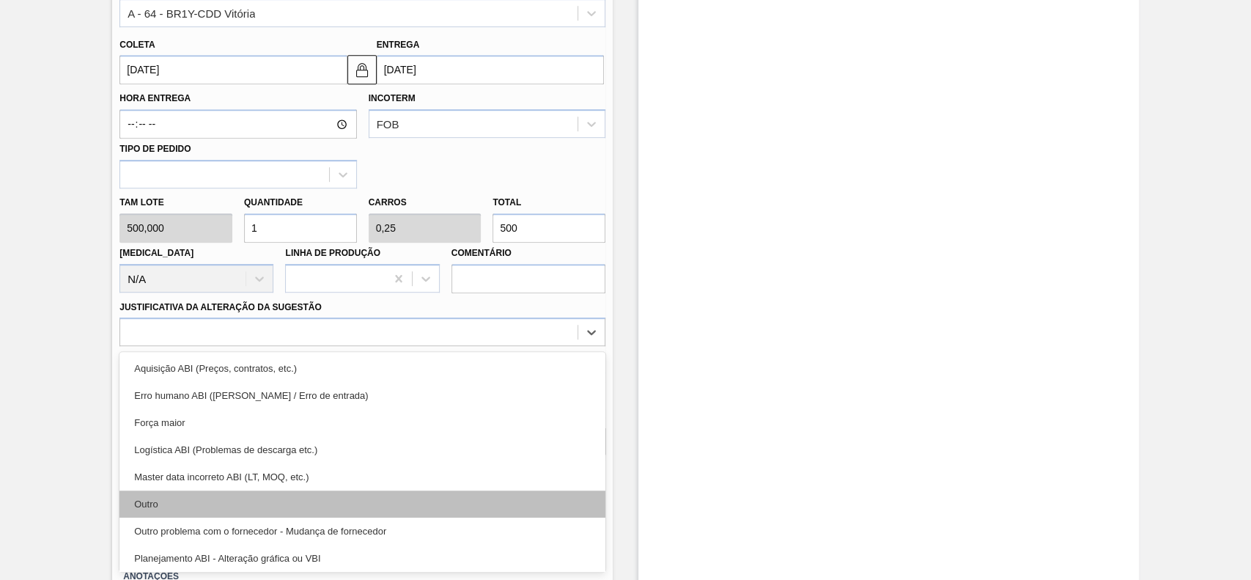
click at [228, 502] on div "Outro" at bounding box center [362, 503] width 486 height 27
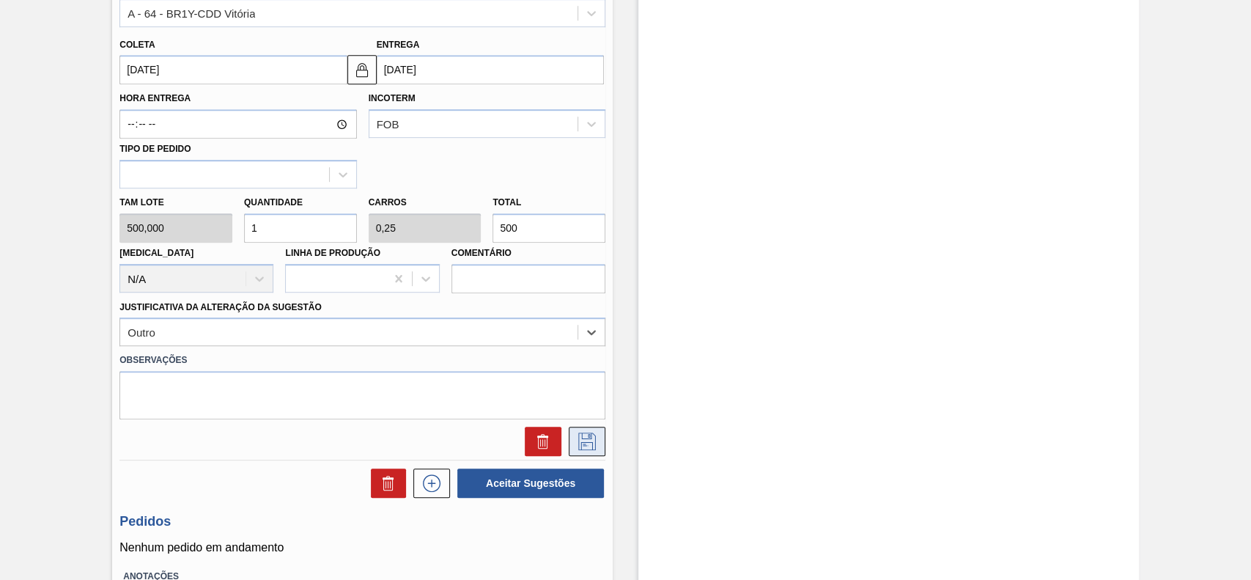
click at [589, 448] on icon at bounding box center [586, 441] width 23 height 18
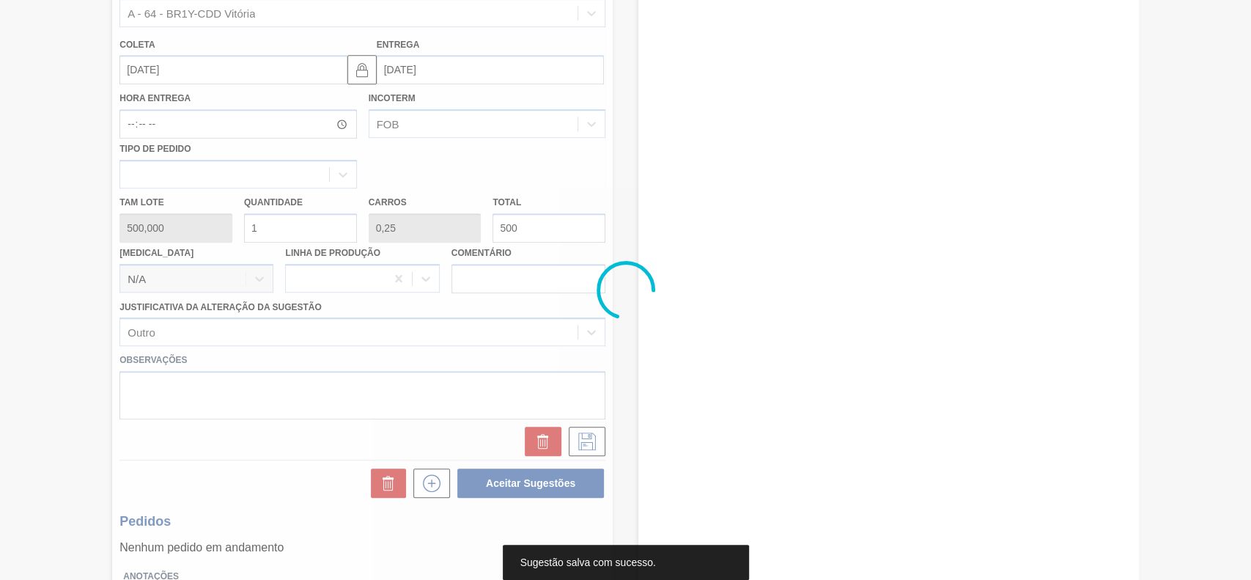
scroll to position [59, 0]
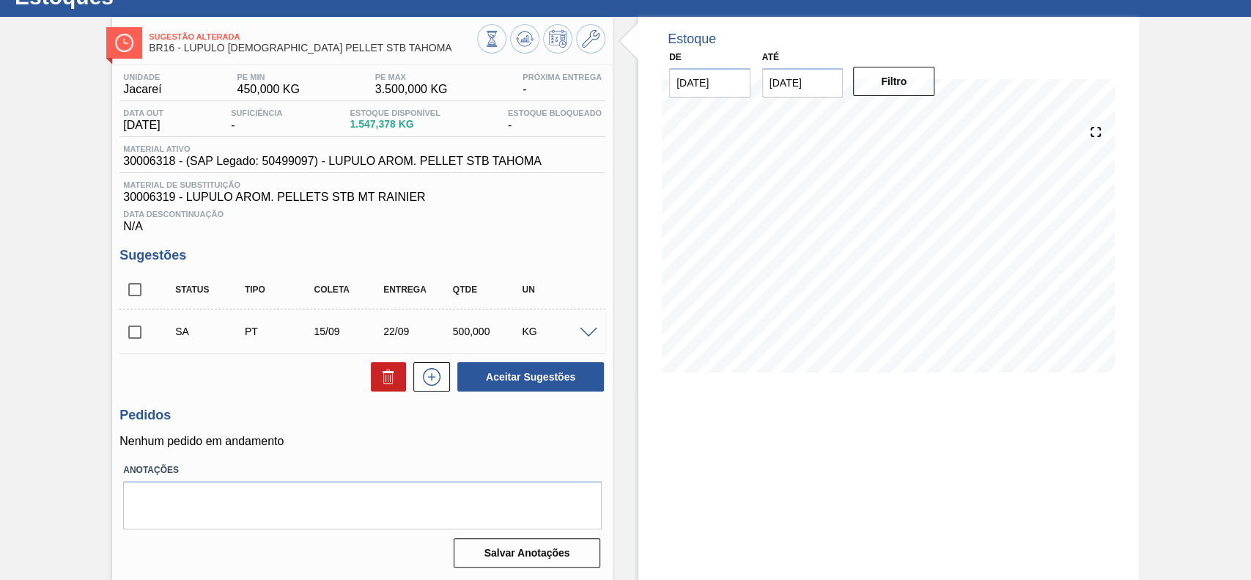
click at [145, 335] on input "checkbox" at bounding box center [134, 332] width 31 height 31
click at [496, 389] on button "Aceitar Sugestões" at bounding box center [530, 376] width 147 height 29
checkbox input "false"
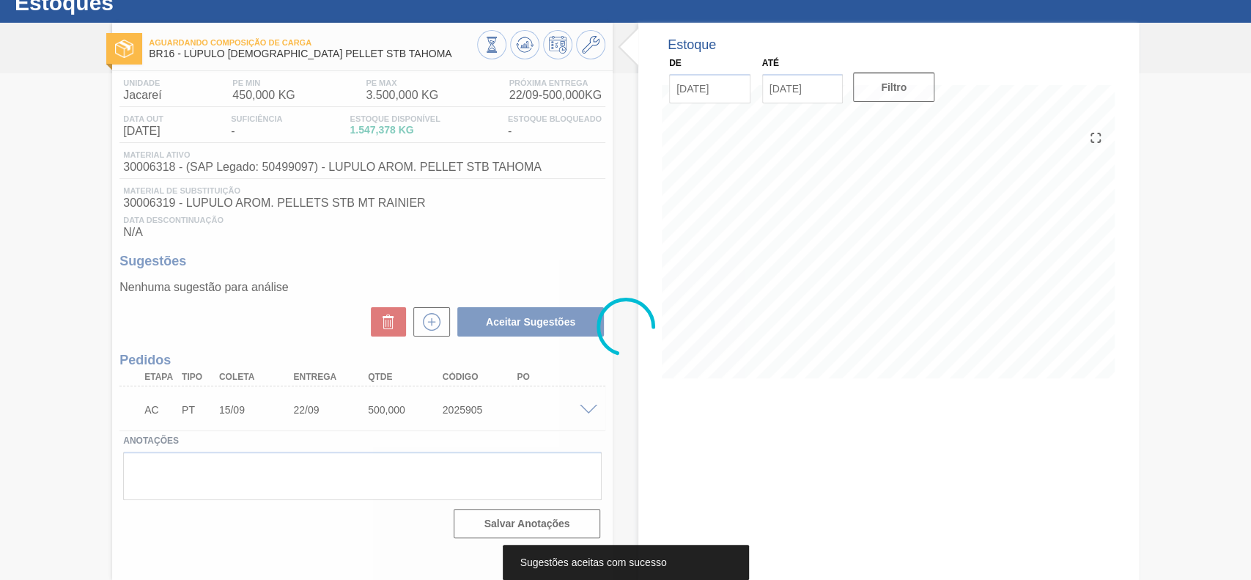
scroll to position [51, 0]
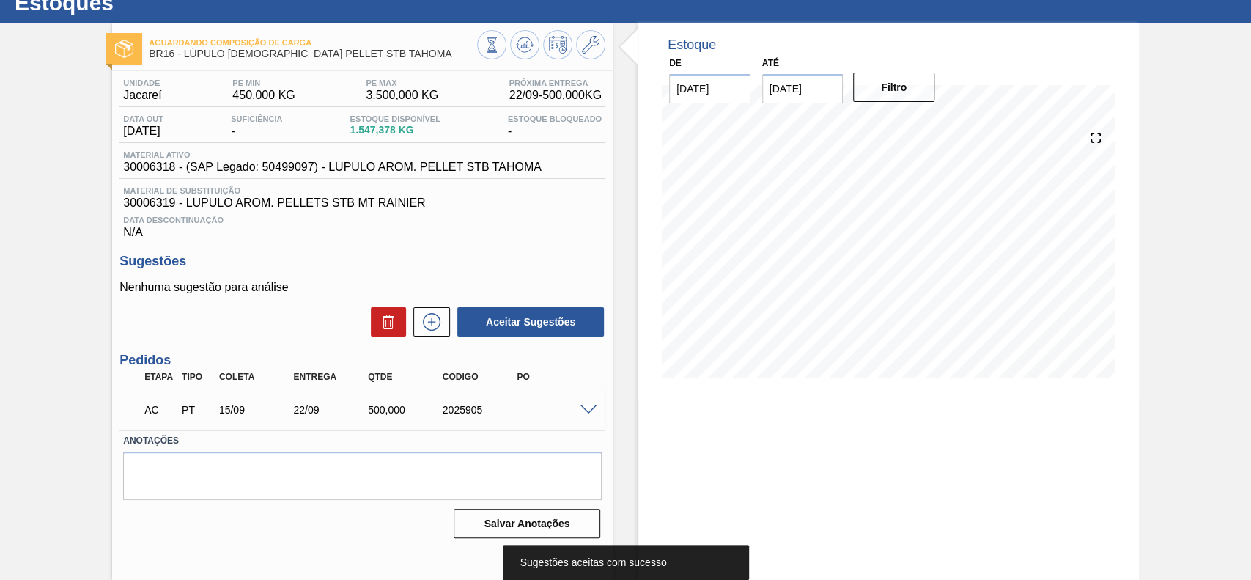
click at [580, 410] on span at bounding box center [589, 410] width 18 height 11
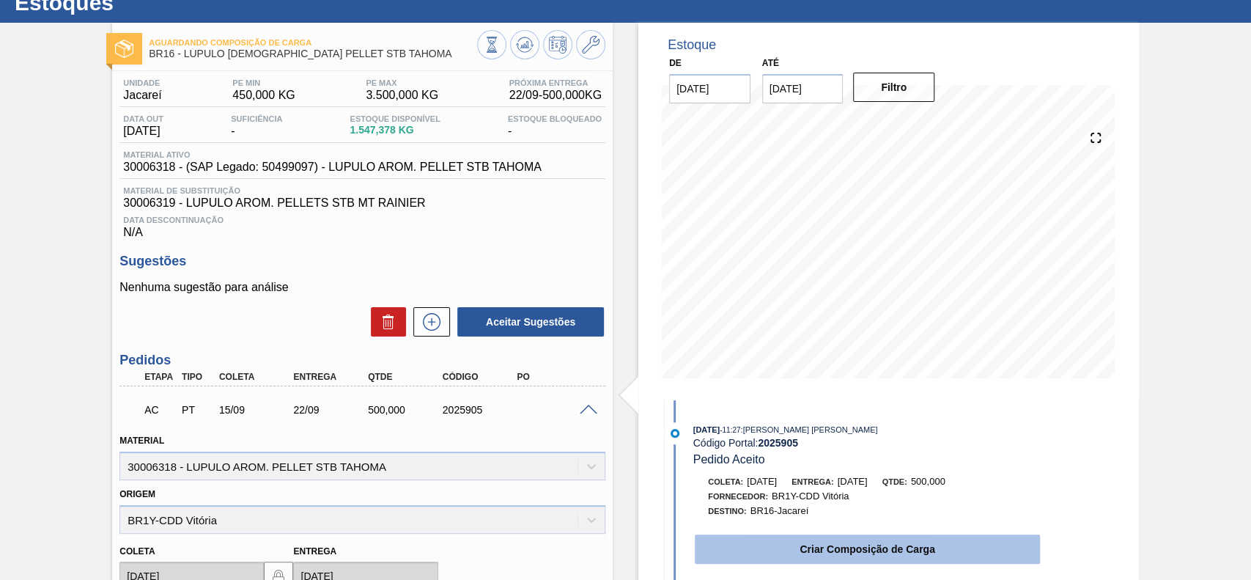
click at [874, 542] on button "Criar Composição de Carga" at bounding box center [867, 548] width 345 height 29
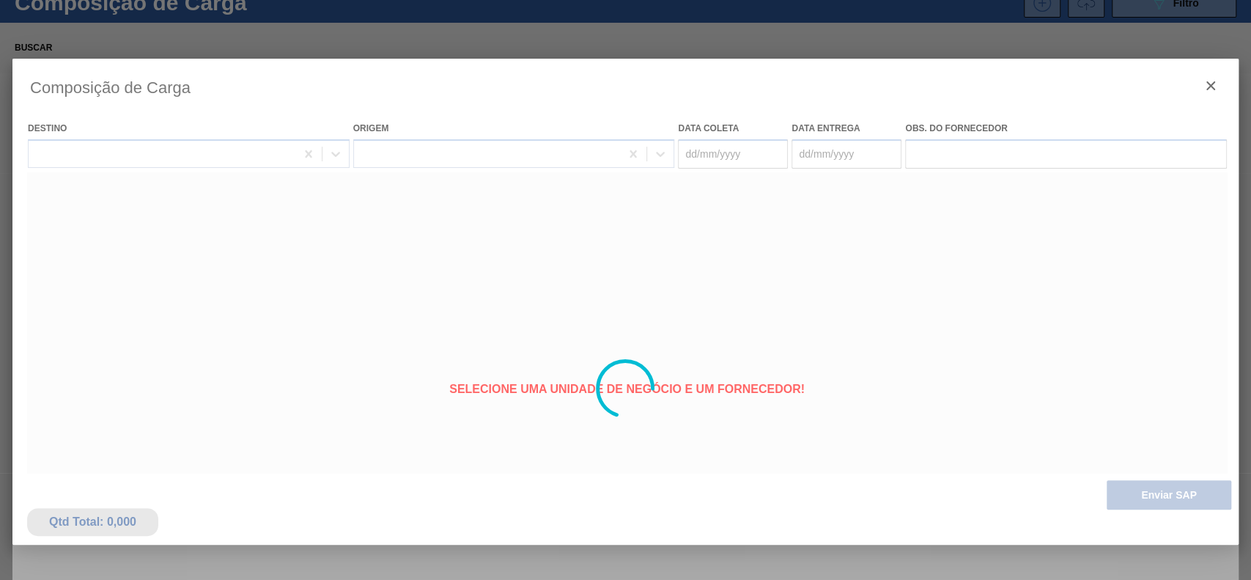
type coleta "[DATE]"
type entrega "22/09/2025"
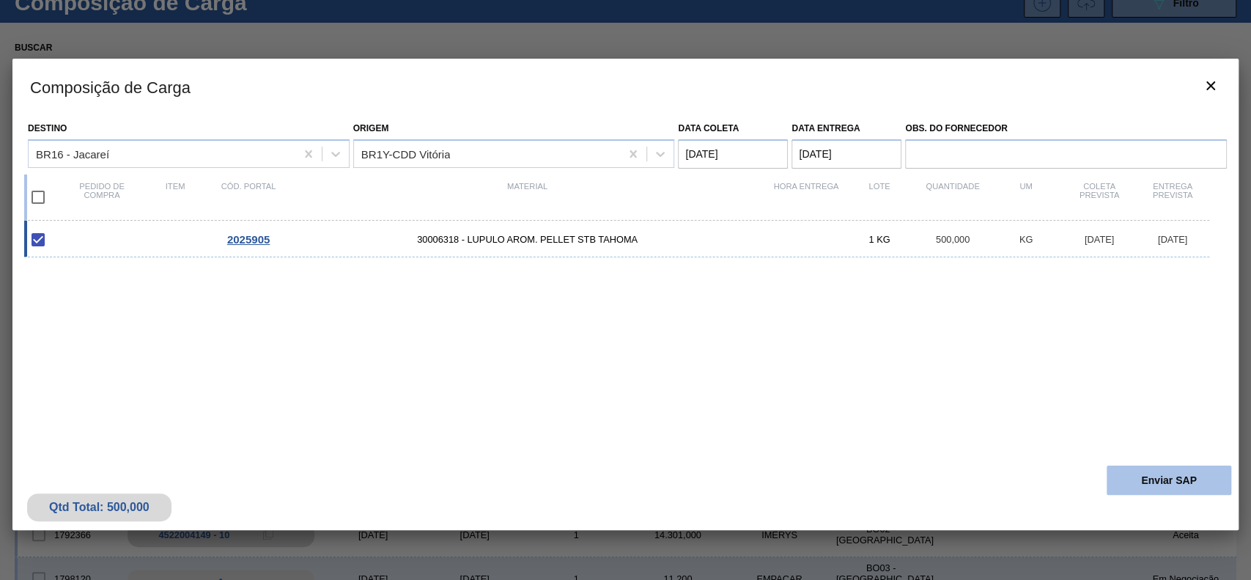
click at [1149, 484] on button "Enviar SAP" at bounding box center [1169, 479] width 125 height 29
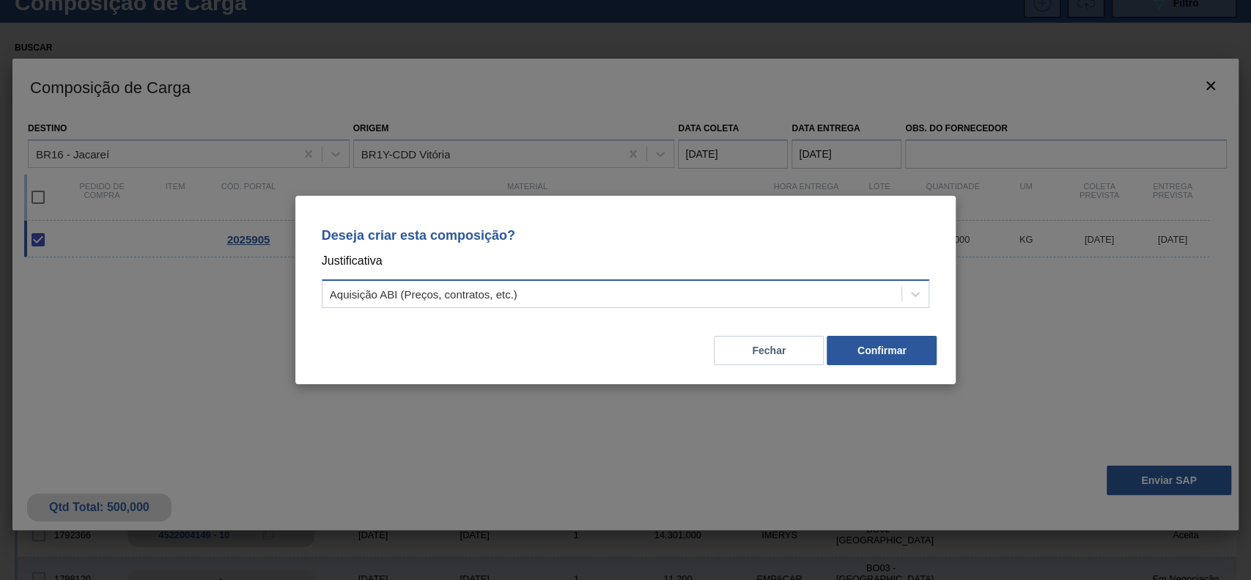
click at [797, 297] on div "Aquisição ABI (Preços, contratos, etc.)" at bounding box center [612, 294] width 580 height 21
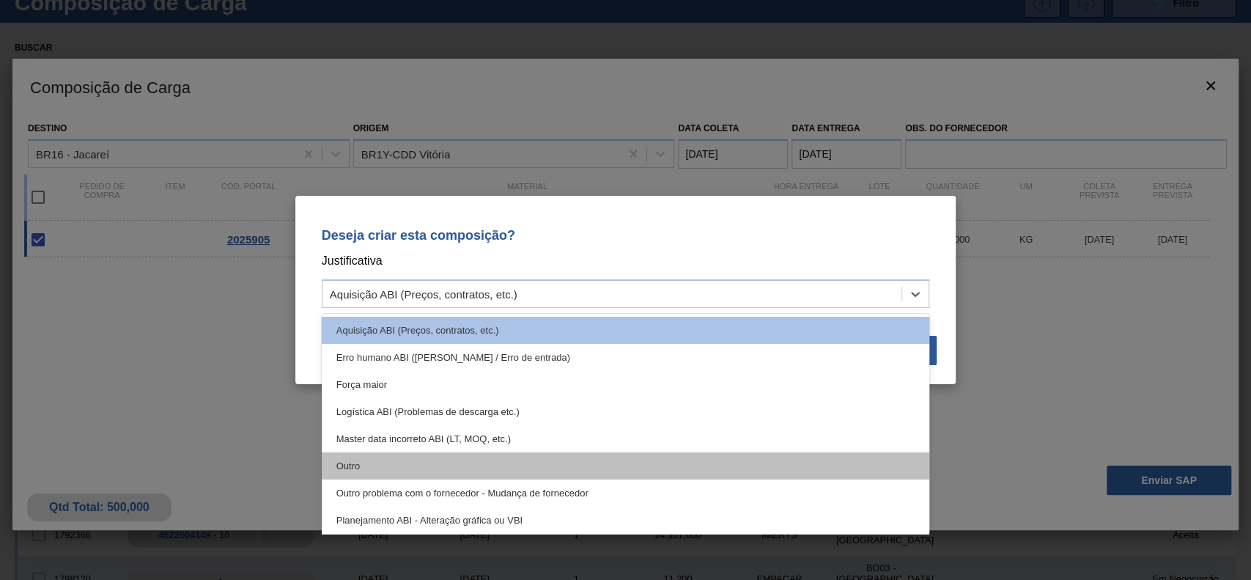
click at [551, 462] on div "Outro" at bounding box center [626, 465] width 608 height 27
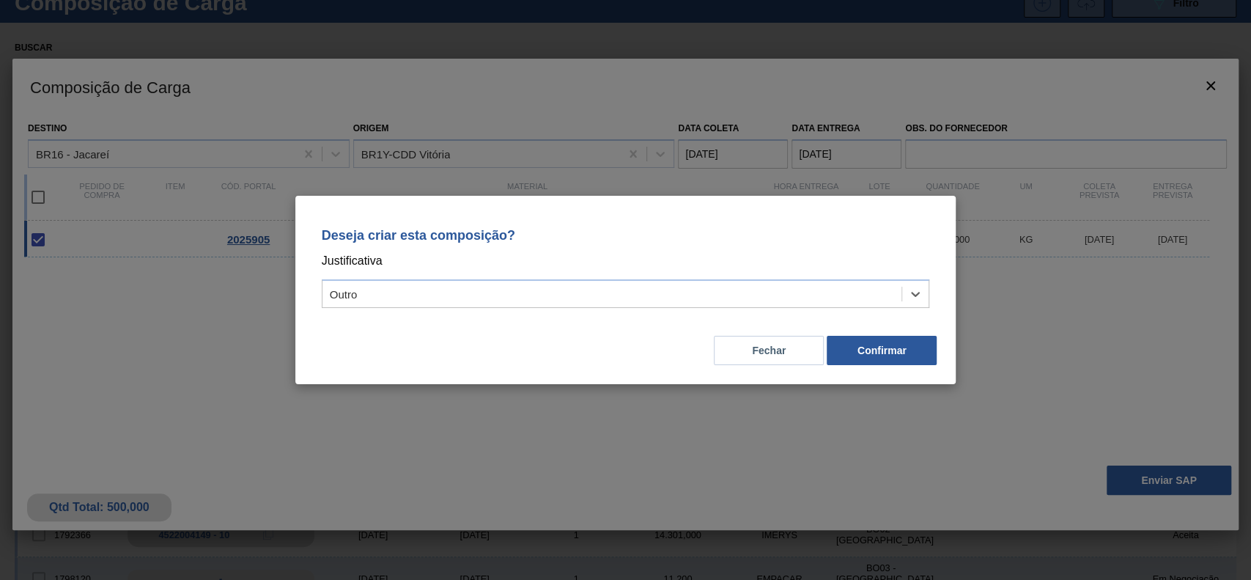
click at [925, 335] on div "Fechar Confirmar" at bounding box center [626, 342] width 626 height 50
click at [920, 339] on button "Confirmar" at bounding box center [882, 350] width 110 height 29
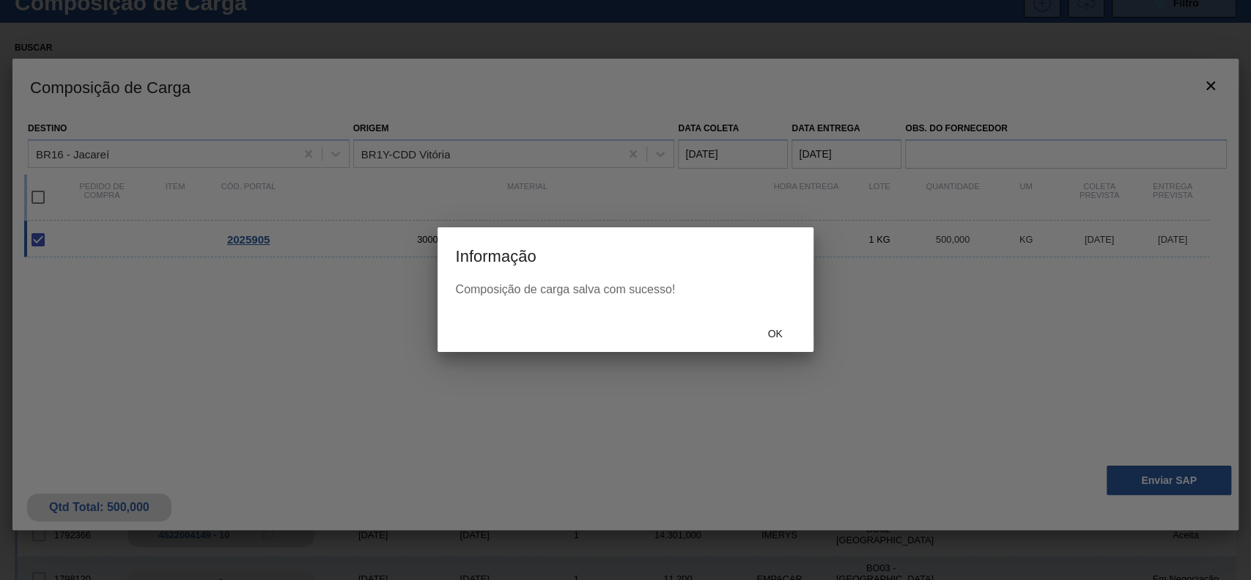
click at [750, 319] on div "Ok" at bounding box center [625, 333] width 375 height 38
click at [757, 325] on div "Ok" at bounding box center [775, 333] width 64 height 27
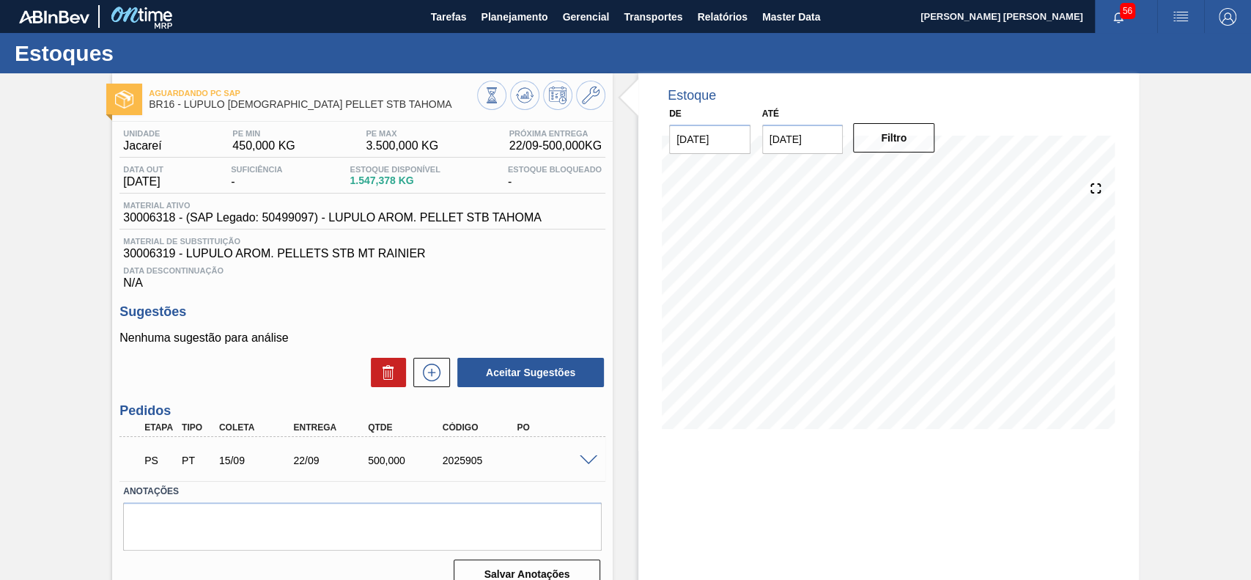
click at [588, 465] on span at bounding box center [589, 460] width 18 height 11
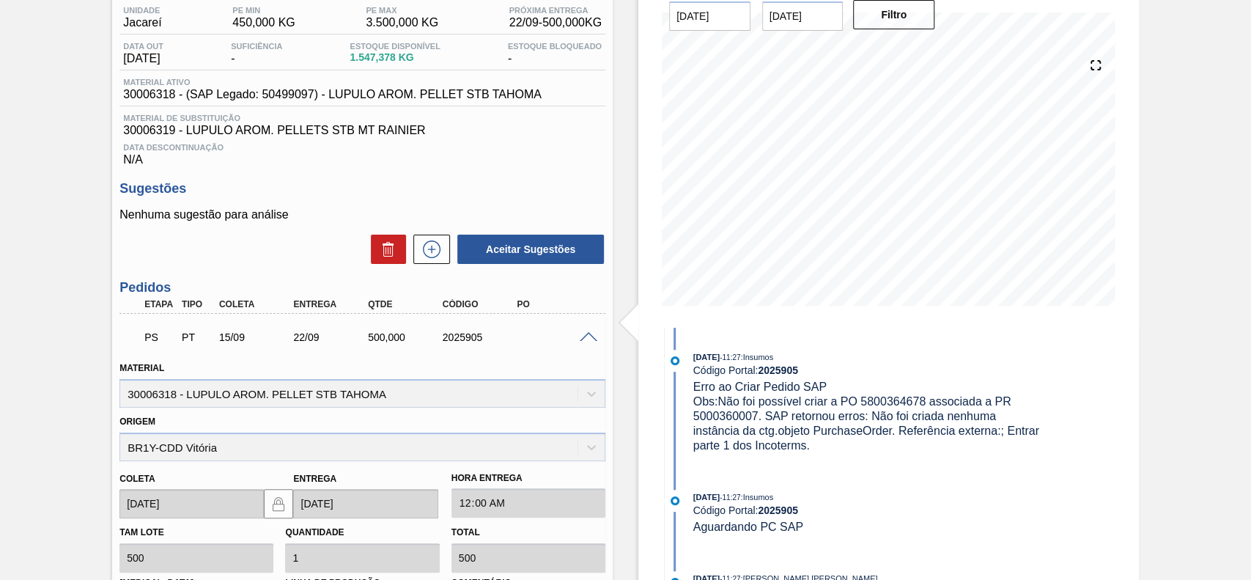
scroll to position [97, 0]
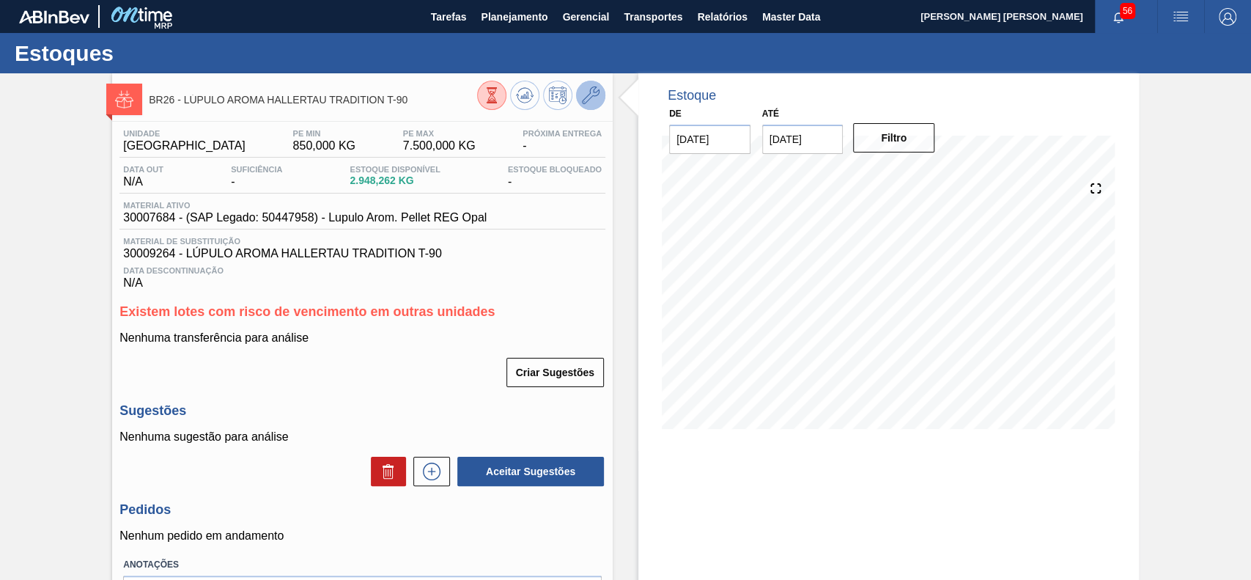
click at [591, 95] on icon at bounding box center [591, 95] width 18 height 18
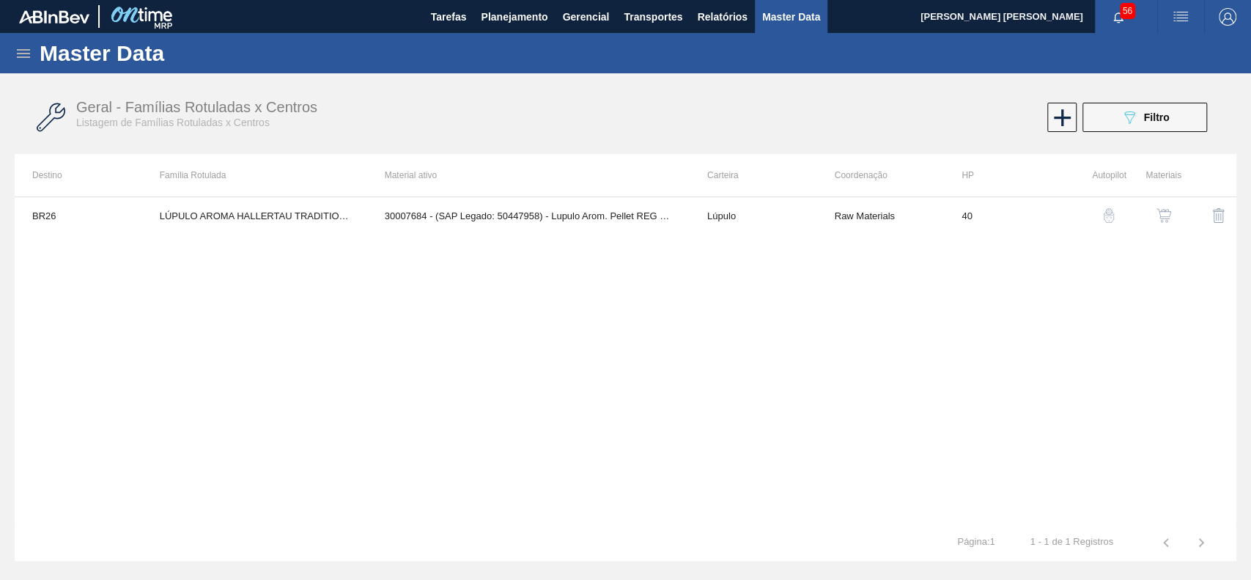
click at [1173, 212] on button "button" at bounding box center [1163, 215] width 35 height 35
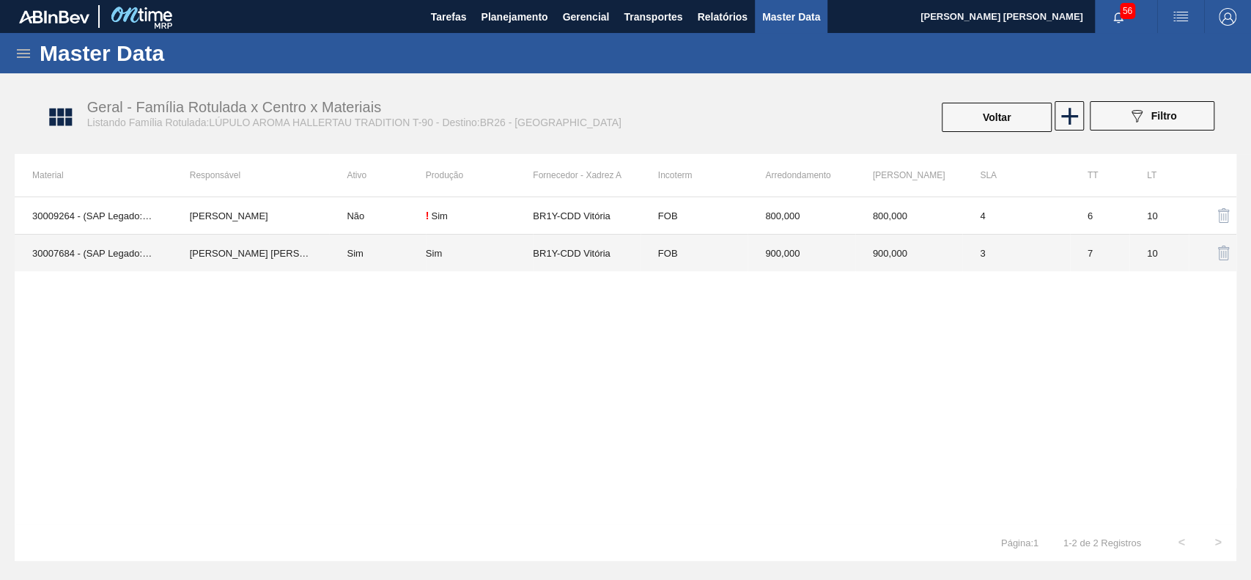
click at [391, 245] on td "Sim" at bounding box center [377, 253] width 96 height 37
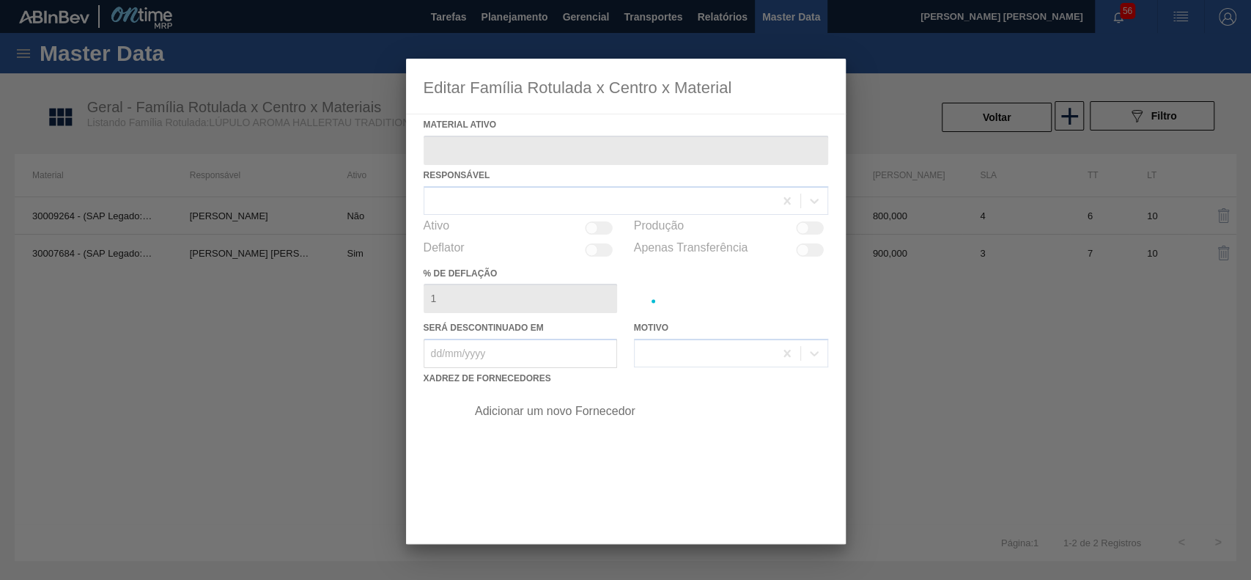
type ativo "30007684 - (SAP Legado: 50447958) - Lupulo Arom. Pellet REG Opal"
checkbox input "true"
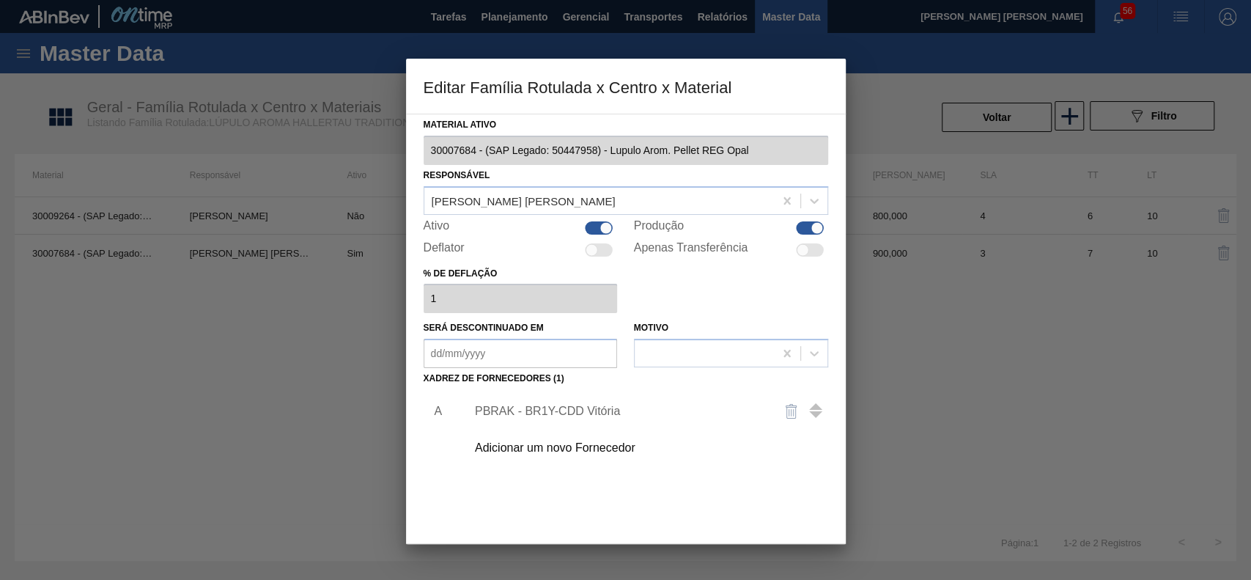
click at [604, 222] on div at bounding box center [606, 227] width 12 height 12
checkbox input "false"
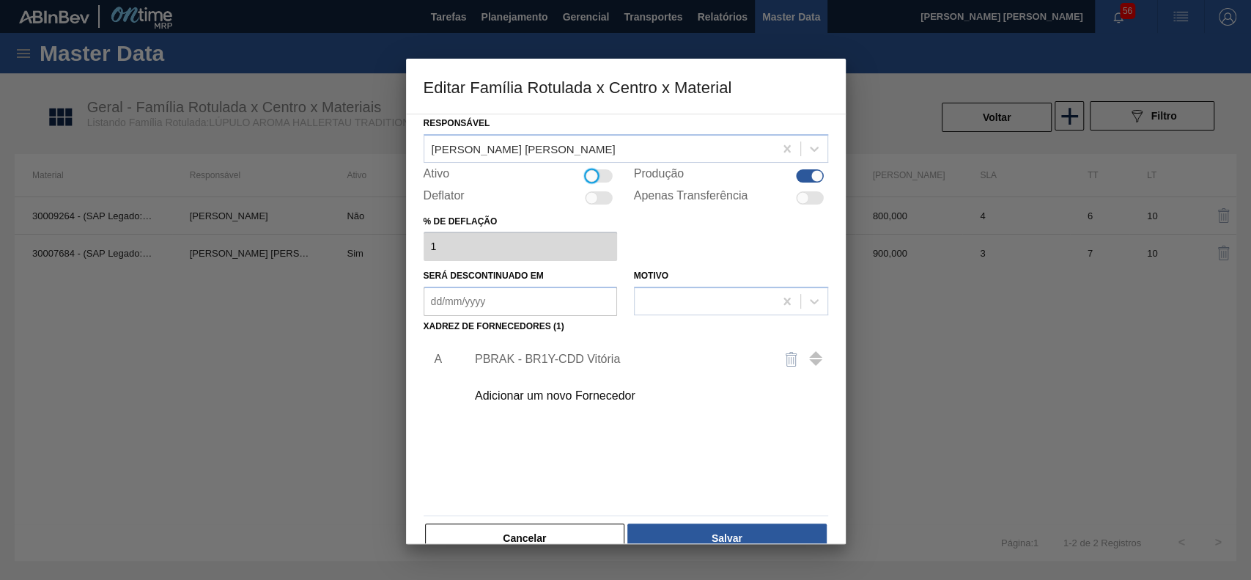
scroll to position [80, 0]
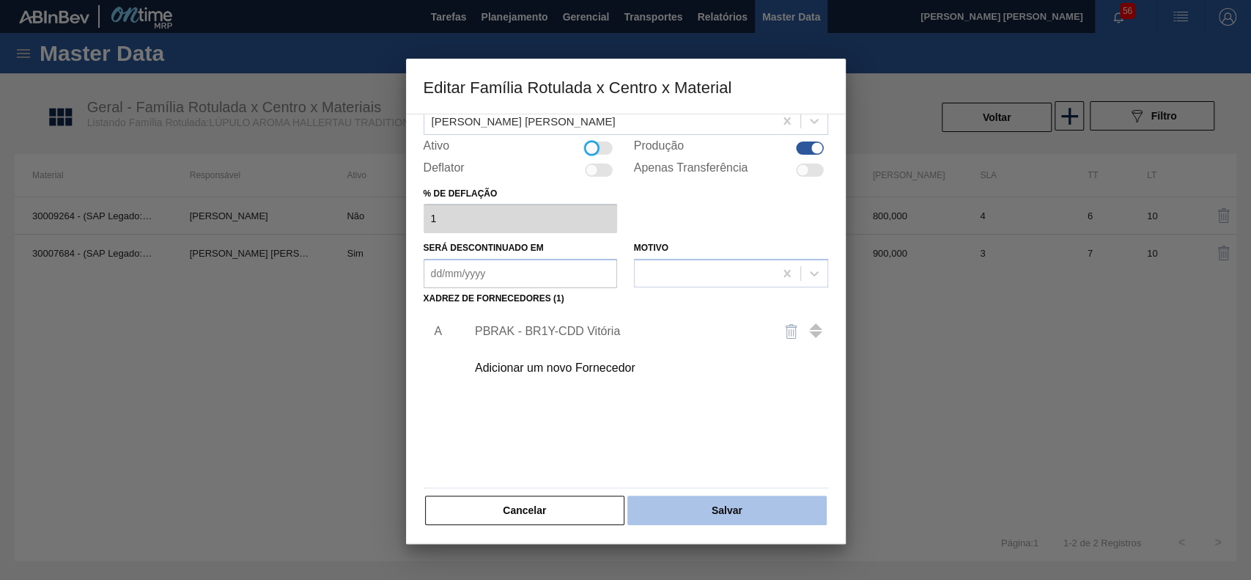
click at [720, 501] on button "Salvar" at bounding box center [726, 509] width 199 height 29
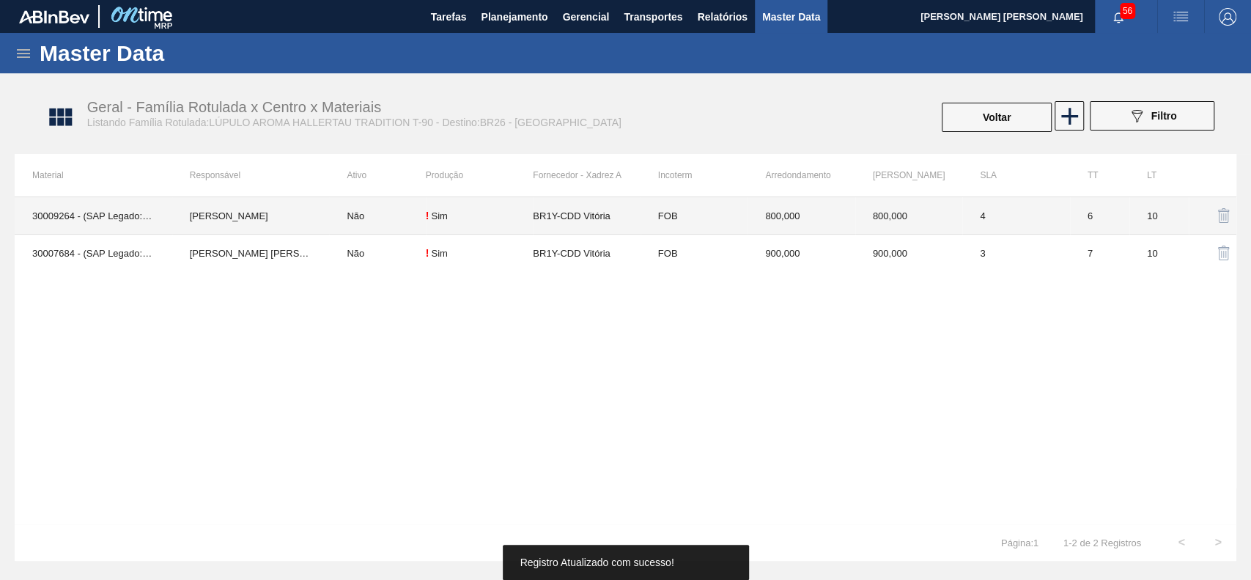
click at [346, 213] on td "Não" at bounding box center [377, 215] width 96 height 37
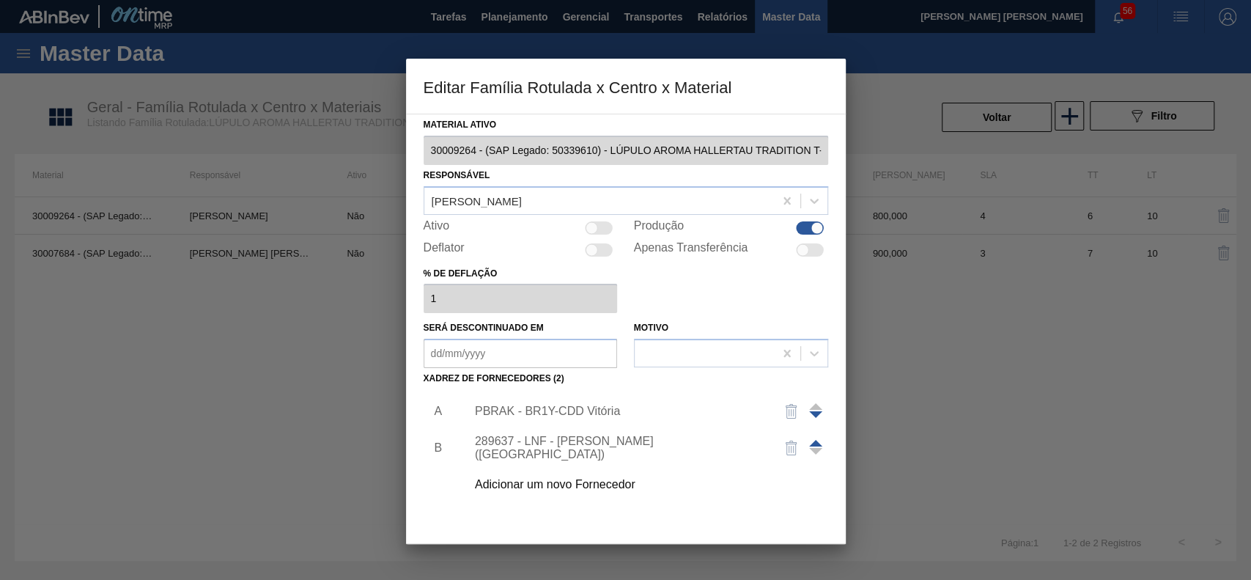
click at [600, 232] on div at bounding box center [600, 227] width 28 height 13
checkbox input "true"
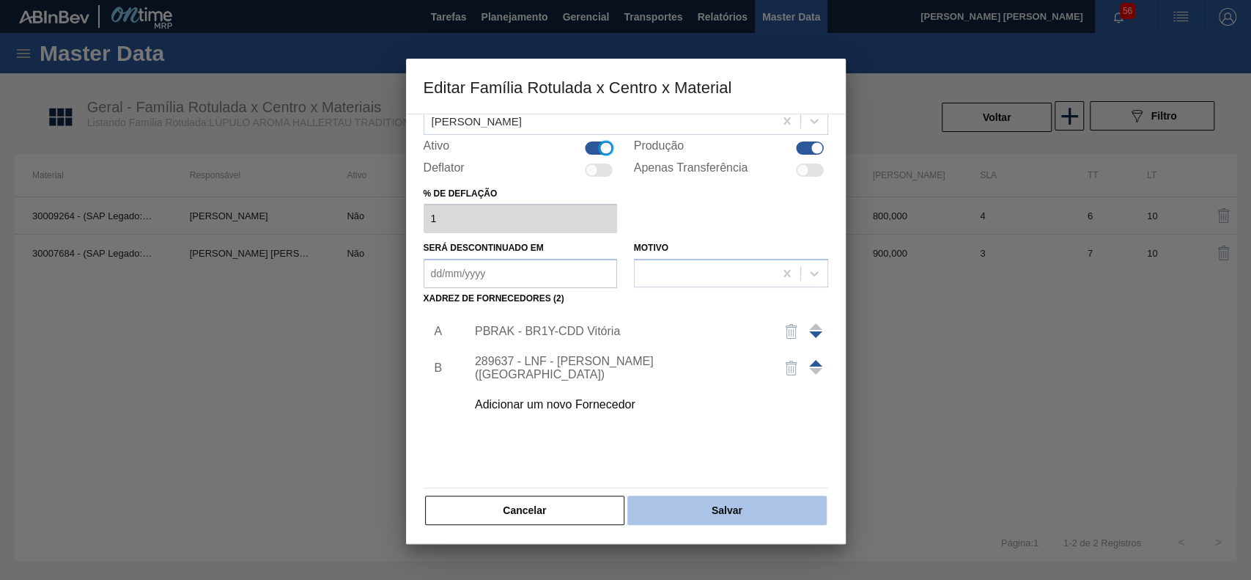
click at [789, 509] on button "Salvar" at bounding box center [726, 509] width 199 height 29
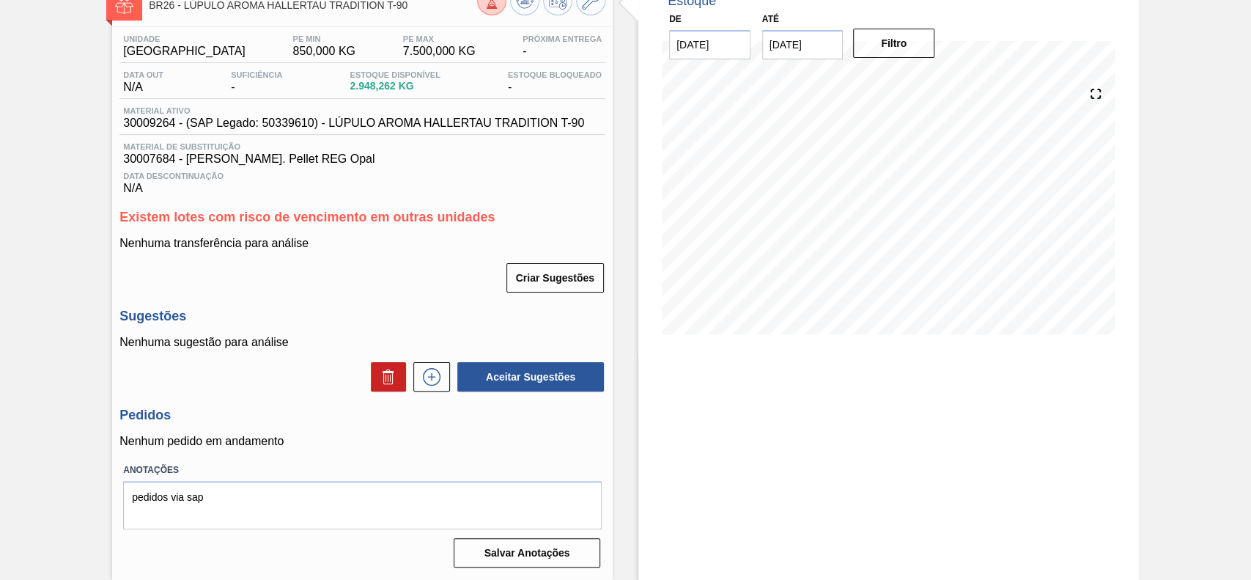
scroll to position [98, 0]
click at [420, 370] on icon at bounding box center [431, 377] width 23 height 18
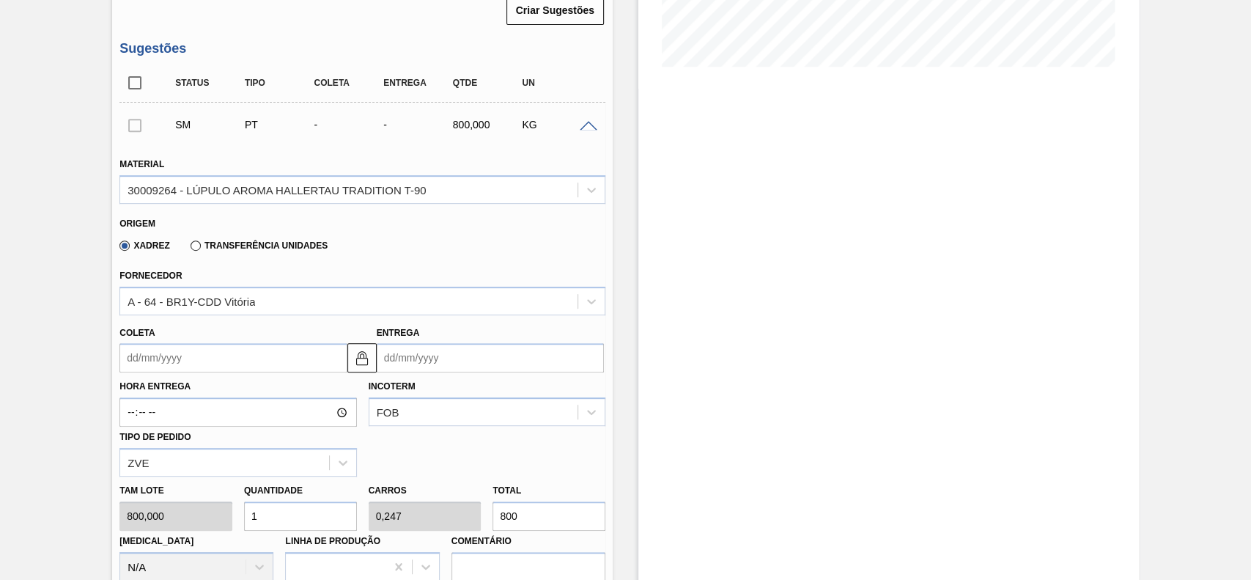
scroll to position [391, 0]
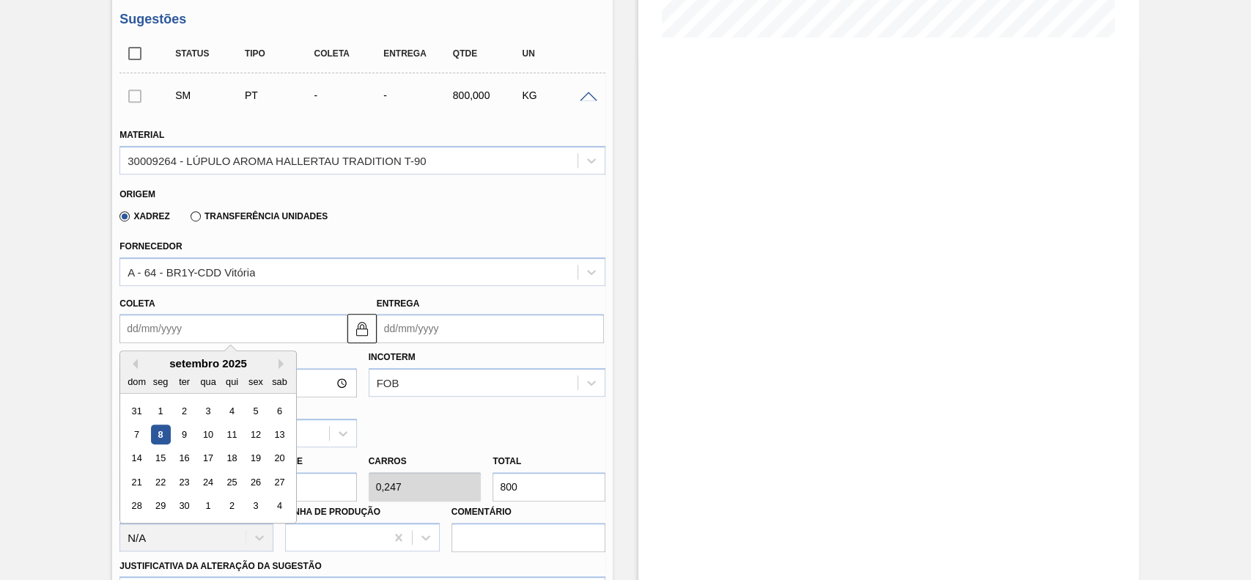
click at [202, 331] on input "Coleta" at bounding box center [232, 328] width 227 height 29
click at [163, 460] on div "15" at bounding box center [161, 458] width 20 height 20
type input "[DATE]"
type input "21/09/2025"
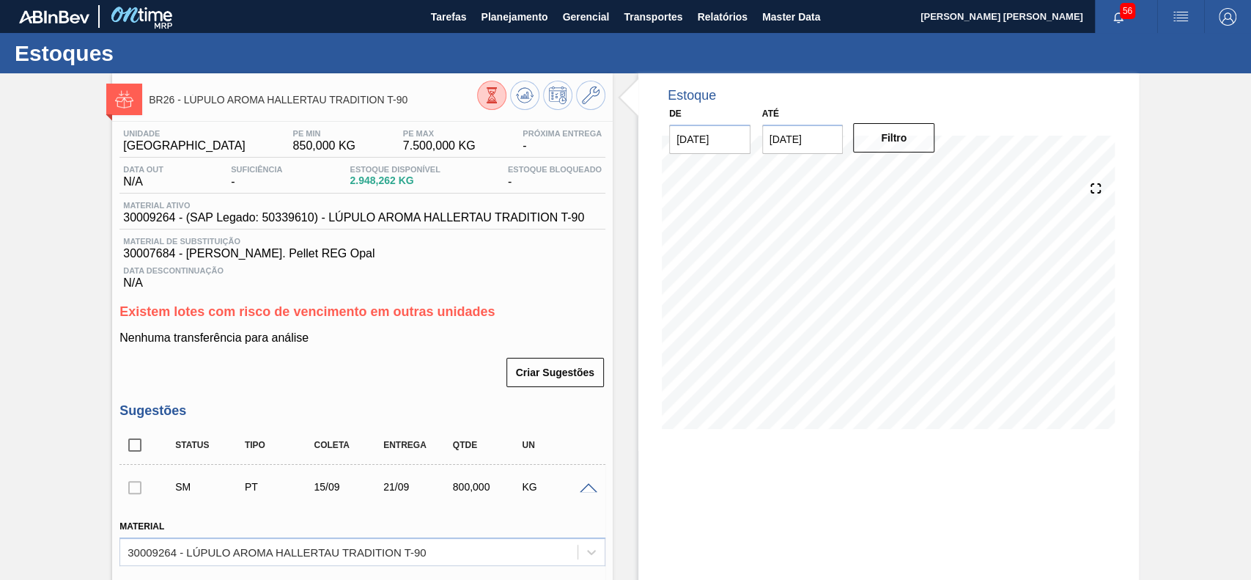
scroll to position [0, 0]
click at [592, 95] on icon at bounding box center [591, 95] width 18 height 18
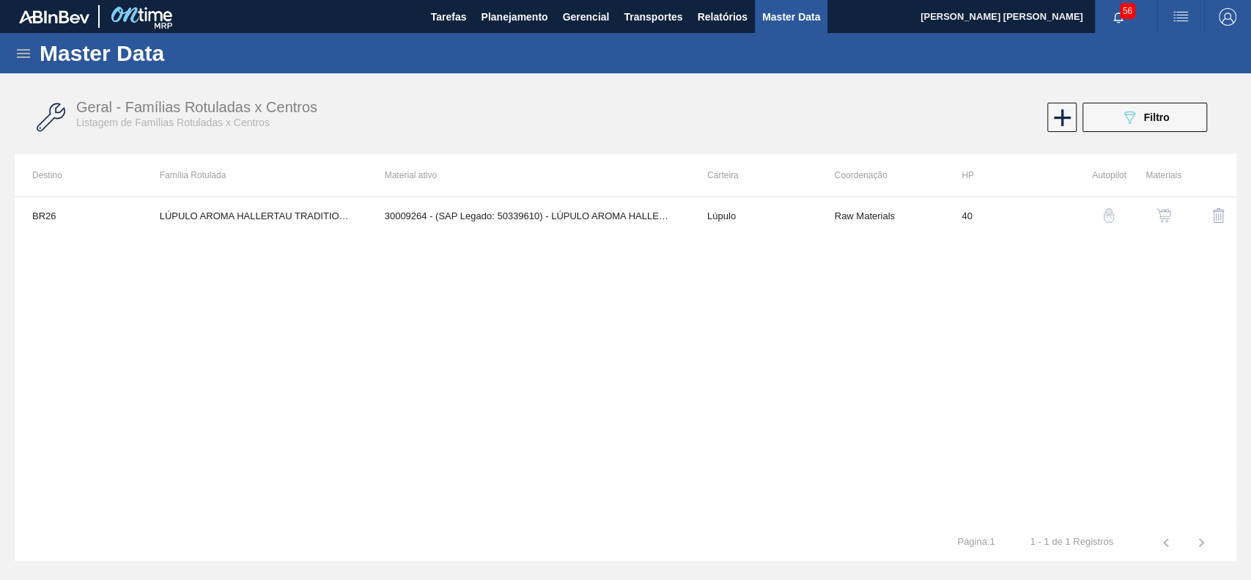
click at [1159, 220] on img "button" at bounding box center [1163, 215] width 15 height 15
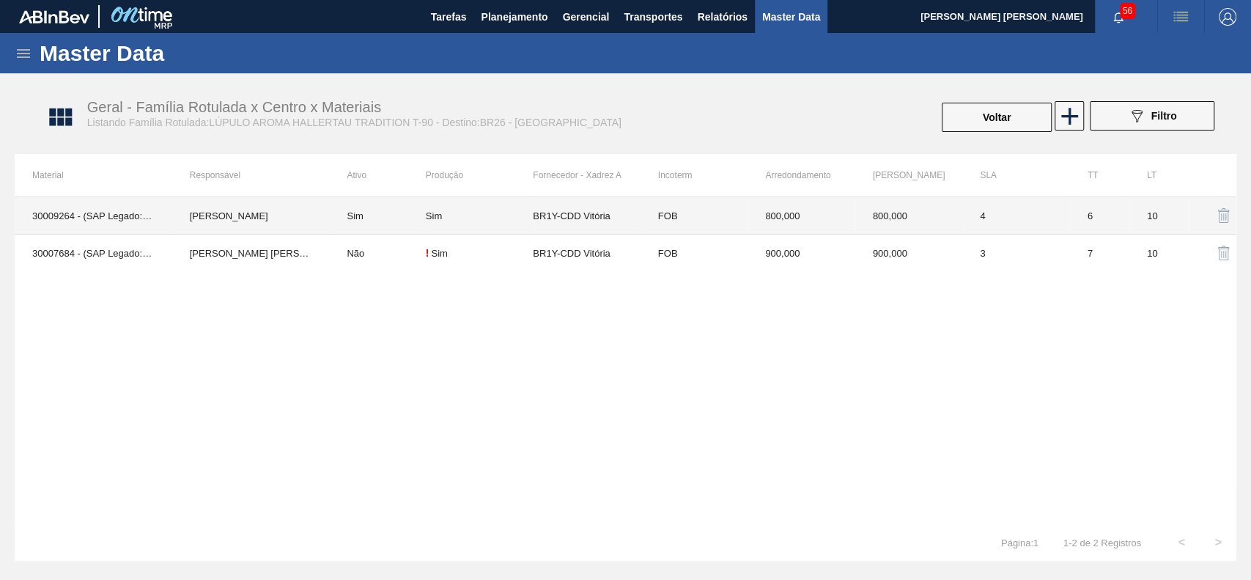
click at [466, 217] on div "Sim" at bounding box center [479, 215] width 107 height 11
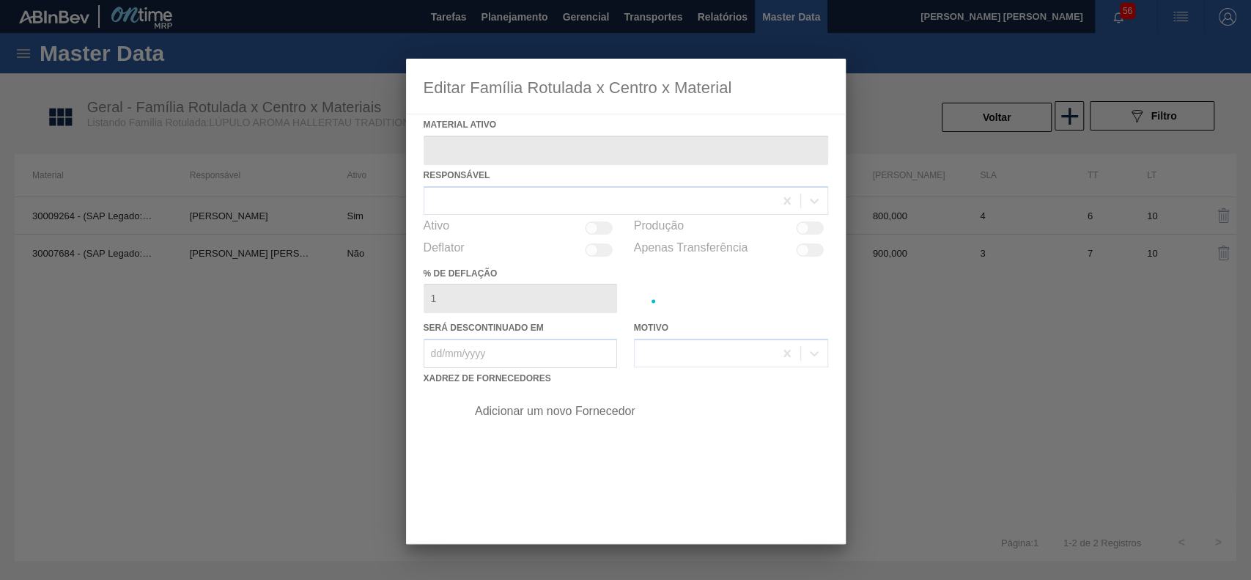
type ativo "30009264 - (SAP Legado: 50339610) - LÚPULO AROMA HALLERTAU TRADITION T-90"
checkbox input "true"
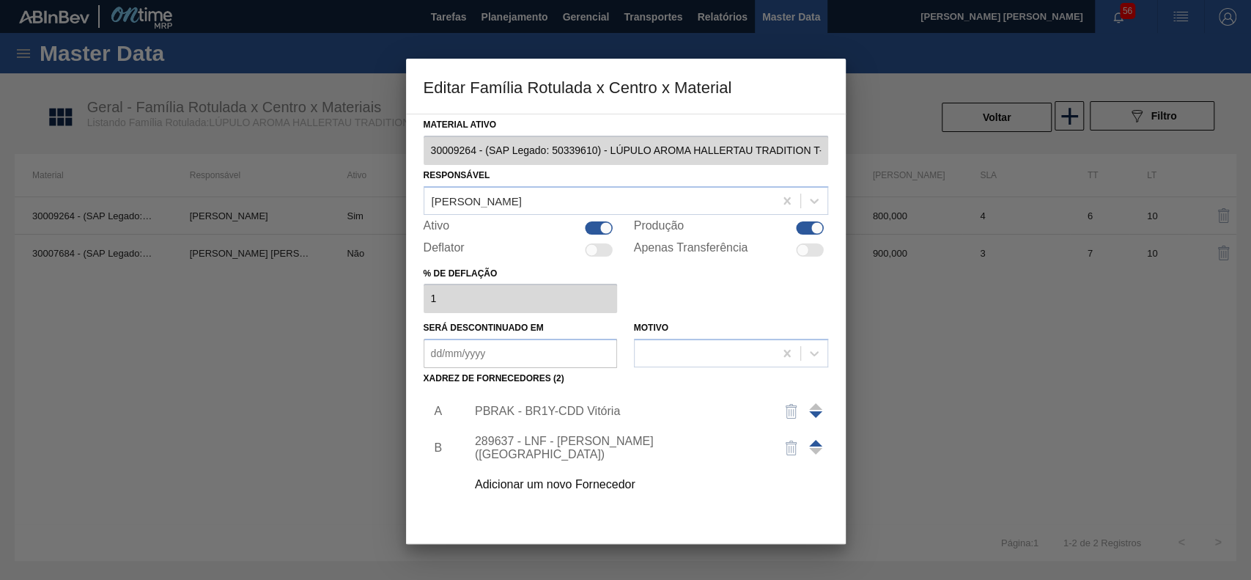
click at [575, 416] on div "PBRAK - BR1Y-CDD Vitória" at bounding box center [618, 411] width 287 height 13
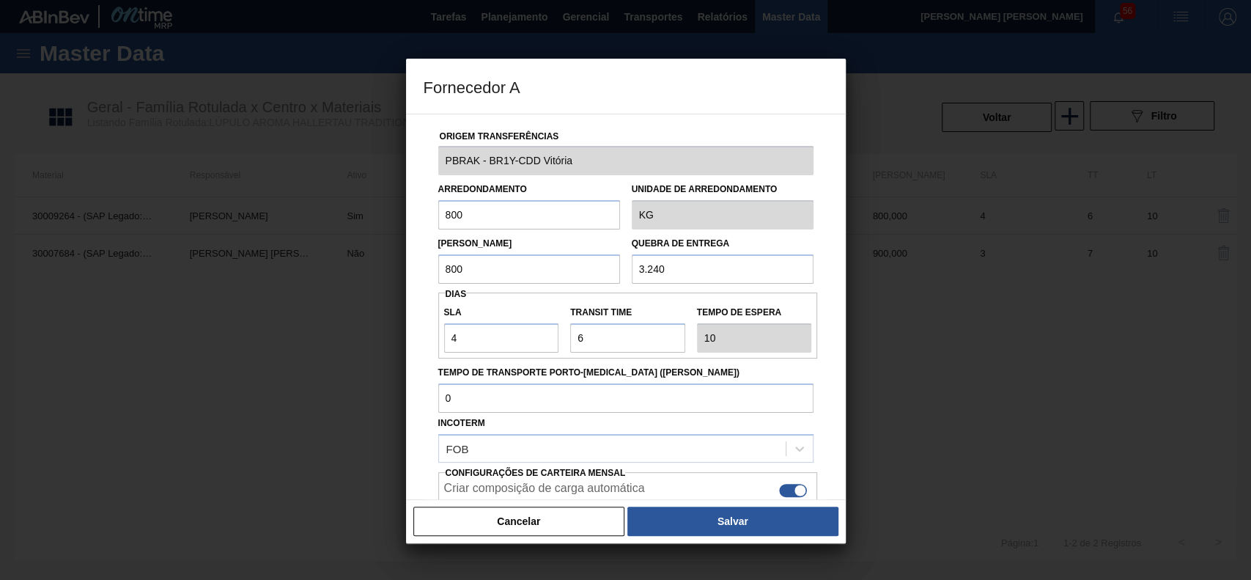
click at [503, 237] on div "Lote Mínimo 800" at bounding box center [529, 258] width 182 height 51
click at [503, 212] on input "800" at bounding box center [529, 214] width 182 height 29
type input "600"
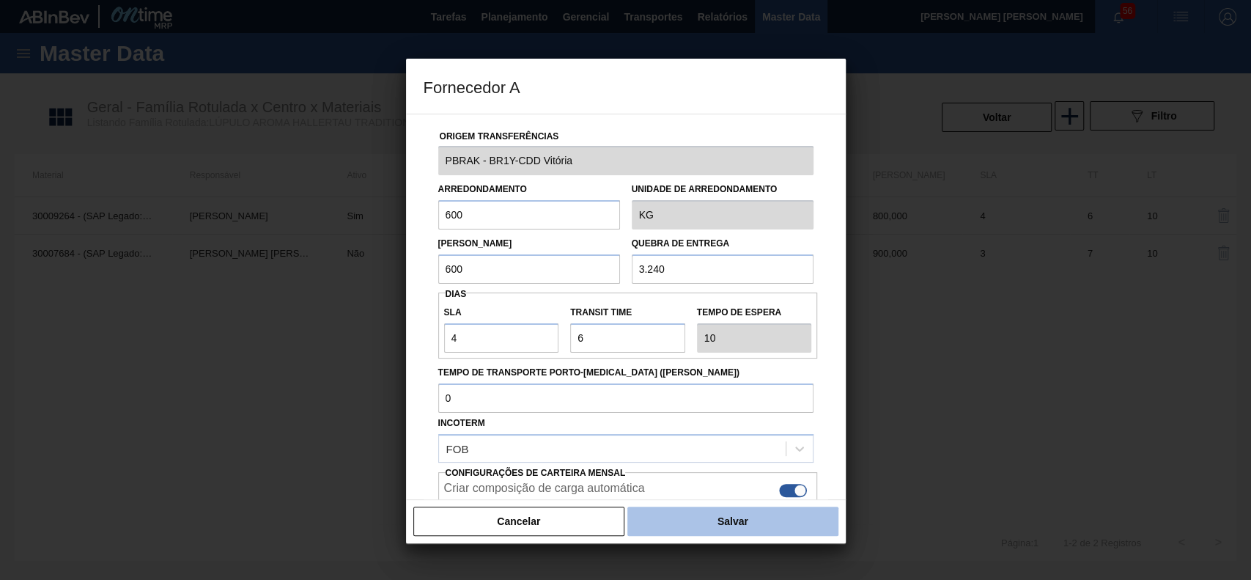
click at [757, 506] on button "Salvar" at bounding box center [732, 520] width 210 height 29
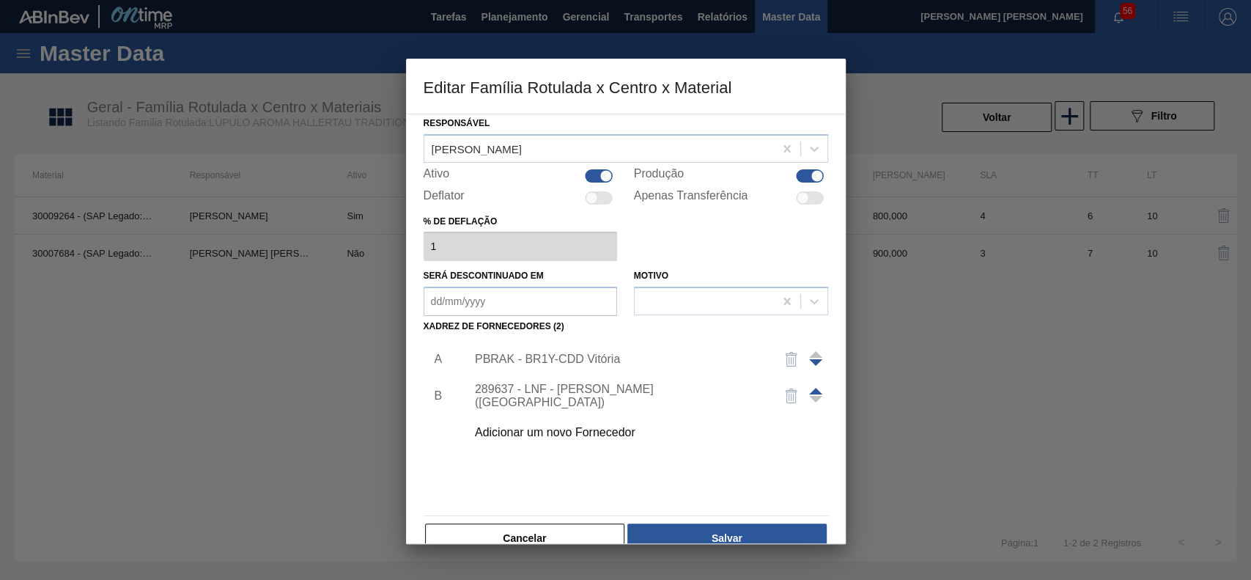
scroll to position [80, 0]
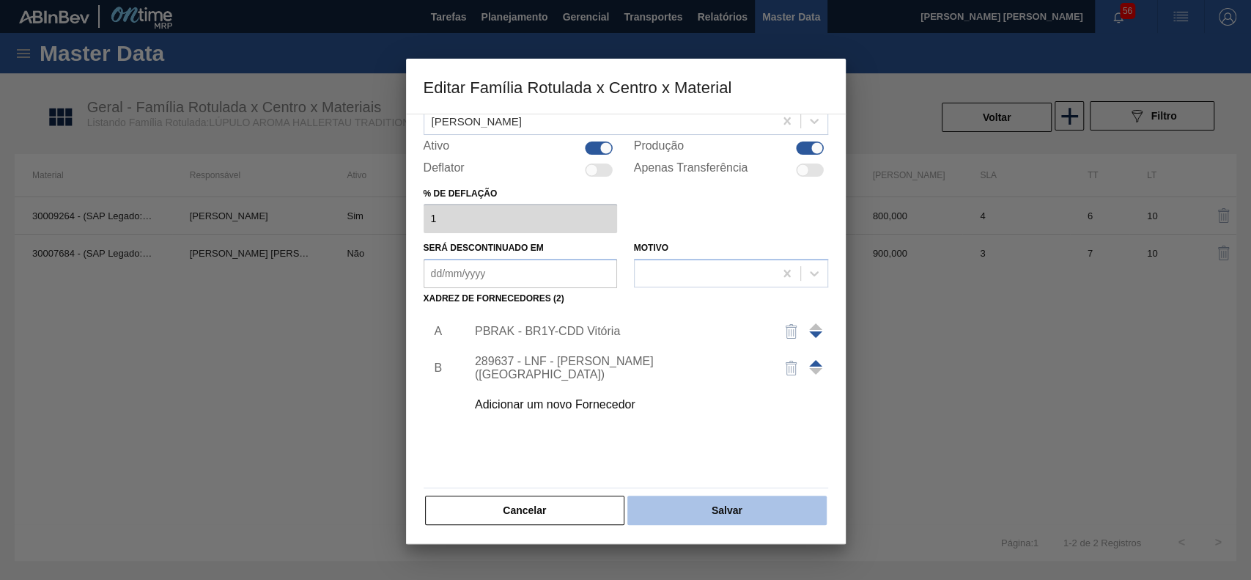
click at [721, 504] on button "Salvar" at bounding box center [726, 509] width 199 height 29
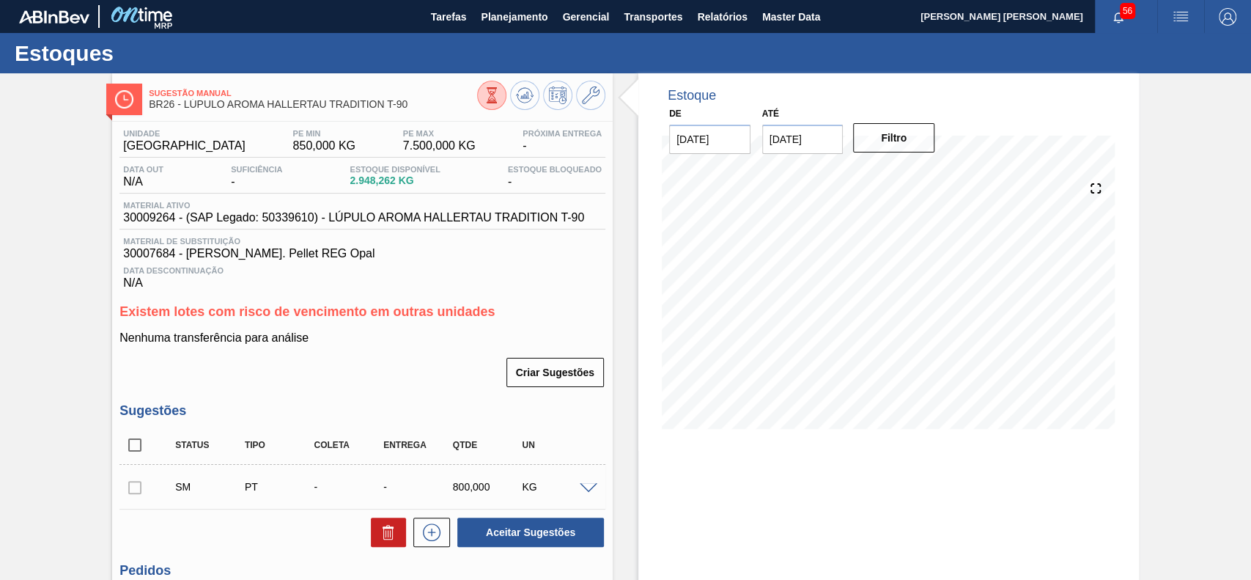
click at [588, 492] on span at bounding box center [589, 488] width 18 height 11
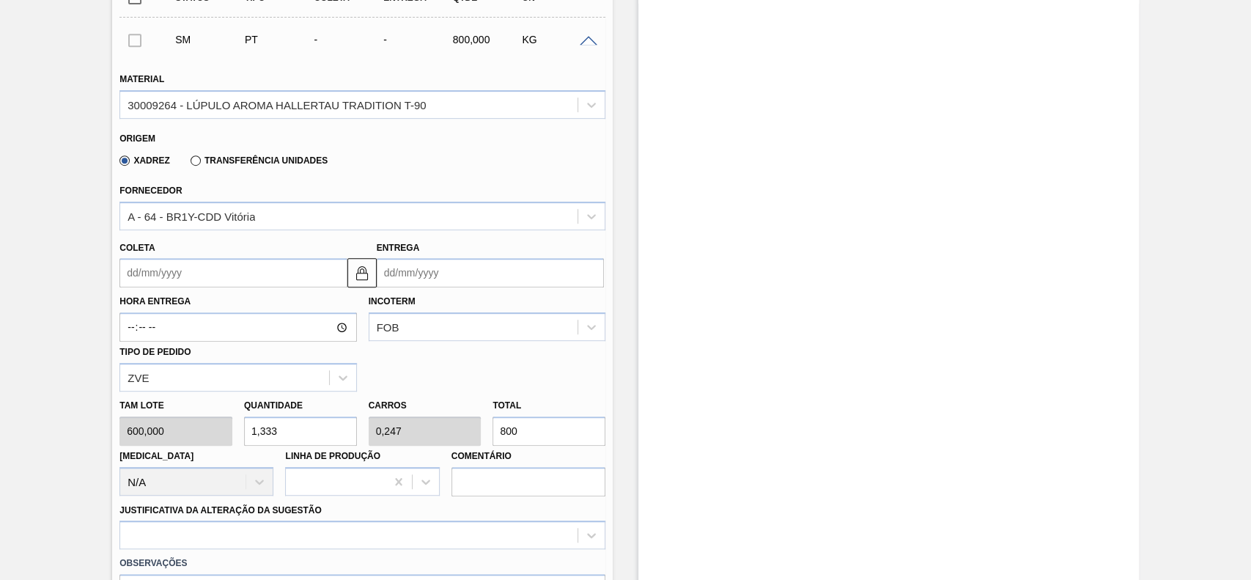
scroll to position [488, 0]
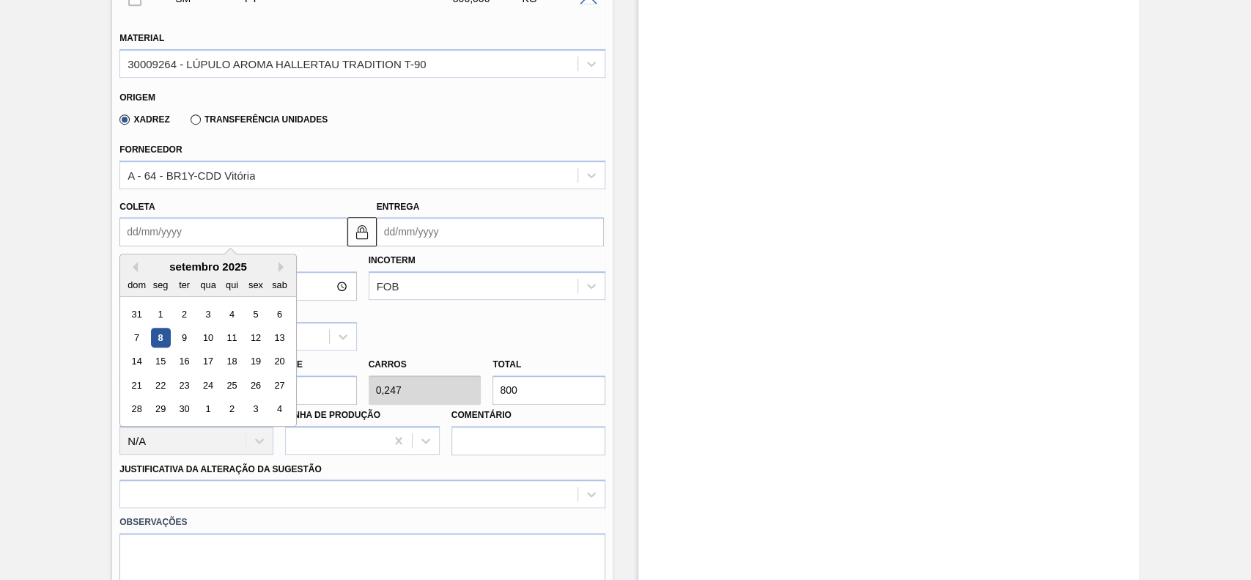
click at [204, 231] on input "Coleta" at bounding box center [232, 231] width 227 height 29
click at [161, 368] on div "15" at bounding box center [161, 362] width 20 height 20
type input "[DATE]"
type input "21/09/2025"
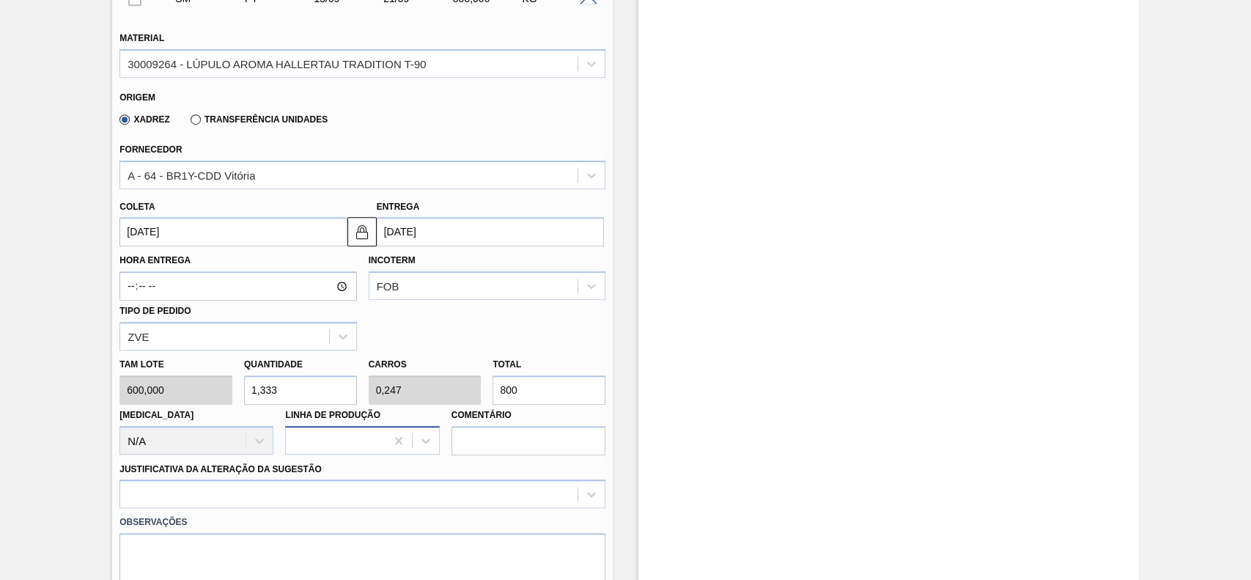
scroll to position [586, 0]
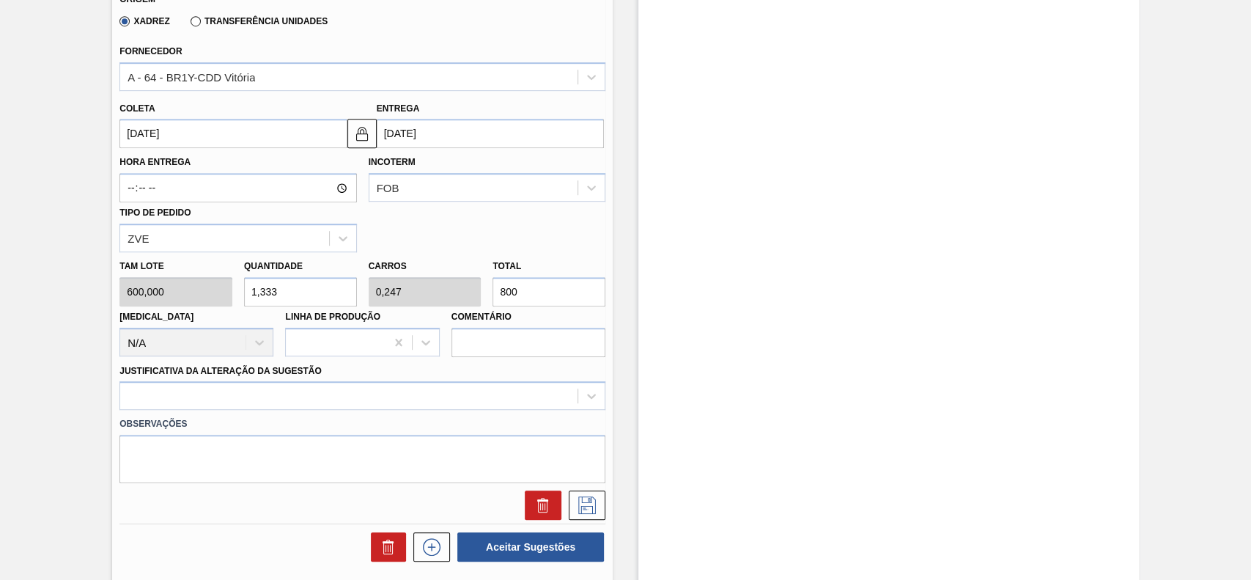
click at [298, 296] on input "1,333" at bounding box center [300, 291] width 113 height 29
type input "2"
type input "0,37"
type input "1.200"
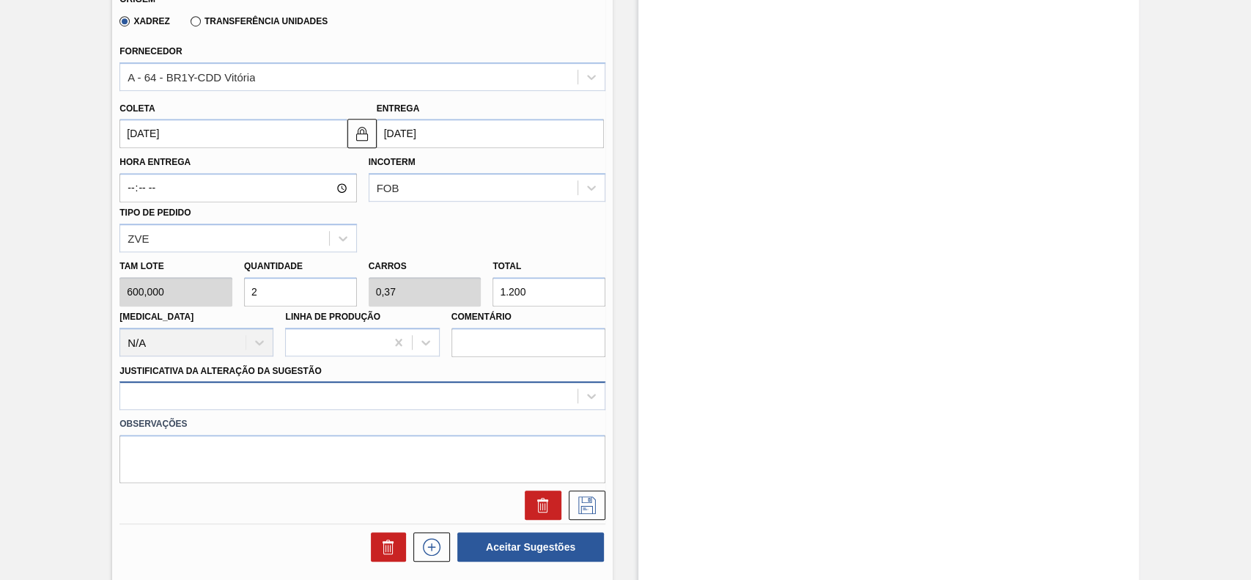
type input "2"
click at [342, 401] on div at bounding box center [362, 395] width 486 height 29
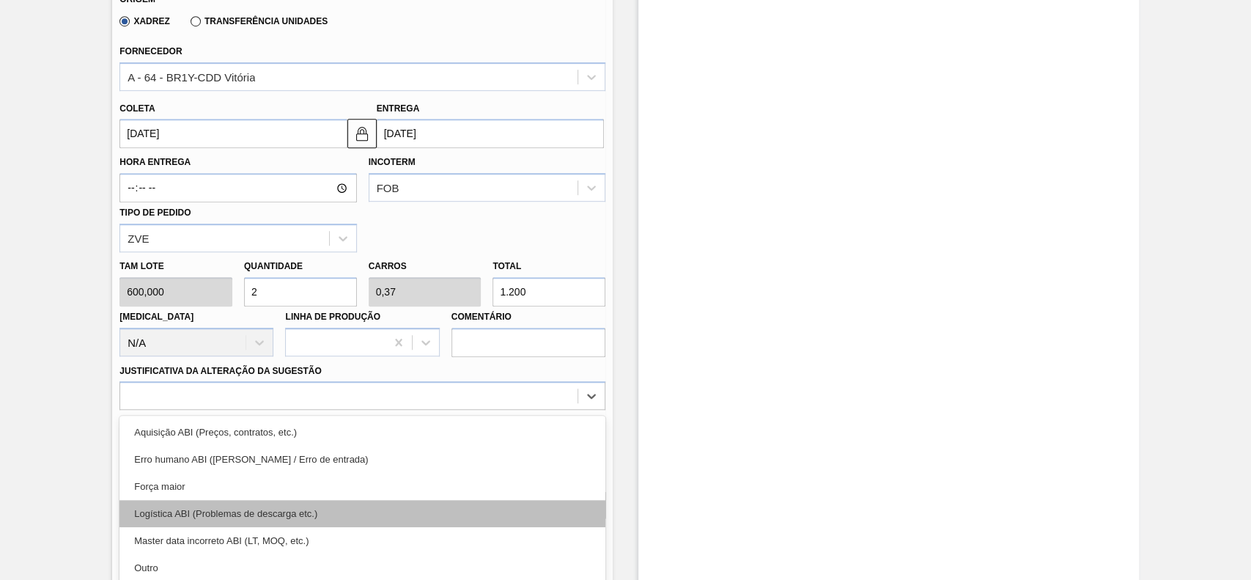
scroll to position [651, 0]
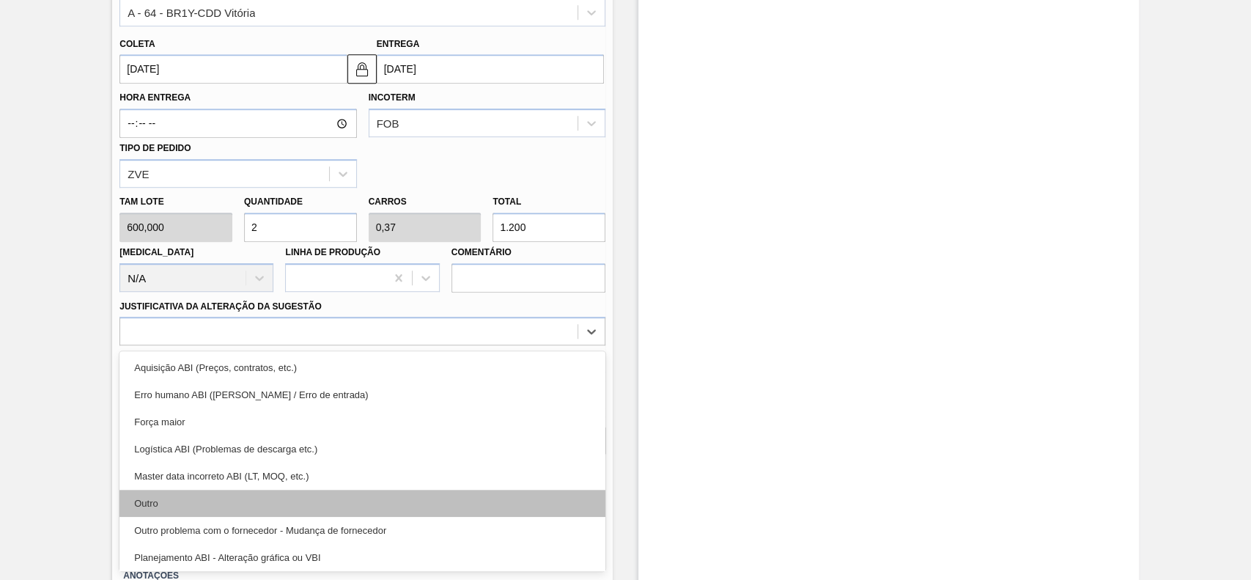
click at [213, 507] on div "Outro" at bounding box center [362, 503] width 486 height 27
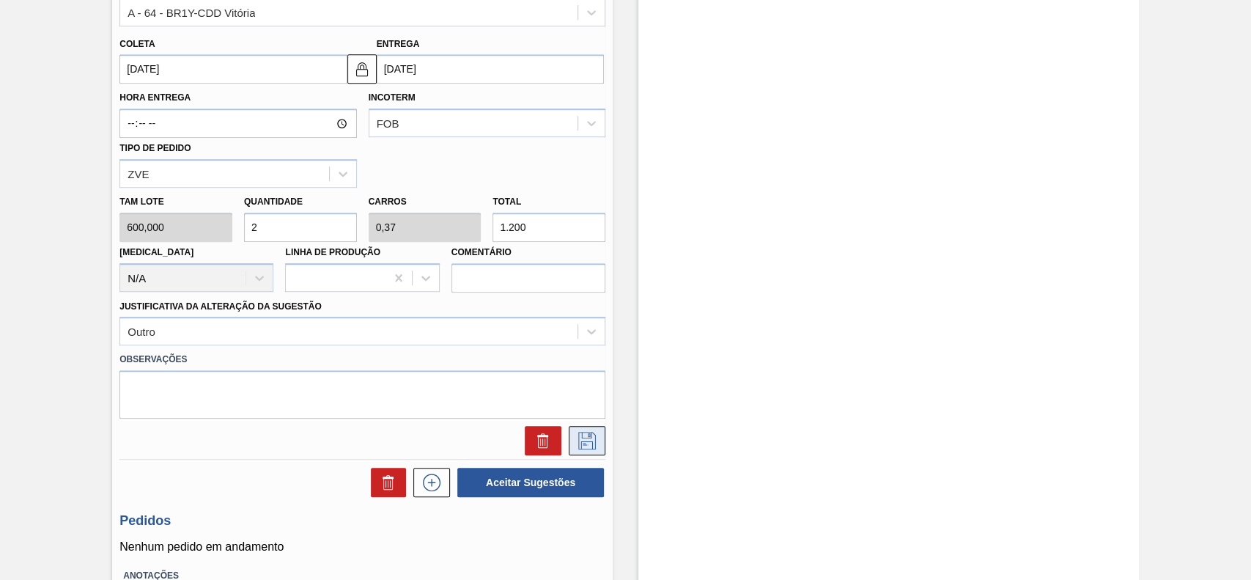
click at [593, 449] on icon at bounding box center [586, 441] width 23 height 18
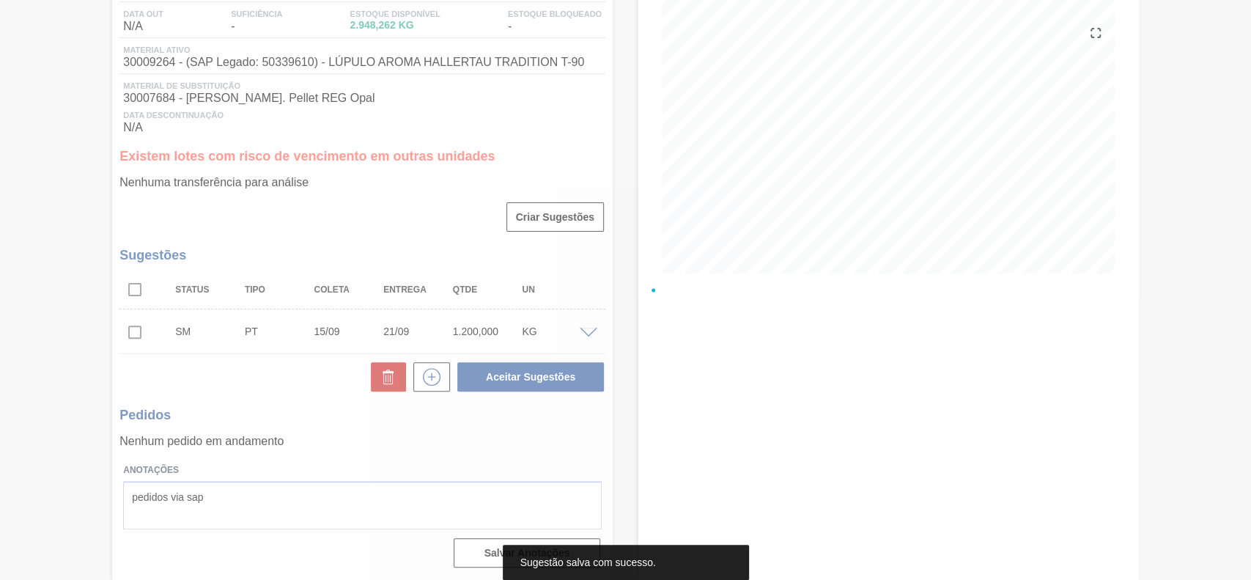
scroll to position [158, 0]
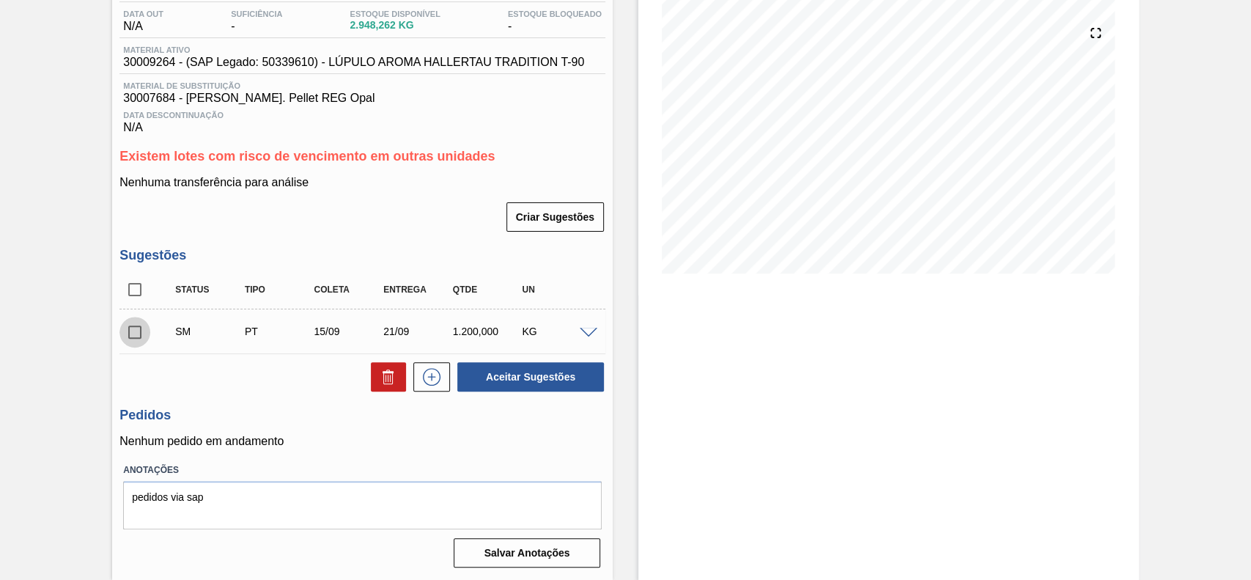
click at [141, 325] on input "checkbox" at bounding box center [134, 332] width 31 height 31
click at [487, 378] on button "Aceitar Sugestões" at bounding box center [530, 376] width 147 height 29
checkbox input "false"
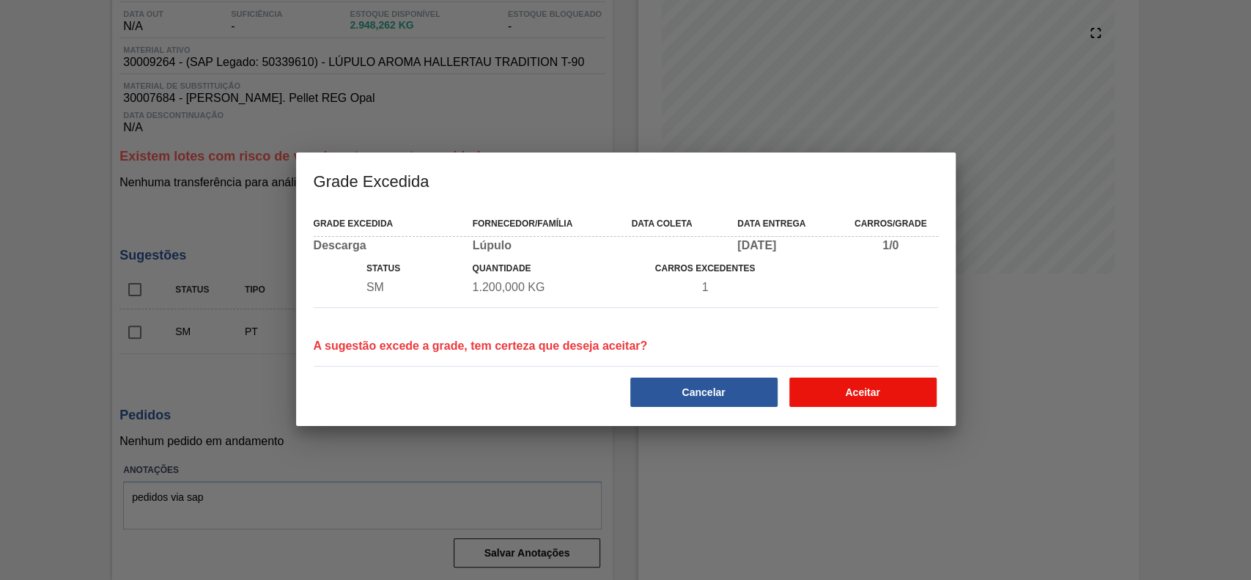
click at [848, 397] on button "Aceitar" at bounding box center [862, 391] width 147 height 29
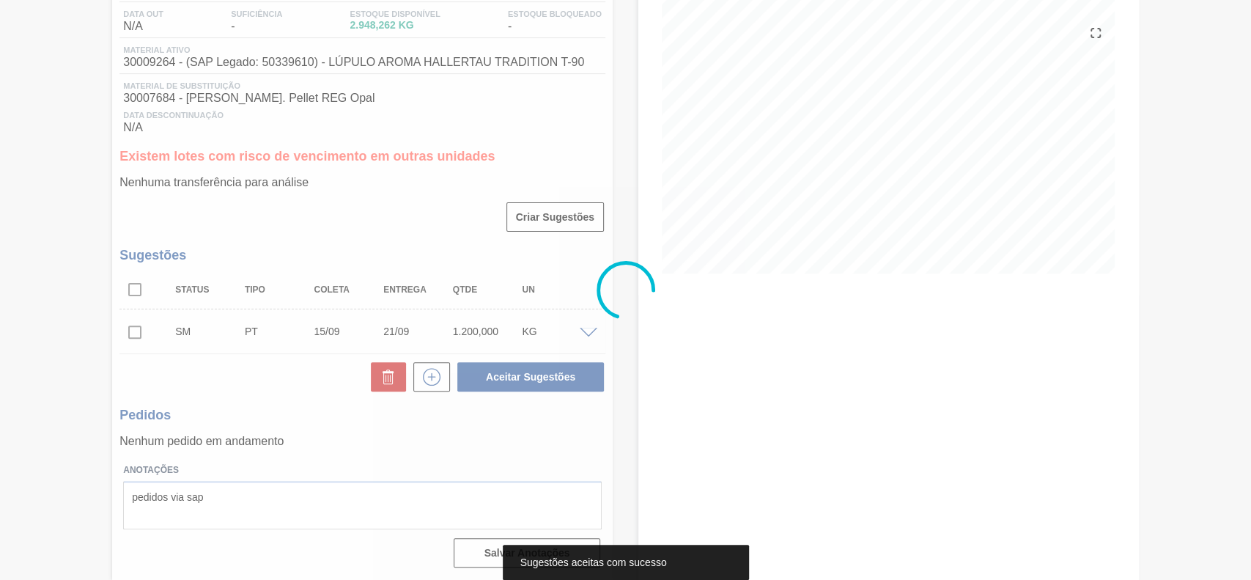
scroll to position [123, 0]
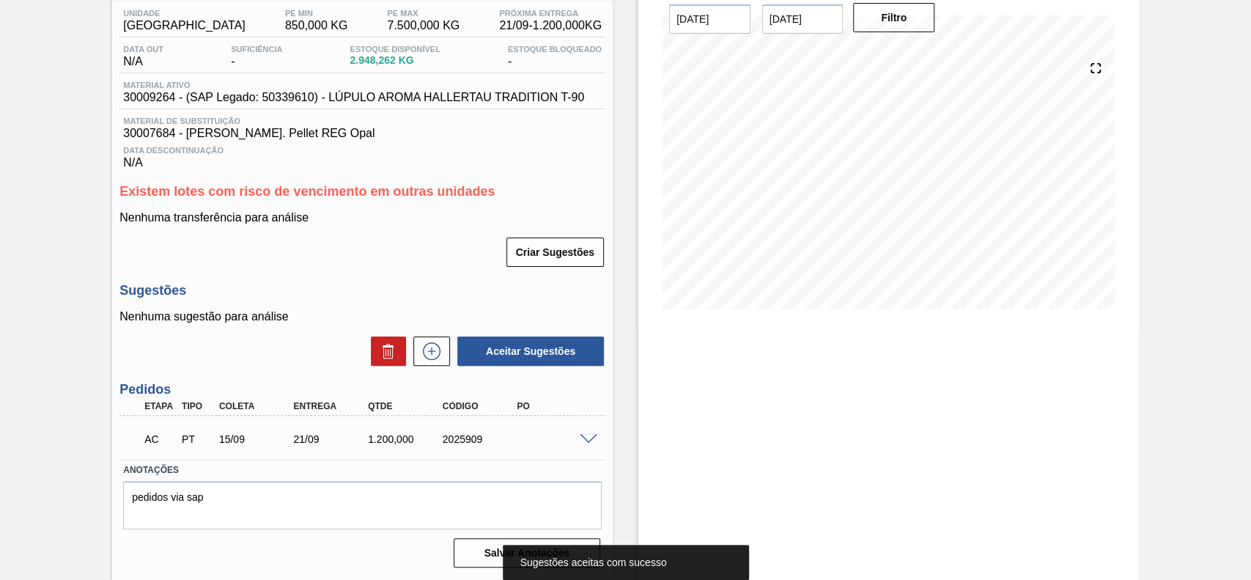
click at [580, 437] on span at bounding box center [589, 439] width 18 height 11
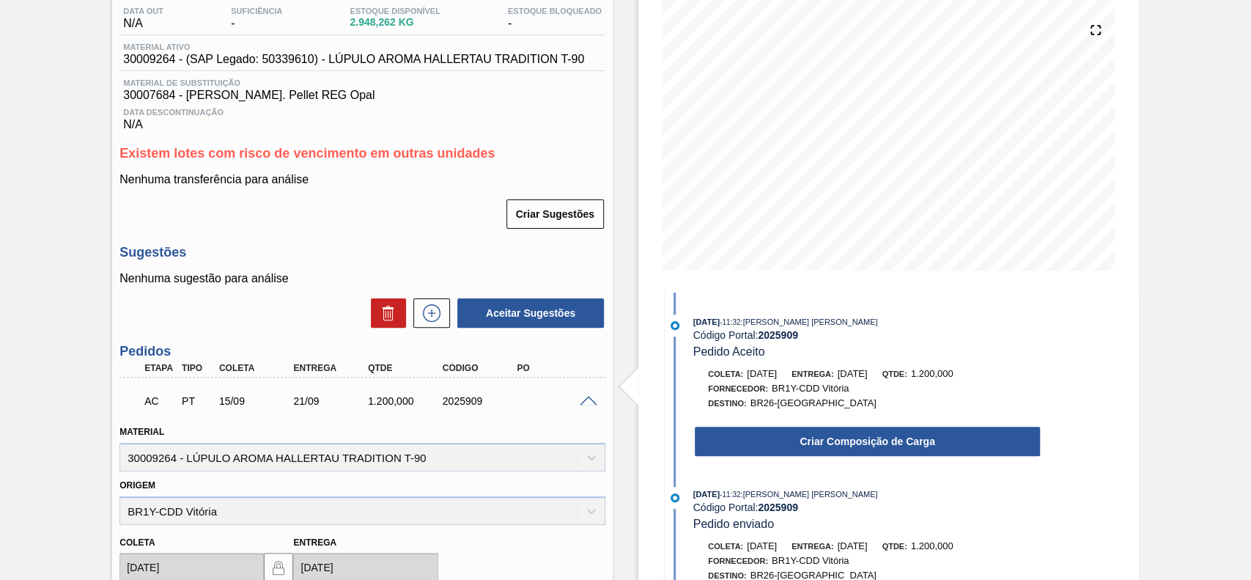
click at [852, 448] on button "Criar Composição de Carga" at bounding box center [867, 441] width 345 height 29
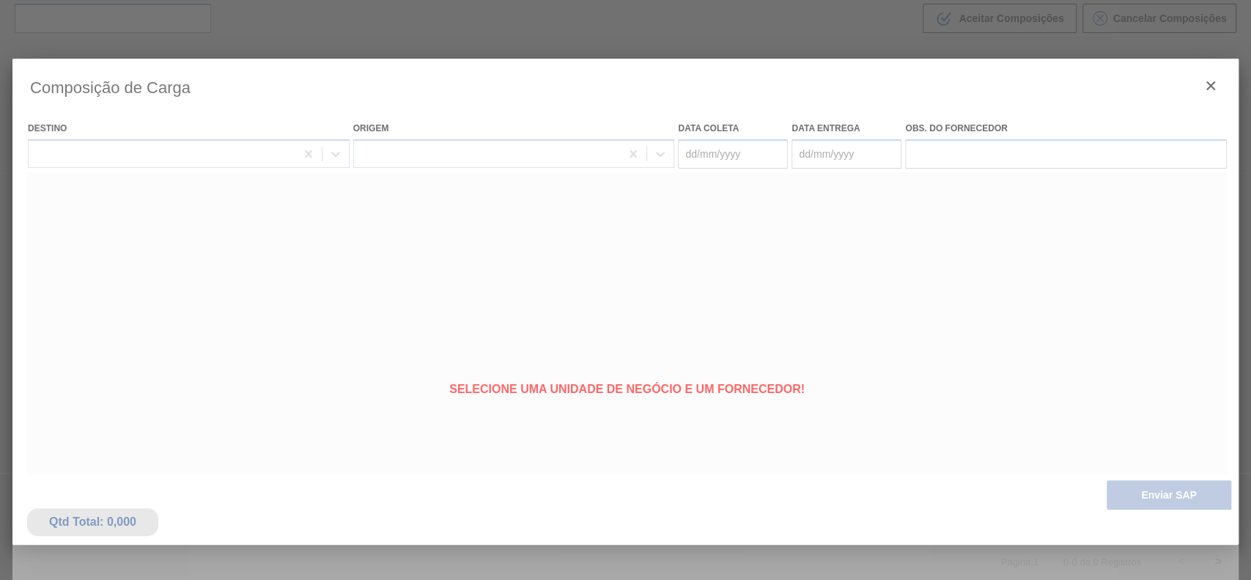
type coleta "[DATE]"
type entrega "21/09/2025"
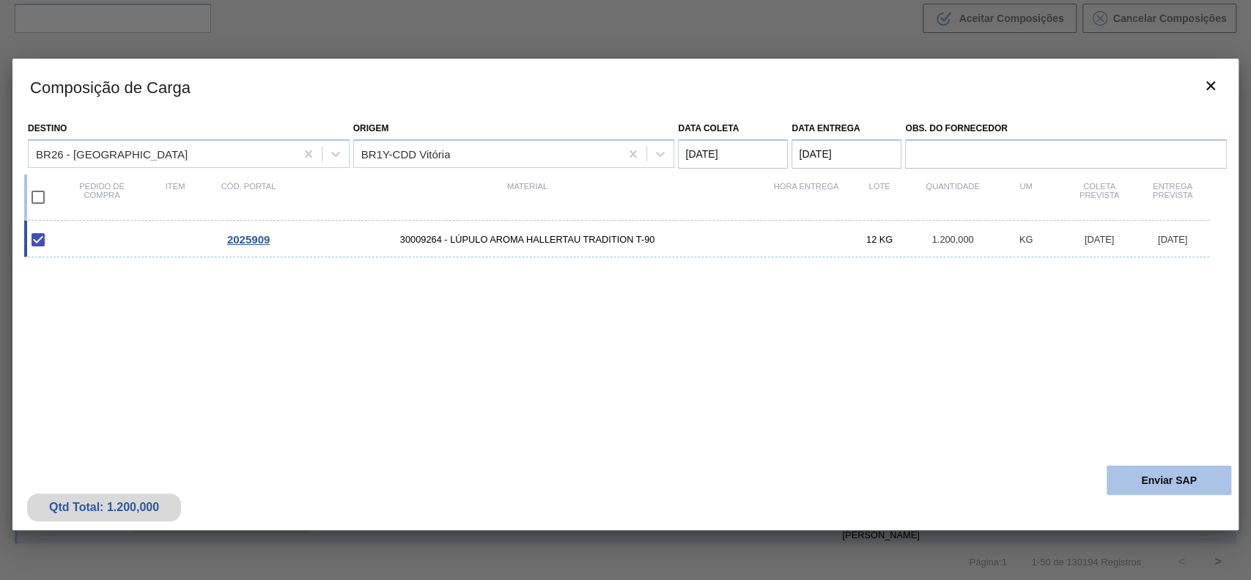
click at [1121, 479] on button "Enviar SAP" at bounding box center [1169, 479] width 125 height 29
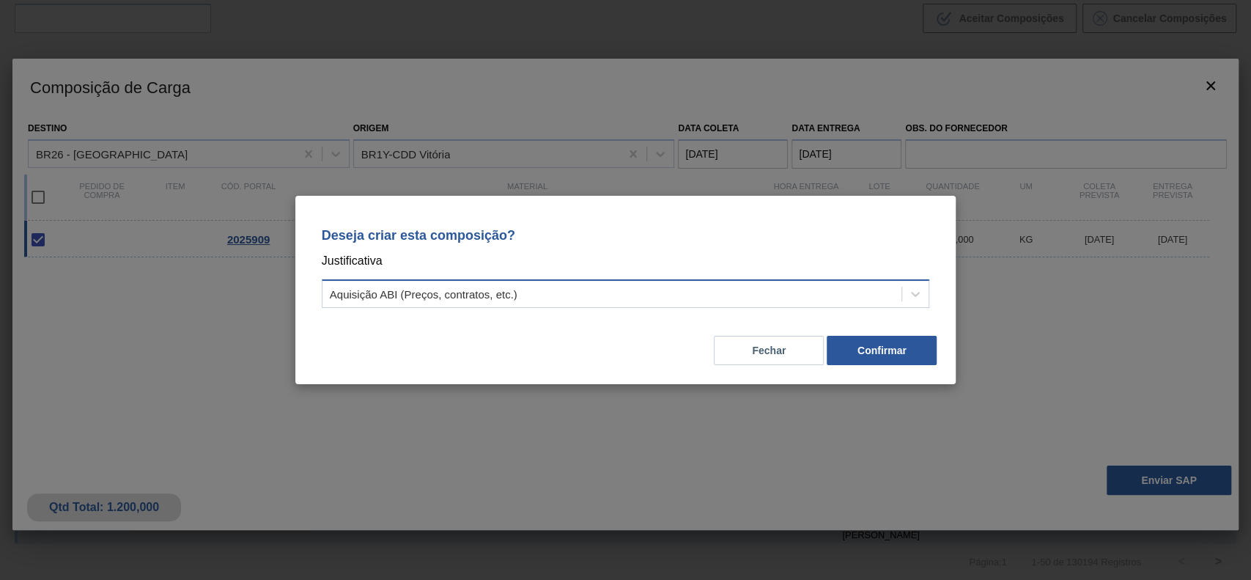
drag, startPoint x: 773, startPoint y: 315, endPoint x: 745, endPoint y: 294, distance: 35.6
click at [772, 315] on div "Deseja criar esta composição? Justificativa Aquisição ABI (Preços, contratos, e…" at bounding box center [626, 264] width 626 height 103
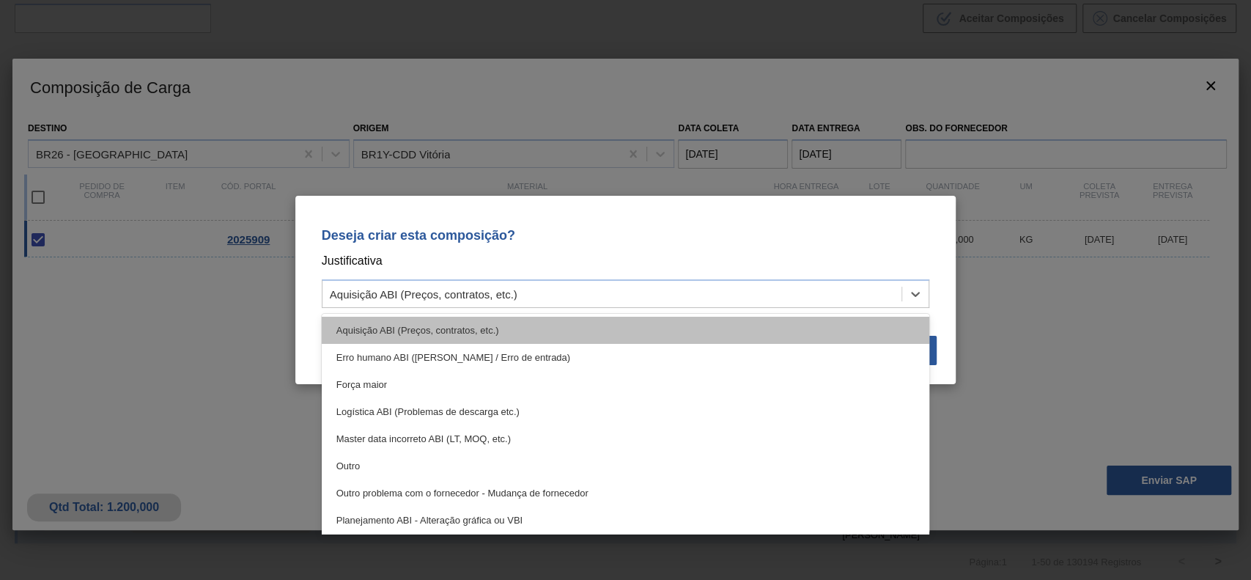
drag, startPoint x: 745, startPoint y: 294, endPoint x: 628, endPoint y: 341, distance: 125.6
click at [743, 294] on div "Aquisição ABI (Preços, contratos, etc.)" at bounding box center [612, 294] width 580 height 21
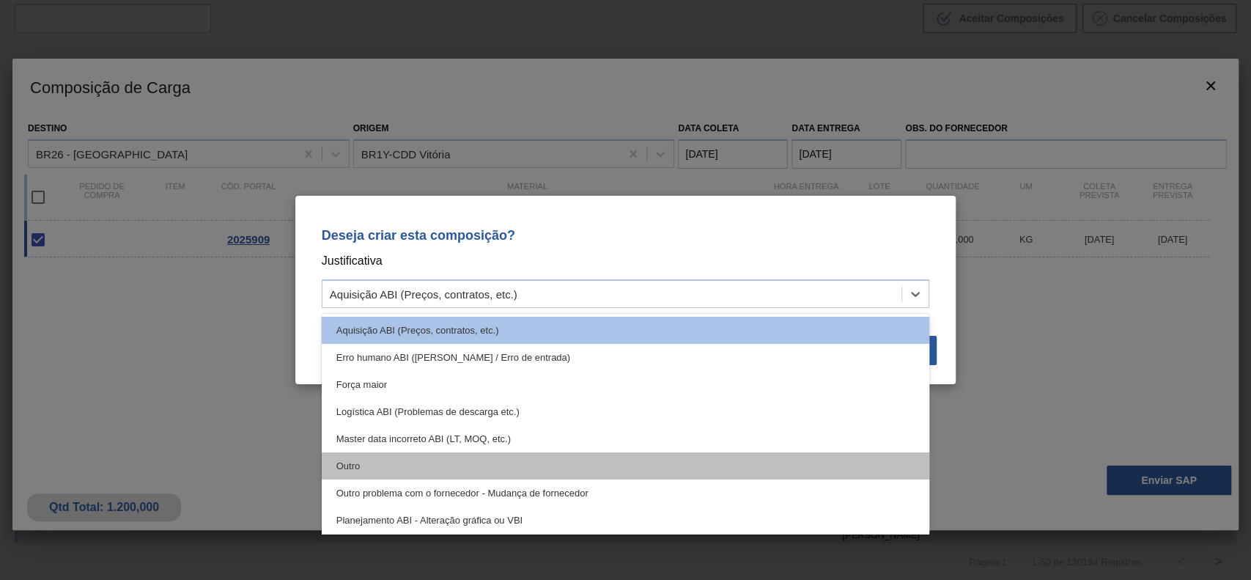
click at [464, 457] on div "Outro" at bounding box center [626, 465] width 608 height 27
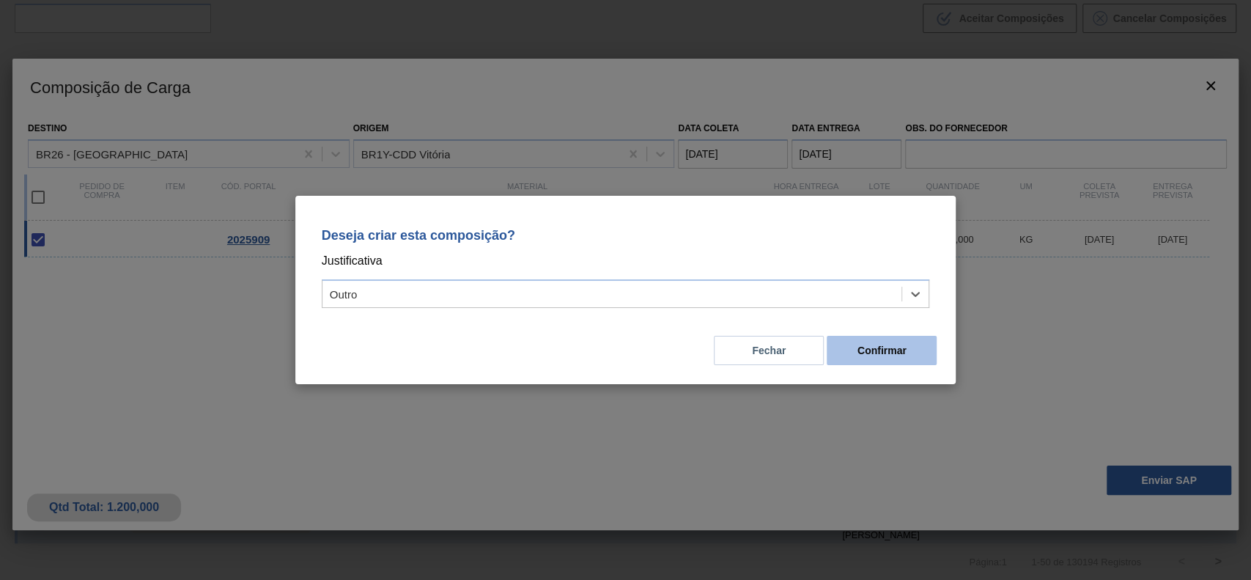
click at [890, 354] on button "Confirmar" at bounding box center [882, 350] width 110 height 29
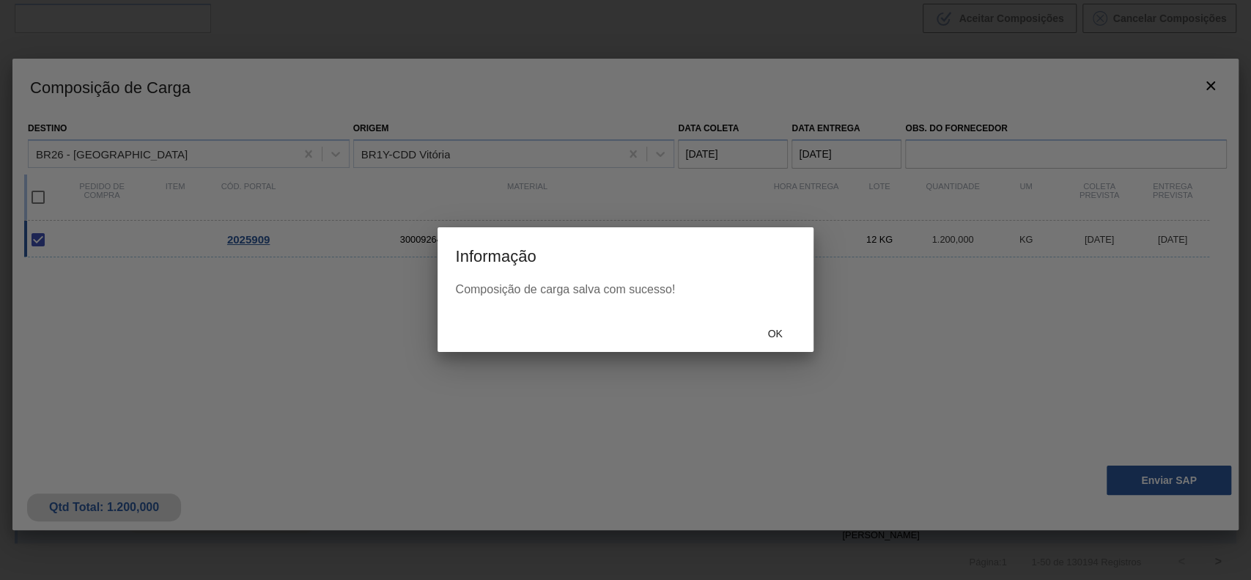
click at [775, 320] on div "Ok" at bounding box center [775, 333] width 64 height 27
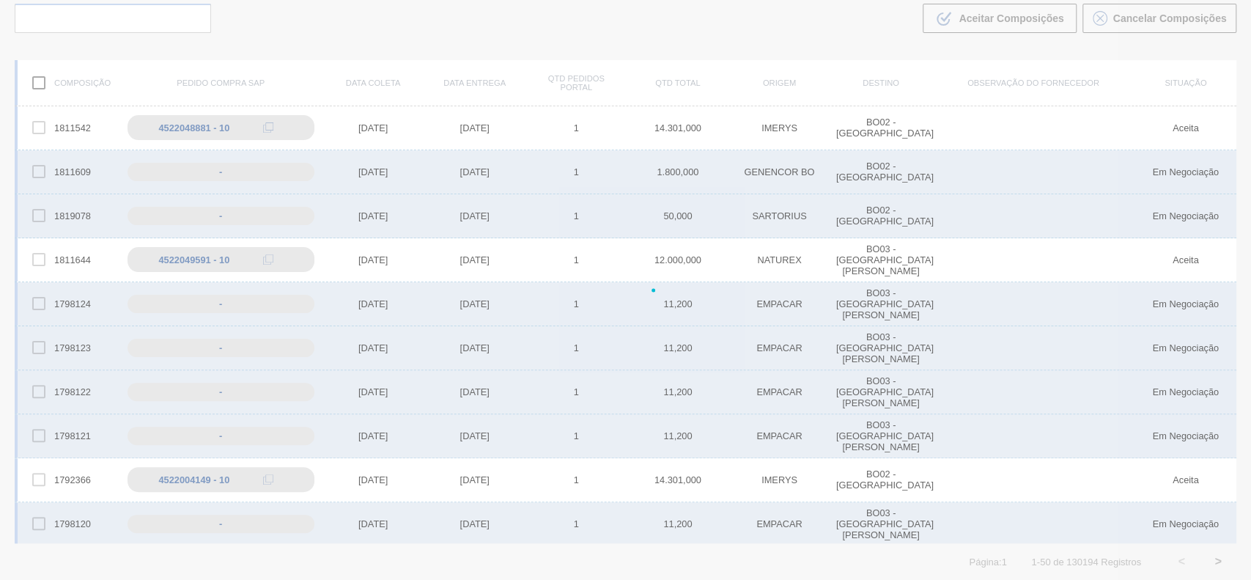
click at [779, 322] on div at bounding box center [625, 290] width 1251 height 580
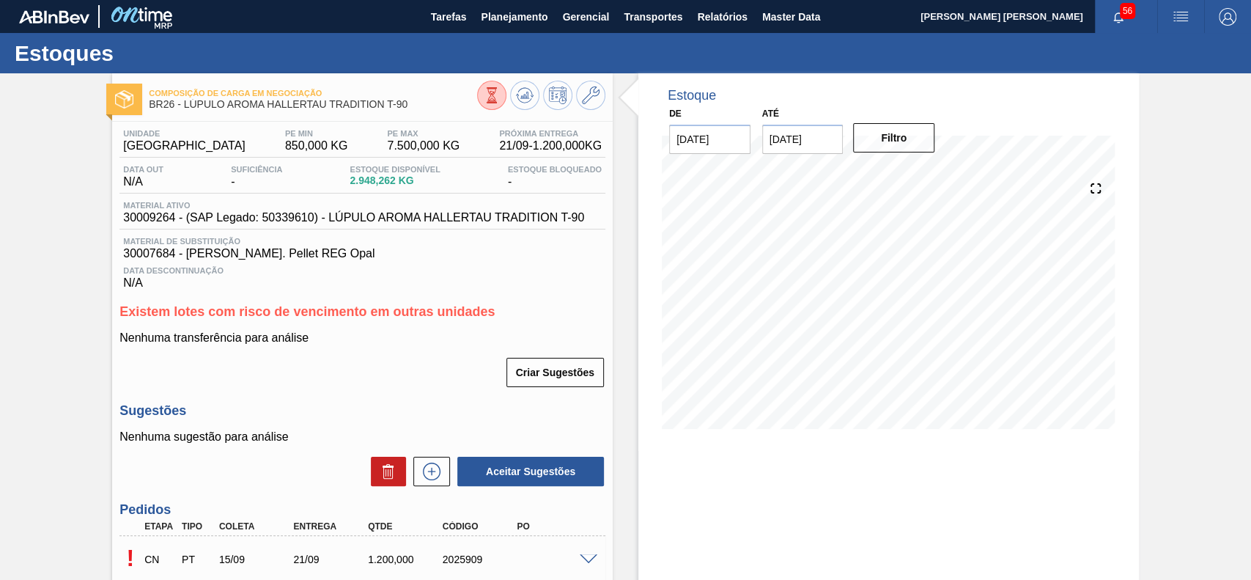
scroll to position [123, 0]
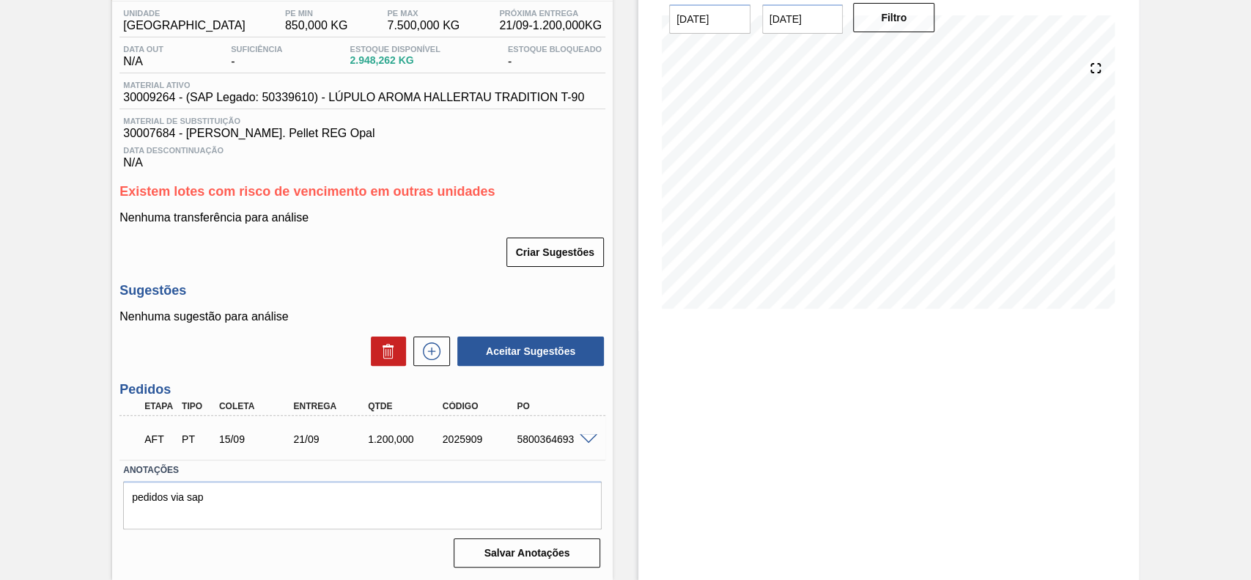
scroll to position [123, 0]
drag, startPoint x: 523, startPoint y: 439, endPoint x: 572, endPoint y: 448, distance: 50.0
click at [572, 448] on div "AFT PT 15/09 21/09 1.200,000 2025909 5800364693" at bounding box center [358, 437] width 447 height 29
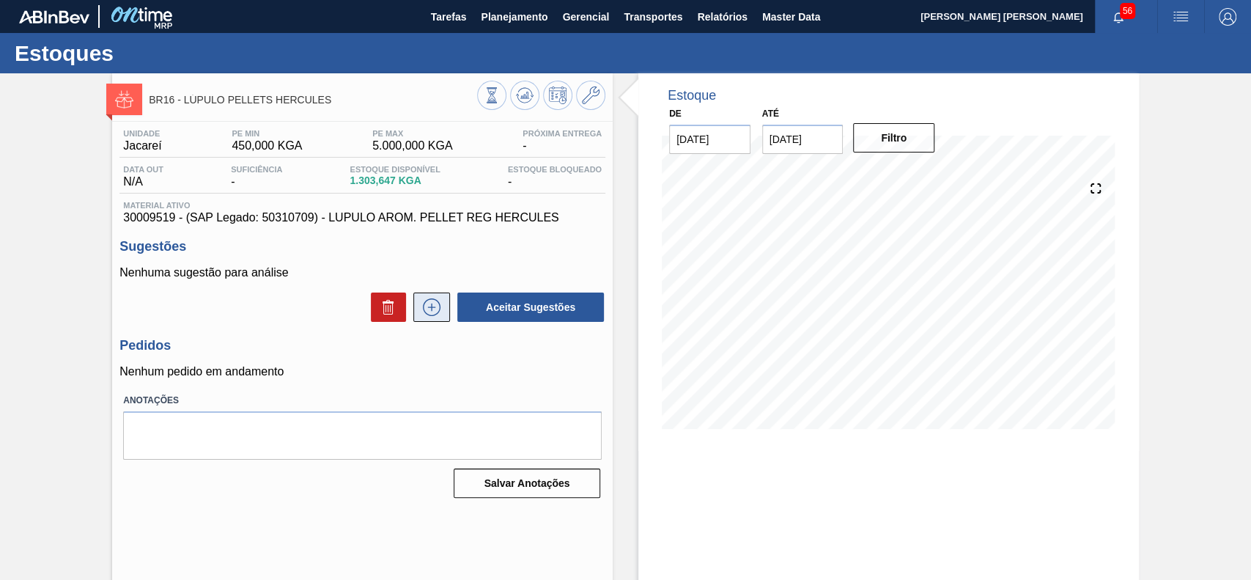
click at [428, 307] on icon at bounding box center [432, 306] width 8 height 1
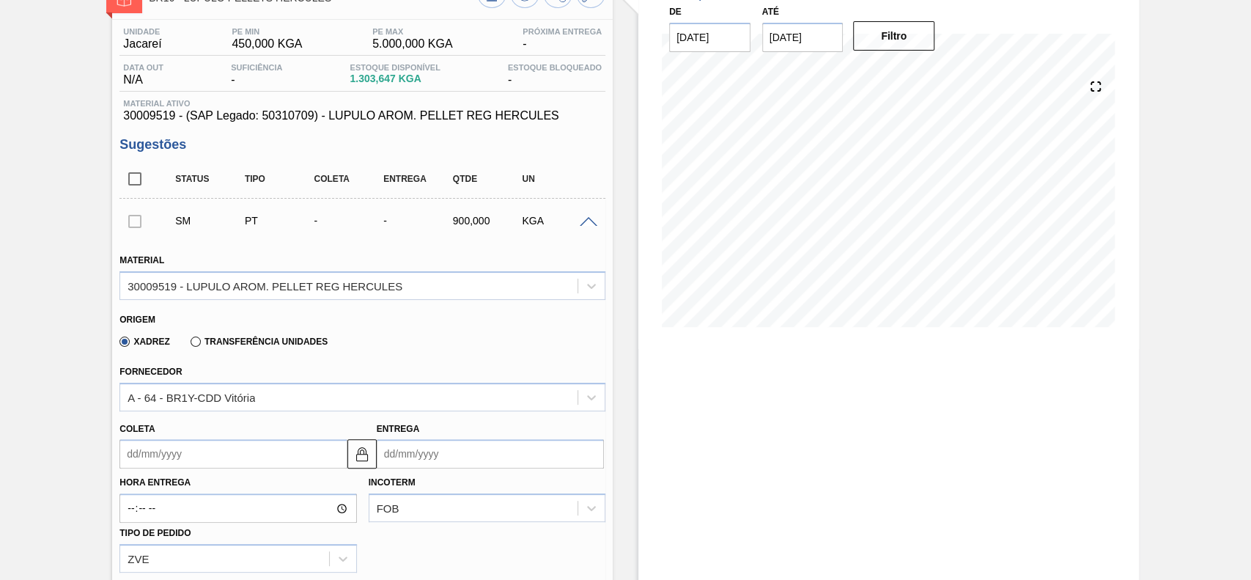
scroll to position [195, 0]
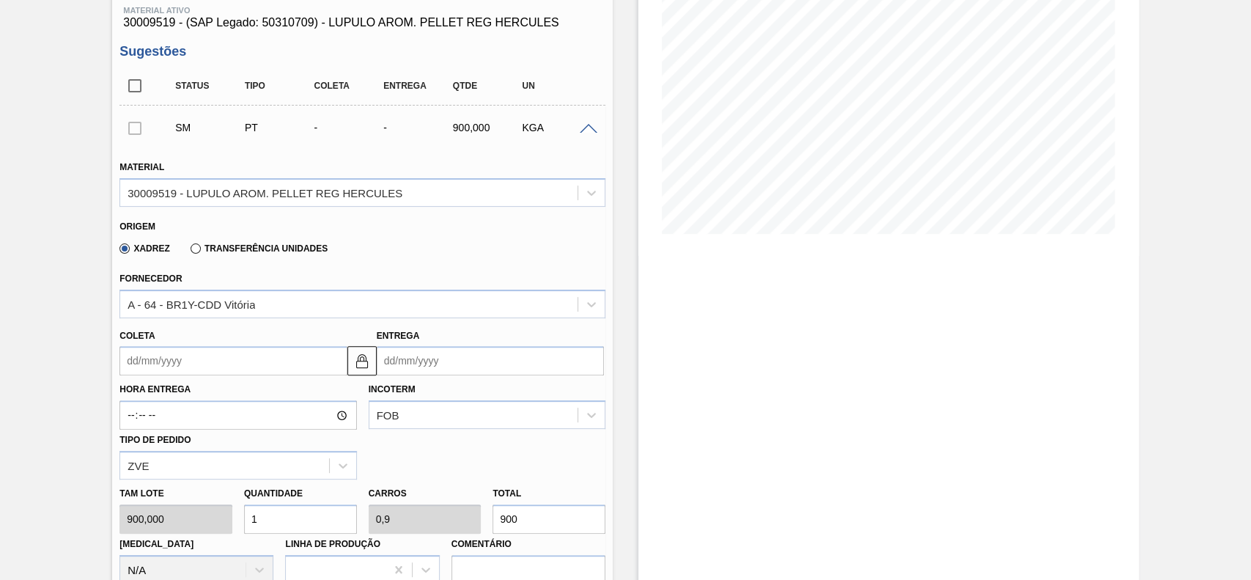
click at [191, 363] on input "Coleta" at bounding box center [232, 360] width 227 height 29
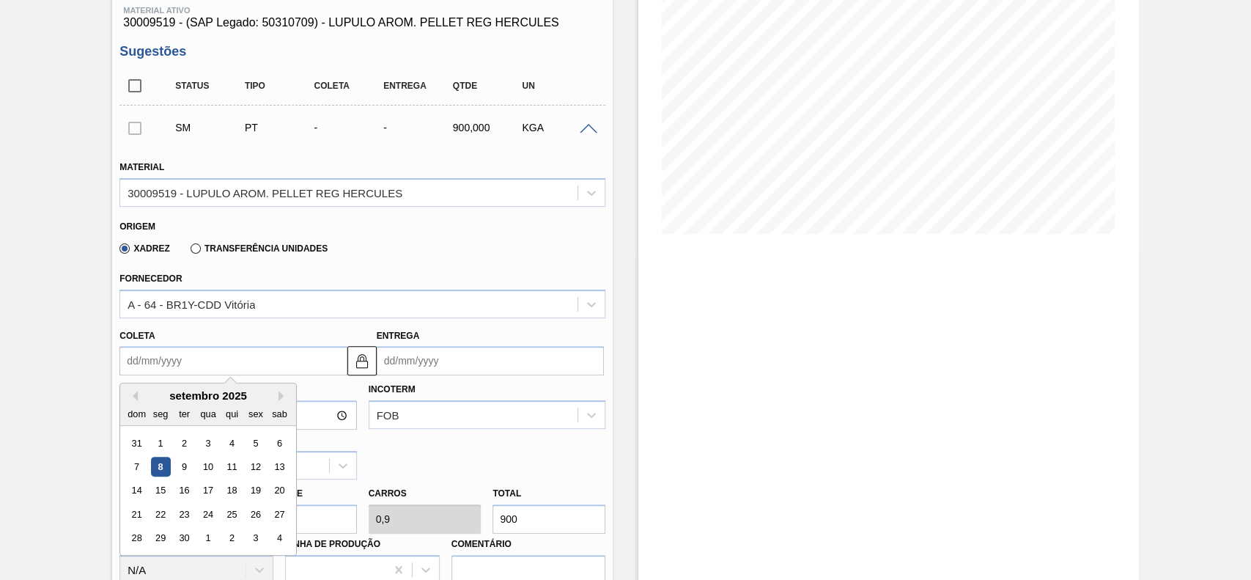
click at [160, 480] on div "14 15 16 17 18 19 20" at bounding box center [208, 490] width 166 height 23
click at [160, 487] on div "15" at bounding box center [161, 491] width 20 height 20
type input "[DATE]"
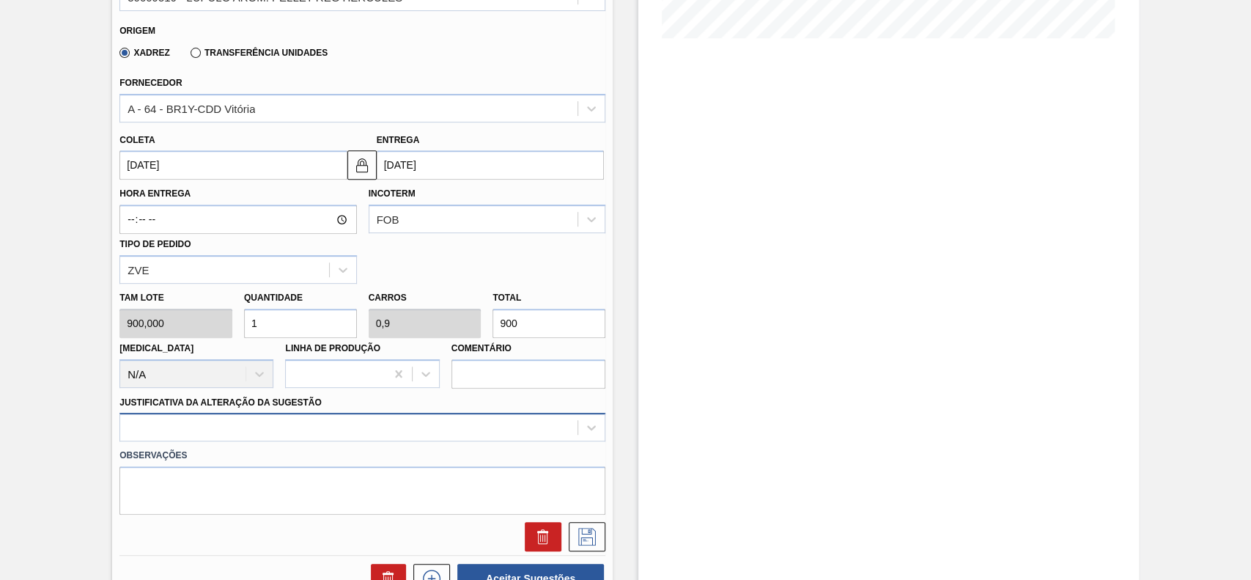
click at [299, 425] on div at bounding box center [362, 427] width 486 height 29
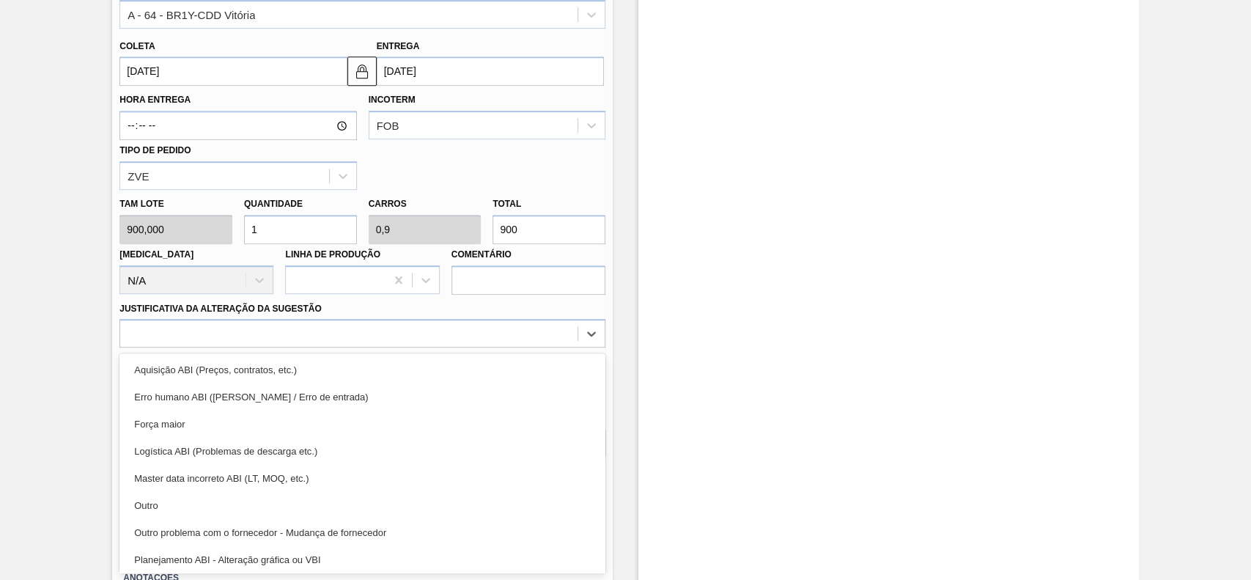
drag, startPoint x: 181, startPoint y: 507, endPoint x: 228, endPoint y: 508, distance: 46.9
click at [181, 507] on div "Outro" at bounding box center [362, 505] width 486 height 27
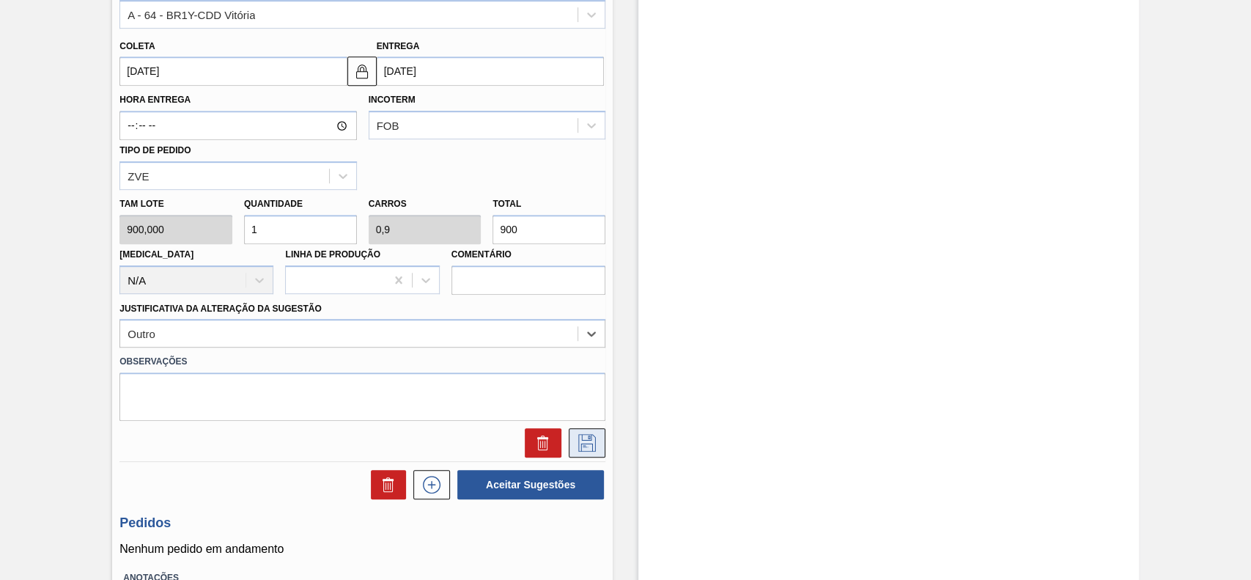
click at [594, 454] on button at bounding box center [587, 442] width 37 height 29
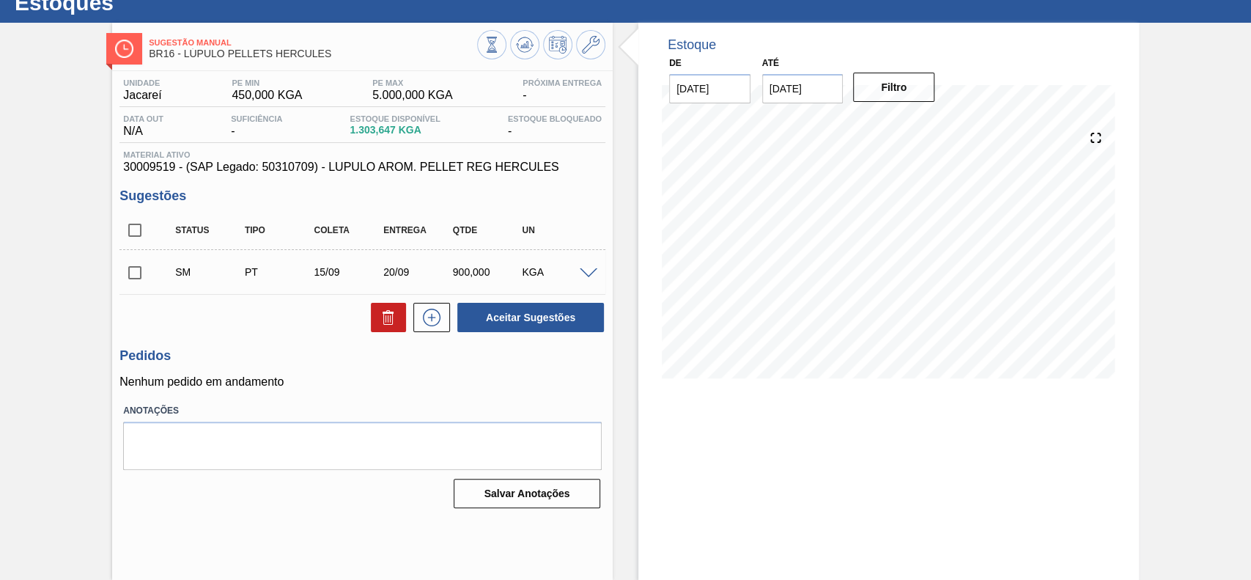
scroll to position [51, 0]
click at [140, 267] on input "checkbox" at bounding box center [134, 272] width 31 height 31
click at [527, 320] on button "Aceitar Sugestões" at bounding box center [530, 317] width 147 height 29
checkbox input "false"
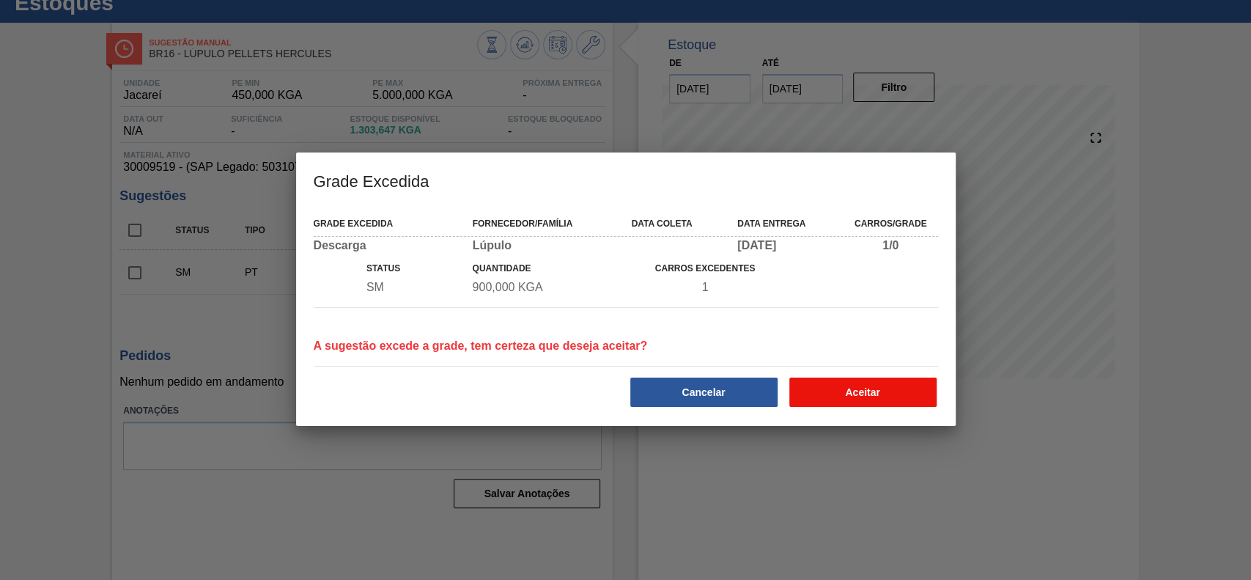
click at [830, 386] on button "Aceitar" at bounding box center [862, 391] width 147 height 29
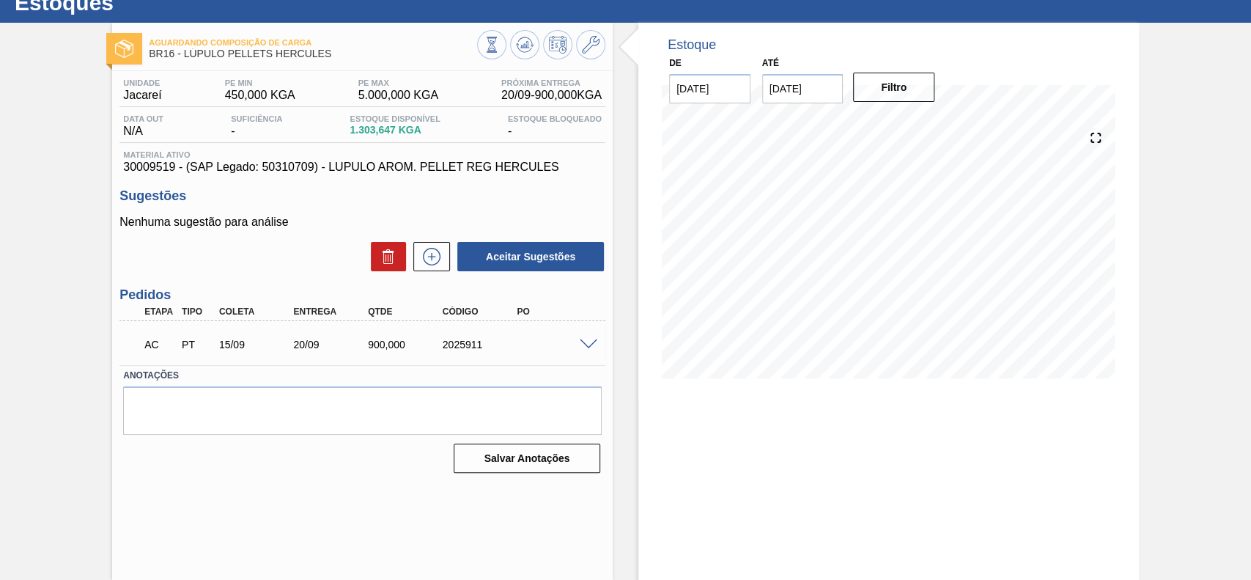
click at [588, 347] on span at bounding box center [589, 344] width 18 height 11
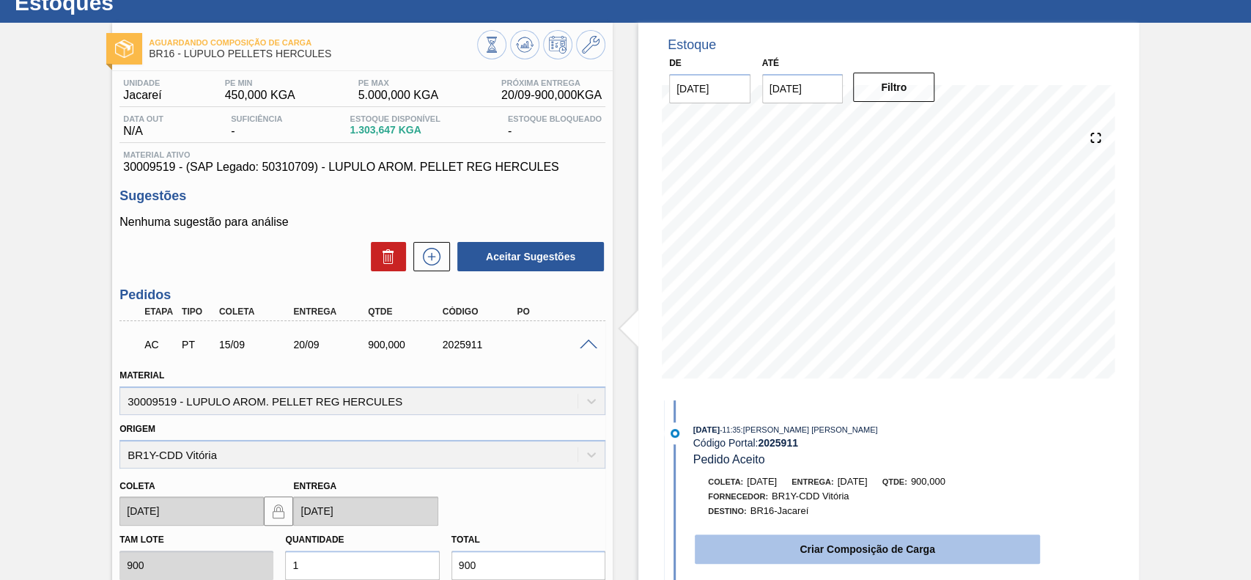
click at [769, 549] on button "Criar Composição de Carga" at bounding box center [867, 548] width 345 height 29
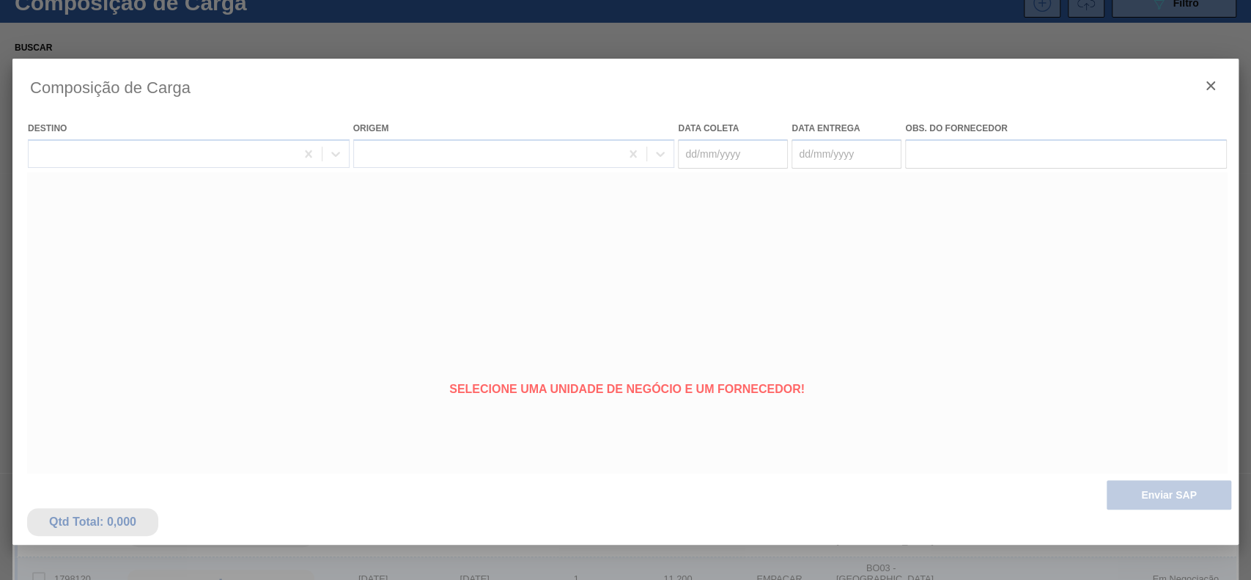
type coleta "[DATE]"
type entrega "[DATE]"
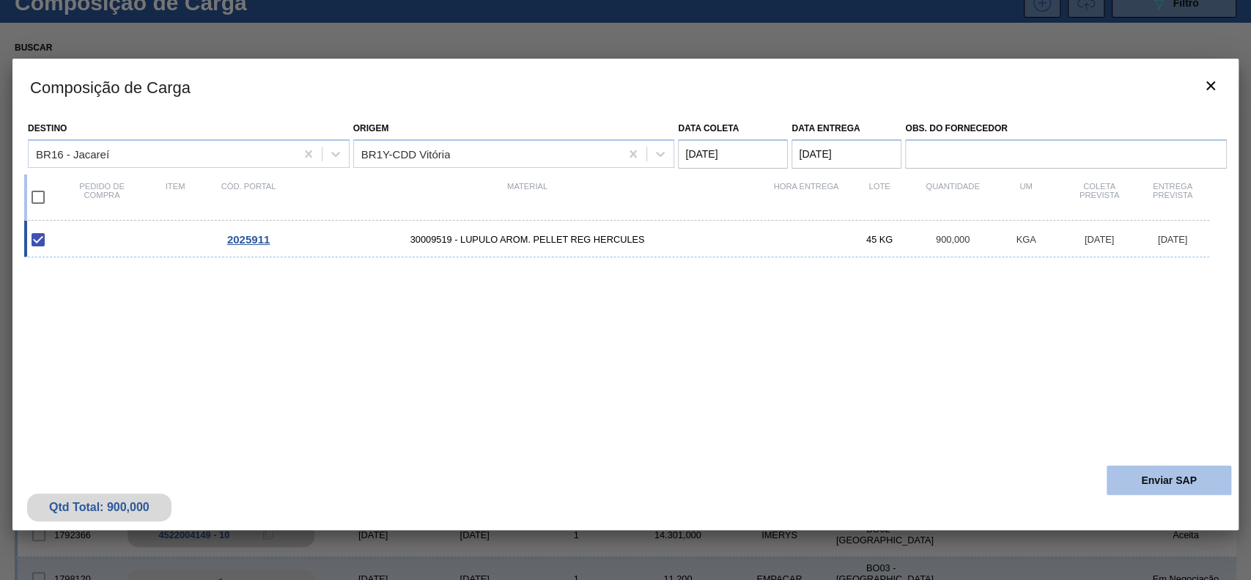
click at [1142, 478] on button "Enviar SAP" at bounding box center [1169, 479] width 125 height 29
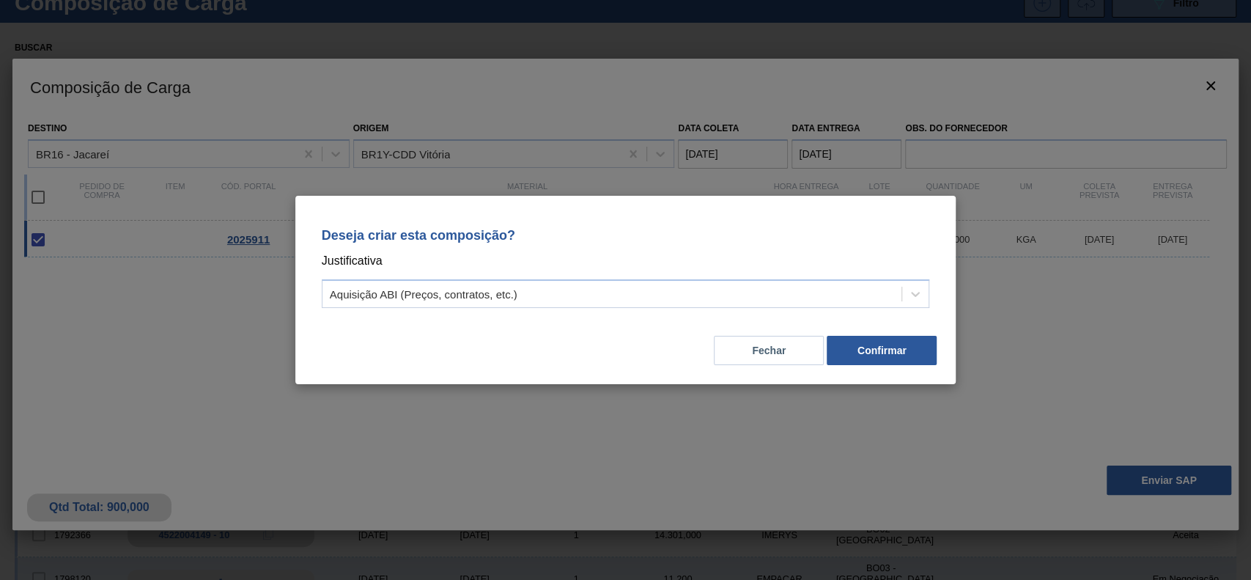
drag, startPoint x: 642, startPoint y: 295, endPoint x: 583, endPoint y: 311, distance: 60.6
click at [641, 295] on div "Aquisição ABI (Preços, contratos, etc.)" at bounding box center [612, 294] width 580 height 21
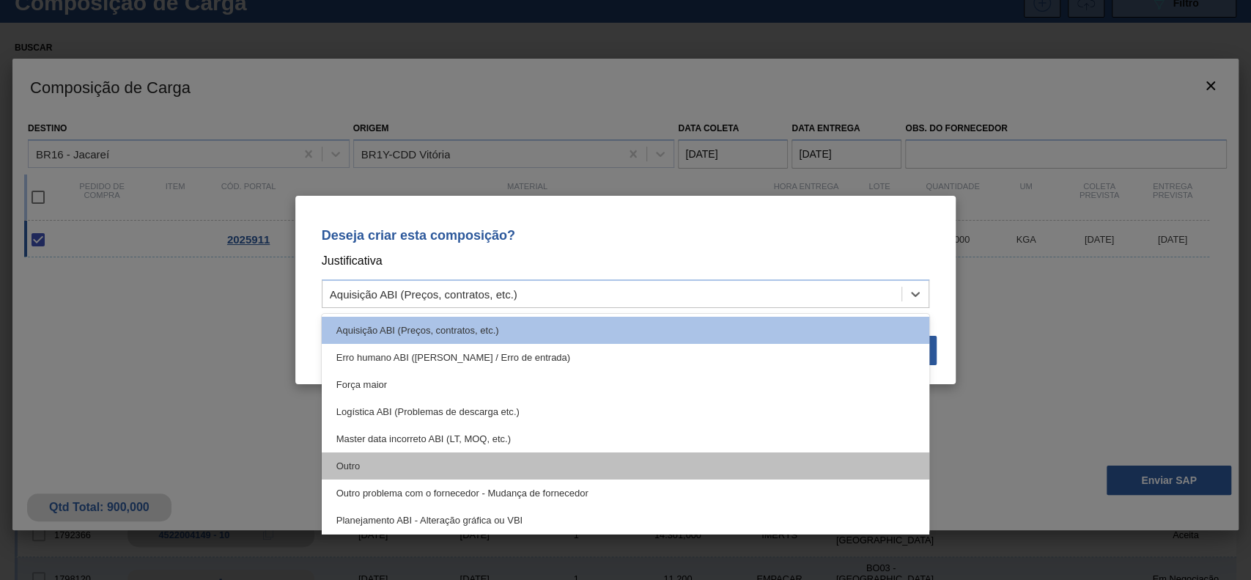
click at [469, 469] on div "Outro" at bounding box center [626, 465] width 608 height 27
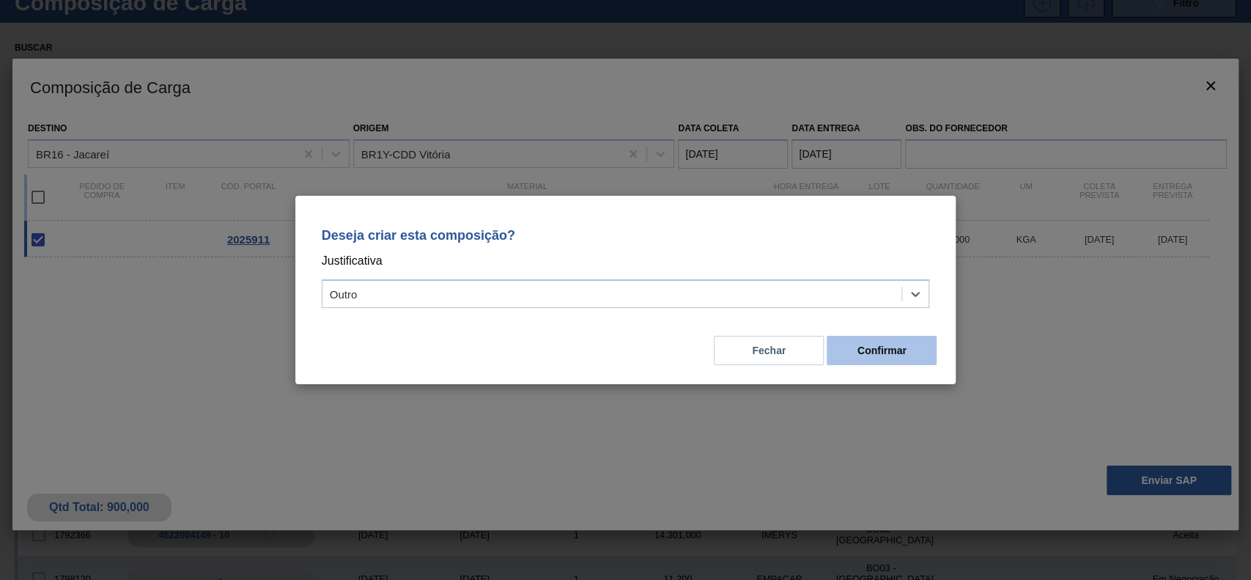
click at [901, 357] on button "Confirmar" at bounding box center [882, 350] width 110 height 29
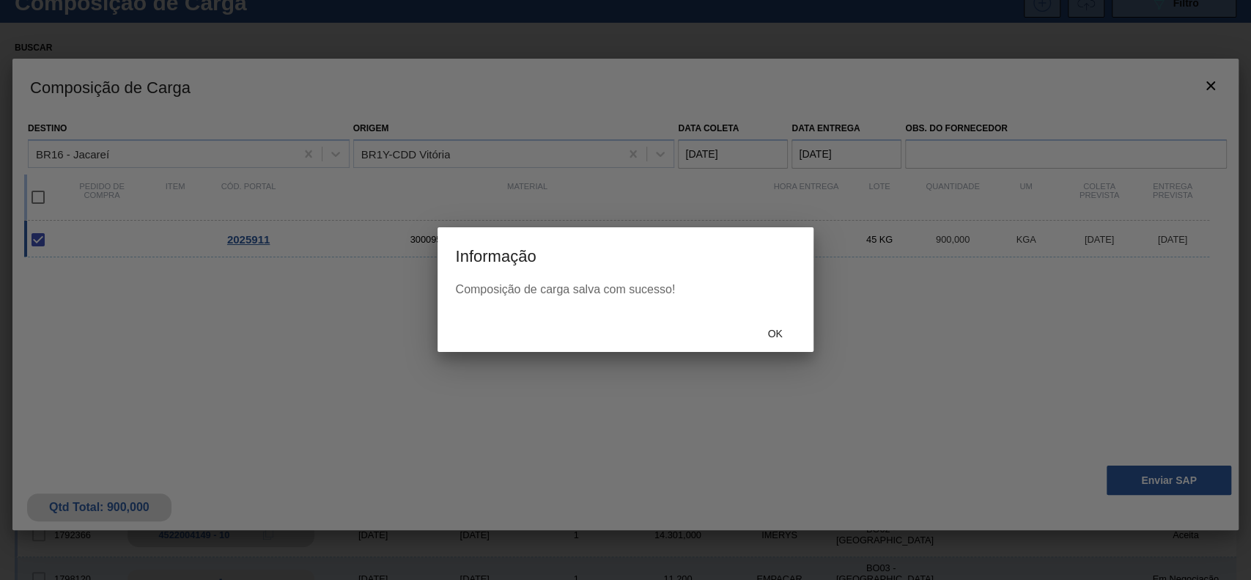
click at [771, 318] on div "Ok" at bounding box center [625, 333] width 375 height 38
click at [766, 330] on span "Ok" at bounding box center [775, 334] width 38 height 12
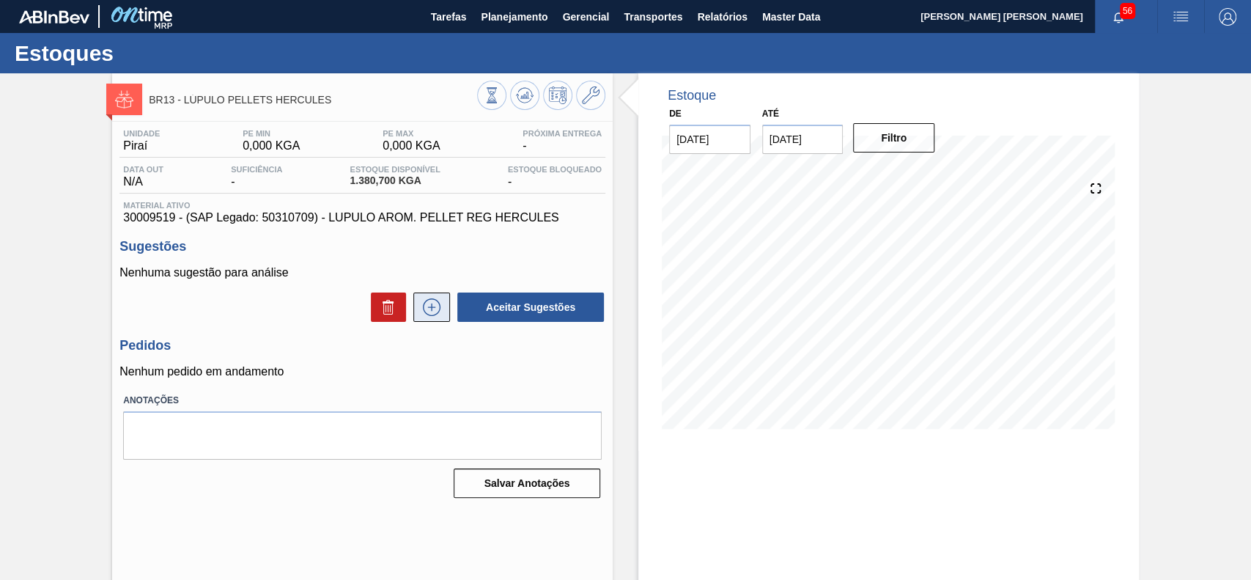
click at [432, 316] on icon at bounding box center [431, 307] width 23 height 18
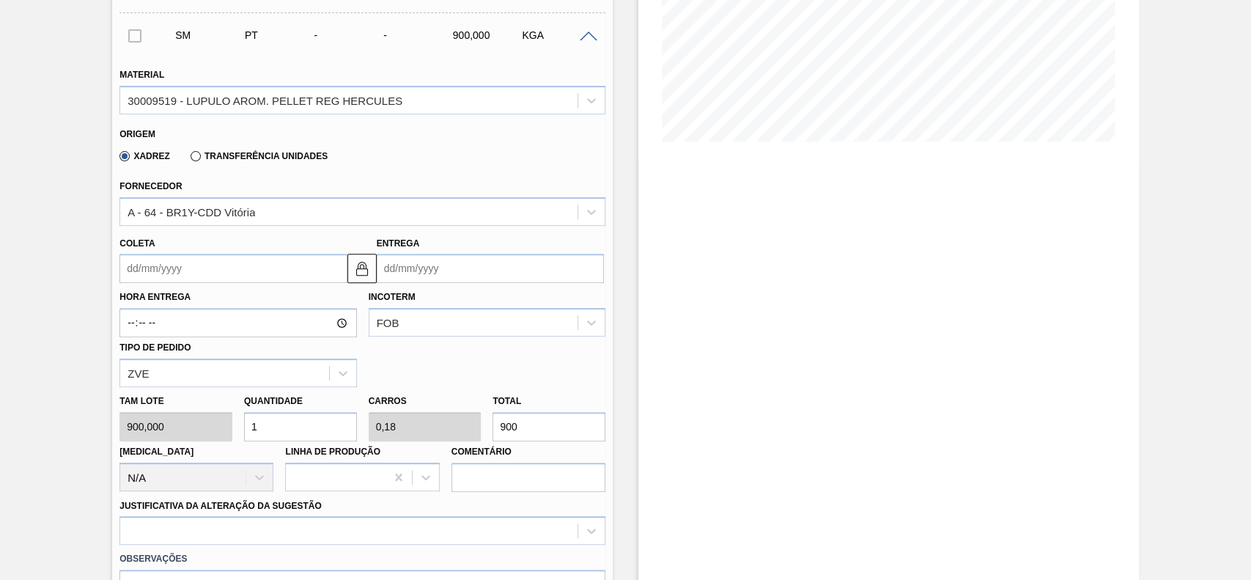
scroll to position [293, 0]
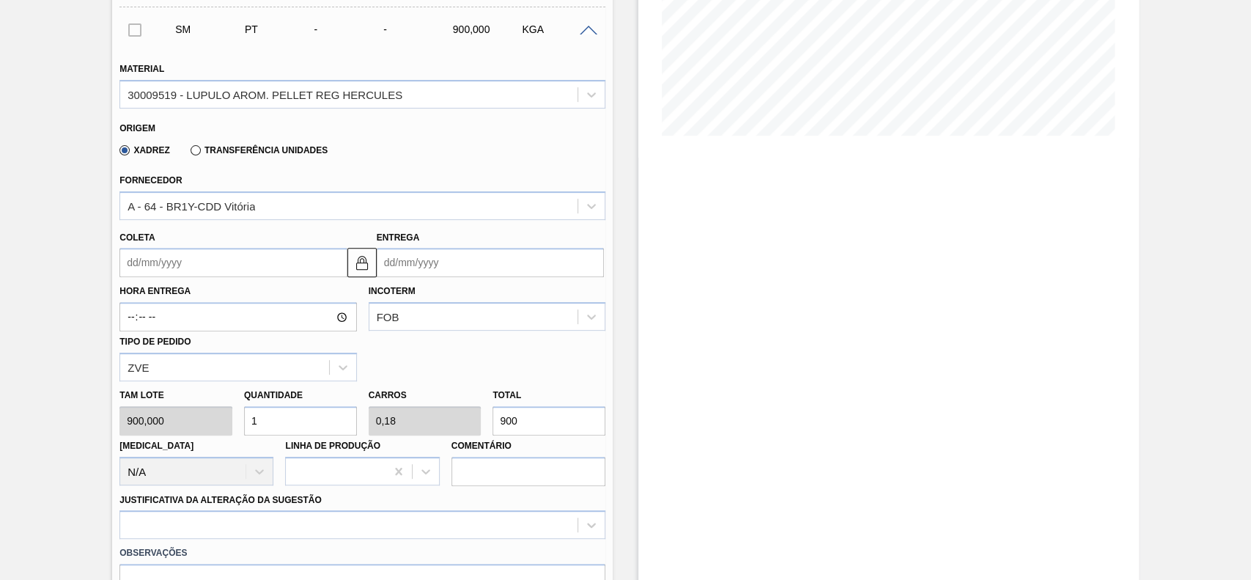
click at [176, 270] on input "Coleta" at bounding box center [232, 262] width 227 height 29
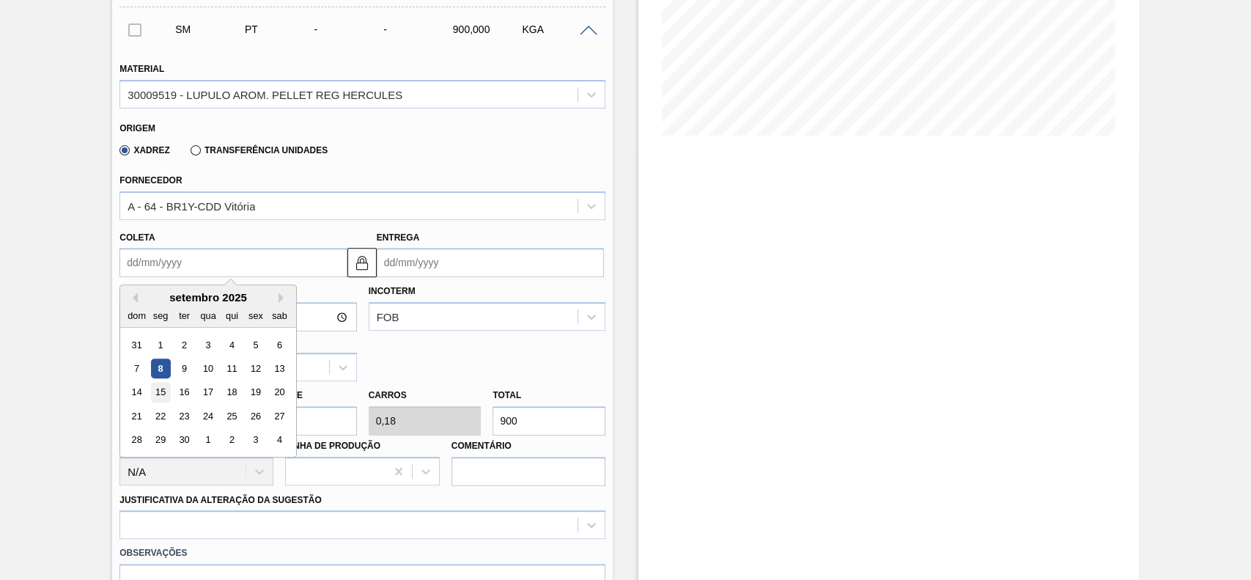
click at [158, 402] on div "15" at bounding box center [161, 393] width 20 height 20
type input "[DATE]"
type input "22/09/2025"
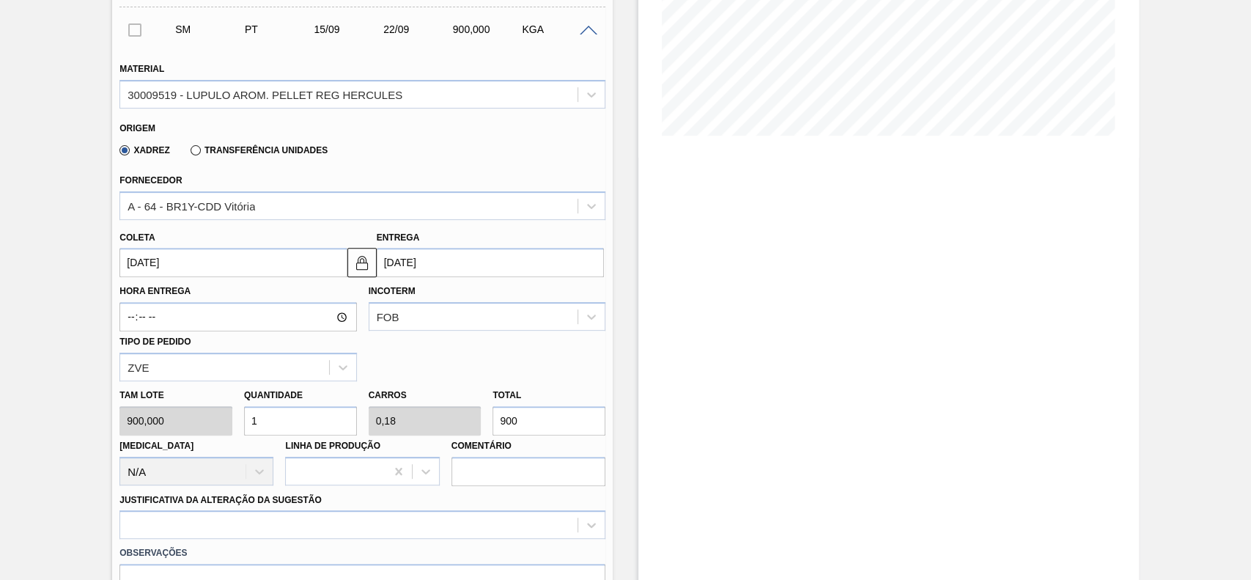
click at [280, 431] on input "1" at bounding box center [300, 420] width 113 height 29
type input "2"
type input "0,36"
type input "1.800"
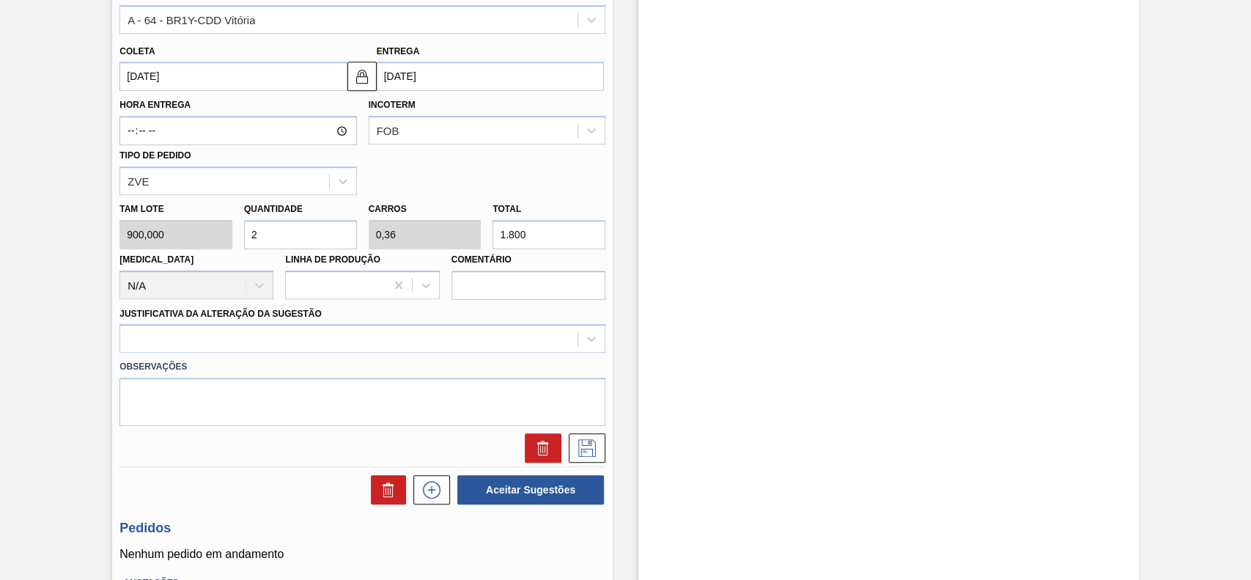
scroll to position [488, 0]
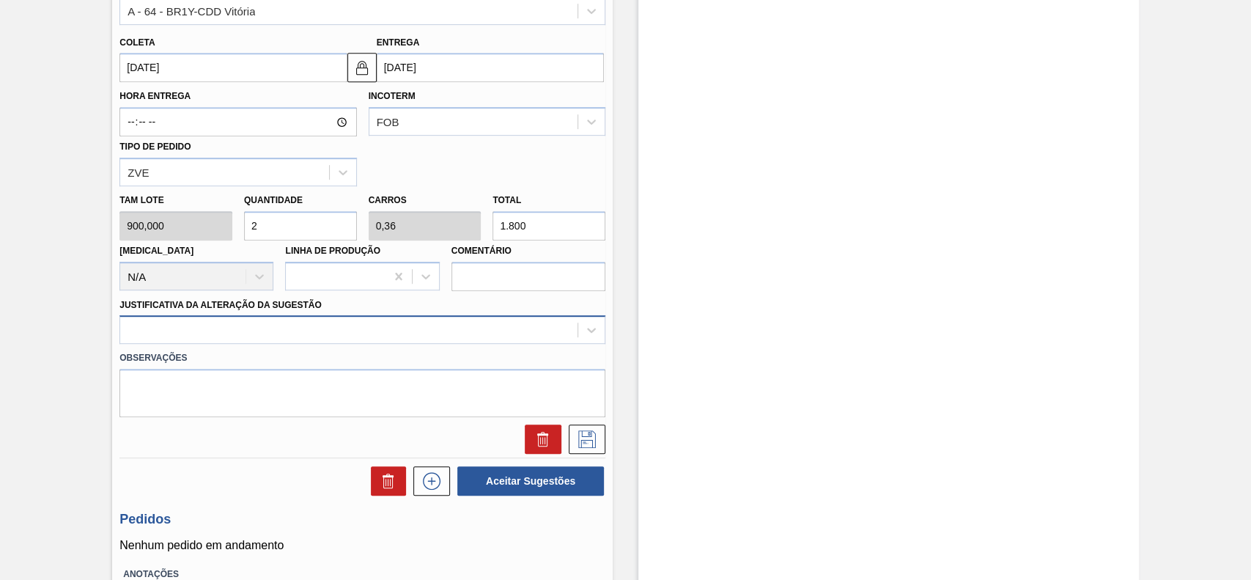
type input "2"
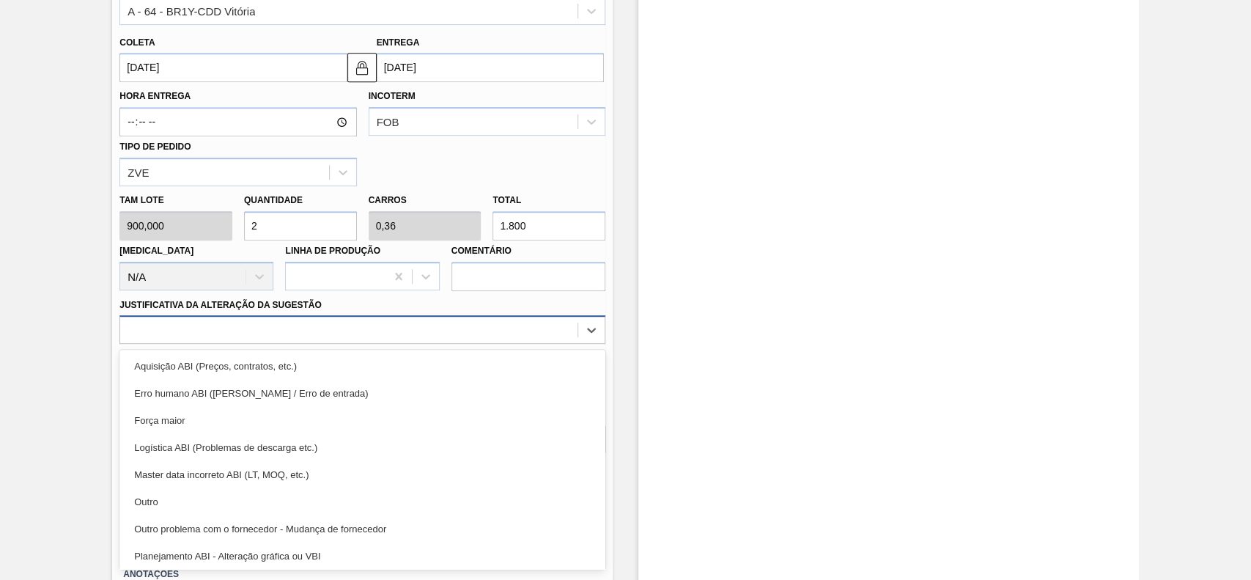
click at [320, 336] on div at bounding box center [348, 330] width 457 height 21
drag, startPoint x: 203, startPoint y: 493, endPoint x: 270, endPoint y: 495, distance: 67.4
click at [203, 495] on div "Outro" at bounding box center [362, 501] width 486 height 27
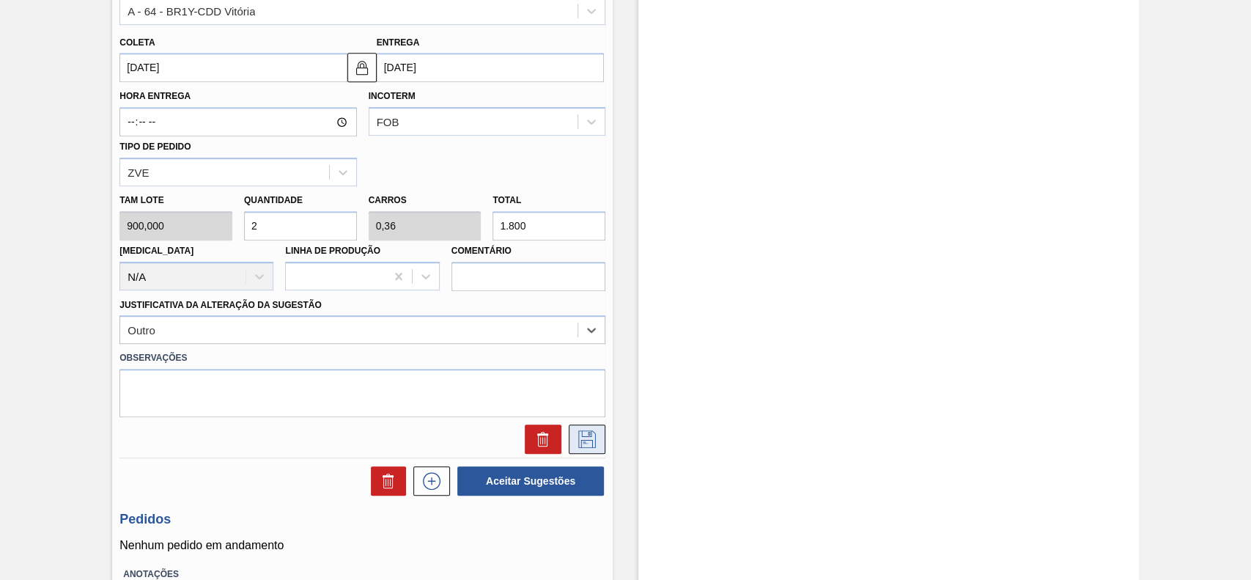
click at [579, 446] on icon at bounding box center [586, 439] width 23 height 18
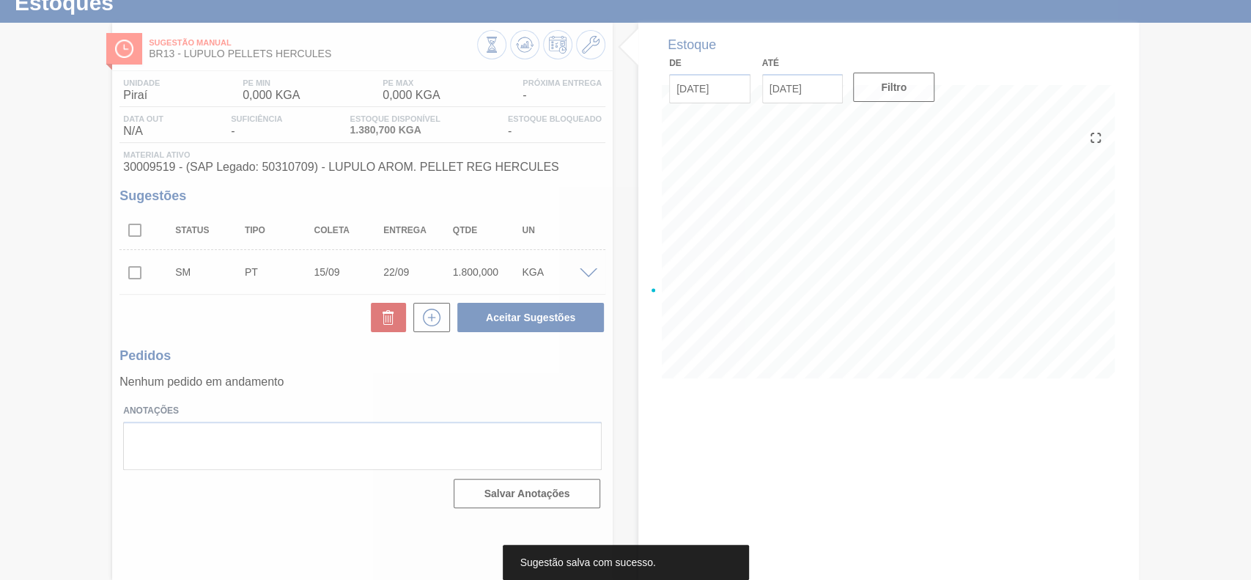
scroll to position [51, 0]
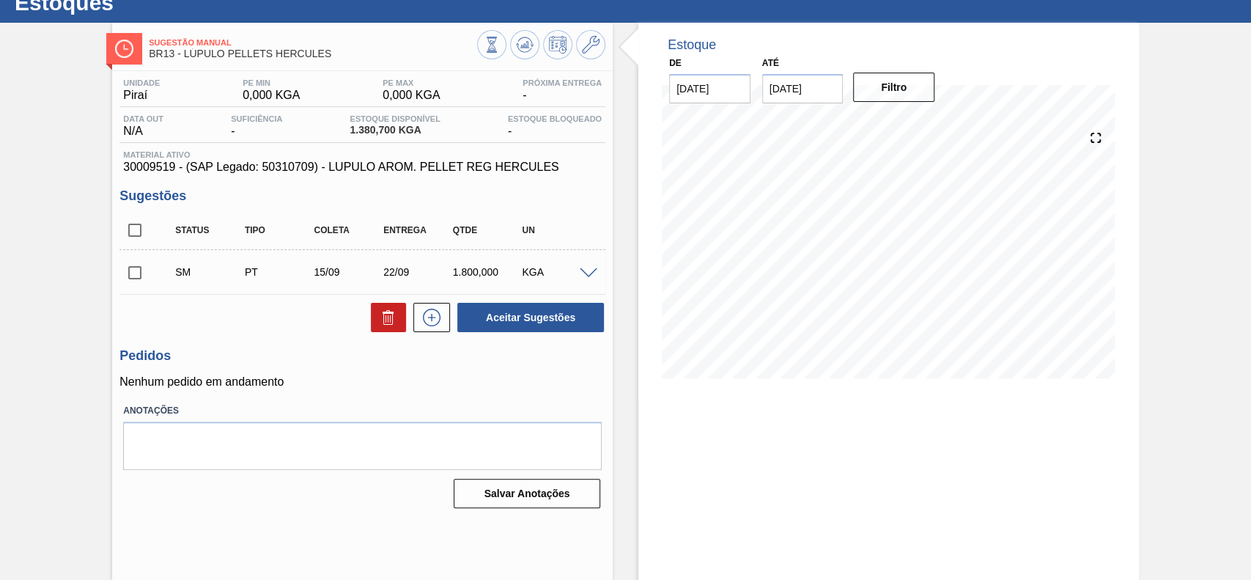
click at [133, 274] on input "checkbox" at bounding box center [134, 272] width 31 height 31
click at [520, 309] on button "Aceitar Sugestões" at bounding box center [530, 317] width 147 height 29
checkbox input "false"
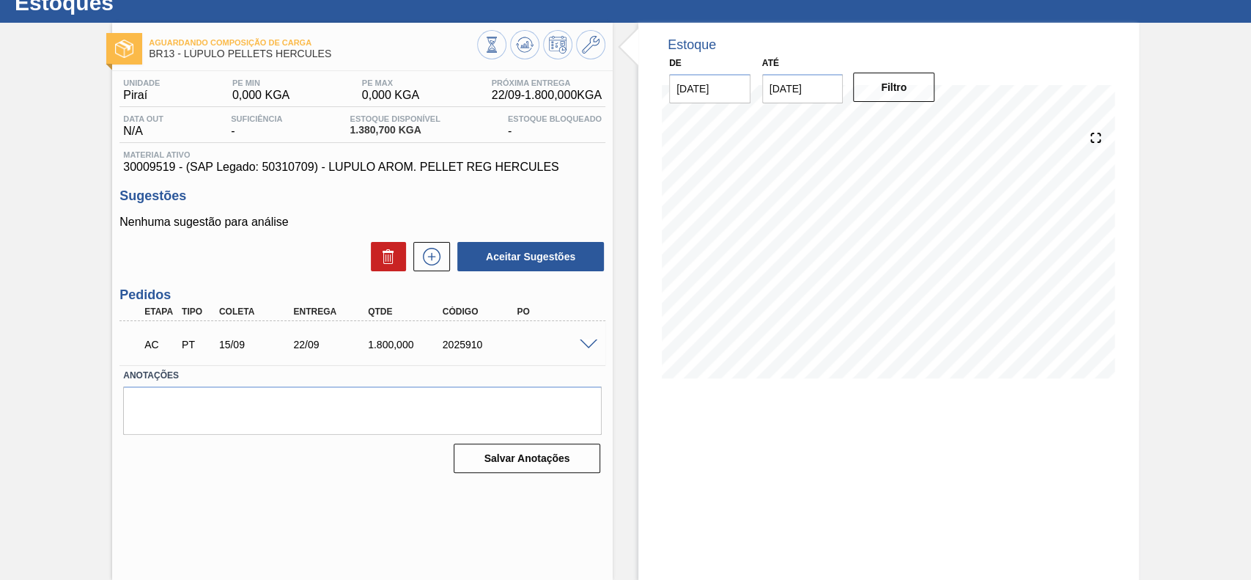
click at [580, 345] on span at bounding box center [589, 344] width 18 height 11
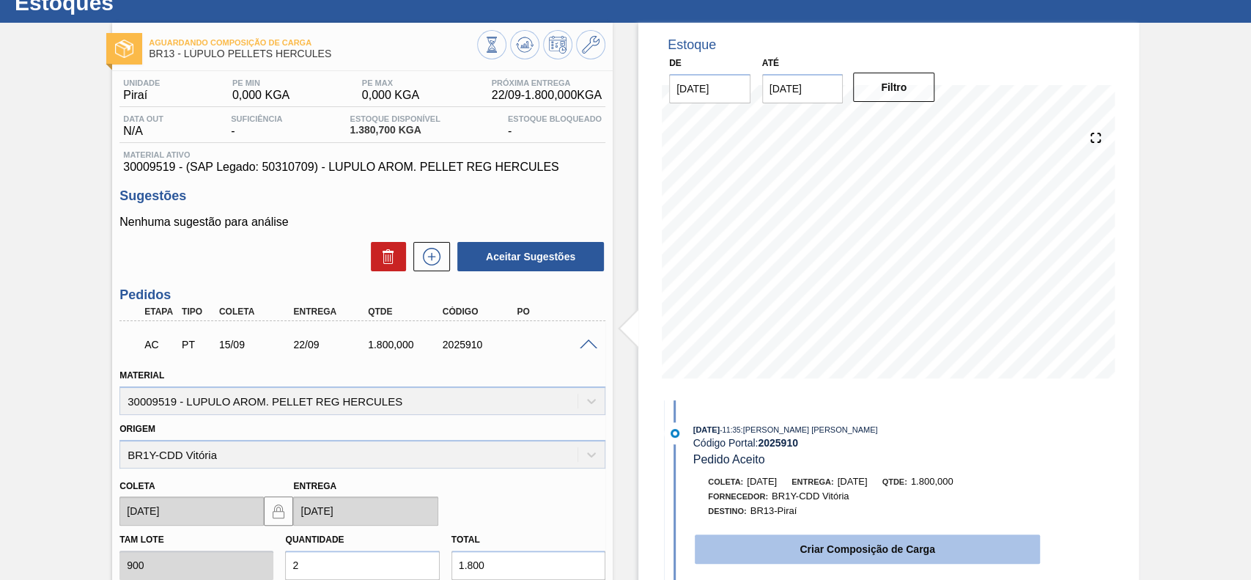
click at [802, 551] on button "Criar Composição de Carga" at bounding box center [867, 548] width 345 height 29
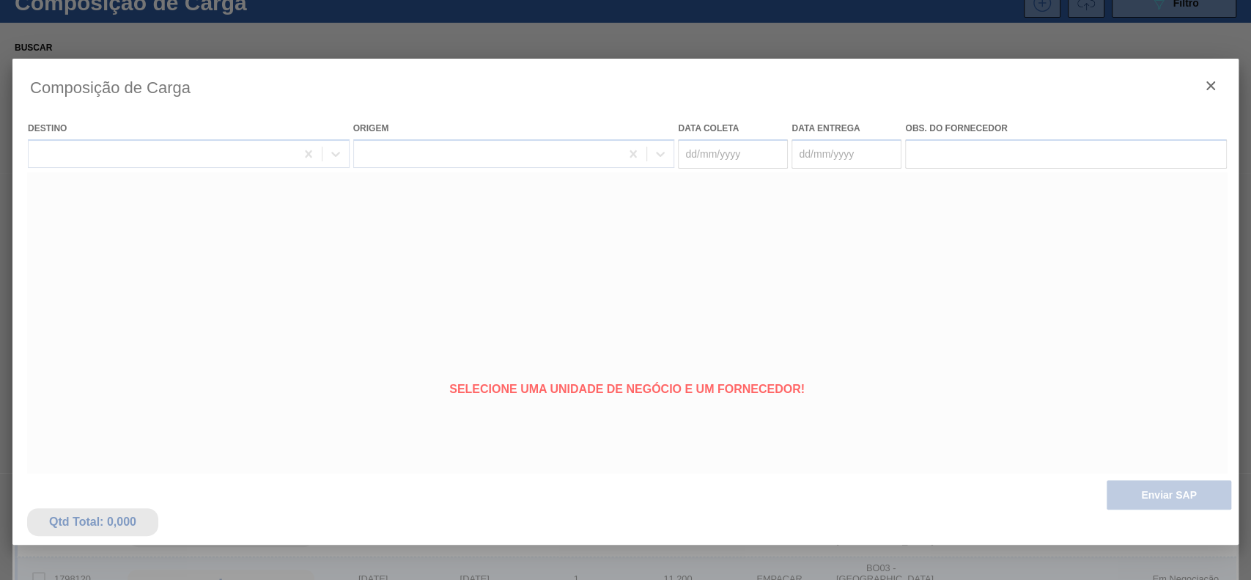
type coleta "[DATE]"
type entrega "22/09/2025"
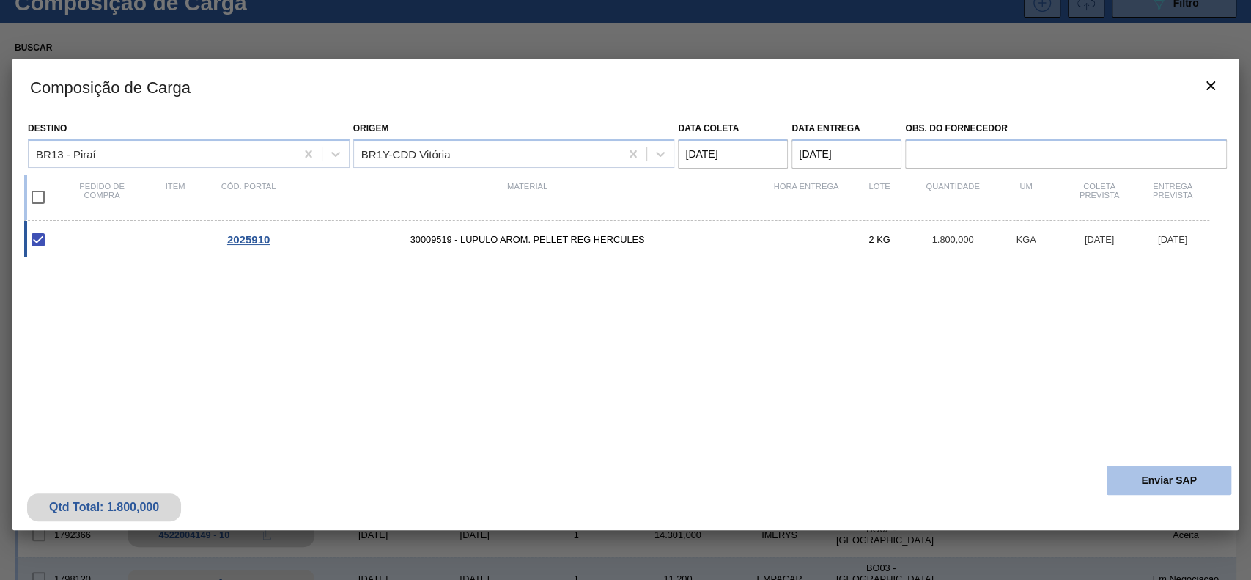
click at [1118, 470] on button "Enviar SAP" at bounding box center [1169, 479] width 125 height 29
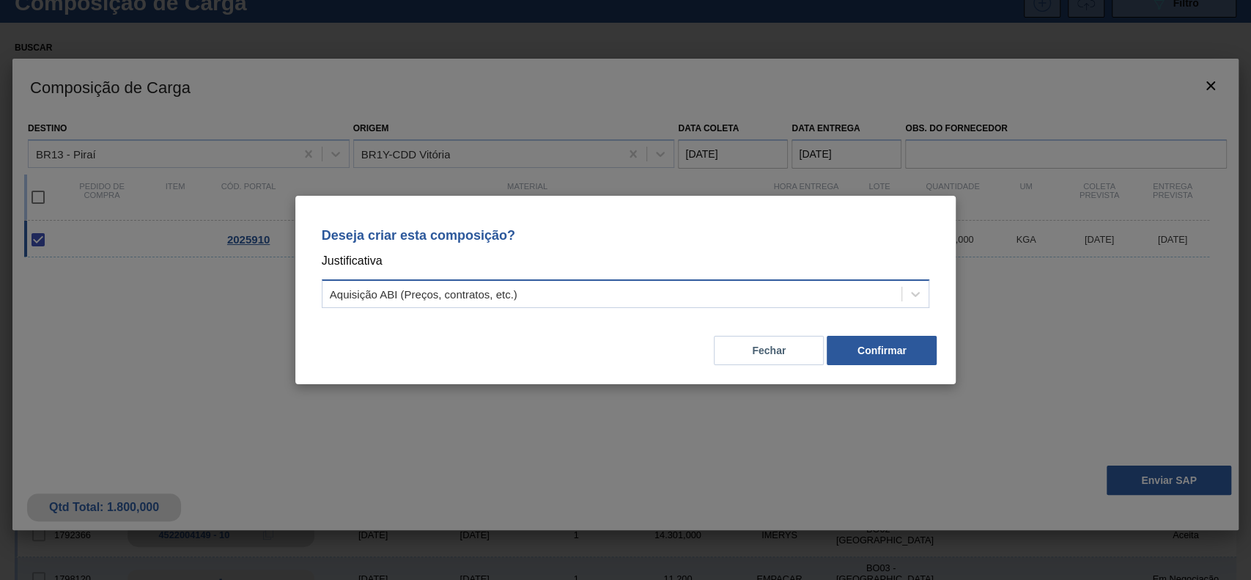
click at [599, 295] on div "Aquisição ABI (Preços, contratos, etc.)" at bounding box center [612, 294] width 580 height 21
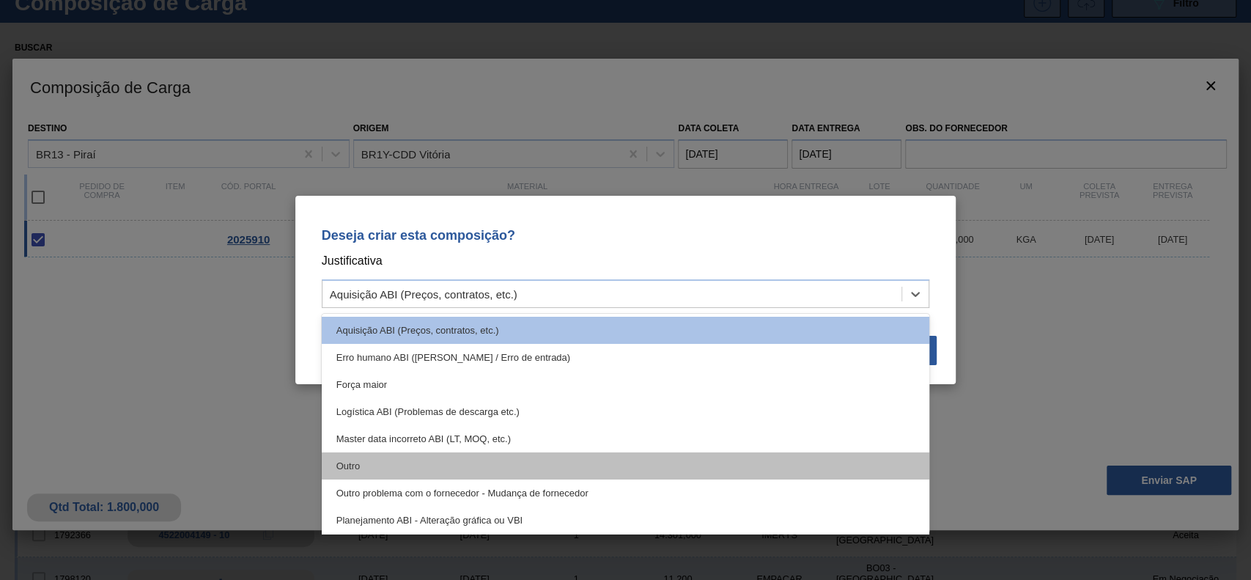
click at [421, 465] on div "Outro" at bounding box center [626, 465] width 608 height 27
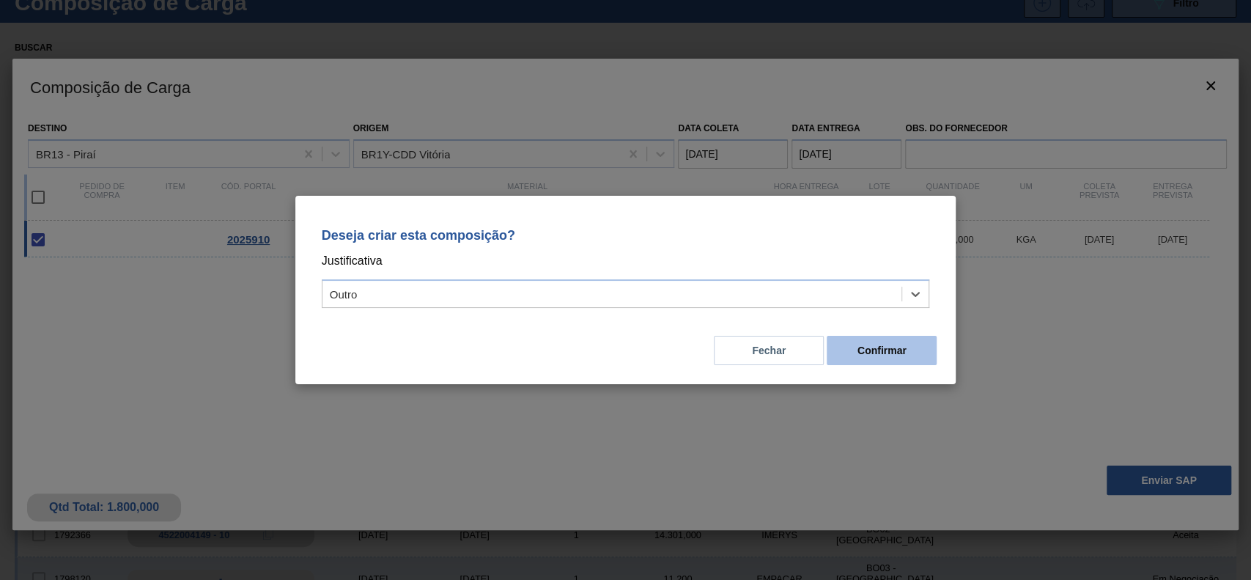
click at [890, 361] on button "Confirmar" at bounding box center [882, 350] width 110 height 29
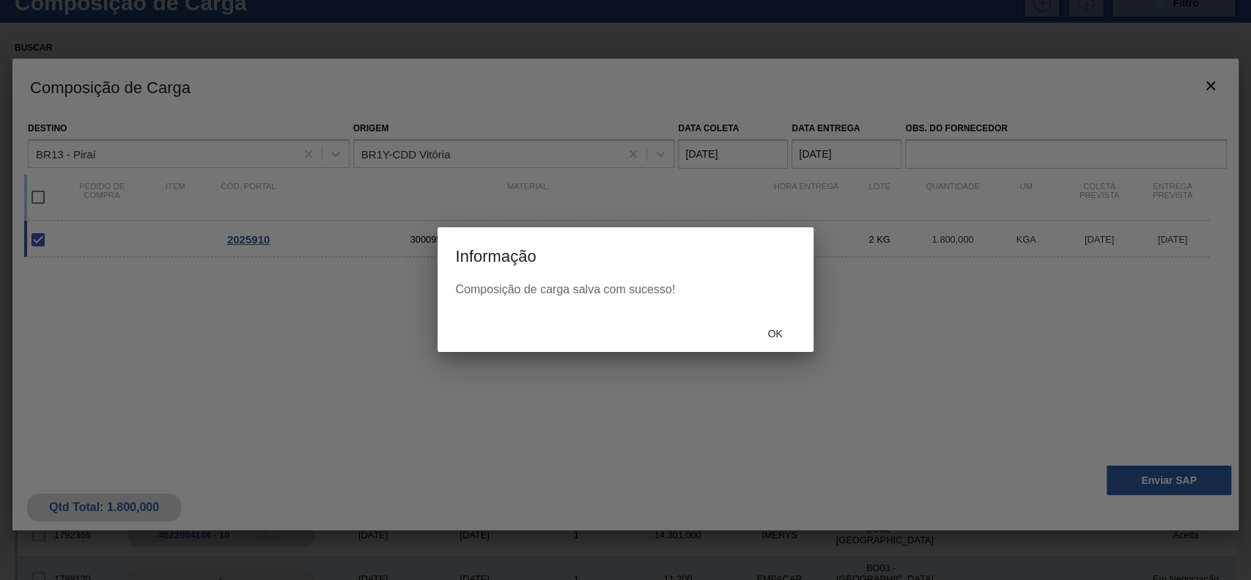
click at [792, 320] on div "Ok" at bounding box center [625, 333] width 375 height 38
click at [784, 336] on span "Ok" at bounding box center [775, 334] width 38 height 12
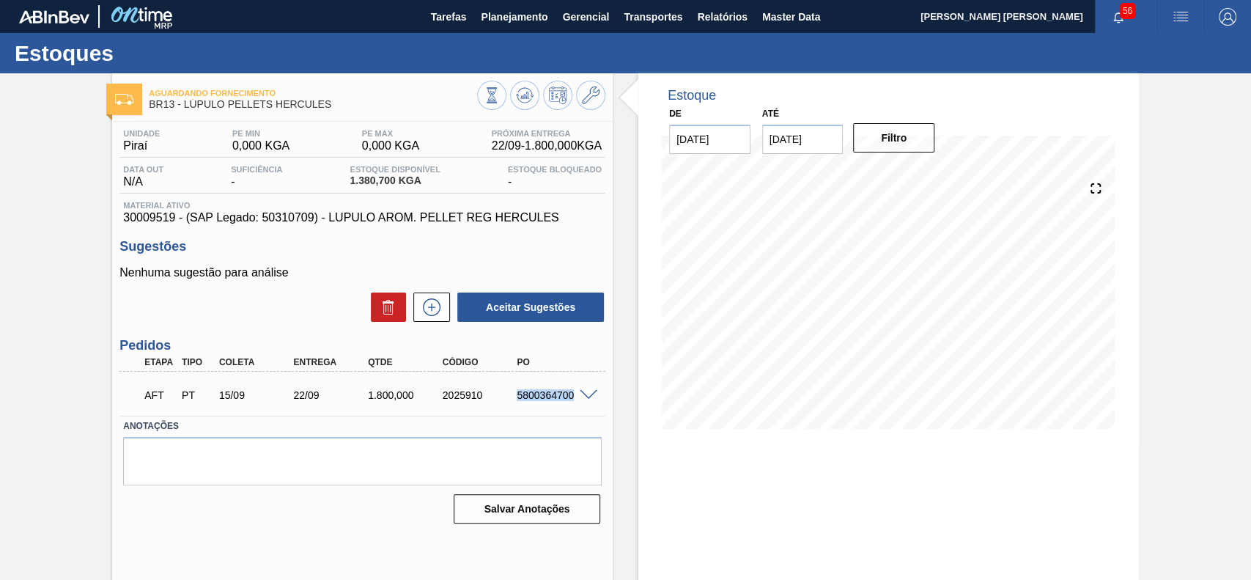
drag, startPoint x: 512, startPoint y: 396, endPoint x: 582, endPoint y: 400, distance: 70.5
click at [582, 400] on div "AFT PT 15/09 22/09 1.800,000 2025910 5800364700" at bounding box center [362, 393] width 486 height 37
copy div "5800364700"
drag, startPoint x: 515, startPoint y: 394, endPoint x: 570, endPoint y: 403, distance: 55.8
click at [570, 403] on div "AFT PT 15/09 20/09 900,000 2025911 5800364699" at bounding box center [358, 393] width 447 height 29
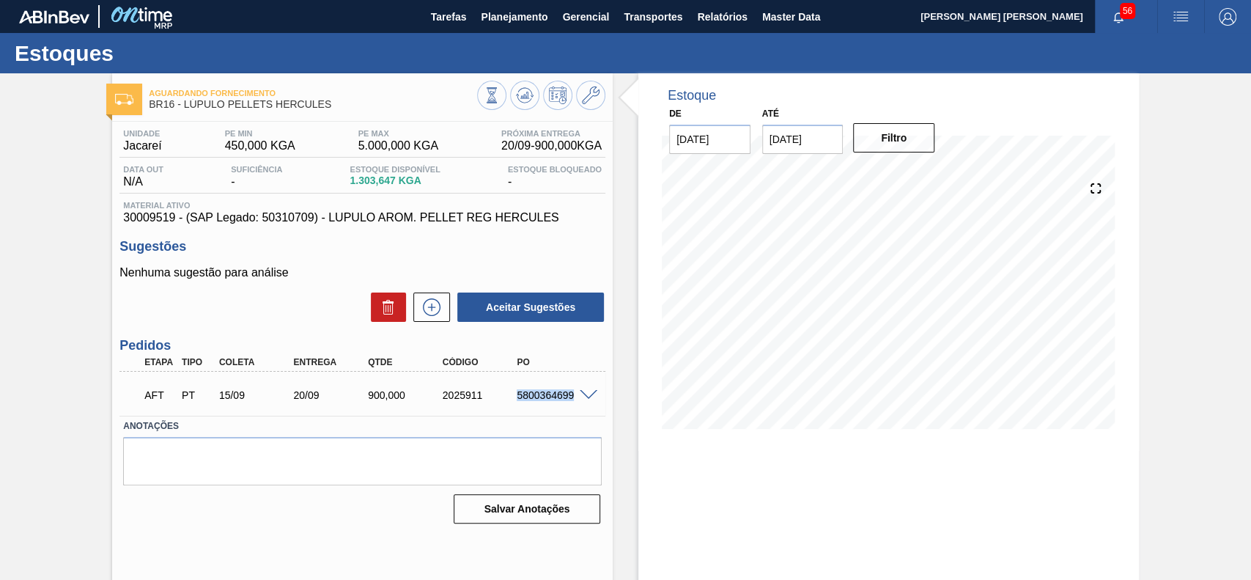
copy div "5800364699"
